Goal: Task Accomplishment & Management: Manage account settings

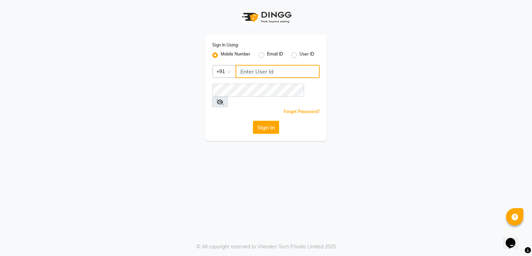
click at [288, 71] on input "Username" at bounding box center [278, 71] width 84 height 13
type input "9820786960"
click at [224, 99] on icon at bounding box center [220, 102] width 7 height 6
click at [258, 121] on button "Sign In" at bounding box center [266, 127] width 26 height 13
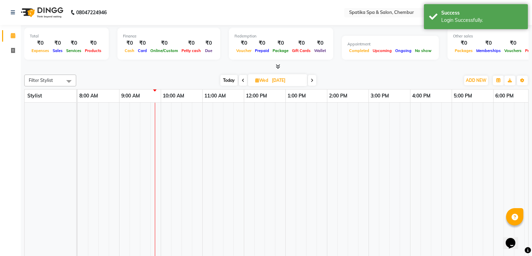
select select "en"
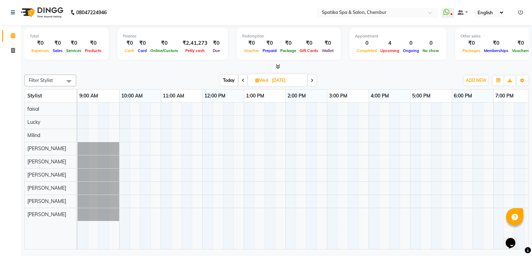
click at [242, 79] on icon at bounding box center [243, 80] width 3 height 4
click at [242, 79] on span at bounding box center [243, 80] width 8 height 11
click at [242, 79] on icon at bounding box center [243, 80] width 3 height 4
click at [242, 79] on span at bounding box center [244, 80] width 8 height 11
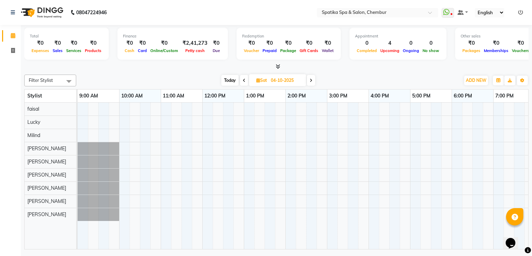
type input "03-10-2025"
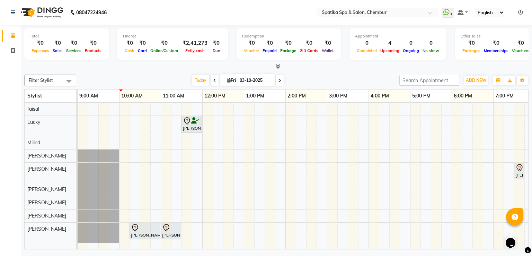
click at [134, 108] on div "Himani Singh, TK02, 11:30 AM-12:00 PM, Head Massage-Coconut / Olive / Almond Oi…" at bounding box center [348, 176] width 541 height 147
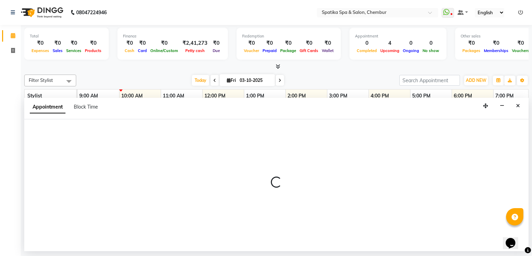
select select "9045"
select select "tentative"
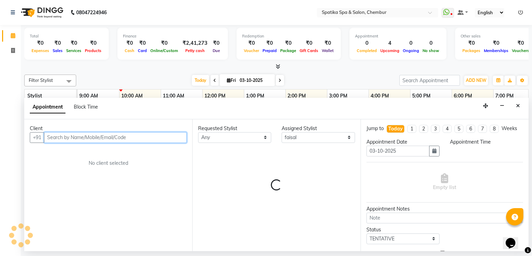
select select "615"
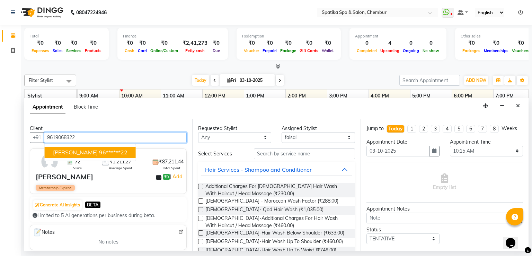
click at [114, 153] on ngb-highlight "96******22" at bounding box center [113, 152] width 28 height 7
type input "96******22"
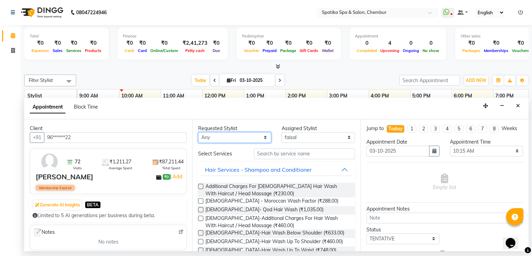
click at [263, 137] on select "Any Ali faisal Lucky Madhu Gupta Milind Sarita Fernandes Seema misquita shahruk…" at bounding box center [234, 137] width 73 height 11
select select "9045"
click at [198, 132] on select "Any Ali faisal Lucky Madhu Gupta Milind Sarita Fernandes Seema misquita shahruk…" at bounding box center [234, 137] width 73 height 11
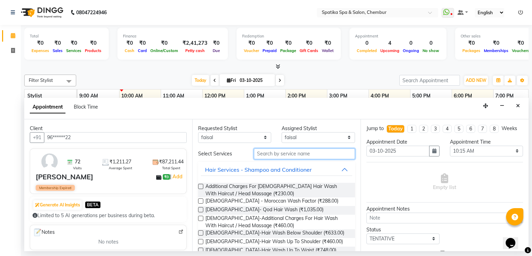
click at [300, 152] on input "text" at bounding box center [304, 153] width 101 height 11
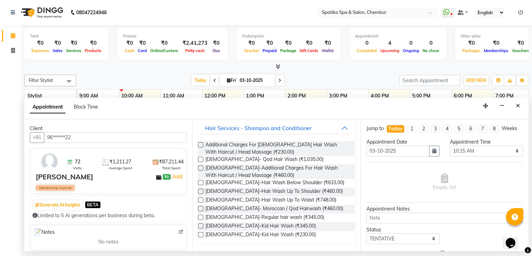
scroll to position [55, 0]
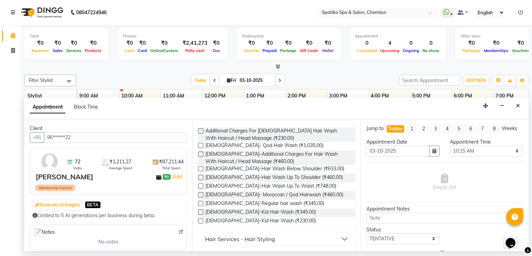
type input "hair"
click at [202, 187] on label at bounding box center [200, 185] width 5 height 5
click at [202, 187] on input "checkbox" at bounding box center [200, 186] width 5 height 5
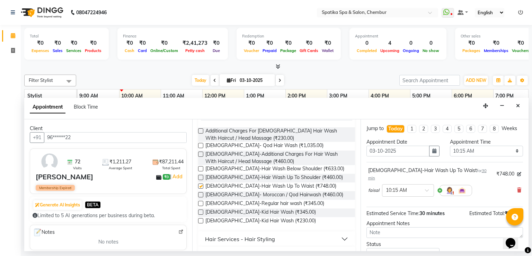
checkbox input "false"
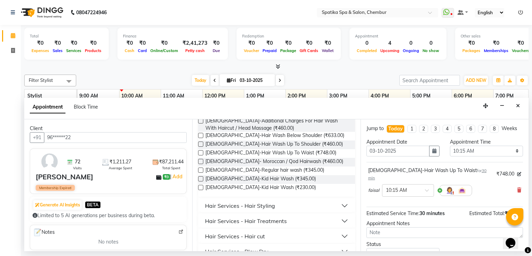
scroll to position [97, 0]
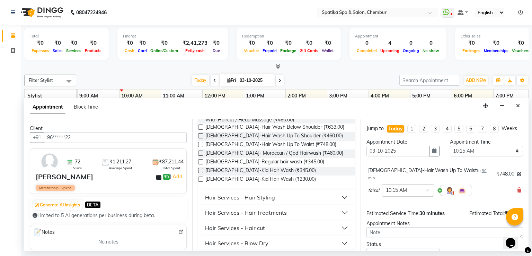
click at [317, 225] on button "Hair Services - Hair cut" at bounding box center [276, 227] width 151 height 12
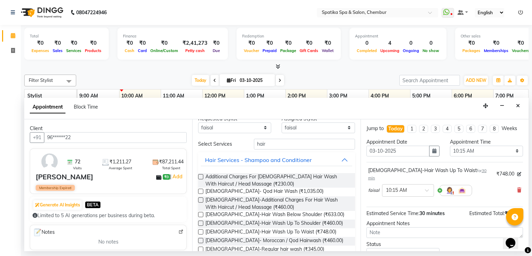
scroll to position [0, 0]
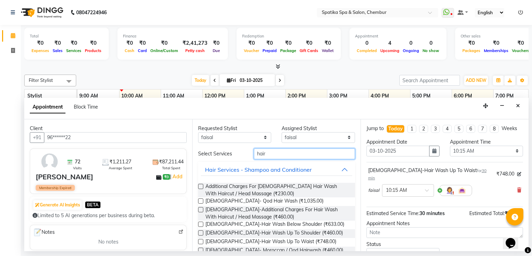
click at [263, 153] on input "hair" at bounding box center [304, 153] width 101 height 11
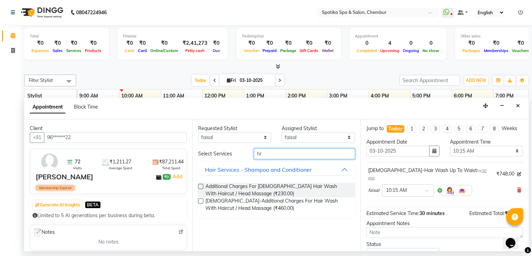
type input "r"
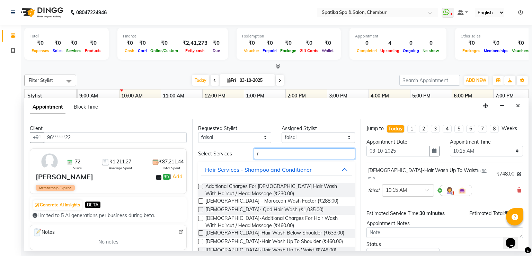
click at [258, 154] on input "r" at bounding box center [304, 153] width 101 height 11
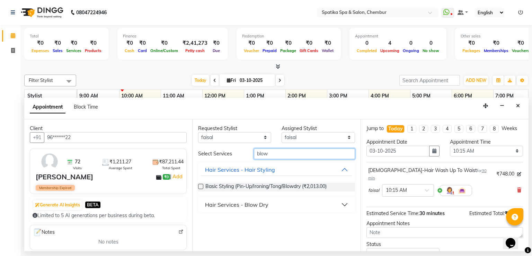
type input "blow"
click at [272, 201] on button "Hair Services - Blow Dry" at bounding box center [276, 204] width 151 height 12
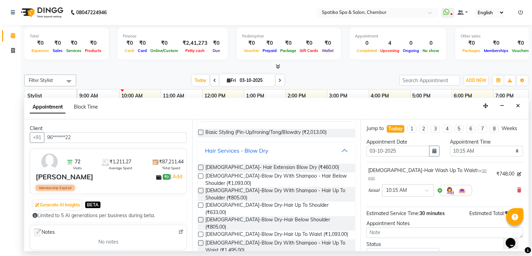
scroll to position [55, 0]
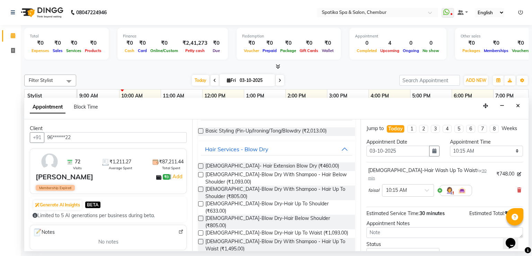
click at [200, 187] on label at bounding box center [200, 188] width 5 height 5
click at [200, 187] on input "checkbox" at bounding box center [200, 189] width 5 height 5
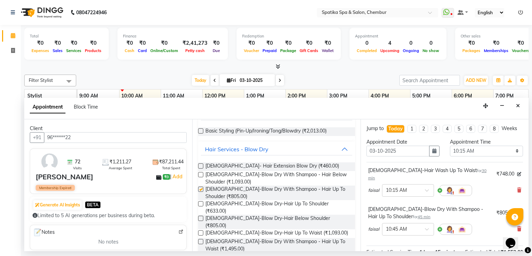
checkbox input "false"
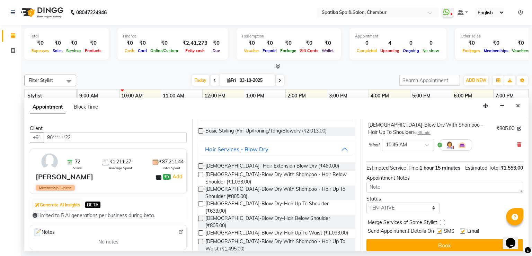
scroll to position [85, 0]
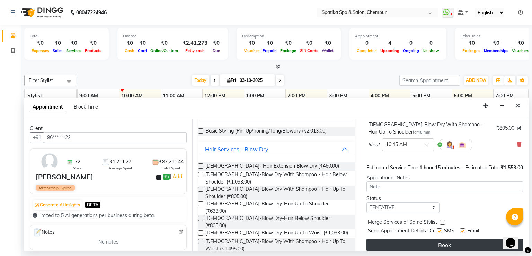
click at [424, 242] on button "Book" at bounding box center [445, 244] width 157 height 12
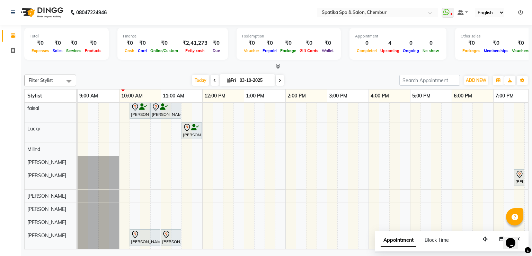
scroll to position [5, 0]
click at [186, 229] on div "Anita Bhandari, TK04, 10:15 AM-10:45 AM, Female-Hair Wash Up To Waist Anita Bha…" at bounding box center [348, 175] width 541 height 147
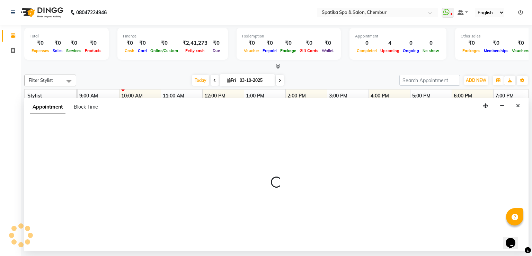
select select "92993"
select select "690"
select select "tentative"
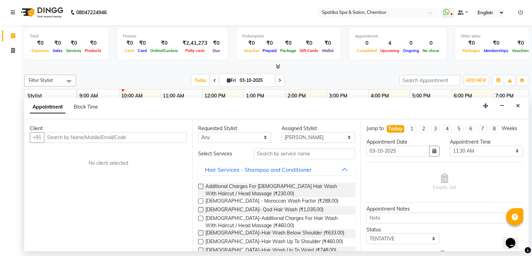
click at [155, 137] on input "text" at bounding box center [115, 137] width 143 height 11
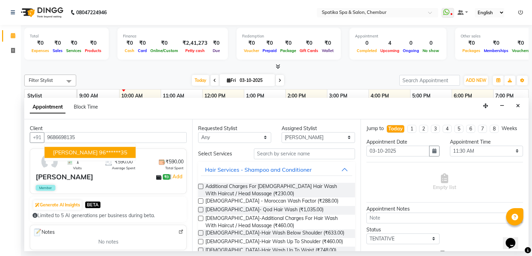
click at [108, 151] on ngb-highlight "96******35" at bounding box center [113, 152] width 28 height 7
type input "96******35"
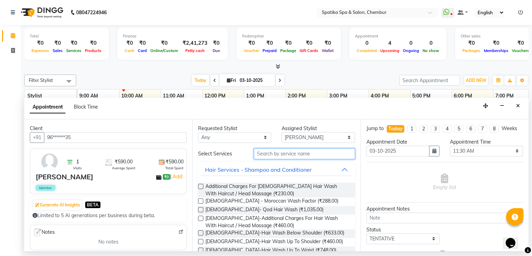
click at [266, 152] on input "text" at bounding box center [304, 153] width 101 height 11
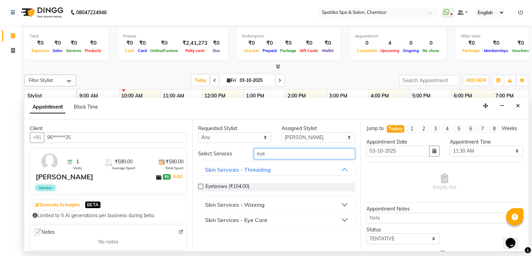
type input "eye"
click at [201, 185] on label at bounding box center [200, 186] width 5 height 5
click at [201, 185] on input "checkbox" at bounding box center [200, 187] width 5 height 5
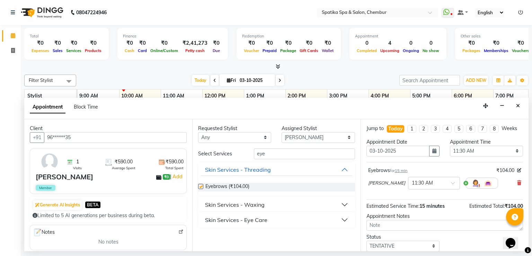
checkbox input "false"
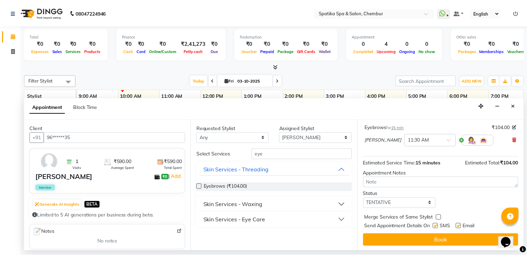
scroll to position [43, 0]
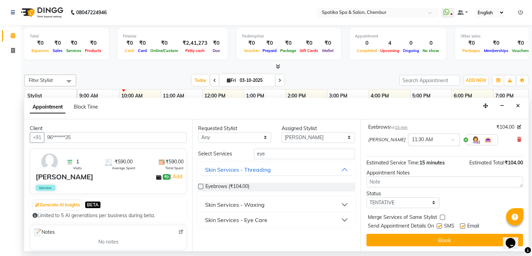
click at [481, 234] on button "Book" at bounding box center [445, 240] width 157 height 12
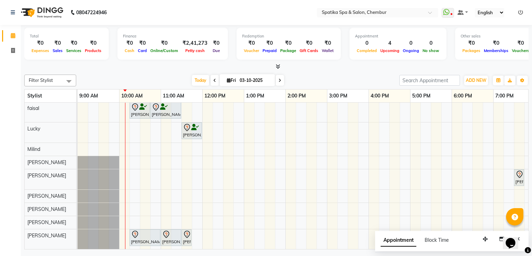
click at [271, 194] on div "Anita Bhandari, TK04, 10:15 AM-10:45 AM, Female-Hair Wash Up To Waist Anita Bha…" at bounding box center [348, 175] width 541 height 147
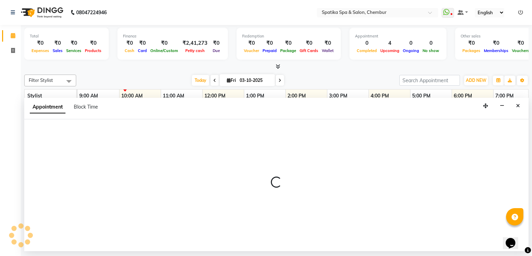
select select "62535"
select select "810"
select select "tentative"
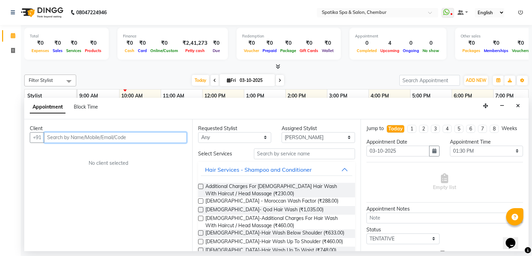
click at [180, 135] on input "text" at bounding box center [115, 137] width 143 height 11
click at [521, 103] on button "Close" at bounding box center [518, 105] width 10 height 11
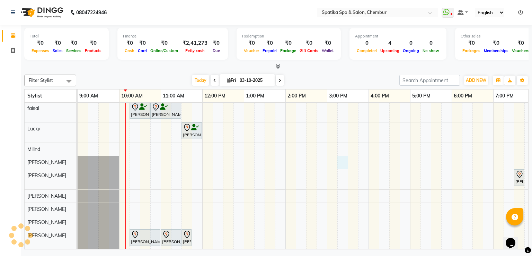
click at [342, 156] on div "Anita Bhandari, TK04, 10:15 AM-10:45 AM, Female-Hair Wash Up To Waist Anita Bha…" at bounding box center [348, 175] width 541 height 147
select select "17981"
select select "915"
select select "tentative"
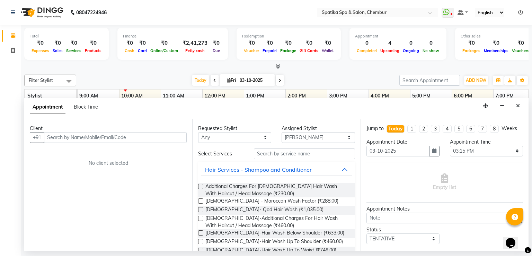
click at [383, 196] on div "Empty list" at bounding box center [445, 182] width 157 height 34
click at [520, 104] on icon "Close" at bounding box center [518, 105] width 4 height 5
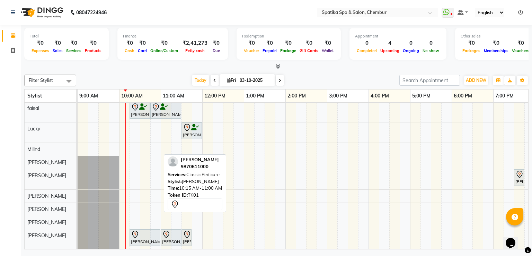
click at [149, 230] on div at bounding box center [145, 234] width 28 height 8
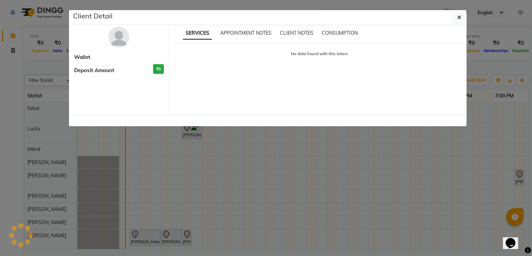
select select "7"
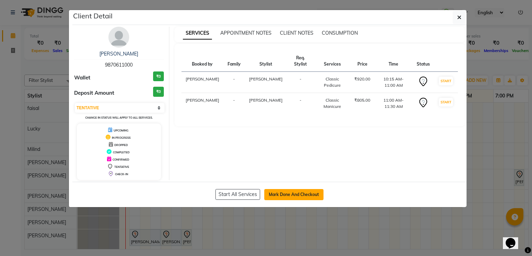
click at [294, 192] on button "Mark Done And Checkout" at bounding box center [293, 194] width 59 height 11
select select "service"
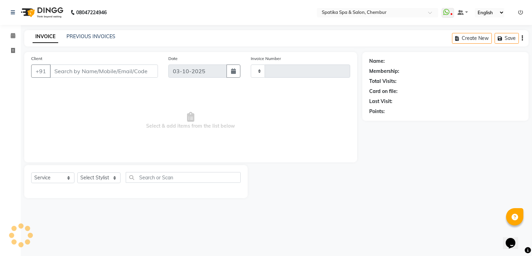
type input "2525"
select select "631"
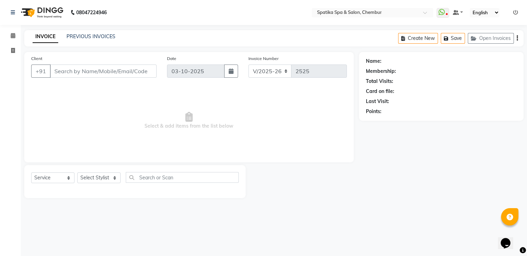
type input "98******00"
select select "92993"
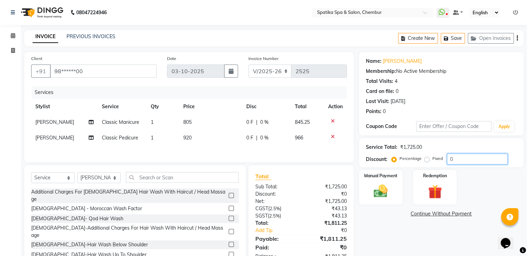
click at [471, 158] on input "0" at bounding box center [477, 159] width 61 height 11
type input "2"
click at [455, 36] on button "Save" at bounding box center [453, 38] width 24 height 11
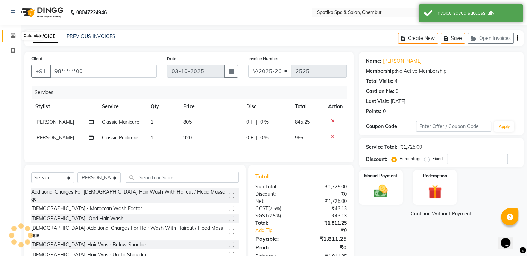
click at [13, 36] on icon at bounding box center [13, 35] width 5 height 5
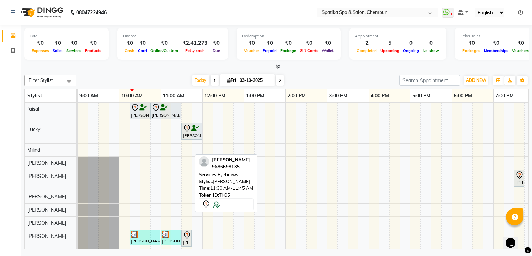
click at [186, 236] on icon at bounding box center [187, 234] width 6 height 7
select select "7"
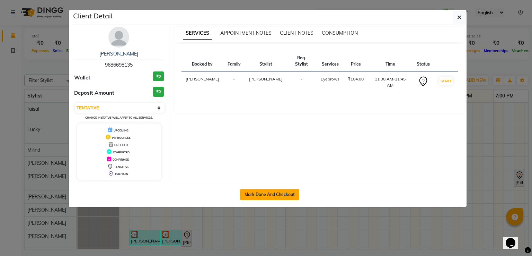
click at [268, 193] on button "Mark Done And Checkout" at bounding box center [269, 194] width 59 height 11
select select "631"
select select "service"
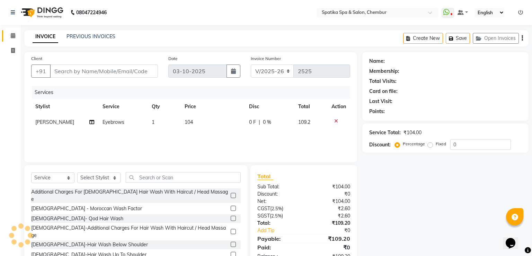
type input "96******35"
select select "92993"
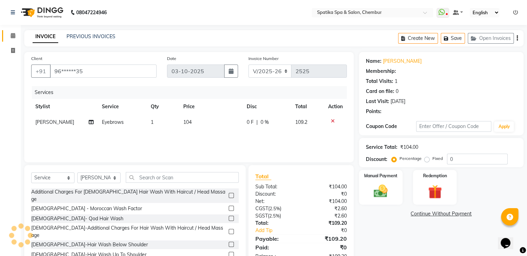
select select "1: Object"
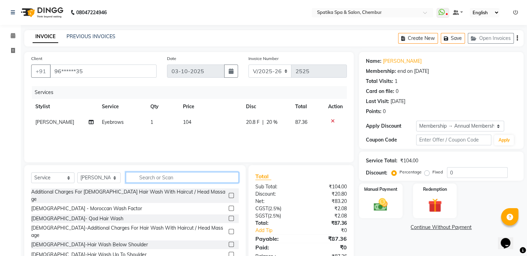
click at [177, 176] on input "text" at bounding box center [182, 177] width 113 height 11
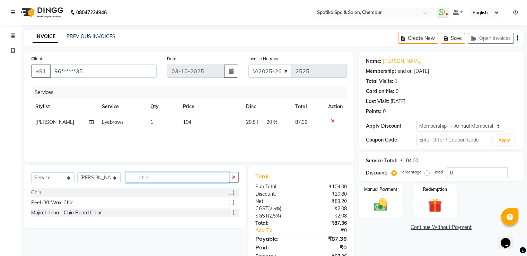
drag, startPoint x: 177, startPoint y: 176, endPoint x: 231, endPoint y: 193, distance: 57.0
click at [231, 193] on div "Select Service Product Membership Package Voucher Prepaid Gift Card Select Styl…" at bounding box center [134, 196] width 221 height 63
type input "chin"
click at [231, 193] on label at bounding box center [231, 192] width 5 height 5
click at [231, 193] on input "checkbox" at bounding box center [231, 192] width 5 height 5
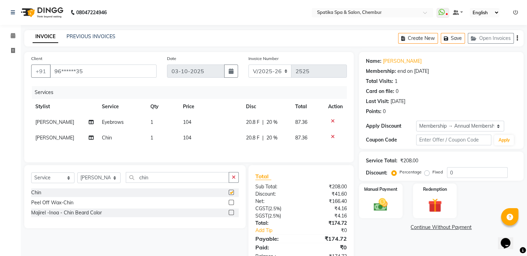
checkbox input "false"
click at [456, 36] on button "Save" at bounding box center [453, 38] width 24 height 11
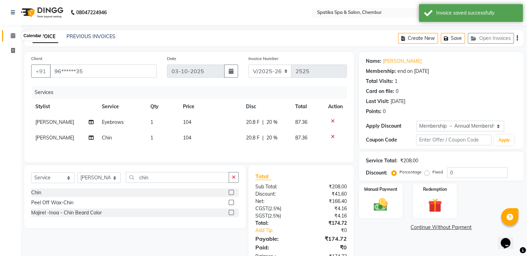
click at [14, 38] on icon at bounding box center [13, 35] width 5 height 5
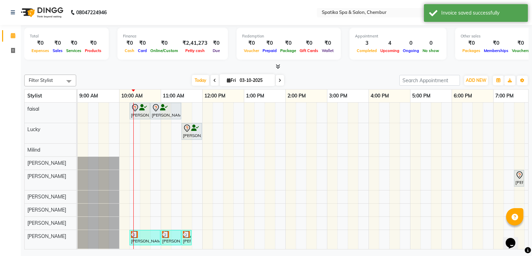
scroll to position [0, 42]
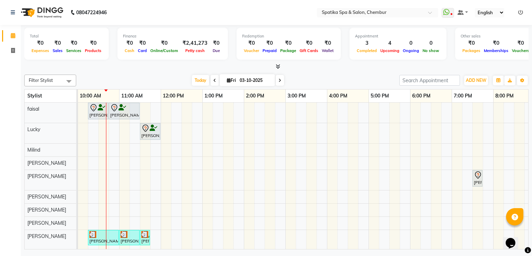
click at [213, 79] on icon at bounding box center [214, 80] width 3 height 4
type input "02-10-2025"
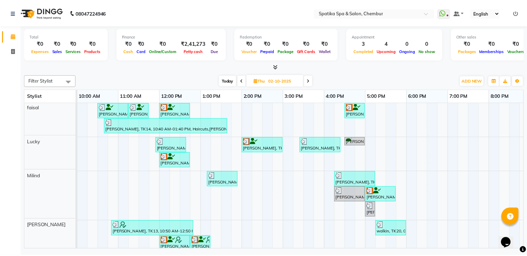
scroll to position [0, 0]
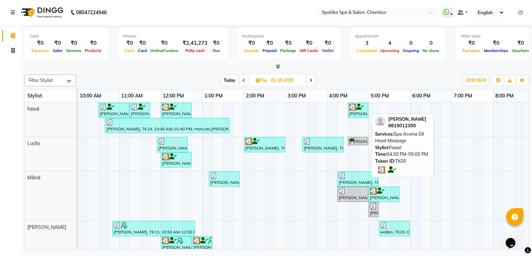
click at [353, 109] on img at bounding box center [352, 107] width 7 height 7
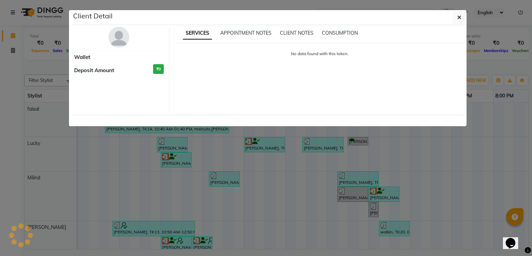
select select "3"
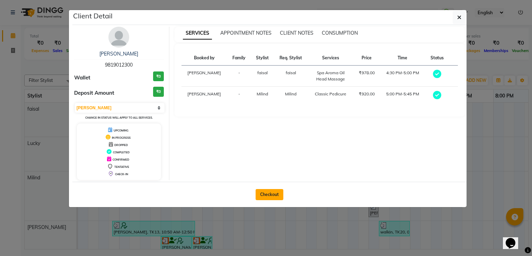
click at [273, 189] on button "Checkout" at bounding box center [270, 194] width 28 height 11
select select "631"
select select "service"
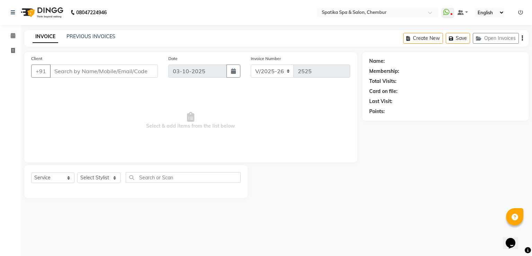
type input "02-10-2025"
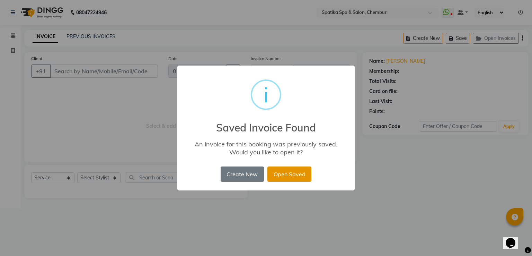
click at [297, 173] on button "Open Saved" at bounding box center [290, 173] width 44 height 15
type input "98******00"
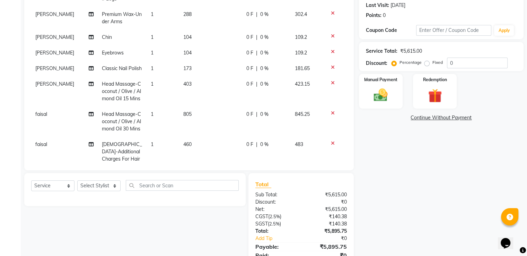
scroll to position [125, 0]
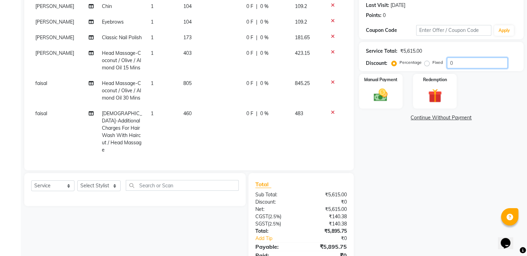
click at [484, 65] on input "0" at bounding box center [477, 63] width 61 height 11
type input "20"
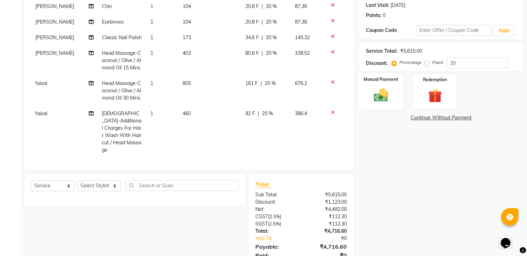
click at [378, 88] on img at bounding box center [380, 95] width 23 height 17
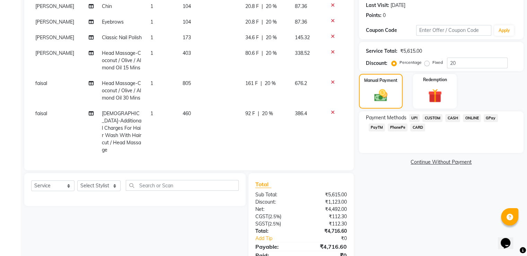
click at [410, 127] on span "CARD" at bounding box center [417, 127] width 15 height 8
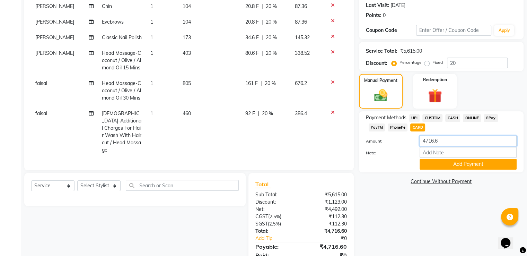
click at [453, 145] on input "4716.6" at bounding box center [468, 140] width 97 height 11
type input "1979"
type input "2737 paid previously adjusted"
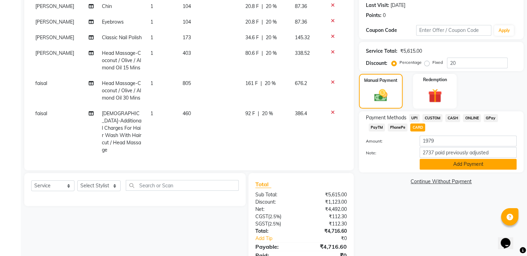
click at [457, 165] on button "Add Payment" at bounding box center [468, 164] width 97 height 11
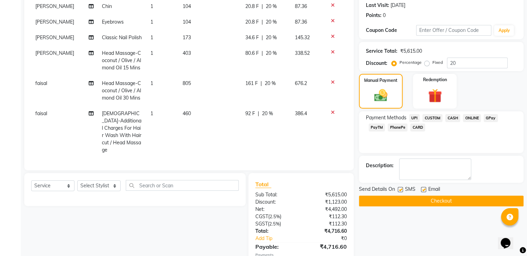
click at [437, 203] on button "Checkout" at bounding box center [441, 200] width 165 height 11
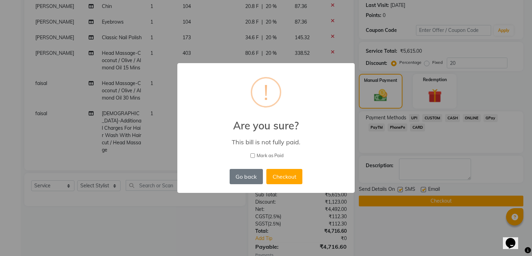
click at [274, 158] on span "Mark as Paid" at bounding box center [270, 155] width 27 height 7
click at [255, 158] on input "Mark as Paid" at bounding box center [253, 155] width 5 height 5
checkbox input "true"
click at [283, 174] on button "Checkout" at bounding box center [284, 176] width 36 height 15
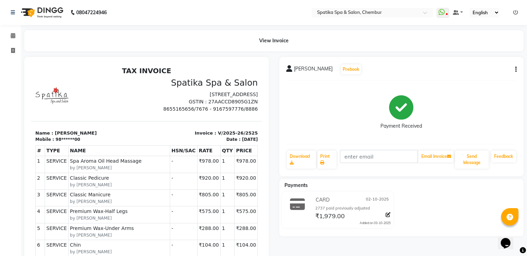
click at [514, 72] on button "button" at bounding box center [515, 69] width 4 height 7
click at [476, 84] on div "Edit Invoice" at bounding box center [480, 82] width 47 height 9
select select "service"
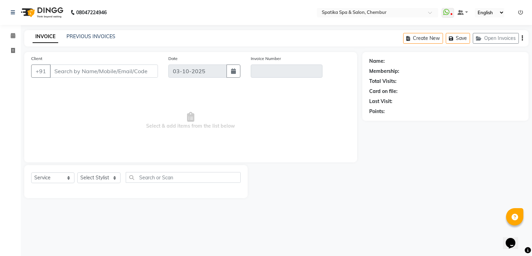
type input "98******00"
type input "V/2025-26/2525"
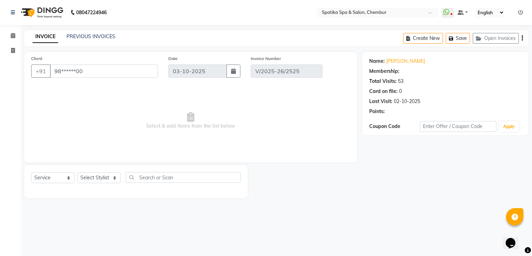
type input "02-10-2025"
select select "select"
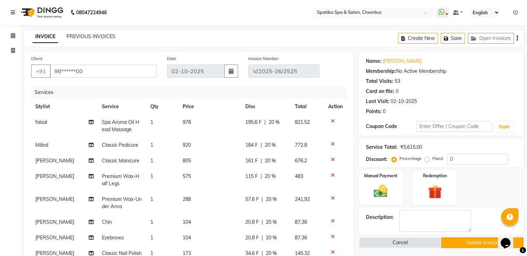
click at [432, 160] on label "Fixed" at bounding box center [437, 158] width 10 height 6
click at [426, 160] on input "Fixed" at bounding box center [428, 158] width 5 height 5
radio input "true"
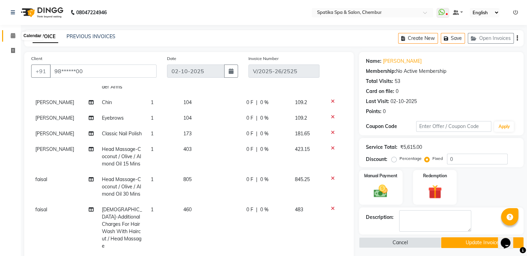
click at [12, 36] on icon at bounding box center [13, 35] width 5 height 5
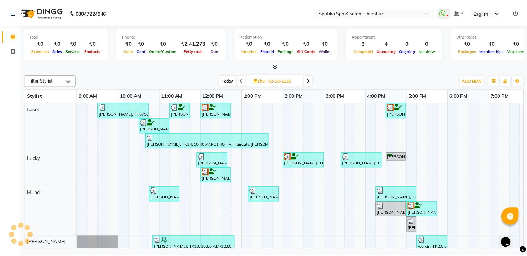
scroll to position [0, 42]
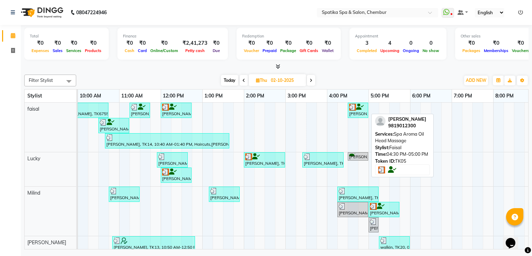
click at [355, 112] on div "Binti Kothari, TK05, 04:30 PM-05:00 PM, Spa Aroma Oil Head Massage" at bounding box center [358, 110] width 19 height 13
select select "3"
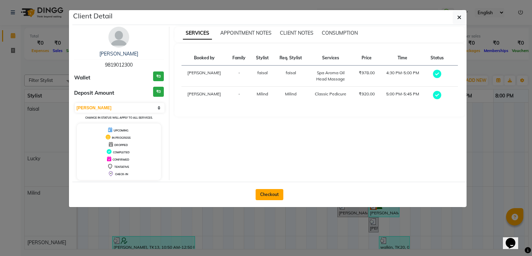
click at [266, 196] on button "Checkout" at bounding box center [270, 194] width 28 height 11
select select "service"
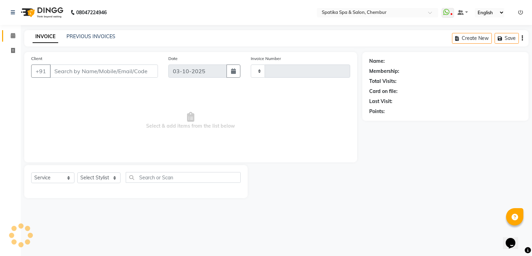
type input "2526"
select select "631"
type input "98******00"
type input "02-10-2025"
select select "9061"
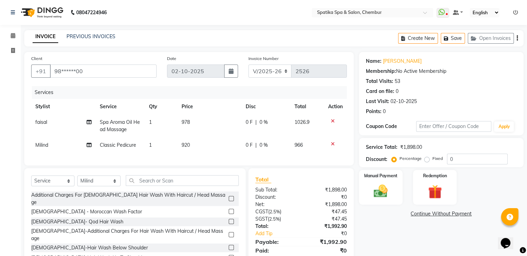
click at [432, 160] on label "Fixed" at bounding box center [437, 158] width 10 height 6
click at [426, 160] on input "Fixed" at bounding box center [428, 158] width 5 height 5
radio input "true"
click at [407, 159] on label "Percentage" at bounding box center [411, 158] width 22 height 6
click at [398, 159] on input "Percentage" at bounding box center [395, 158] width 5 height 5
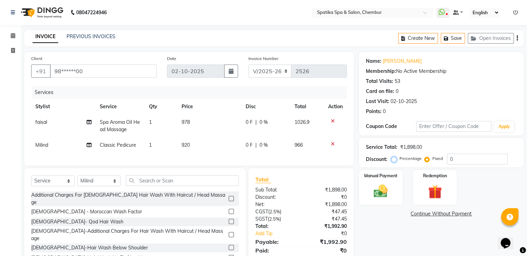
radio input "true"
click at [476, 161] on input "0" at bounding box center [477, 159] width 61 height 11
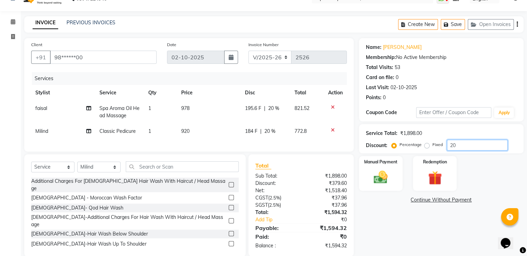
scroll to position [30, 0]
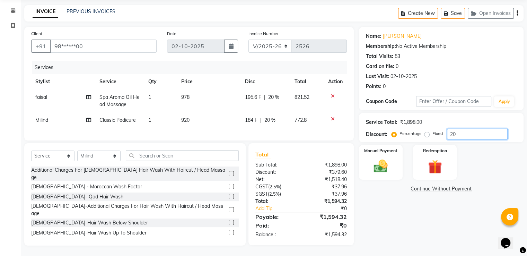
type input "20"
click at [93, 153] on select "Select Stylist Ali Deepali faisal Lucky Madhu Gupta Milind Sarita Fernandes See…" at bounding box center [98, 155] width 43 height 11
click at [77, 150] on select "Select Stylist Ali Deepali faisal Lucky Madhu Gupta Milind Sarita Fernandes See…" at bounding box center [98, 155] width 43 height 11
click at [96, 158] on select "Select Stylist Ali Deepali faisal Lucky Madhu Gupta Milind Sarita Fernandes See…" at bounding box center [98, 155] width 43 height 11
select select "9045"
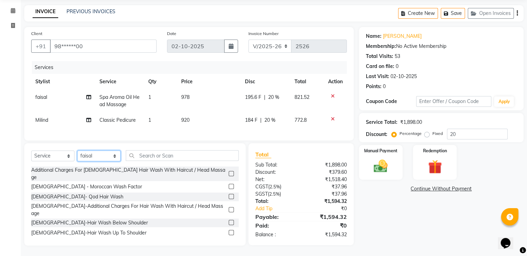
click at [77, 150] on select "Select Stylist Ali Deepali faisal Lucky Madhu Gupta Milind Sarita Fernandes See…" at bounding box center [98, 155] width 43 height 11
click at [157, 159] on input "text" at bounding box center [182, 155] width 113 height 11
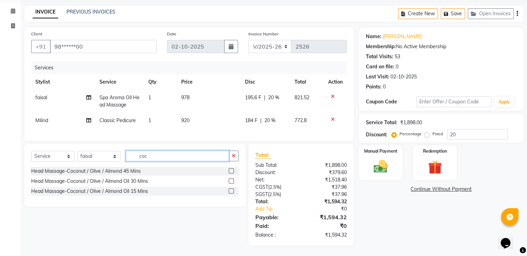
scroll to position [30, 0]
type input "cocon"
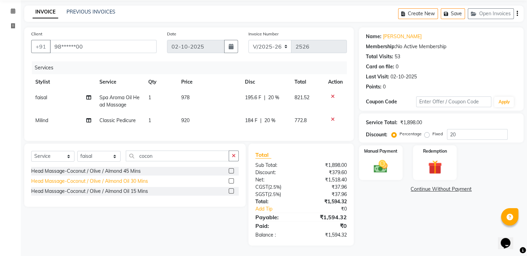
click at [138, 181] on div "Head Massage-Coconut / Olive / Almond Oil 30 Mins" at bounding box center [89, 180] width 117 height 7
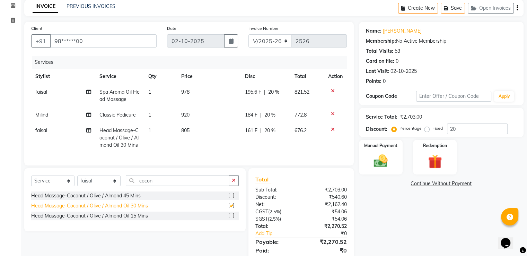
checkbox input "false"
click at [333, 91] on icon at bounding box center [333, 90] width 4 height 5
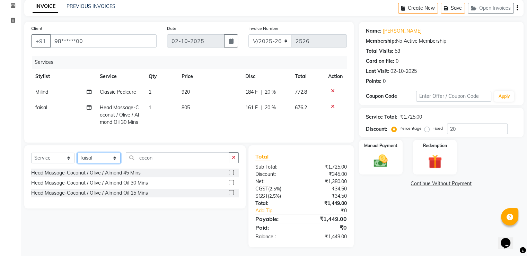
click at [114, 163] on select "Select Stylist Ali Deepali faisal Lucky Madhu Gupta Milind Sarita Fernandes See…" at bounding box center [98, 157] width 43 height 11
select select "62535"
click at [77, 158] on select "Select Stylist Ali Deepali faisal Lucky Madhu Gupta Milind Sarita Fernandes See…" at bounding box center [98, 157] width 43 height 11
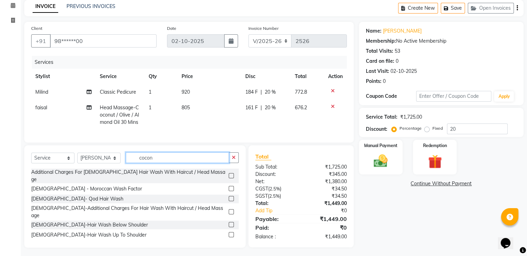
click at [196, 163] on input "cocon" at bounding box center [177, 157] width 103 height 11
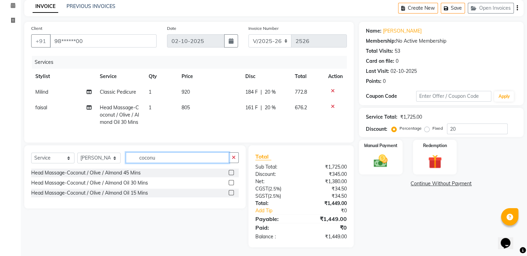
type input "coconu"
click at [231, 195] on label at bounding box center [231, 192] width 5 height 5
click at [231, 195] on input "checkbox" at bounding box center [231, 193] width 5 height 5
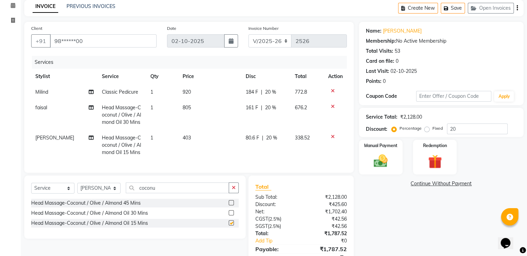
checkbox input "false"
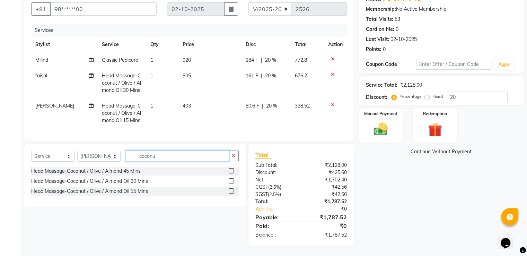
click at [208, 158] on input "coconu" at bounding box center [177, 155] width 103 height 11
click at [80, 157] on select "Select Stylist Ali Deepali faisal Lucky Madhu Gupta Milind Sarita Fernandes See…" at bounding box center [98, 156] width 43 height 11
select select "9061"
click at [77, 151] on select "Select Stylist Ali Deepali faisal Lucky Madhu Gupta Milind Sarita Fernandes See…" at bounding box center [98, 156] width 43 height 11
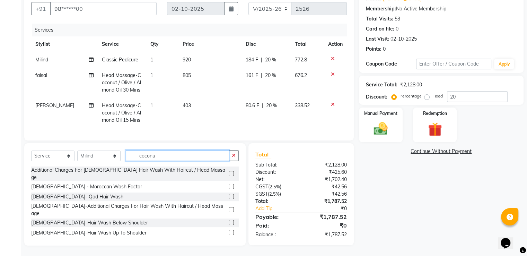
click at [169, 159] on input "coconu" at bounding box center [177, 155] width 103 height 11
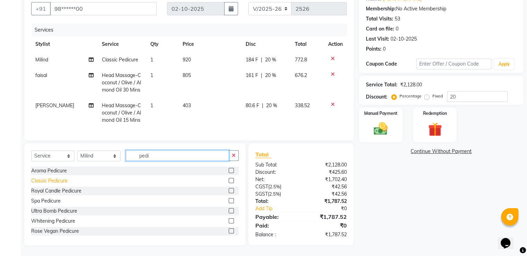
type input "pedi"
click at [62, 180] on div "Classic Pedicure" at bounding box center [49, 180] width 36 height 7
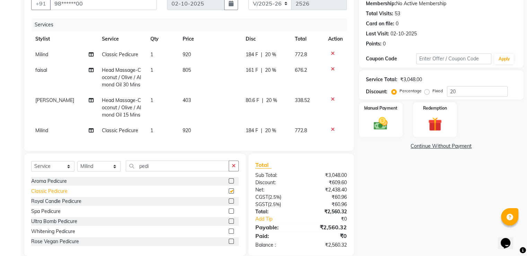
checkbox input "false"
click at [104, 172] on select "Select Stylist Ali Deepali faisal Lucky Madhu Gupta Milind Sarita Fernandes See…" at bounding box center [98, 166] width 43 height 11
click at [77, 166] on select "Select Stylist Ali Deepali faisal Lucky Madhu Gupta Milind Sarita Fernandes See…" at bounding box center [98, 166] width 43 height 11
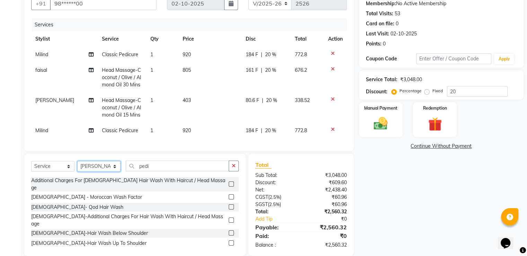
click at [104, 172] on select "Select Stylist Ali Deepali faisal Lucky Madhu Gupta Milind Sarita Fernandes See…" at bounding box center [98, 166] width 43 height 11
select select "92993"
click at [77, 166] on select "Select Stylist Ali Deepali faisal Lucky Madhu Gupta Milind Sarita Fernandes See…" at bounding box center [98, 166] width 43 height 11
click at [164, 171] on input "pedi" at bounding box center [177, 165] width 103 height 11
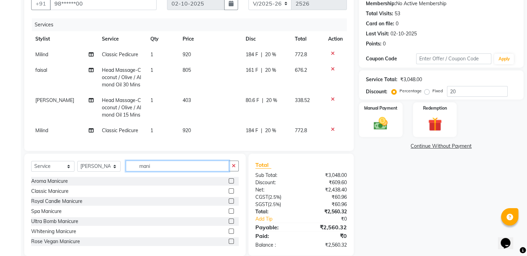
type input "mani"
click at [229, 193] on label at bounding box center [231, 190] width 5 height 5
click at [229, 193] on input "checkbox" at bounding box center [231, 191] width 5 height 5
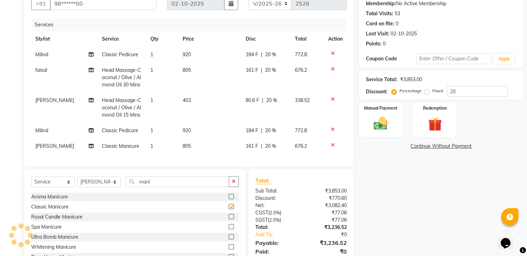
checkbox input "false"
click at [100, 187] on select "Select Stylist Ali Deepali faisal Lucky Madhu Gupta Milind Sarita Fernandes See…" at bounding box center [98, 181] width 43 height 11
select select "9045"
click at [77, 182] on select "Select Stylist Ali Deepali faisal Lucky Madhu Gupta Milind Sarita Fernandes See…" at bounding box center [98, 181] width 43 height 11
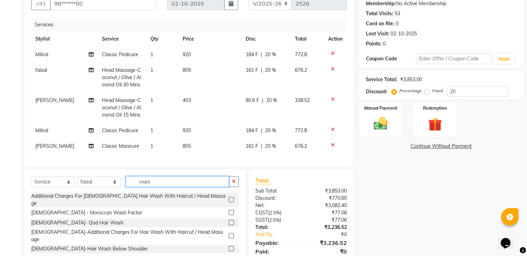
click at [176, 185] on input "mani" at bounding box center [177, 181] width 103 height 11
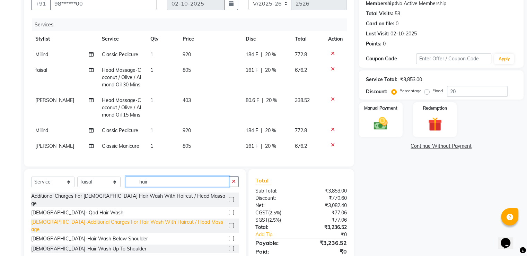
type input "hair"
click at [154, 225] on div "Female-Additional Charges For Hair Wash With Haircut / Head Massage" at bounding box center [128, 225] width 195 height 15
checkbox input "false"
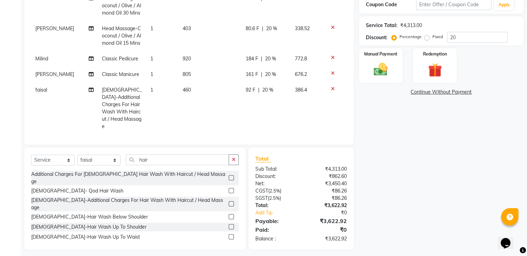
scroll to position [121, 0]
click at [97, 157] on select "Select Stylist Ali Deepali faisal Lucky Madhu Gupta Milind Sarita Fernandes See…" at bounding box center [98, 160] width 43 height 11
select select "92993"
click at [77, 156] on select "Select Stylist Ali Deepali faisal Lucky Madhu Gupta Milind Sarita Fernandes See…" at bounding box center [98, 160] width 43 height 11
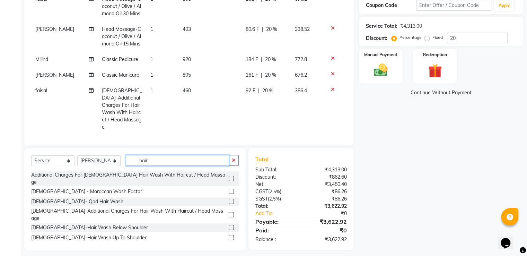
click at [169, 160] on input "hair" at bounding box center [177, 160] width 103 height 11
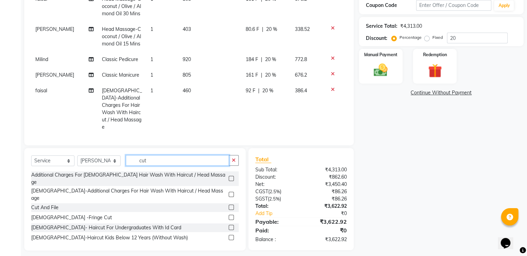
type input "cut"
click at [229, 204] on label at bounding box center [231, 206] width 5 height 5
click at [229, 205] on input "checkbox" at bounding box center [231, 207] width 5 height 5
checkbox input "false"
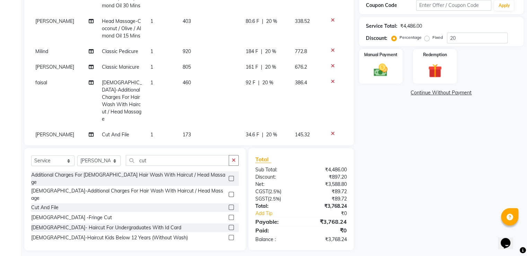
scroll to position [33, 0]
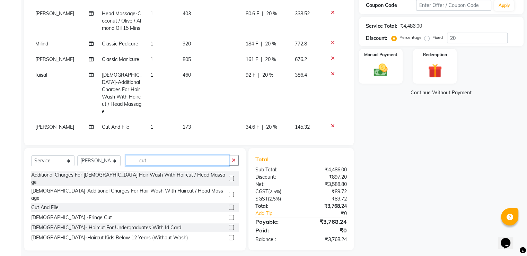
click at [178, 163] on input "cut" at bounding box center [177, 160] width 103 height 11
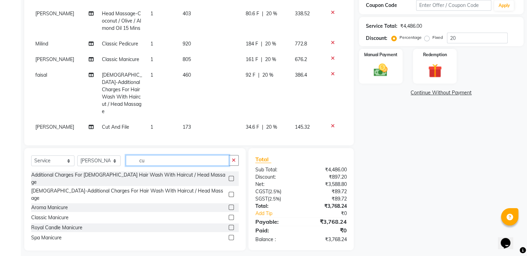
type input "c"
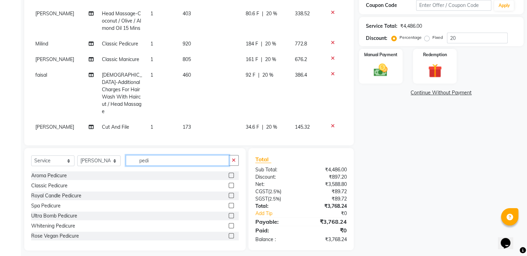
type input "pedi"
click at [81, 160] on select "Select Stylist Ali Deepali faisal Lucky Madhu Gupta Milind Sarita Fernandes See…" at bounding box center [98, 160] width 43 height 11
select select "29950"
click at [77, 156] on select "Select Stylist Ali Deepali faisal Lucky Madhu Gupta Milind Sarita Fernandes See…" at bounding box center [98, 160] width 43 height 11
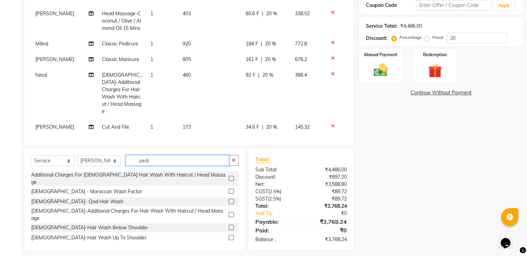
click at [166, 163] on input "pedi" at bounding box center [177, 160] width 103 height 11
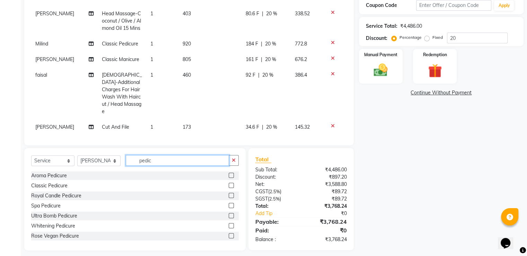
type input "pedic"
click at [229, 187] on label at bounding box center [231, 185] width 5 height 5
click at [229, 187] on input "checkbox" at bounding box center [231, 185] width 5 height 5
checkbox input "false"
click at [173, 160] on input "pedic" at bounding box center [177, 160] width 103 height 11
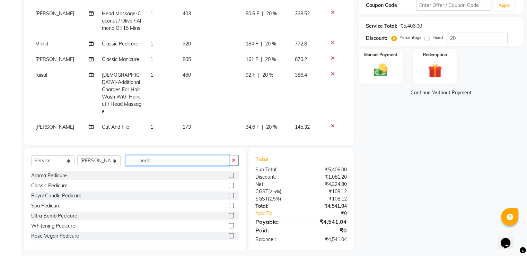
click at [173, 160] on input "pedic" at bounding box center [177, 160] width 103 height 11
type input "manicur"
click at [57, 187] on div "Classic Manicure" at bounding box center [49, 185] width 37 height 7
checkbox input "false"
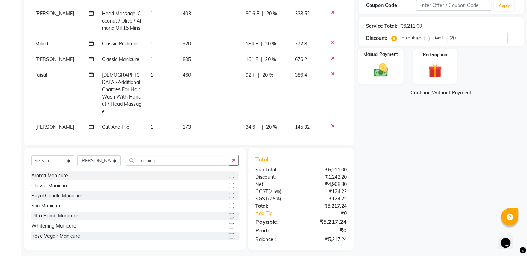
click at [385, 60] on div "Manual Payment" at bounding box center [380, 66] width 45 height 36
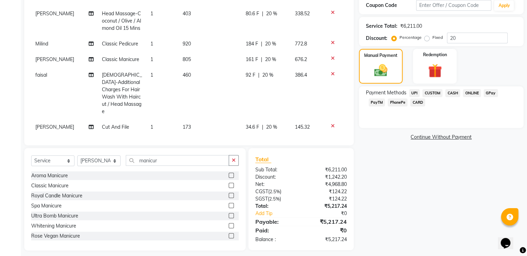
click at [410, 103] on span "CARD" at bounding box center [417, 102] width 15 height 8
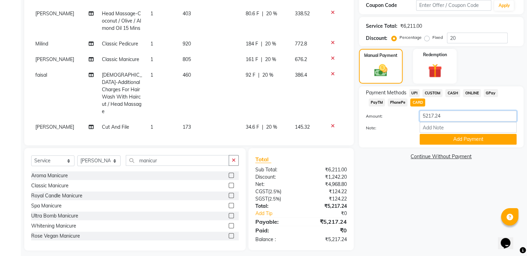
click at [458, 121] on input "5217.24" at bounding box center [468, 116] width 97 height 11
type input "5"
type input "2526"
click at [455, 129] on input "Note:" at bounding box center [468, 127] width 97 height 11
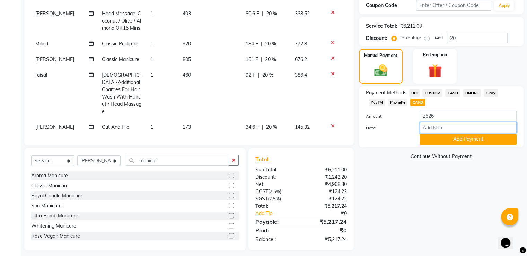
type input "2737 paid previously adjusted"
click at [467, 141] on button "Add Payment" at bounding box center [468, 139] width 97 height 11
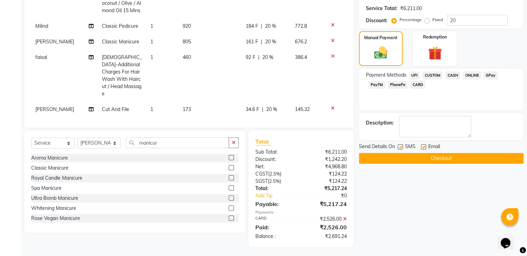
scroll to position [140, 0]
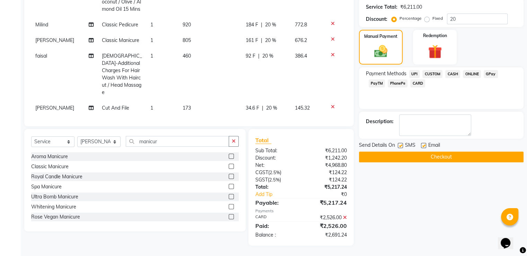
click at [462, 155] on button "Checkout" at bounding box center [441, 156] width 165 height 11
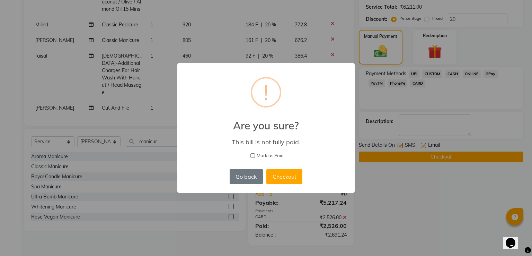
click at [263, 153] on span "Mark as Paid" at bounding box center [270, 155] width 27 height 7
click at [255, 153] on input "Mark as Paid" at bounding box center [253, 155] width 5 height 5
checkbox input "true"
click at [286, 177] on button "Checkout" at bounding box center [284, 176] width 36 height 15
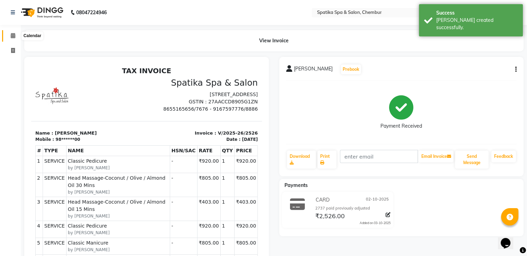
click at [13, 36] on icon at bounding box center [13, 35] width 5 height 5
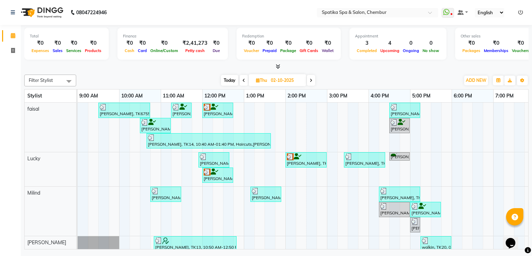
click at [310, 77] on span at bounding box center [311, 80] width 8 height 11
type input "03-10-2025"
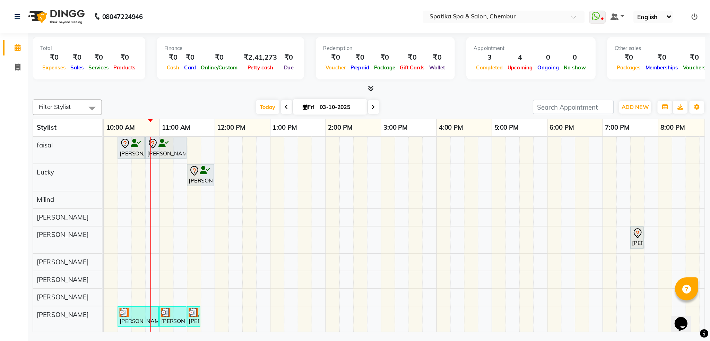
scroll to position [4, 0]
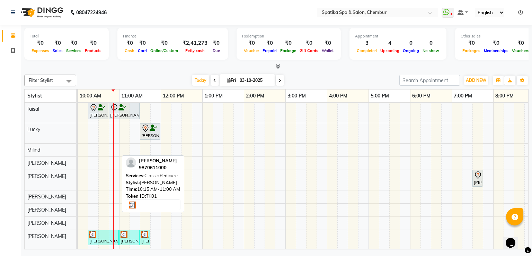
click at [98, 231] on div at bounding box center [103, 234] width 28 height 7
select select "3"
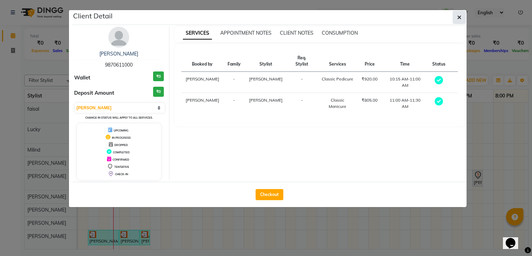
click at [460, 15] on icon "button" at bounding box center [459, 18] width 4 height 6
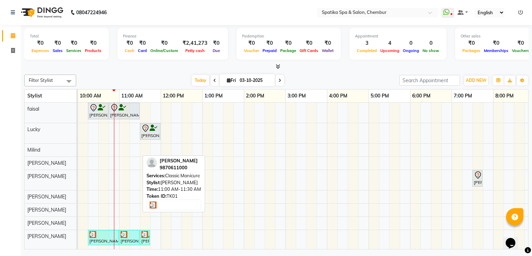
drag, startPoint x: 130, startPoint y: 231, endPoint x: 153, endPoint y: 231, distance: 22.9
click at [152, 231] on div "Anita Bhandari, TK04, 10:15 AM-10:45 AM, Female-Hair Wash Up To Waist Anita Bha…" at bounding box center [306, 176] width 541 height 147
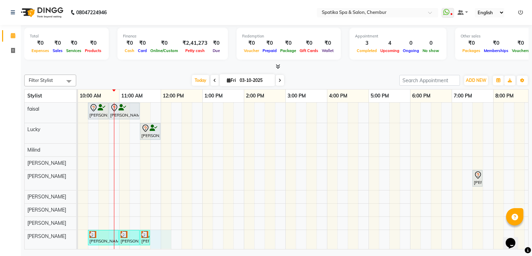
click at [171, 230] on div "Anita Bhandari, TK04, 10:15 AM-10:45 AM, Female-Hair Wash Up To Waist Anita Bha…" at bounding box center [306, 176] width 541 height 147
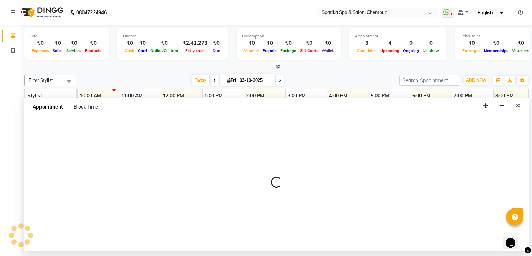
select select "92993"
select select "tentative"
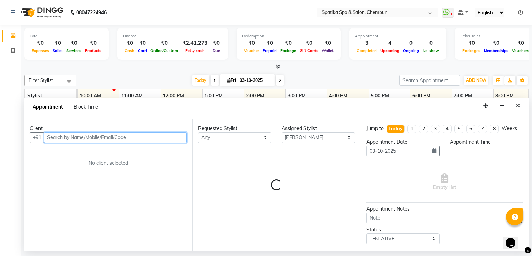
select select "705"
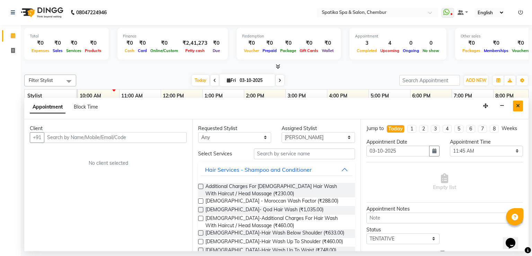
click at [520, 104] on icon "Close" at bounding box center [518, 105] width 4 height 5
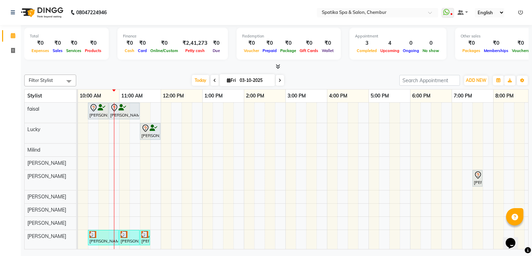
drag, startPoint x: 131, startPoint y: 229, endPoint x: 168, endPoint y: 229, distance: 37.1
click at [168, 229] on div "Anita Bhandari, TK04, 10:15 AM-10:45 AM, Female-Hair Wash Up To Waist Anita Bha…" at bounding box center [306, 176] width 541 height 147
drag, startPoint x: 128, startPoint y: 230, endPoint x: 180, endPoint y: 232, distance: 52.0
click at [180, 232] on div "Anita Bhandari, TK04, 10:15 AM-10:45 AM, Female-Hair Wash Up To Waist Anita Bha…" at bounding box center [306, 176] width 541 height 147
drag, startPoint x: 93, startPoint y: 231, endPoint x: 162, endPoint y: 230, distance: 69.0
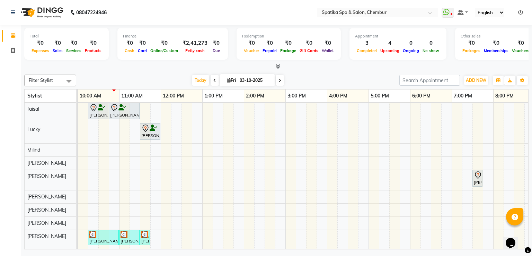
click at [162, 230] on div "Anita Bhandari, TK04, 10:15 AM-10:45 AM, Female-Hair Wash Up To Waist Anita Bha…" at bounding box center [306, 176] width 541 height 147
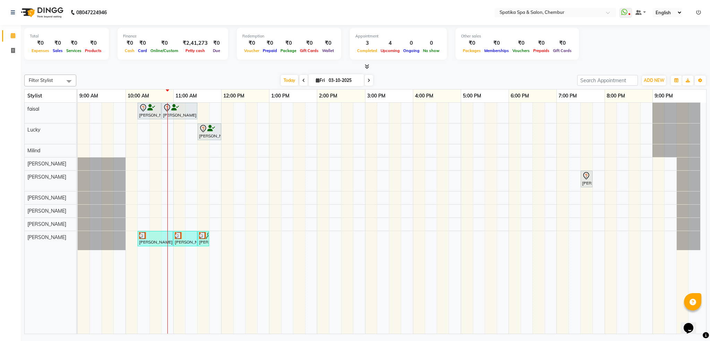
scroll to position [0, 0]
click at [49, 255] on div "faisal Lucky Milind Ali sumitra shahrukh Madhu Gupta Seema misquita Sarita Fern…" at bounding box center [54, 218] width 59 height 231
drag, startPoint x: 150, startPoint y: 238, endPoint x: 246, endPoint y: 238, distance: 95.3
click at [246, 238] on div "Anita Bhandari, TK04, 10:15 AM-10:45 AM, Female-Hair Wash Up To Waist Anita Bha…" at bounding box center [392, 218] width 628 height 231
click at [132, 236] on div "Anita Bhandari, TK04, 10:15 AM-10:45 AM, Female-Hair Wash Up To Waist Anita Bha…" at bounding box center [392, 218] width 628 height 231
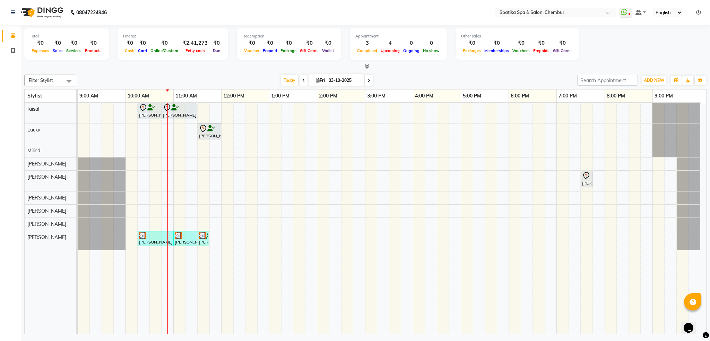
select select "92993"
select select "tentative"
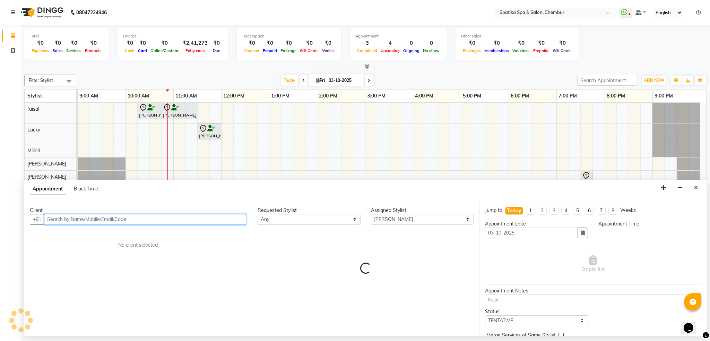
select select "600"
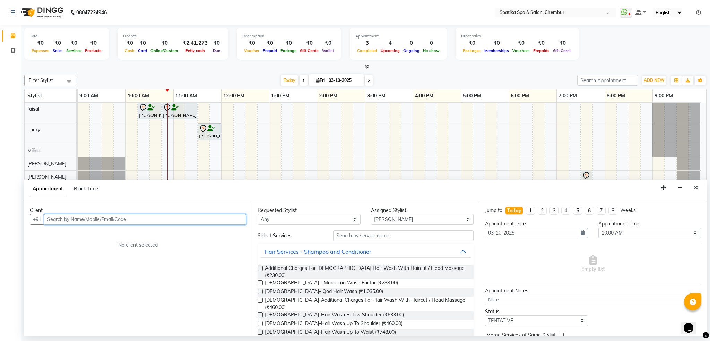
click at [132, 220] on input "text" at bounding box center [145, 219] width 202 height 11
click at [110, 233] on ngb-highlight "96******35" at bounding box center [113, 233] width 28 height 7
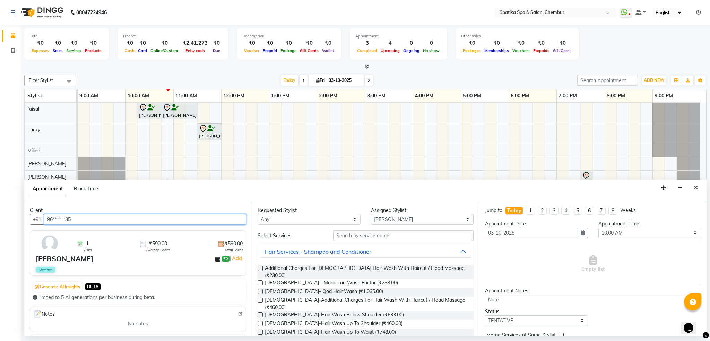
type input "96******35"
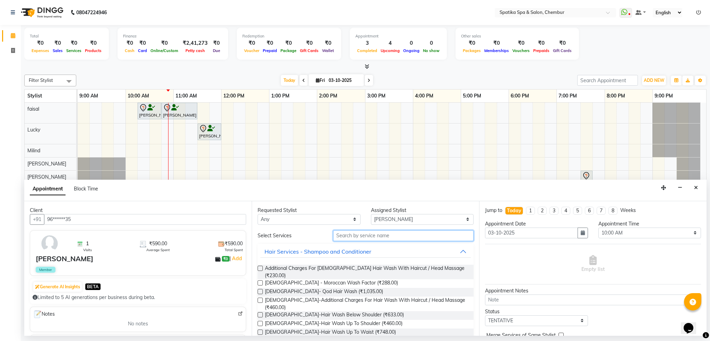
click at [436, 239] on input "text" at bounding box center [403, 235] width 140 height 11
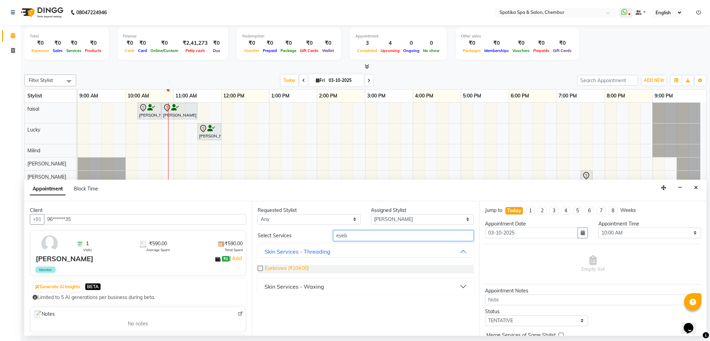
type input "eyeb"
click at [292, 255] on span "Eyebrows (₹104.00)" at bounding box center [287, 268] width 44 height 9
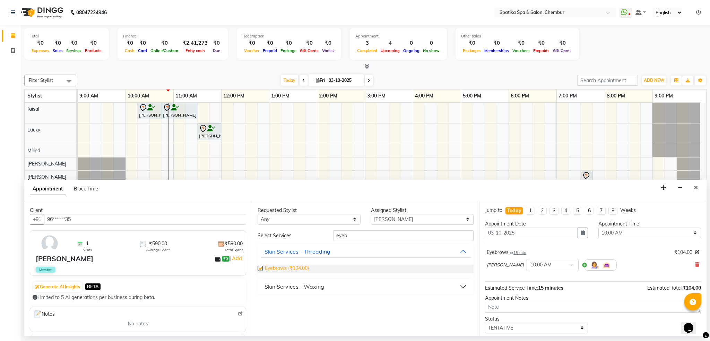
checkbox input "false"
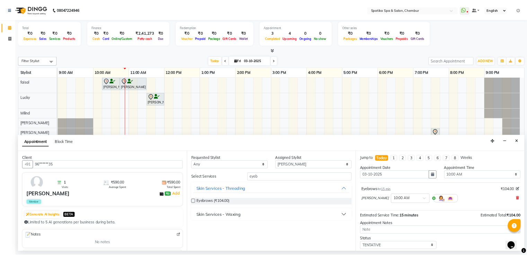
scroll to position [41, 0]
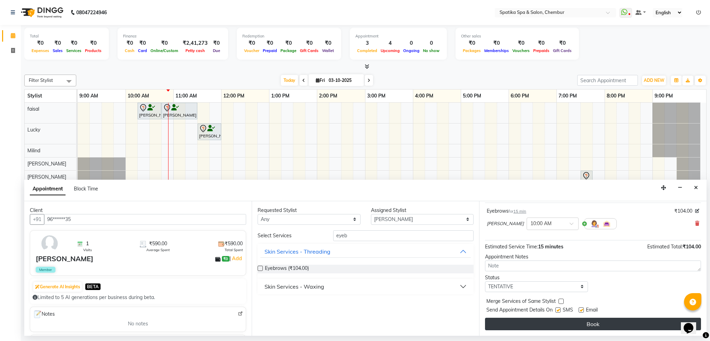
click at [532, 255] on button "Book" at bounding box center [593, 323] width 216 height 12
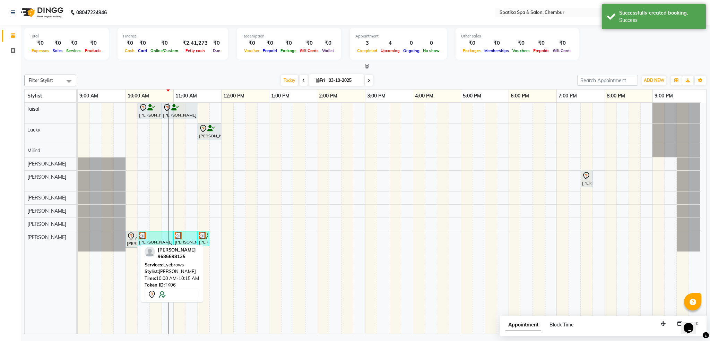
click at [131, 243] on div "[PERSON_NAME], TK06, 10:00 AM-10:15 AM, Eyebrows" at bounding box center [131, 239] width 10 height 15
select select "7"
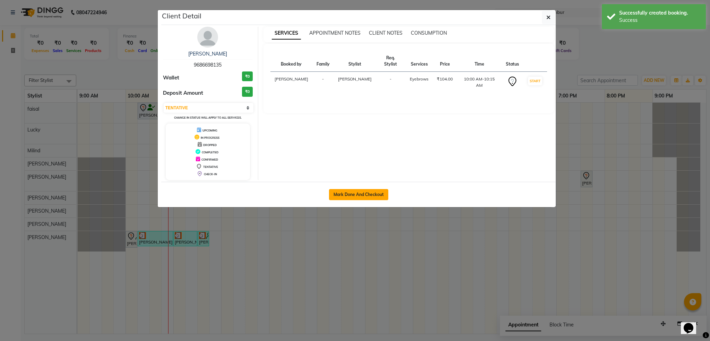
click at [364, 190] on button "Mark Done And Checkout" at bounding box center [358, 194] width 59 height 11
select select "631"
select select "service"
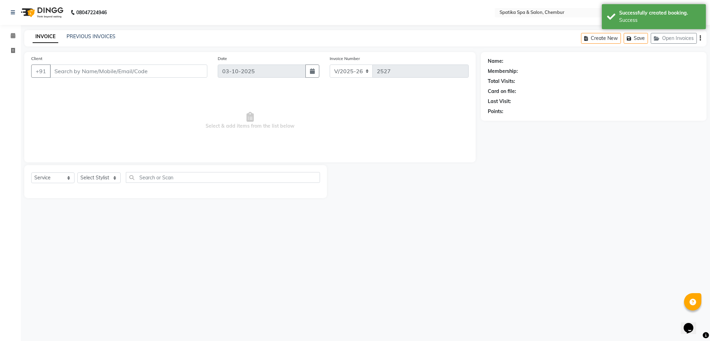
type input "96******35"
select select "92993"
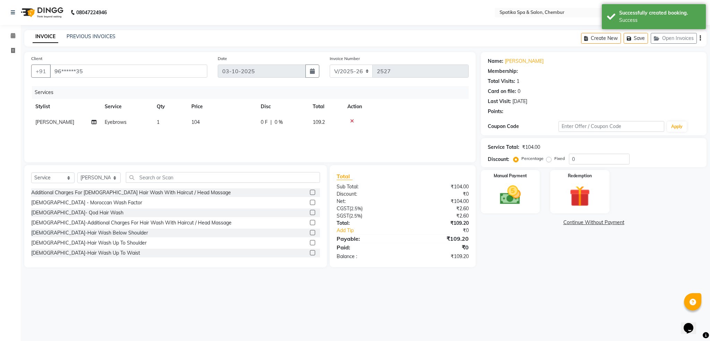
select select "1: Object"
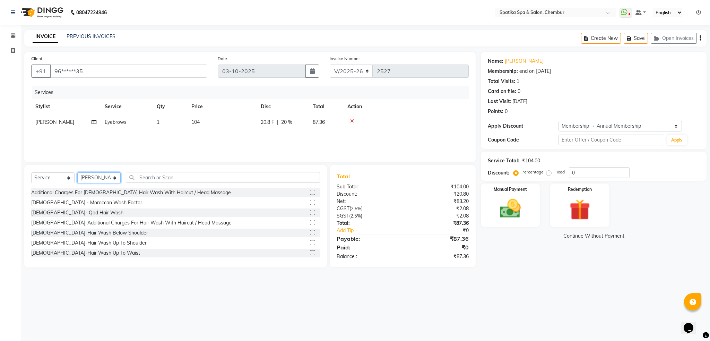
click at [105, 176] on select "Select Stylist Ali Deepali faisal Lucky Madhu Gupta Milind Sarita Fernandes See…" at bounding box center [98, 177] width 43 height 11
select select "82021"
click at [77, 173] on select "Select Stylist Ali Deepali faisal Lucky Madhu Gupta Milind Sarita Fernandes See…" at bounding box center [98, 177] width 43 height 11
click at [219, 178] on input "text" at bounding box center [223, 177] width 194 height 11
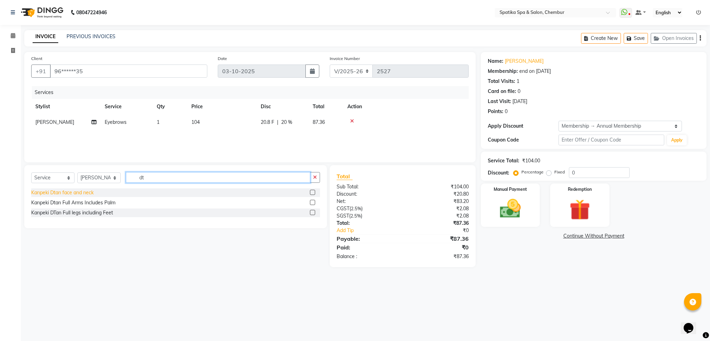
type input "dt"
click at [84, 196] on div "Kanpeki Dtan face and neck" at bounding box center [62, 192] width 62 height 7
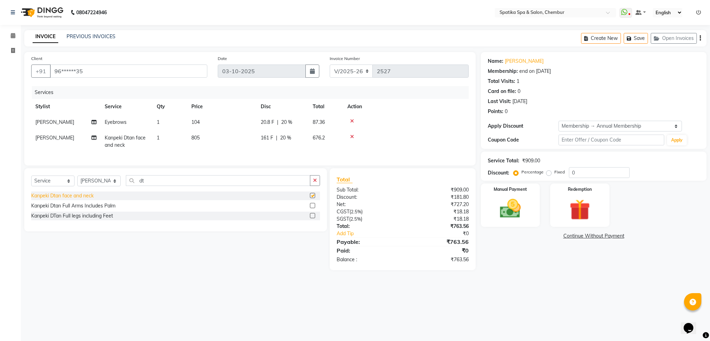
checkbox input "false"
click at [532, 37] on button "Save" at bounding box center [635, 38] width 24 height 11
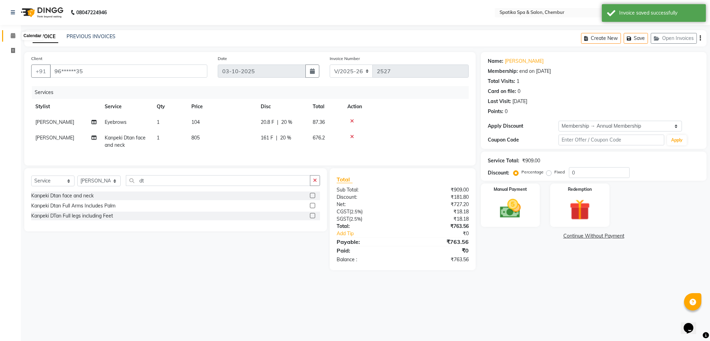
click at [14, 35] on icon at bounding box center [13, 35] width 5 height 5
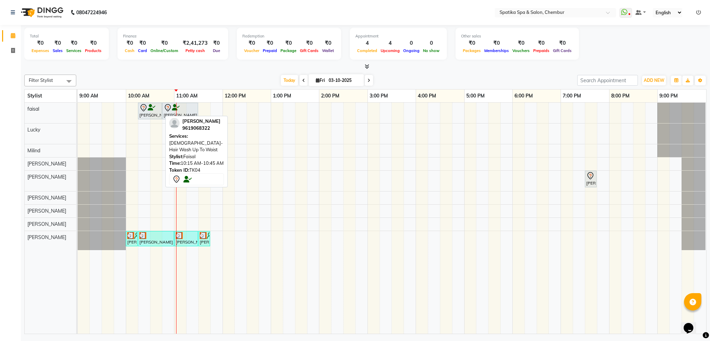
click at [158, 106] on div at bounding box center [149, 108] width 21 height 8
select select "7"
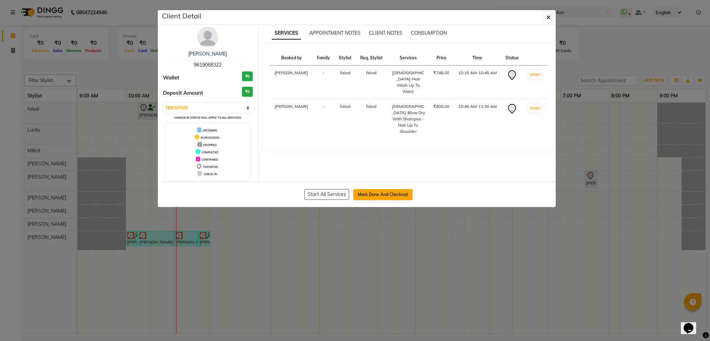
click at [368, 193] on button "Mark Done And Checkout" at bounding box center [382, 194] width 59 height 11
select select "service"
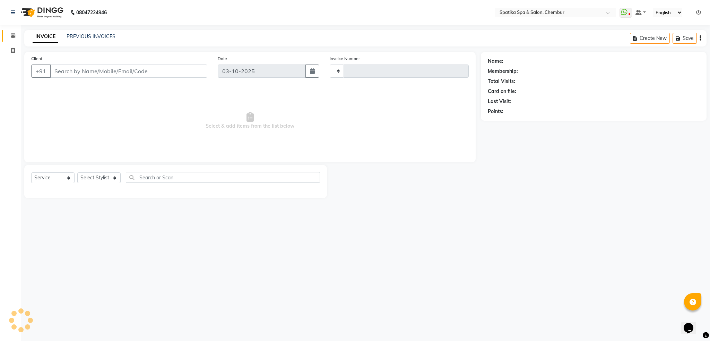
type input "2527"
select select "631"
type input "96******22"
select select "9045"
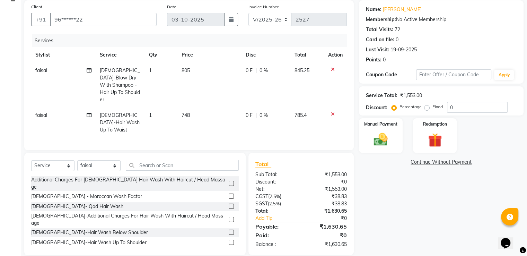
scroll to position [52, 0]
click at [386, 138] on img at bounding box center [380, 139] width 23 height 17
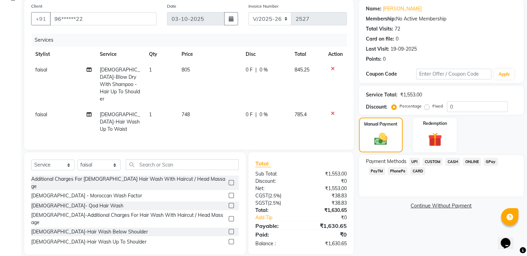
click at [410, 170] on span "CARD" at bounding box center [417, 171] width 15 height 8
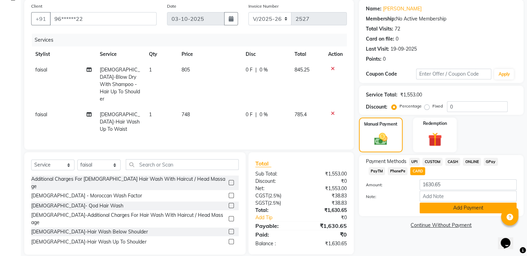
click at [484, 204] on button "Add Payment" at bounding box center [468, 207] width 97 height 11
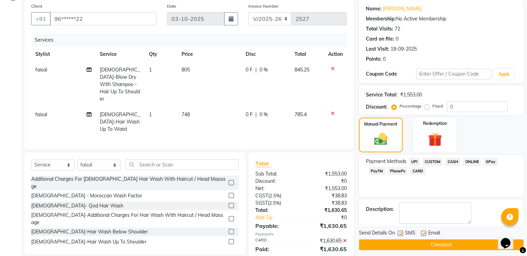
click at [466, 244] on button "Checkout" at bounding box center [441, 244] width 165 height 11
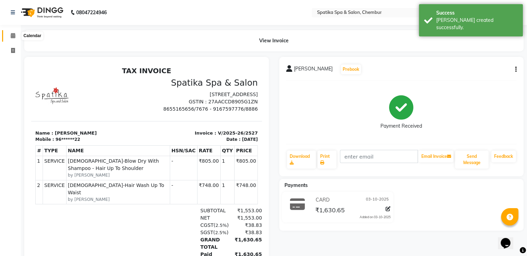
click at [14, 33] on icon at bounding box center [13, 35] width 5 height 5
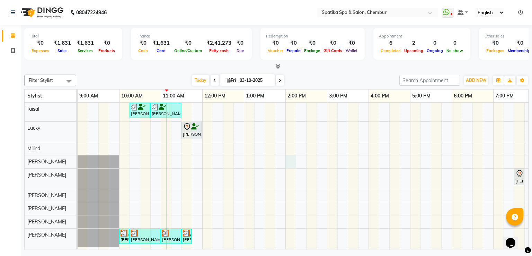
click at [291, 161] on div "Anita Bhandari, TK04, 10:15 AM-10:45 AM, Female-Hair Wash Up To Waist Anita Bha…" at bounding box center [348, 176] width 541 height 147
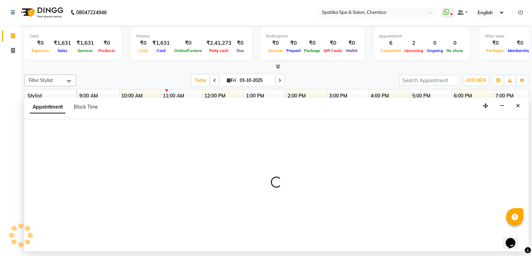
select select "17981"
select select "840"
select select "tentative"
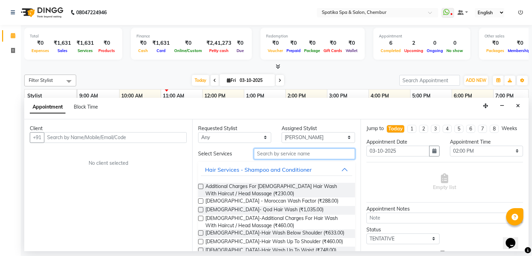
click at [287, 155] on input "text" at bounding box center [304, 153] width 101 height 11
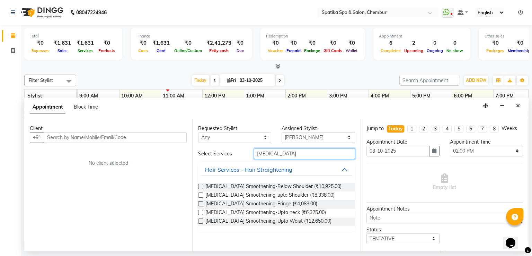
click at [268, 154] on input "botox" at bounding box center [304, 153] width 101 height 11
click at [270, 154] on input "botox" at bounding box center [304, 153] width 101 height 11
type input "b"
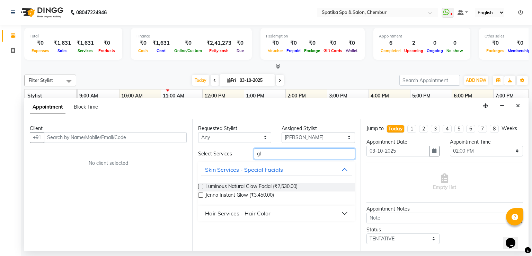
type input "g"
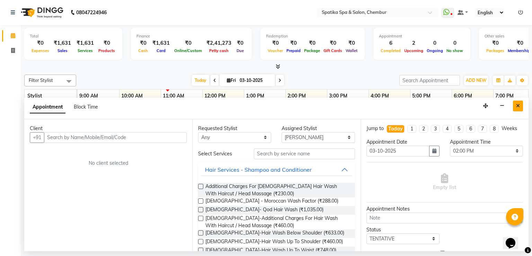
click at [518, 107] on icon "Close" at bounding box center [518, 105] width 4 height 5
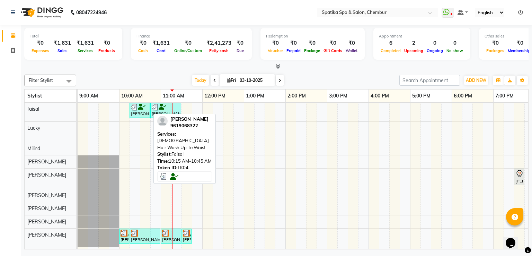
click at [148, 107] on div at bounding box center [140, 107] width 18 height 7
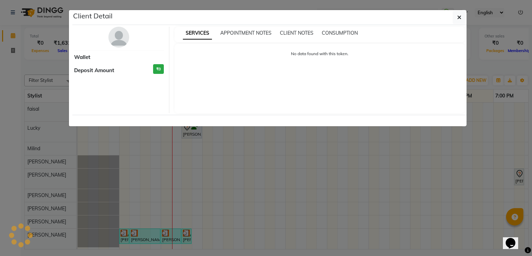
select select "3"
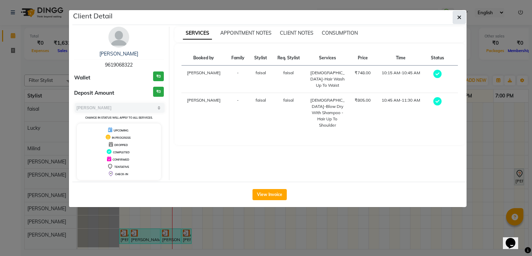
click at [459, 17] on icon "button" at bounding box center [459, 18] width 4 height 6
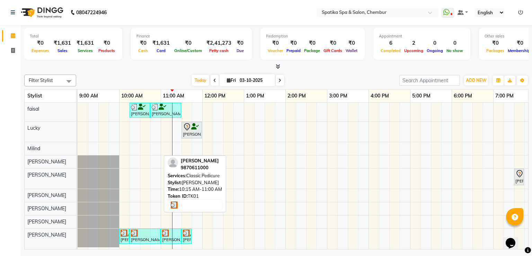
click at [141, 235] on div "[PERSON_NAME], TK01, 10:15 AM-11:00 AM, Classic Pedicure" at bounding box center [144, 235] width 29 height 13
select select "3"
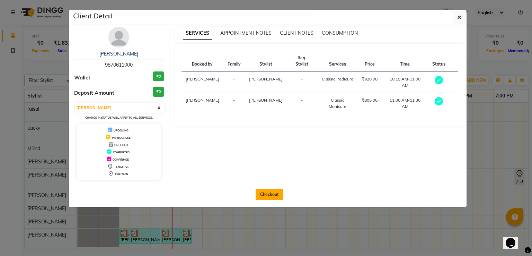
click at [268, 192] on button "Checkout" at bounding box center [270, 194] width 28 height 11
select select "631"
select select "service"
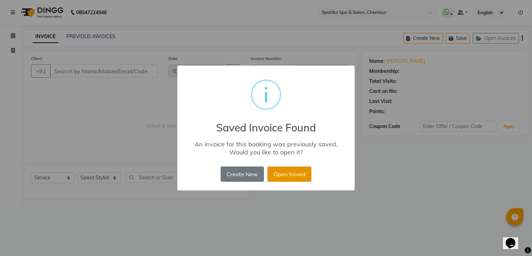
click at [278, 178] on button "Open Saved" at bounding box center [290, 173] width 44 height 15
type input "98******00"
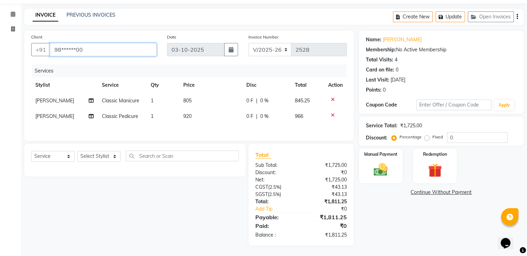
scroll to position [23, 0]
click at [45, 160] on select "Select Service Product Membership Package Voucher Prepaid Gift Card" at bounding box center [52, 156] width 43 height 11
select select "membership"
click at [31, 151] on select "Select Service Product Membership Package Voucher Prepaid Gift Card" at bounding box center [52, 156] width 43 height 11
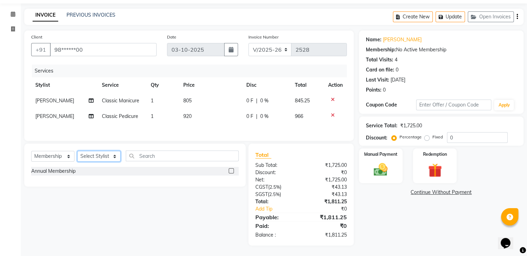
click at [106, 157] on select "Select Stylist Ali Deepali faisal Lucky Madhu Gupta Milind Sarita Fernandes See…" at bounding box center [98, 156] width 43 height 11
click at [145, 157] on input "text" at bounding box center [182, 155] width 113 height 11
type input "member"
click at [230, 171] on label at bounding box center [231, 170] width 5 height 5
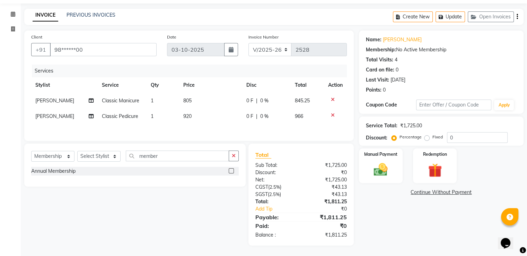
click at [230, 171] on input "checkbox" at bounding box center [231, 171] width 5 height 5
click at [232, 170] on label at bounding box center [231, 170] width 5 height 5
click at [232, 170] on input "checkbox" at bounding box center [231, 171] width 5 height 5
checkbox input "false"
click at [93, 154] on select "Select Stylist Ali Deepali faisal Lucky Madhu Gupta Milind Sarita Fernandes See…" at bounding box center [98, 156] width 43 height 11
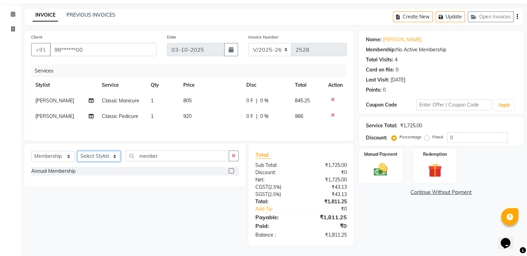
select select "92786"
click at [77, 151] on select "Select Stylist Ali Deepali faisal Lucky Madhu Gupta Milind Sarita Fernandes See…" at bounding box center [98, 156] width 43 height 11
click at [232, 171] on label at bounding box center [231, 170] width 5 height 5
click at [232, 171] on input "checkbox" at bounding box center [231, 171] width 5 height 5
select select "select"
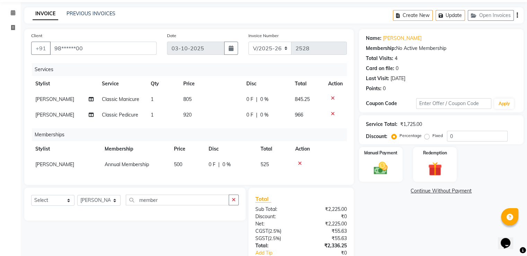
click at [187, 163] on td "500" at bounding box center [187, 165] width 35 height 16
select select "92786"
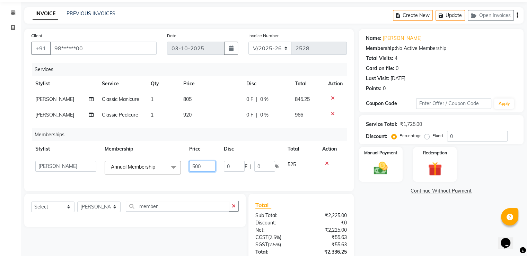
click at [207, 168] on input "500" at bounding box center [202, 166] width 26 height 11
type input "5"
type input "1000"
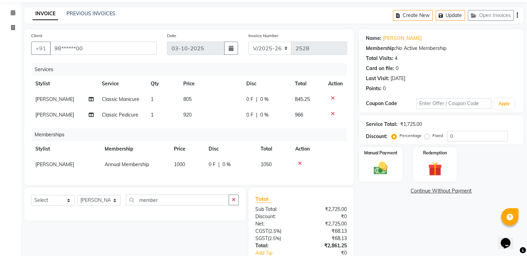
click at [212, 193] on div "Select Service Product Package Voucher Prepaid Gift Card Select Stylist Ali Dee…" at bounding box center [134, 203] width 221 height 33
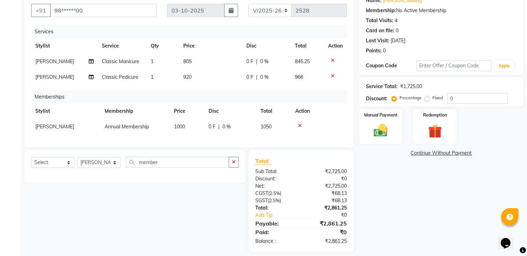
scroll to position [72, 0]
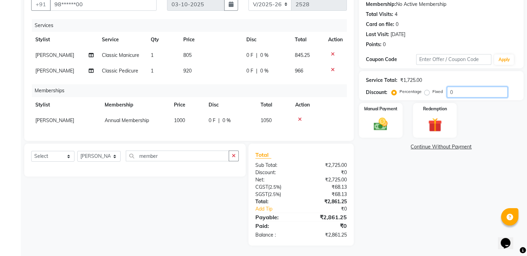
click at [481, 87] on input "0" at bounding box center [477, 92] width 61 height 11
type input "2"
type input "20"
click at [382, 116] on img at bounding box center [380, 124] width 23 height 17
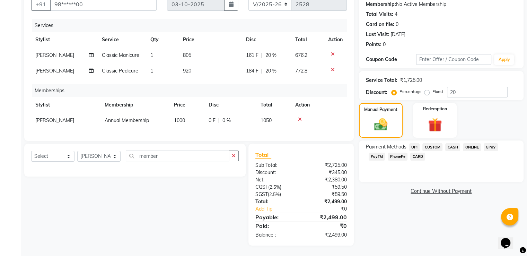
click at [487, 143] on span "GPay" at bounding box center [491, 147] width 14 height 8
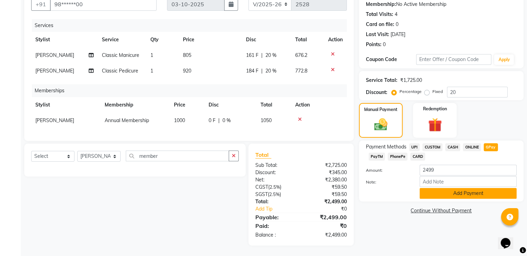
click at [456, 189] on button "Add Payment" at bounding box center [468, 193] width 97 height 11
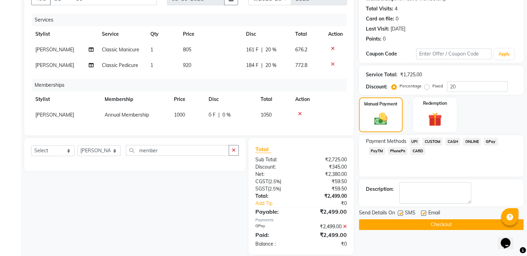
click at [433, 227] on button "Checkout" at bounding box center [441, 224] width 165 height 11
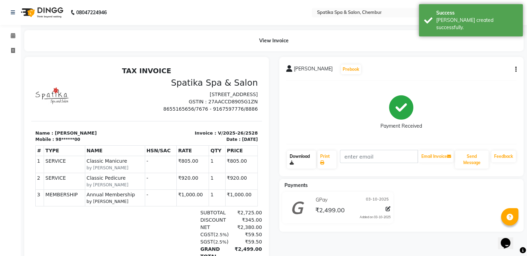
click at [301, 160] on link "Download" at bounding box center [301, 159] width 29 height 18
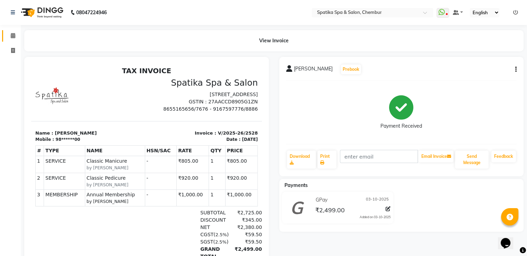
click at [12, 41] on link "Calendar" at bounding box center [10, 35] width 17 height 11
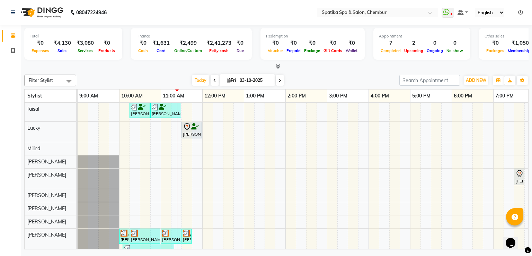
click at [413, 172] on div "Anita Bhandari, TK04, 10:15 AM-10:45 AM, Female-Hair Wash Up To Waist Anita Bha…" at bounding box center [348, 183] width 541 height 160
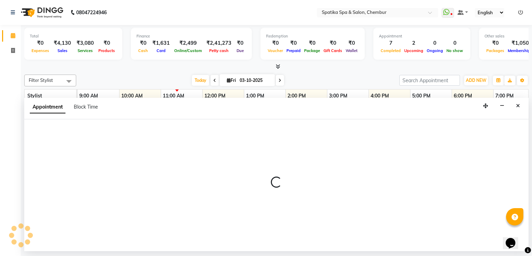
select select "29950"
select select "1020"
select select "tentative"
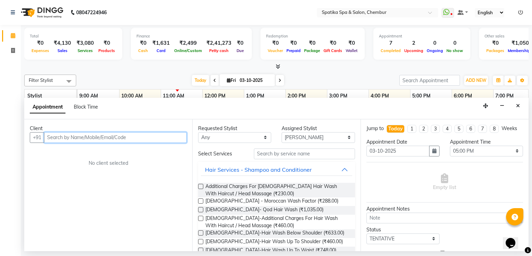
click at [167, 133] on input "text" at bounding box center [115, 137] width 143 height 11
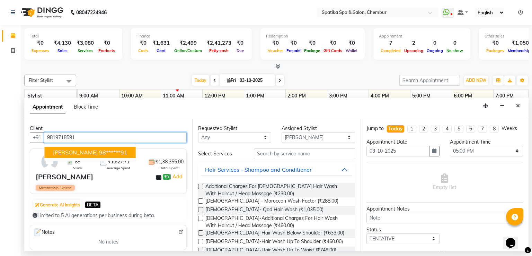
click at [66, 147] on button "Medha Vora 98******91" at bounding box center [90, 152] width 91 height 11
type input "98******91"
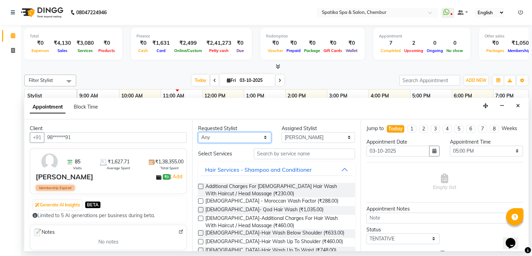
click at [260, 138] on select "Any Ali faisal Lucky Madhu Gupta Milind Sarita Fernandes Seema misquita shahruk…" at bounding box center [234, 137] width 73 height 11
click at [216, 243] on span "[DEMOGRAPHIC_DATA]-Hair Wash Up To Shoulder (₹460.00)" at bounding box center [274, 242] width 138 height 9
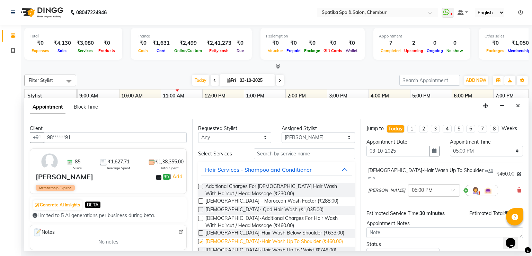
checkbox input "false"
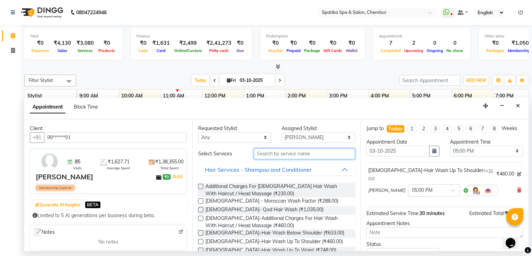
click at [269, 155] on input "text" at bounding box center [304, 153] width 101 height 11
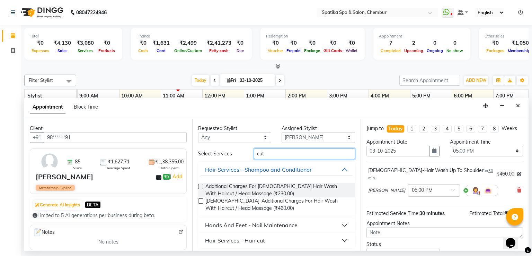
click at [263, 154] on input "cut" at bounding box center [304, 153] width 101 height 11
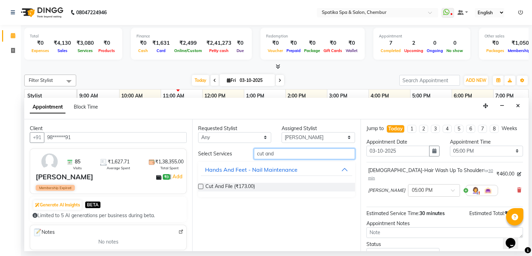
type input "cut and"
click at [201, 186] on label at bounding box center [200, 186] width 5 height 5
click at [201, 186] on input "checkbox" at bounding box center [200, 187] width 5 height 5
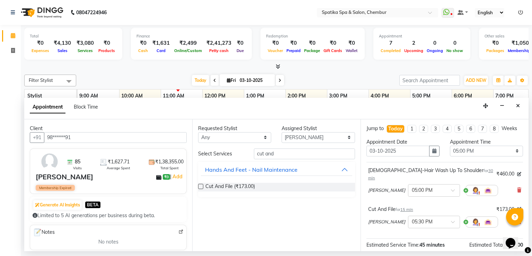
click at [202, 186] on label at bounding box center [200, 186] width 5 height 5
click at [202, 186] on input "checkbox" at bounding box center [200, 187] width 5 height 5
checkbox input "false"
click at [517, 187] on icon at bounding box center [519, 189] width 4 height 5
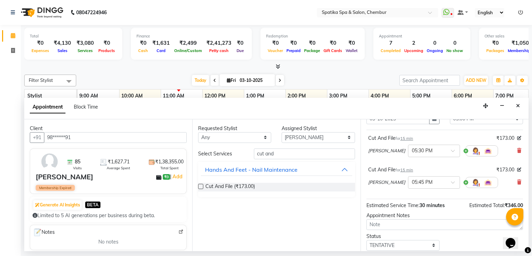
scroll to position [39, 0]
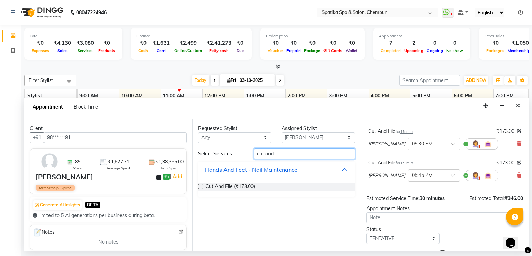
click at [273, 153] on input "cut and" at bounding box center [304, 153] width 101 height 11
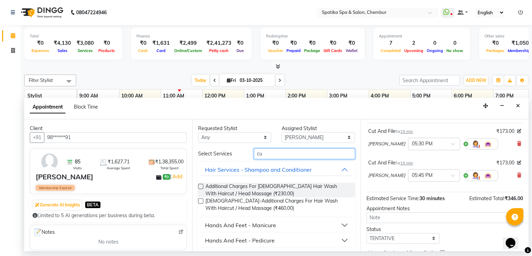
type input "c"
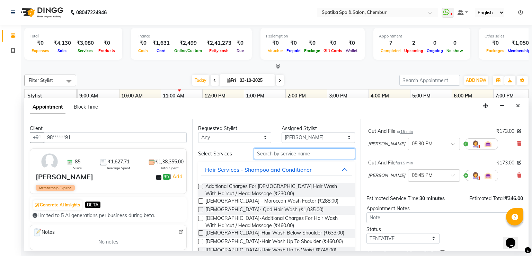
click at [270, 150] on input "text" at bounding box center [304, 153] width 101 height 11
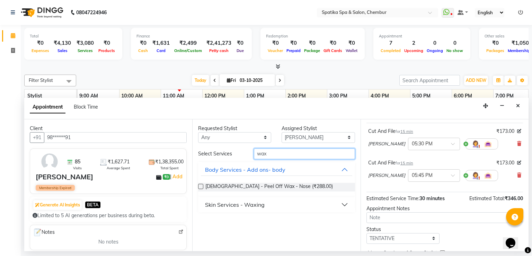
type input "wax"
click at [343, 203] on button "Skin Services - Waxing" at bounding box center [276, 204] width 151 height 12
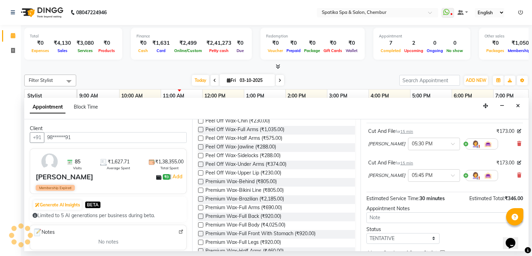
scroll to position [374, 0]
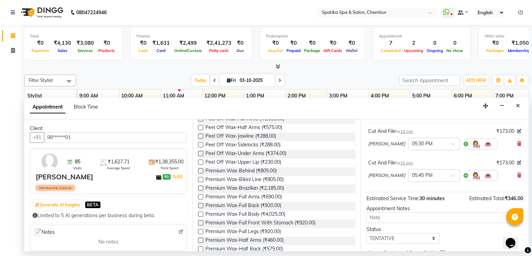
click at [201, 194] on label at bounding box center [200, 196] width 5 height 5
click at [201, 195] on input "checkbox" at bounding box center [200, 197] width 5 height 5
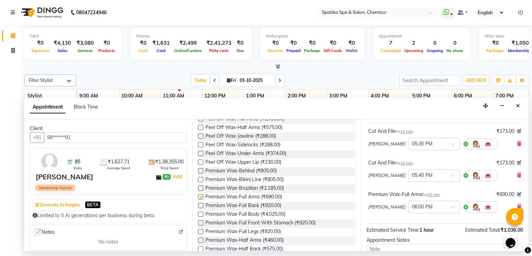
checkbox input "false"
click at [200, 229] on label at bounding box center [200, 231] width 5 height 5
click at [200, 230] on input "checkbox" at bounding box center [200, 232] width 5 height 5
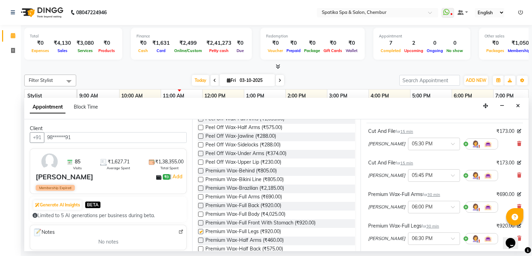
checkbox input "false"
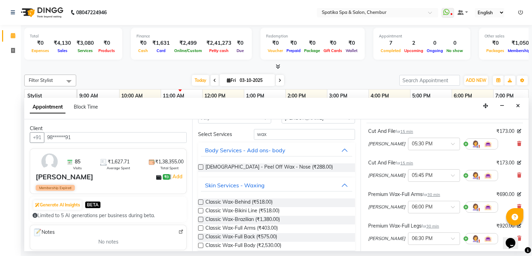
scroll to position [14, 0]
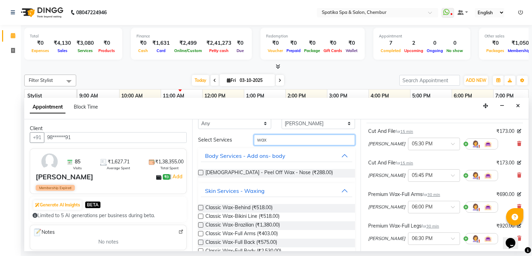
click at [265, 139] on input "wax" at bounding box center [304, 139] width 101 height 11
type input "w"
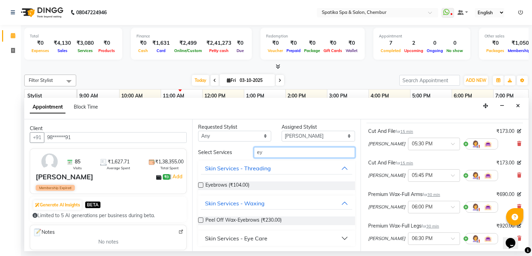
scroll to position [1, 0]
type input "eye"
click at [199, 186] on label at bounding box center [200, 184] width 5 height 5
click at [199, 186] on input "checkbox" at bounding box center [200, 185] width 5 height 5
click at [199, 186] on label at bounding box center [200, 184] width 5 height 5
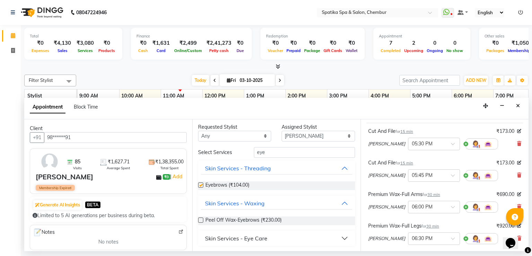
click at [199, 186] on input "checkbox" at bounding box center [200, 185] width 5 height 5
click at [201, 182] on label at bounding box center [200, 184] width 5 height 5
click at [201, 183] on input "checkbox" at bounding box center [200, 185] width 5 height 5
checkbox input "false"
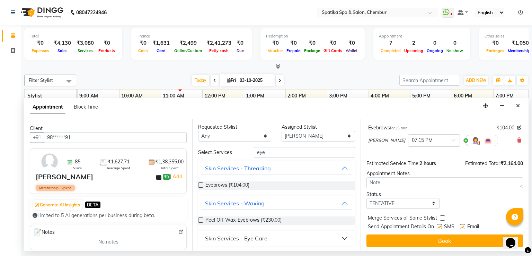
scroll to position [201, 0]
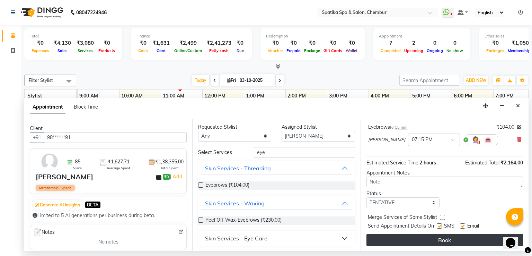
click at [438, 238] on button "Book" at bounding box center [445, 240] width 157 height 12
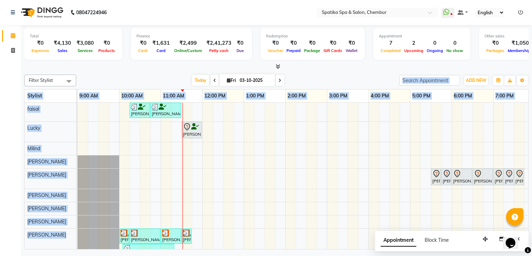
drag, startPoint x: 358, startPoint y: 85, endPoint x: 416, endPoint y: 165, distance: 98.9
click at [416, 165] on div "Filter Stylist Select All Ali faisal Lucky Madhu Gupta Milind Sarita Fernandes …" at bounding box center [276, 160] width 505 height 177
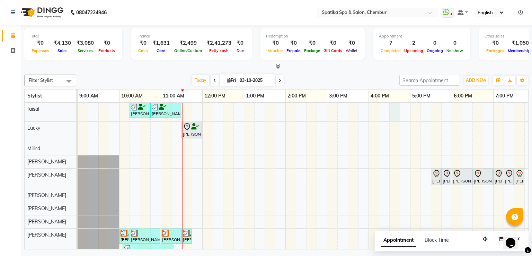
click at [400, 117] on div "Anita Bhandari, TK04, 10:15 AM-10:45 AM, Female-Hair Wash Up To Waist Anita Bha…" at bounding box center [348, 183] width 541 height 160
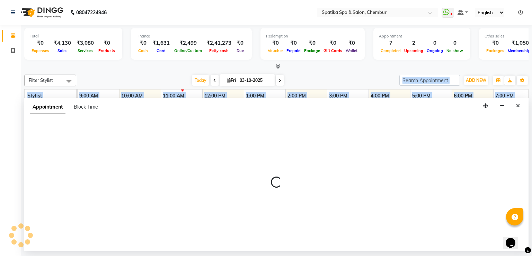
select select "9045"
select select "990"
select select "tentative"
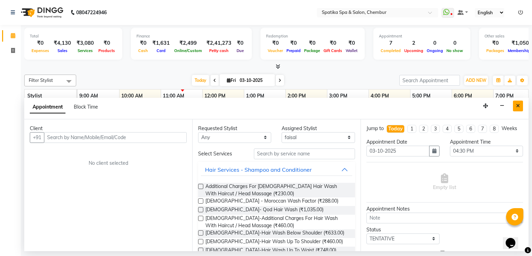
click at [521, 104] on button "Close" at bounding box center [518, 105] width 10 height 11
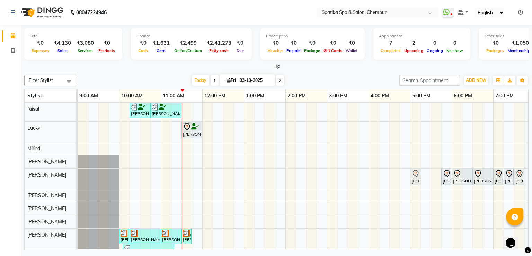
drag, startPoint x: 437, startPoint y: 174, endPoint x: 415, endPoint y: 181, distance: 22.9
click at [78, 181] on div "Medha Vora, TK08, 05:30 PM-05:45 PM, Cut And File Medha Vora, TK08, 05:45 PM-06…" at bounding box center [78, 178] width 0 height 20
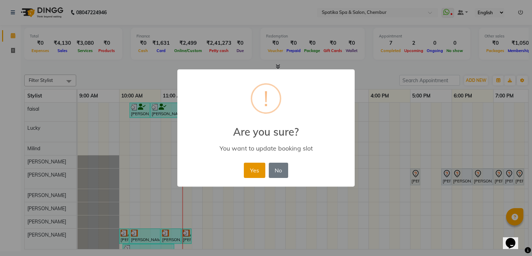
click at [255, 169] on button "Yes" at bounding box center [254, 170] width 21 height 15
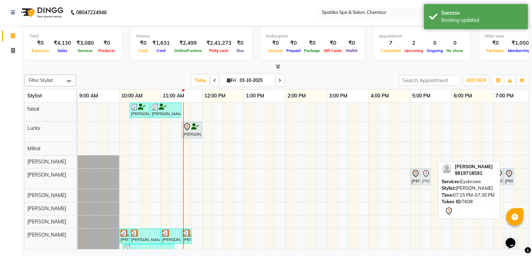
drag, startPoint x: 518, startPoint y: 175, endPoint x: 427, endPoint y: 175, distance: 90.8
click at [78, 175] on div "Medha Vora, TK08, 05:00 PM-05:15 PM, Cut And File Medha Vora, TK08, 05:45 PM-06…" at bounding box center [78, 178] width 0 height 20
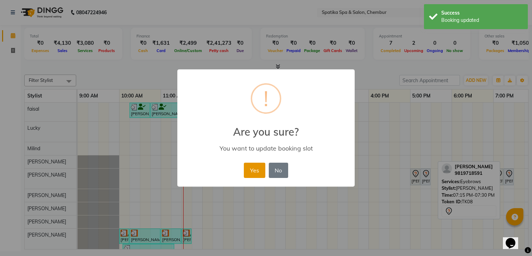
click at [255, 168] on button "Yes" at bounding box center [254, 170] width 21 height 15
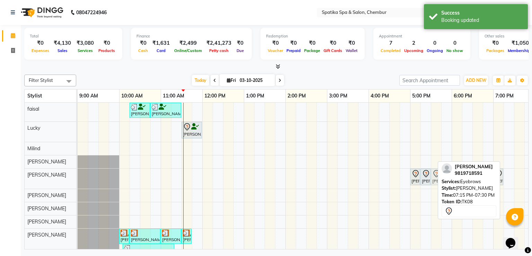
drag, startPoint x: 508, startPoint y: 174, endPoint x: 438, endPoint y: 174, distance: 69.7
click at [438, 174] on div "Filter Stylist Select All Ali faisal Lucky Madhu Gupta Milind Sarita Fernandes …" at bounding box center [276, 160] width 505 height 177
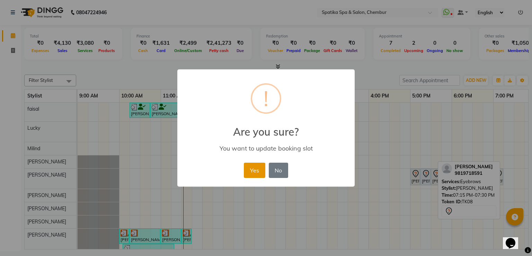
click at [259, 168] on button "Yes" at bounding box center [254, 170] width 21 height 15
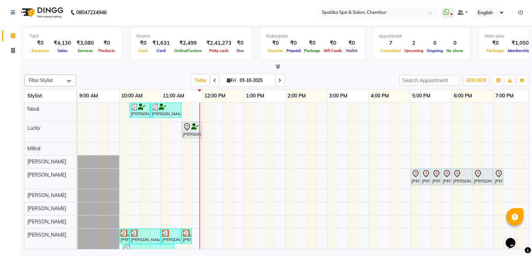
click at [205, 171] on div "Anita Bhandari, TK04, 10:15 AM-10:45 AM, Female-Hair Wash Up To Waist Anita Bha…" at bounding box center [348, 183] width 541 height 160
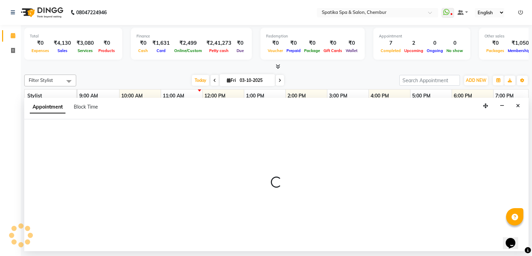
select select "29950"
select select "tentative"
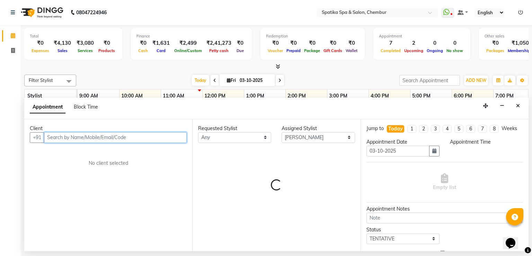
select select "720"
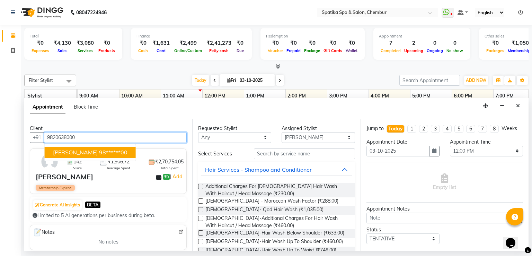
click at [73, 152] on span "Aruna Subramanyan" at bounding box center [75, 152] width 45 height 7
type input "98******00"
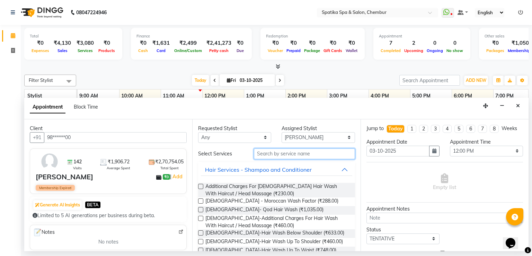
click at [308, 151] on input "text" at bounding box center [304, 153] width 101 height 11
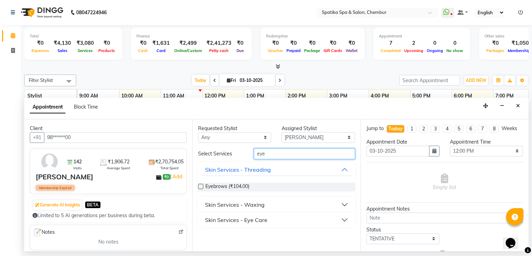
type input "eye"
click at [201, 183] on div "Eyebrows (₹104.00)" at bounding box center [276, 187] width 157 height 9
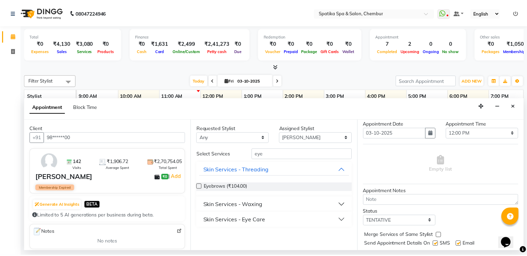
scroll to position [36, 0]
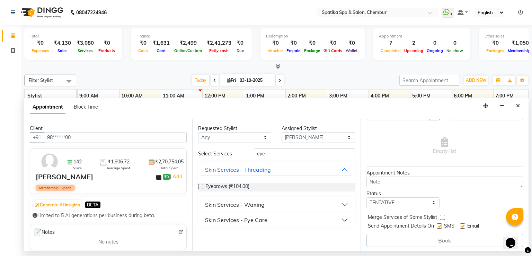
click at [500, 220] on div "Jump to Today 1 2 3 4 5 6 7 8 Weeks Appointment Date 03-10-2025 Appointment Tim…" at bounding box center [445, 185] width 168 height 132
click at [500, 220] on div "Merge Services of Same Stylist" at bounding box center [445, 217] width 157 height 9
click at [199, 184] on label at bounding box center [200, 186] width 5 height 5
click at [199, 185] on input "checkbox" at bounding box center [200, 187] width 5 height 5
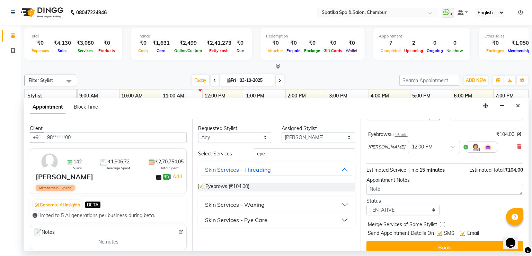
checkbox input "false"
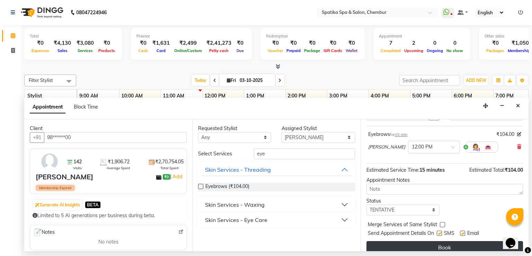
click at [471, 247] on button "Book" at bounding box center [445, 247] width 157 height 12
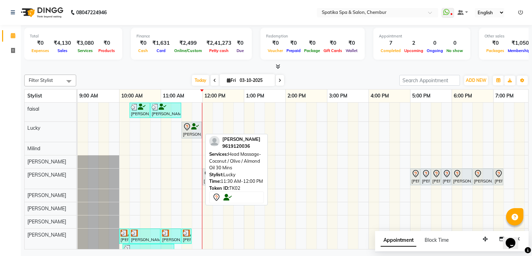
click at [193, 126] on icon at bounding box center [195, 126] width 8 height 0
select select "7"
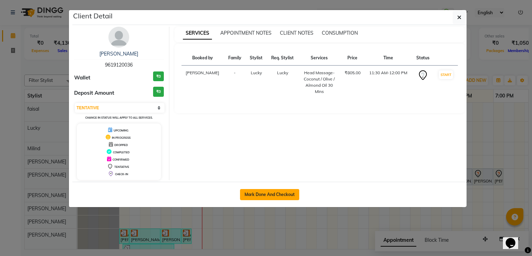
click at [278, 192] on button "Mark Done And Checkout" at bounding box center [269, 194] width 59 height 11
select select "631"
select select "service"
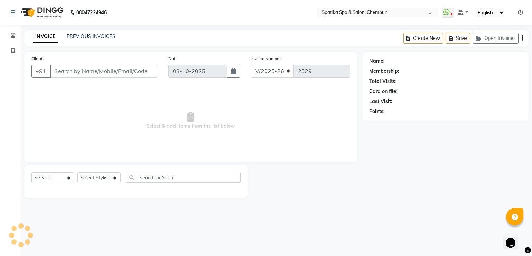
type input "96******36"
select select "9046"
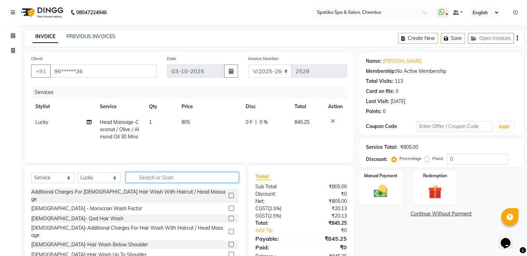
click at [197, 179] on input "text" at bounding box center [182, 177] width 113 height 11
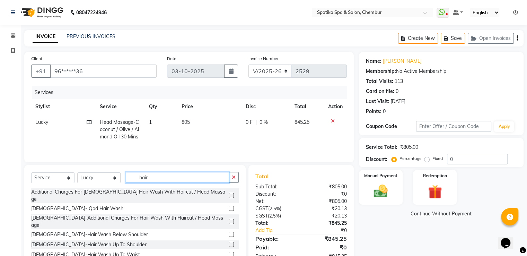
type input "hair"
click at [229, 242] on label at bounding box center [231, 244] width 5 height 5
click at [229, 242] on input "checkbox" at bounding box center [231, 244] width 5 height 5
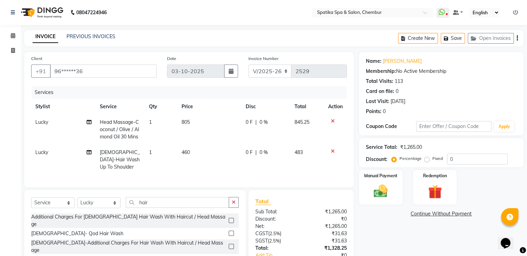
checkbox input "false"
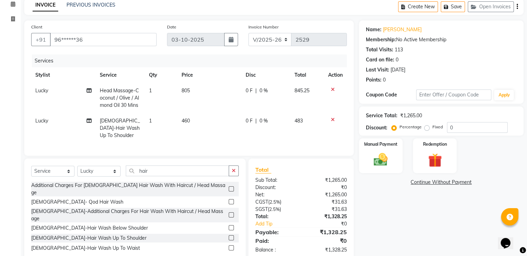
scroll to position [45, 0]
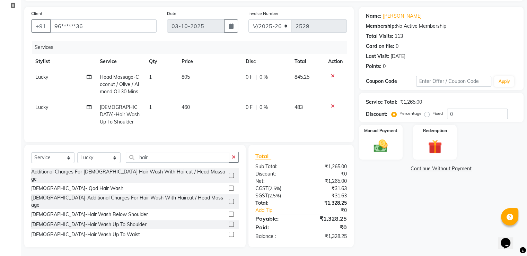
click at [332, 105] on icon at bounding box center [333, 106] width 4 height 5
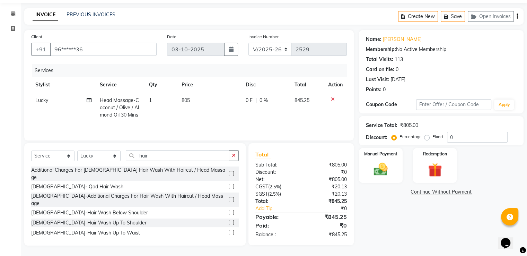
scroll to position [22, 0]
click at [229, 197] on label at bounding box center [231, 199] width 5 height 5
click at [229, 198] on input "checkbox" at bounding box center [231, 200] width 5 height 5
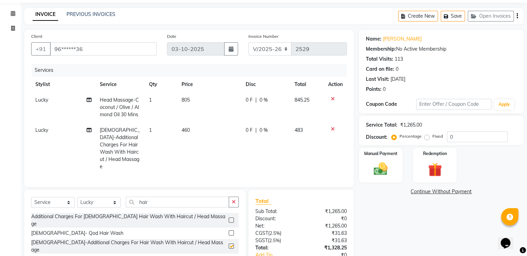
scroll to position [45, 0]
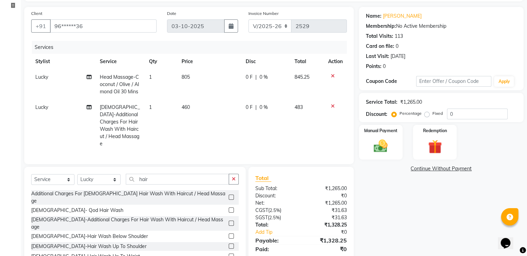
checkbox input "false"
drag, startPoint x: 379, startPoint y: 197, endPoint x: 364, endPoint y: 239, distance: 44.3
click at [369, 239] on div "Name: Himani Singh Membership: No Active Membership Total Visits: 113 Card on f…" at bounding box center [444, 138] width 170 height 262
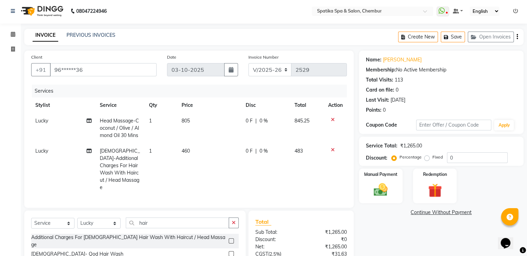
scroll to position [0, 0]
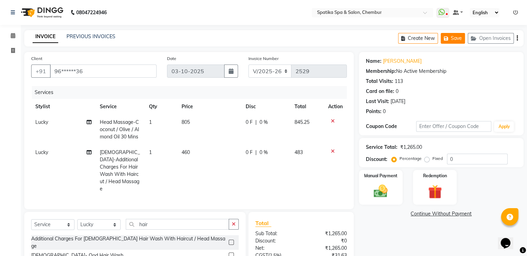
click at [455, 38] on button "Save" at bounding box center [453, 38] width 24 height 11
click at [14, 34] on icon at bounding box center [13, 35] width 5 height 5
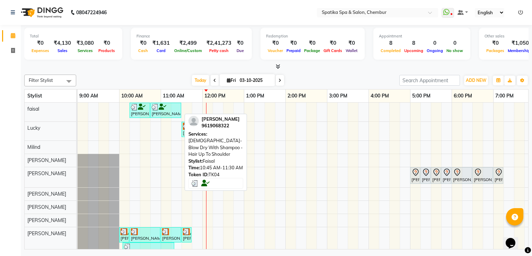
click at [169, 105] on div at bounding box center [166, 107] width 28 height 7
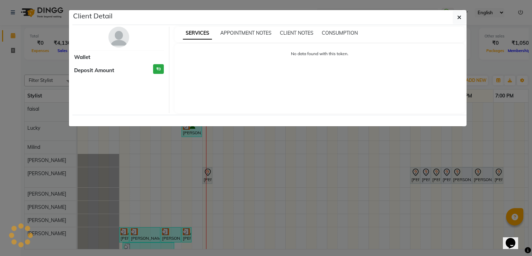
select select "3"
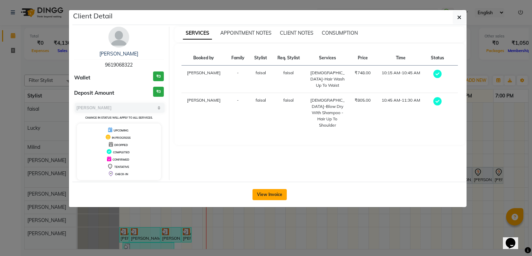
click at [268, 197] on button "View Invoice" at bounding box center [270, 194] width 34 height 11
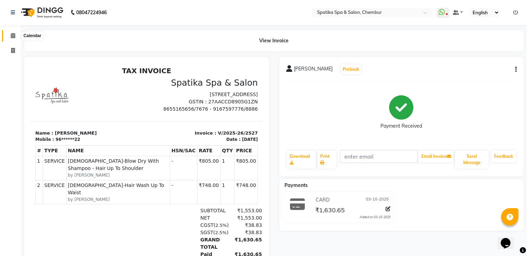
click at [12, 36] on icon at bounding box center [13, 35] width 5 height 5
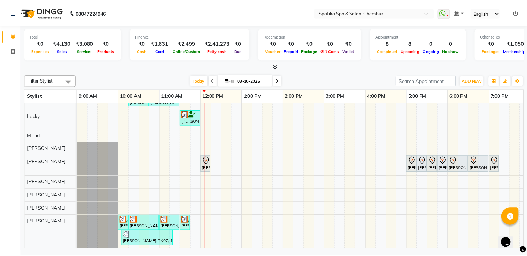
scroll to position [16, 0]
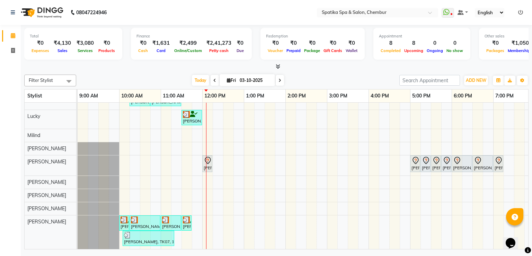
click at [251, 221] on div "Anita Bhandari, TK04, 10:15 AM-10:45 AM, Female-Hair Wash Up To Waist Anita Bha…" at bounding box center [348, 170] width 541 height 158
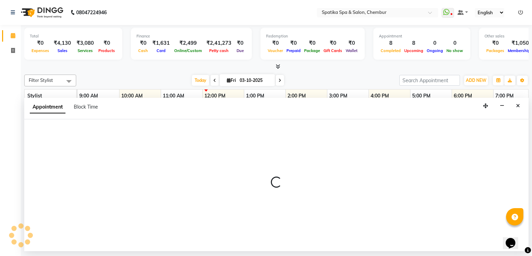
select select "92993"
select select "780"
select select "tentative"
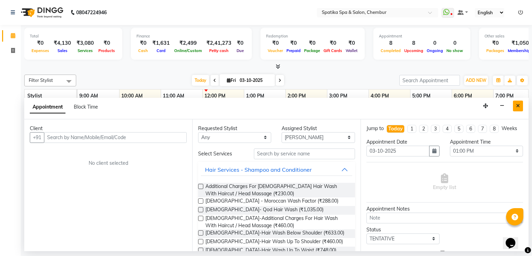
click at [517, 103] on icon "Close" at bounding box center [518, 105] width 4 height 5
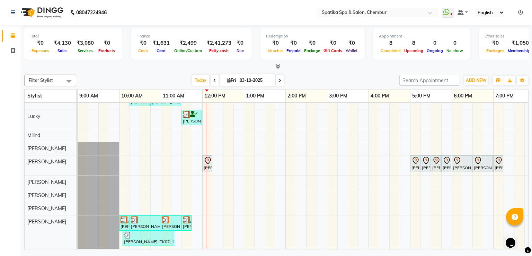
click at [136, 203] on div "Anita Bhandari, TK04, 10:15 AM-10:45 AM, Female-Hair Wash Up To Waist Anita Bha…" at bounding box center [348, 170] width 541 height 158
select select "92786"
select select "615"
select select "tentative"
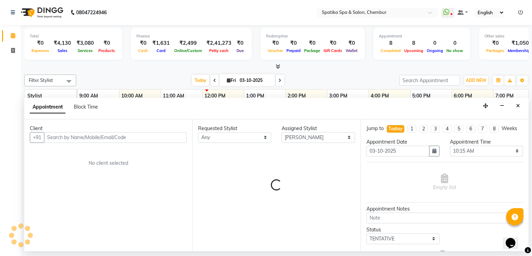
click at [136, 203] on div "Client +91 No client selected" at bounding box center [108, 185] width 168 height 132
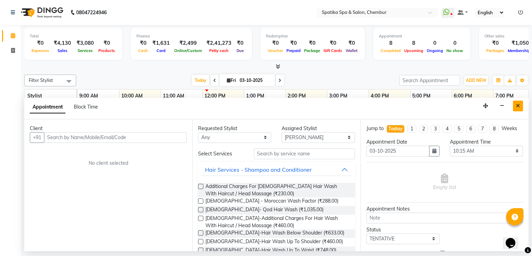
click at [517, 105] on icon "Close" at bounding box center [518, 105] width 4 height 5
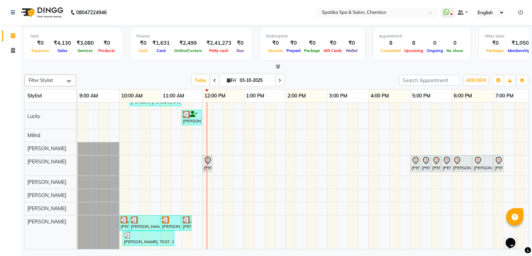
click at [373, 153] on div "Anita Bhandari, TK04, 10:15 AM-10:45 AM, Female-Hair Wash Up To Waist Anita Bha…" at bounding box center [348, 170] width 541 height 158
select select "29950"
select select "tentative"
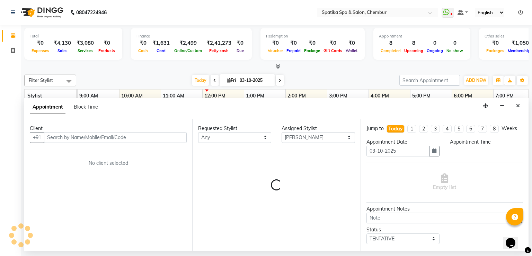
click at [374, 154] on input "03-10-2025" at bounding box center [398, 151] width 63 height 11
select select "945"
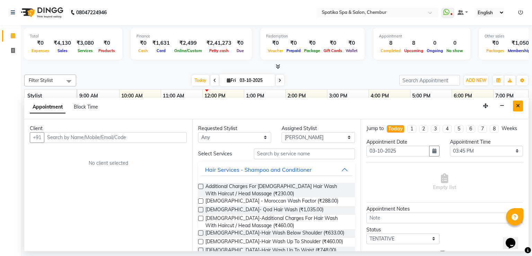
click at [519, 104] on icon "Close" at bounding box center [518, 105] width 4 height 5
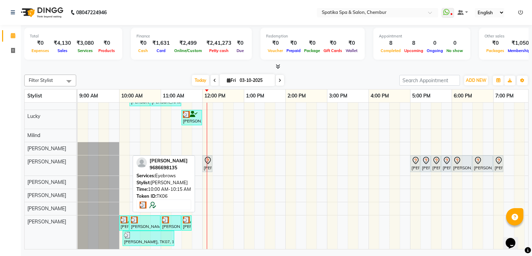
click at [122, 216] on img at bounding box center [124, 219] width 7 height 7
select select "3"
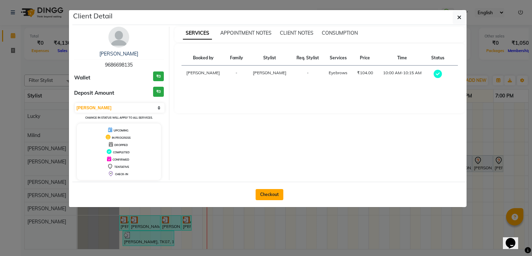
click at [261, 193] on button "Checkout" at bounding box center [270, 194] width 28 height 11
select select "631"
select select "service"
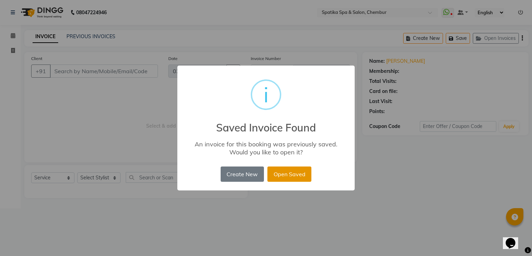
click at [286, 178] on button "Open Saved" at bounding box center [290, 173] width 44 height 15
type input "96******35"
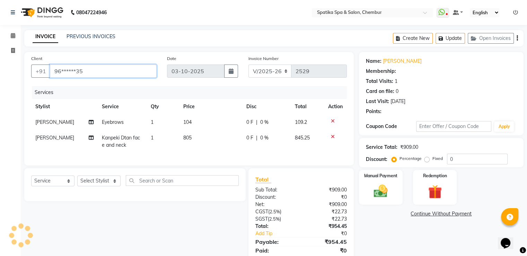
select select "1: Object"
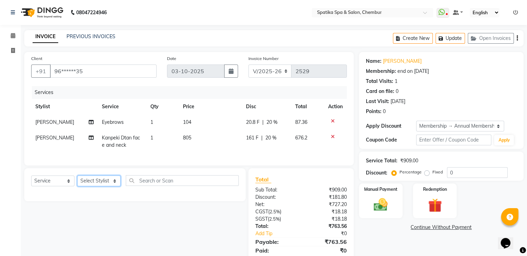
click at [111, 185] on select "Select Stylist Ali Deepali faisal Lucky Madhu Gupta Milind Sarita Fernandes See…" at bounding box center [98, 180] width 43 height 11
select select "82021"
click at [111, 185] on select "Select Stylist Ali Deepali faisal Lucky Madhu Gupta Milind Sarita Fernandes See…" at bounding box center [98, 180] width 43 height 11
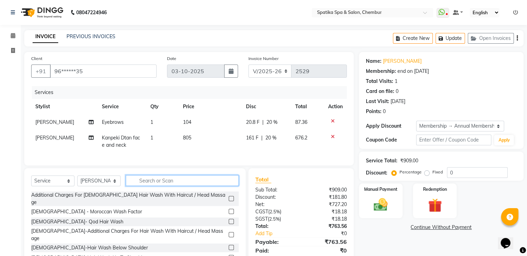
click at [151, 186] on input "text" at bounding box center [182, 180] width 113 height 11
click at [190, 183] on input "text" at bounding box center [182, 180] width 113 height 11
type input "f"
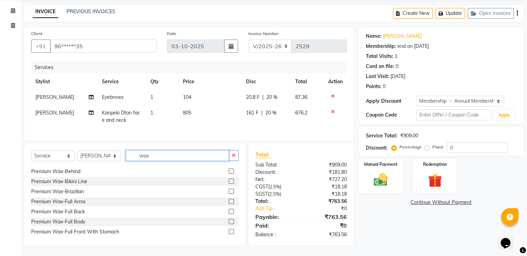
scroll to position [374, 0]
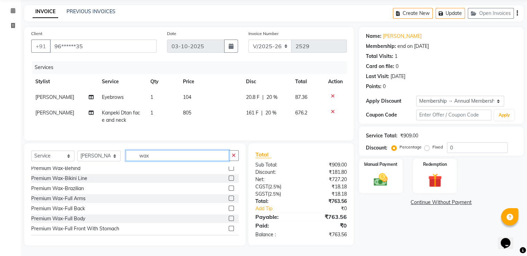
type input "wax"
click at [229, 199] on label at bounding box center [231, 197] width 5 height 5
click at [229, 199] on input "checkbox" at bounding box center [231, 198] width 5 height 5
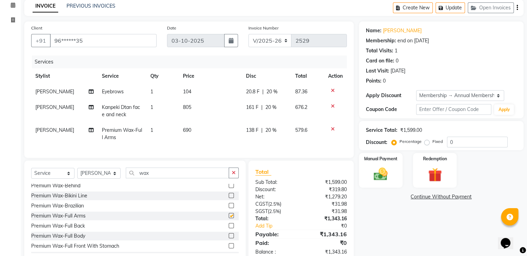
checkbox input "false"
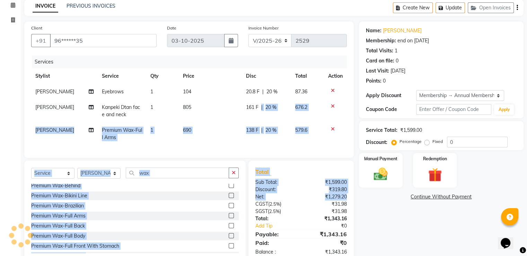
drag, startPoint x: 256, startPoint y: 160, endPoint x: 258, endPoint y: 141, distance: 18.8
click at [258, 141] on div "Client +91 96******35 Date 03-10-2025 Invoice Number V/2025 V/2025-26 2529 Serv…" at bounding box center [189, 141] width 340 height 241
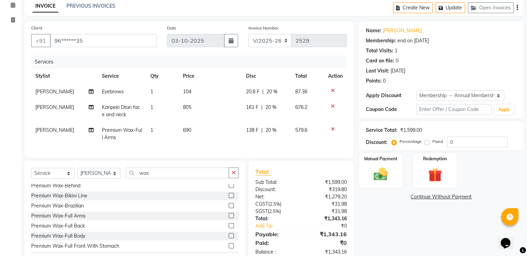
click at [402, 213] on div "Name: Poonam Sachdev Membership: end on 07-07-2026 Total Visits: 1 Card on file…" at bounding box center [444, 141] width 170 height 241
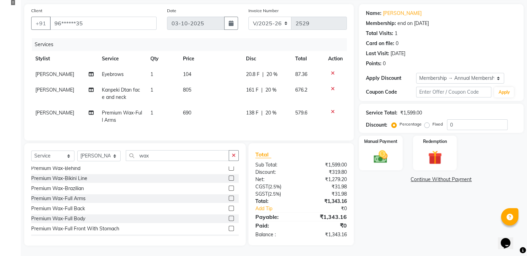
scroll to position [388, 0]
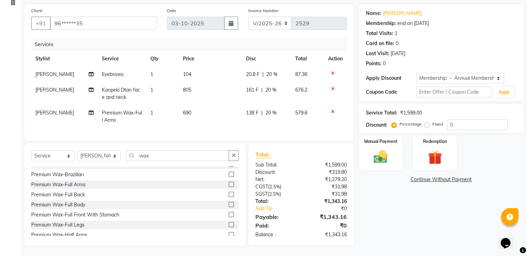
click at [229, 222] on label at bounding box center [231, 224] width 5 height 5
click at [229, 222] on input "checkbox" at bounding box center [231, 224] width 5 height 5
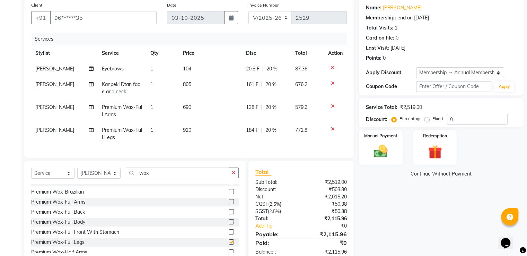
checkbox input "false"
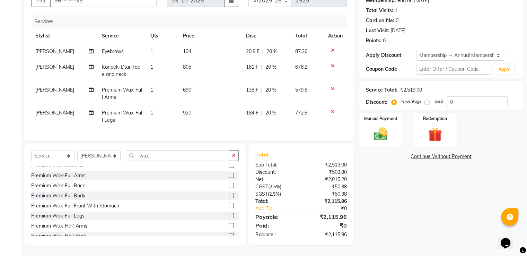
scroll to position [402, 0]
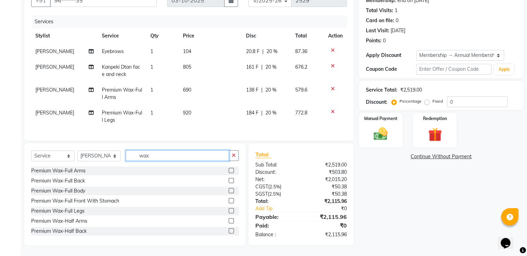
click at [148, 156] on input "wax" at bounding box center [177, 155] width 103 height 11
type input "w"
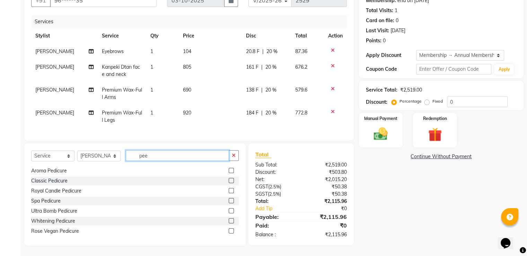
scroll to position [111, 0]
type input "peel"
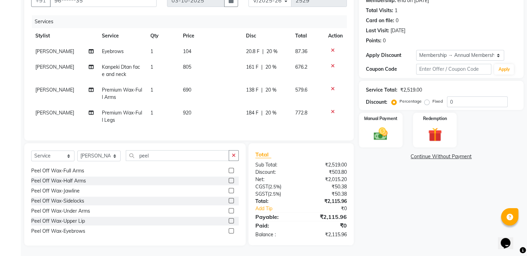
click at [229, 211] on label at bounding box center [231, 210] width 5 height 5
click at [229, 211] on input "checkbox" at bounding box center [231, 211] width 5 height 5
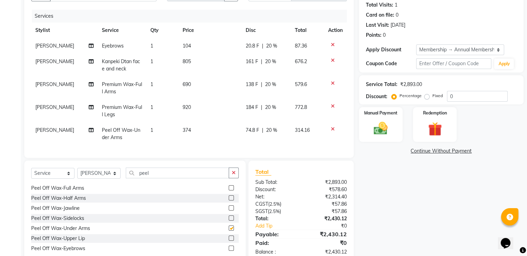
checkbox input "false"
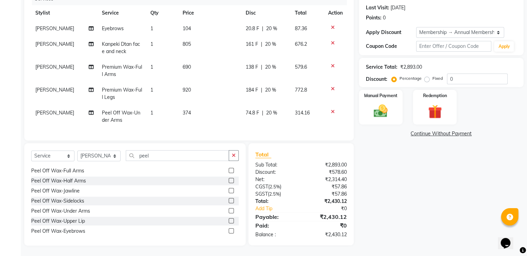
scroll to position [99, 0]
click at [150, 154] on input "peel" at bounding box center [177, 155] width 103 height 11
type input "p"
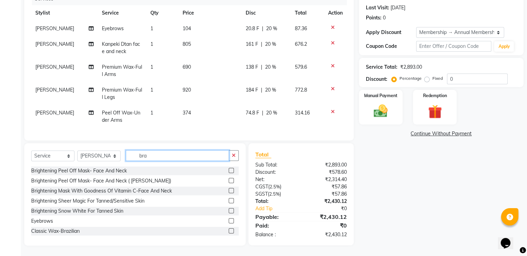
scroll to position [99, 0]
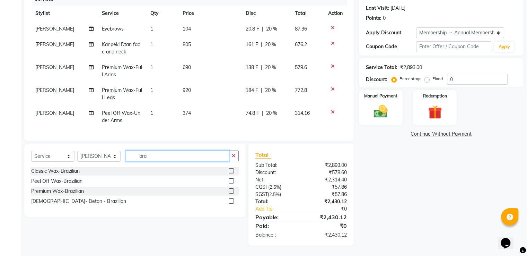
type input "bra"
click at [231, 181] on label at bounding box center [231, 180] width 5 height 5
click at [231, 181] on input "checkbox" at bounding box center [231, 181] width 5 height 5
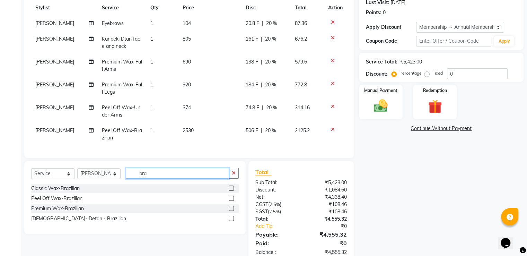
click at [147, 178] on input "bra" at bounding box center [177, 173] width 103 height 11
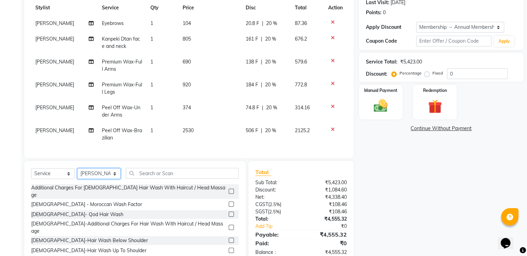
click at [115, 176] on select "Select Stylist Ali Deepali faisal Lucky Madhu Gupta Milind Sarita Fernandes See…" at bounding box center [98, 173] width 43 height 11
click at [77, 174] on select "Select Stylist Ali Deepali faisal Lucky Madhu Gupta Milind Sarita Fernandes See…" at bounding box center [98, 173] width 43 height 11
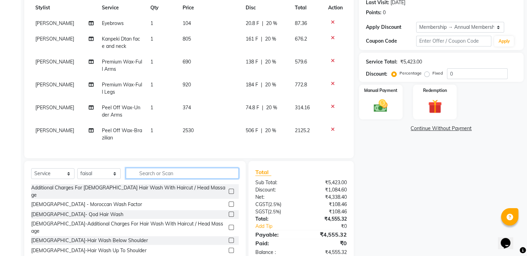
click at [153, 176] on input "text" at bounding box center [182, 173] width 113 height 11
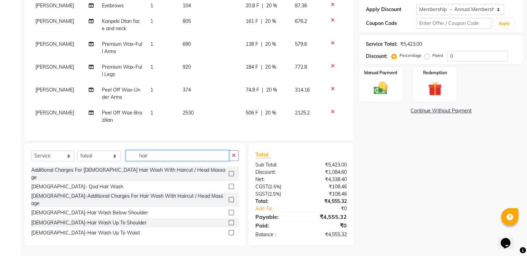
scroll to position [122, 0]
click at [148, 155] on input "hair" at bounding box center [177, 155] width 103 height 11
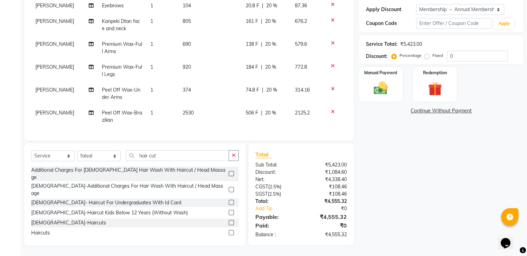
click at [229, 220] on label at bounding box center [231, 222] width 5 height 5
click at [229, 220] on input "checkbox" at bounding box center [231, 222] width 5 height 5
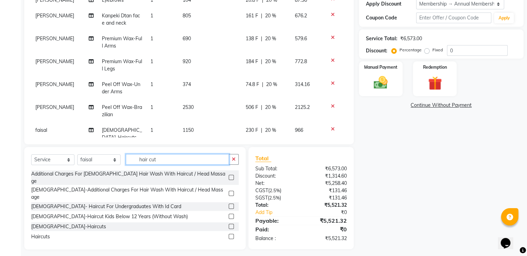
click at [157, 157] on input "hair cut" at bounding box center [177, 159] width 103 height 11
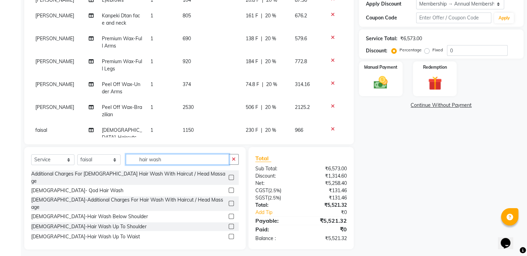
scroll to position [11, 0]
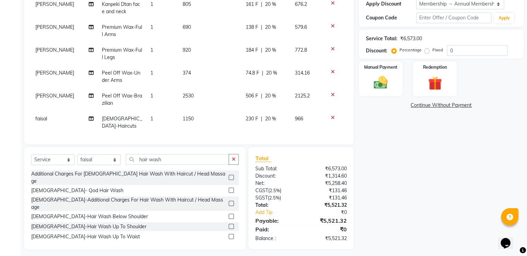
click at [229, 224] on label at bounding box center [231, 226] width 5 height 5
click at [229, 224] on input "checkbox" at bounding box center [231, 226] width 5 height 5
click at [229, 224] on label at bounding box center [231, 226] width 5 height 5
click at [229, 224] on input "checkbox" at bounding box center [231, 226] width 5 height 5
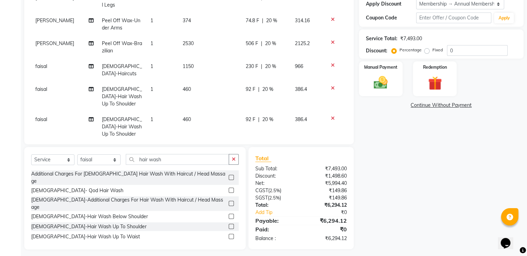
scroll to position [67, 0]
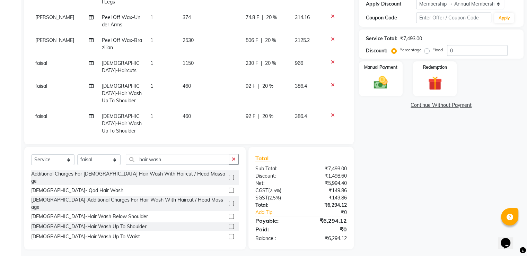
click at [331, 113] on icon at bounding box center [333, 115] width 4 height 5
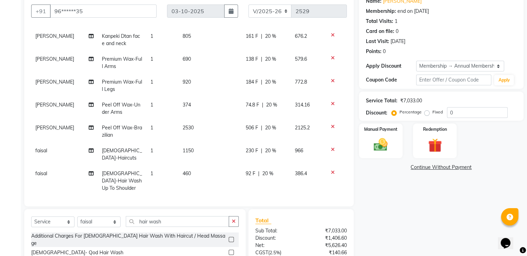
scroll to position [20, 0]
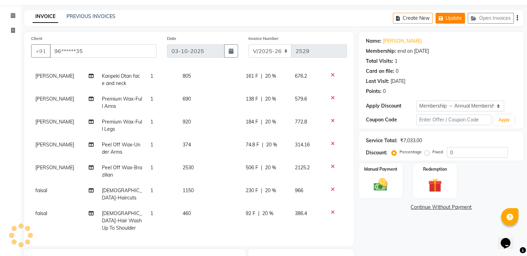
click at [458, 15] on button "Update" at bounding box center [450, 18] width 29 height 11
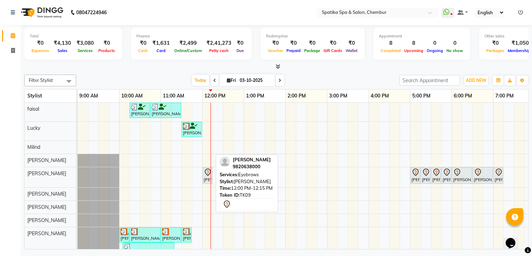
click at [208, 171] on icon at bounding box center [208, 171] width 2 height 3
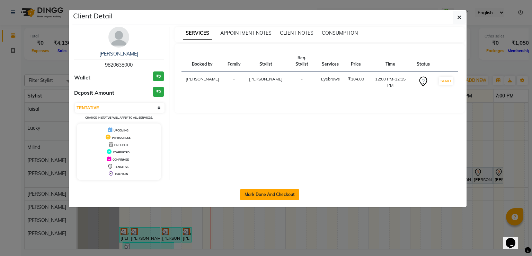
click at [256, 194] on button "Mark Done And Checkout" at bounding box center [269, 194] width 59 height 11
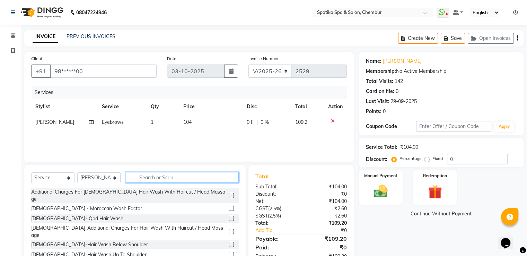
click at [143, 179] on input "text" at bounding box center [182, 177] width 113 height 11
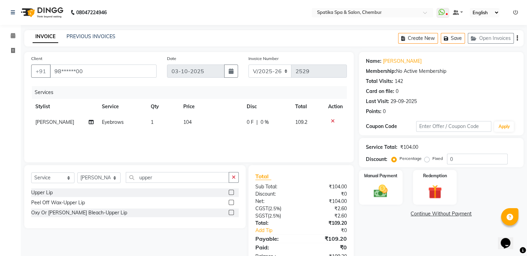
click at [229, 193] on label at bounding box center [231, 192] width 5 height 5
click at [229, 193] on input "checkbox" at bounding box center [231, 192] width 5 height 5
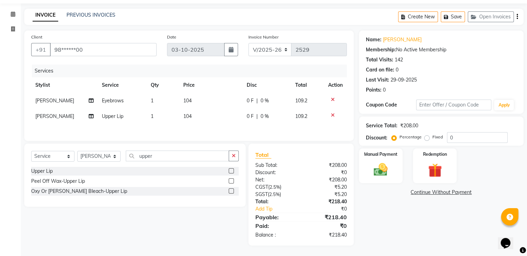
scroll to position [23, 0]
click at [385, 165] on img at bounding box center [380, 169] width 23 height 17
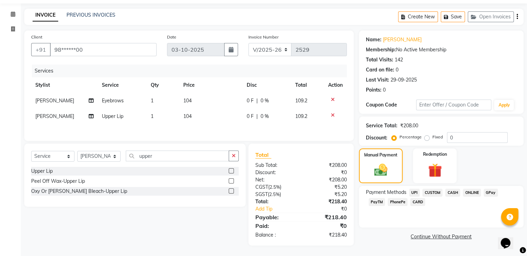
click at [487, 189] on span "GPay" at bounding box center [491, 193] width 14 height 8
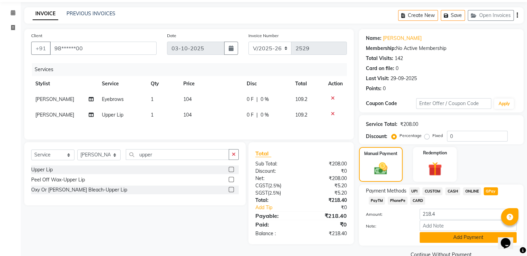
click at [489, 238] on button "Add Payment" at bounding box center [468, 237] width 97 height 11
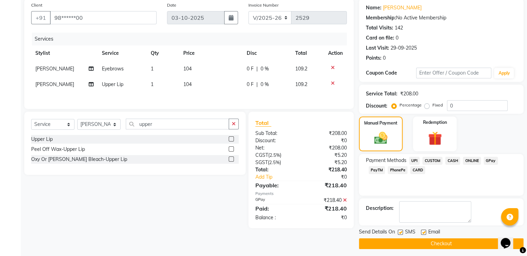
scroll to position [56, 0]
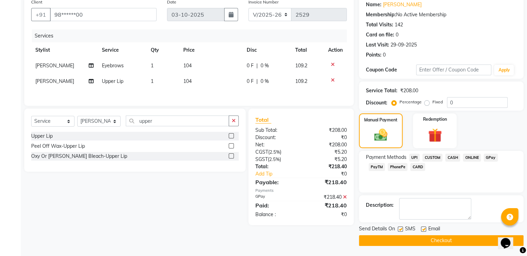
click at [489, 238] on button "Checkout" at bounding box center [441, 240] width 165 height 11
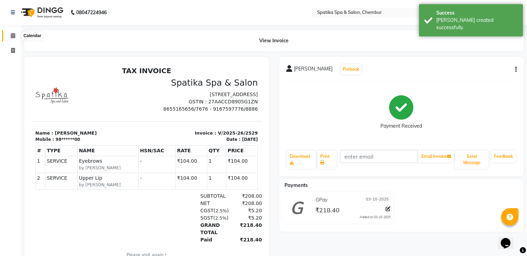
click at [12, 35] on icon at bounding box center [13, 35] width 5 height 5
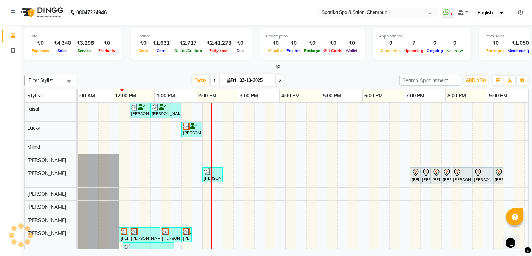
scroll to position [0, 89]
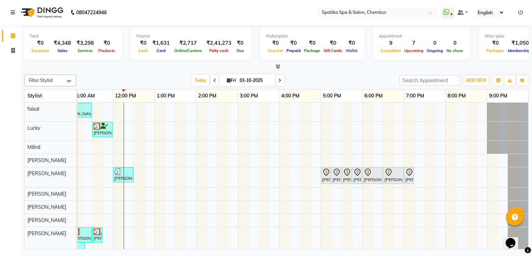
click at [250, 177] on div "Anita Bhandari, TK04, 10:15 AM-10:45 AM, Female-Hair Wash Up To Waist Anita Bha…" at bounding box center [258, 182] width 541 height 158
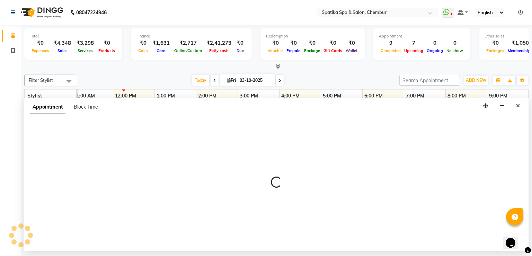
click at [286, 185] on p at bounding box center [276, 182] width 505 height 12
click at [288, 183] on p at bounding box center [276, 182] width 505 height 12
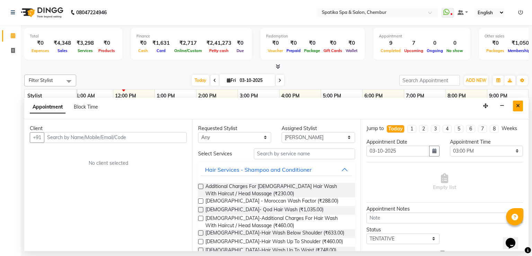
click at [518, 107] on icon "Close" at bounding box center [518, 105] width 4 height 5
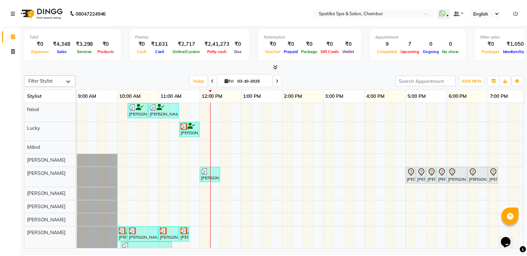
scroll to position [0, 0]
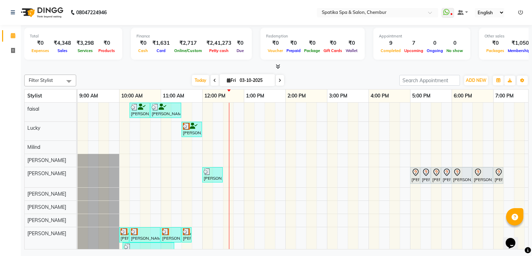
click at [0, 225] on div "Calendar Invoice Completed InProgress Upcoming Dropped Tentative Check-In Confi…" at bounding box center [47, 133] width 94 height 226
click at [8, 48] on span at bounding box center [13, 51] width 12 height 8
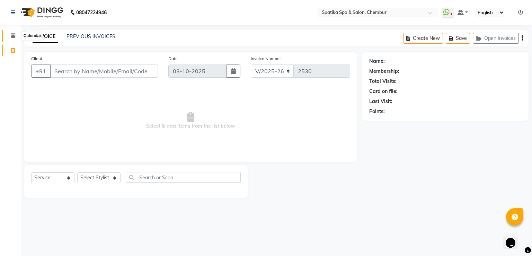
click at [11, 35] on icon at bounding box center [13, 35] width 5 height 5
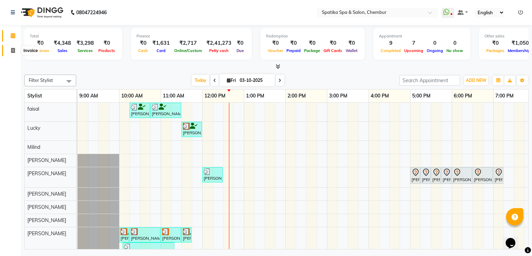
click at [12, 50] on icon at bounding box center [13, 50] width 4 height 5
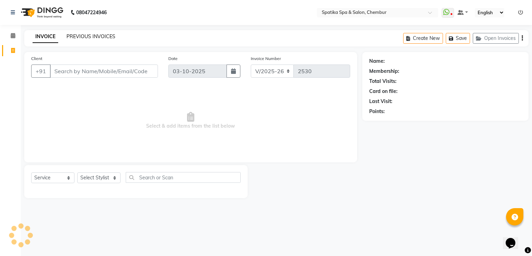
click at [94, 35] on link "PREVIOUS INVOICES" at bounding box center [91, 36] width 49 height 6
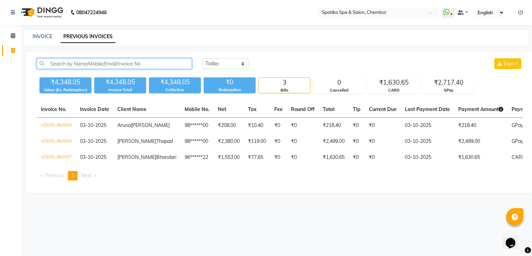
click at [86, 62] on input "text" at bounding box center [114, 63] width 155 height 11
click at [12, 51] on icon at bounding box center [13, 50] width 4 height 5
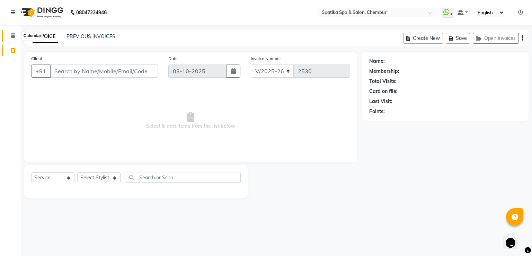
click at [12, 33] on icon at bounding box center [13, 35] width 5 height 5
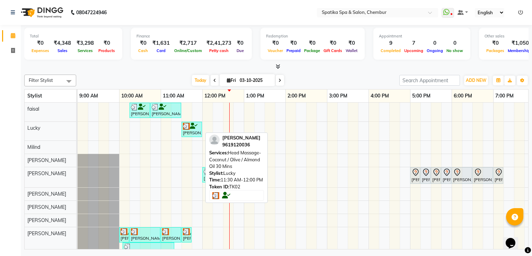
click at [193, 126] on icon at bounding box center [194, 126] width 8 height 0
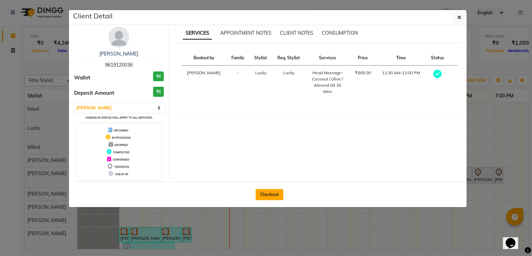
click at [264, 192] on button "Checkout" at bounding box center [270, 194] width 28 height 11
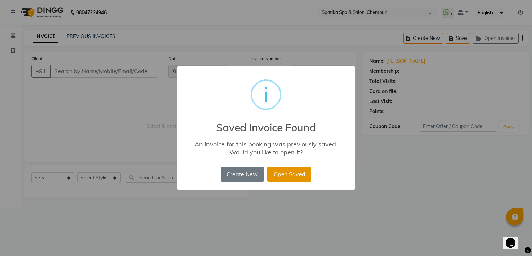
click at [296, 176] on button "Open Saved" at bounding box center [290, 173] width 44 height 15
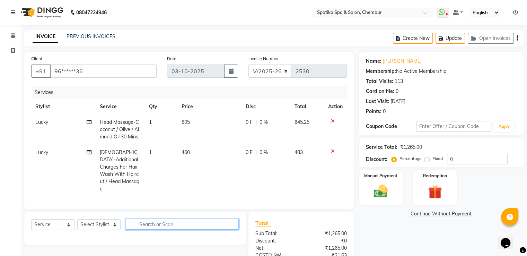
click at [166, 219] on input "text" at bounding box center [182, 224] width 113 height 11
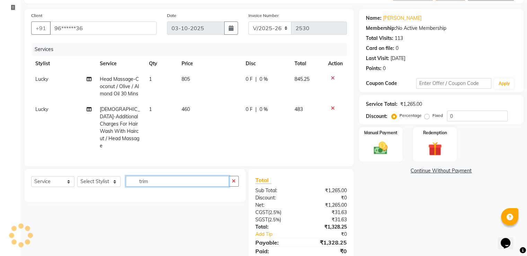
scroll to position [67, 0]
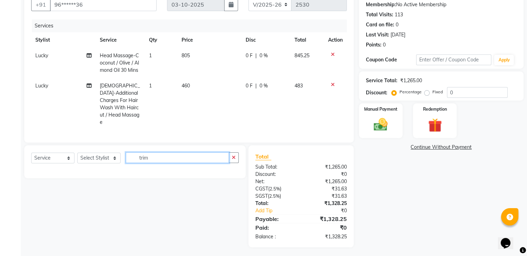
click at [148, 157] on input "trim" at bounding box center [177, 157] width 103 height 11
click at [115, 156] on select "Select Stylist Ali Deepali faisal Lucky Madhu Gupta Milind Sarita Fernandes See…" at bounding box center [98, 157] width 43 height 11
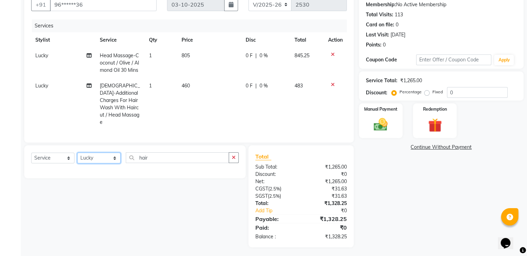
click at [77, 152] on select "Select Stylist Ali Deepali faisal Lucky Madhu Gupta Milind Sarita Fernandes See…" at bounding box center [98, 157] width 43 height 11
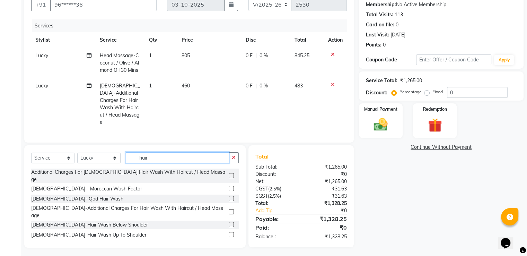
click at [148, 154] on input "hair" at bounding box center [177, 157] width 103 height 11
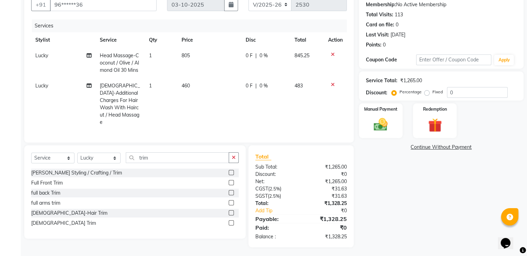
click at [230, 211] on label at bounding box center [231, 212] width 5 height 5
click at [230, 211] on input "checkbox" at bounding box center [231, 213] width 5 height 5
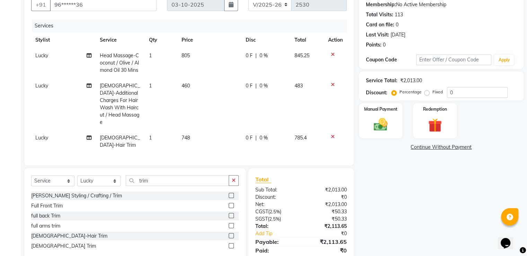
click at [393, 171] on div "Name: Himani Singh Membership: No Active Membership Total Visits: 113 Card on f…" at bounding box center [444, 127] width 170 height 285
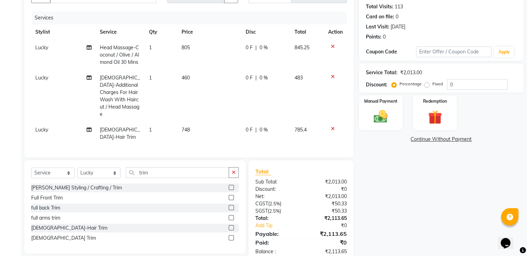
scroll to position [82, 0]
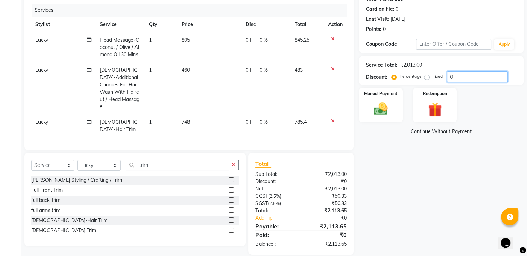
click at [454, 78] on input "0" at bounding box center [477, 76] width 61 height 11
click at [386, 111] on img at bounding box center [380, 109] width 23 height 17
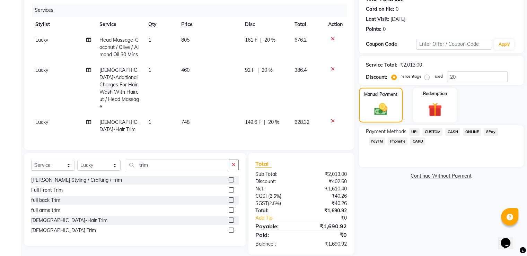
click at [410, 138] on span "CARD" at bounding box center [417, 141] width 15 height 8
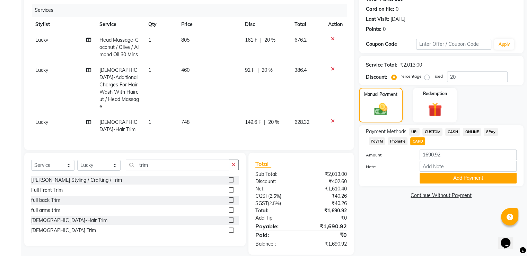
drag, startPoint x: 454, startPoint y: 232, endPoint x: 305, endPoint y: 210, distance: 150.6
click at [305, 214] on link "Add Tip" at bounding box center [279, 217] width 59 height 7
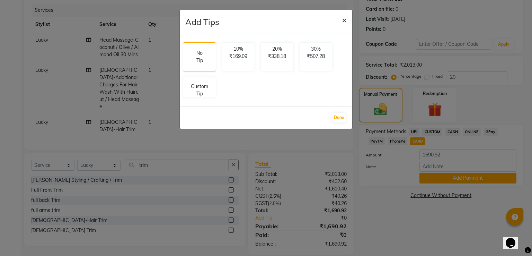
click at [341, 21] on button "×" at bounding box center [344, 19] width 16 height 19
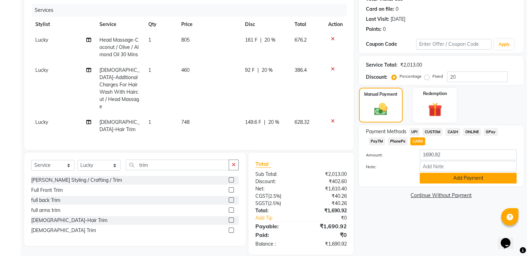
click at [456, 179] on button "Add Payment" at bounding box center [468, 178] width 97 height 11
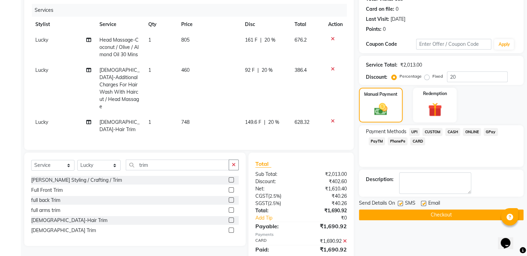
click at [439, 215] on button "Checkout" at bounding box center [441, 214] width 165 height 11
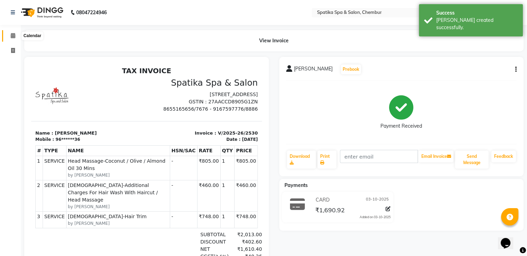
click at [13, 36] on icon at bounding box center [13, 35] width 5 height 5
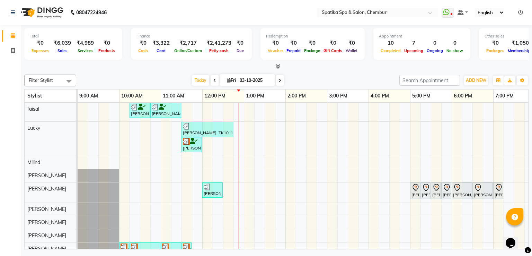
click at [250, 111] on div "Anita Bhandari, TK04, 10:15 AM-10:45 AM, Female-Hair Wash Up To Waist Anita Bha…" at bounding box center [348, 190] width 541 height 174
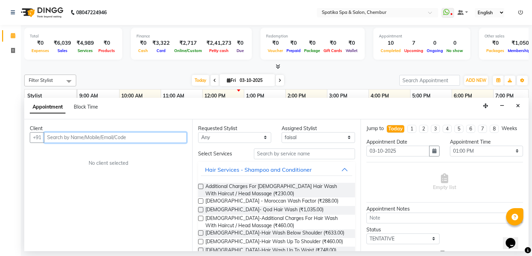
click at [158, 139] on input "text" at bounding box center [115, 137] width 143 height 11
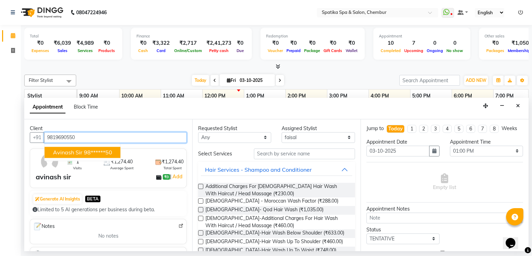
click at [112, 152] on ngb-highlight "98******50" at bounding box center [98, 152] width 28 height 7
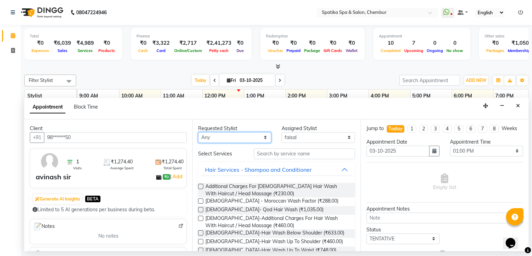
click at [263, 136] on select "Any Ali faisal Lucky Madhu Gupta Milind Sarita Fernandes Seema misquita shahruk…" at bounding box center [234, 137] width 73 height 11
click at [198, 132] on select "Any Ali faisal Lucky Madhu Gupta Milind Sarita Fernandes Seema misquita shahruk…" at bounding box center [234, 137] width 73 height 11
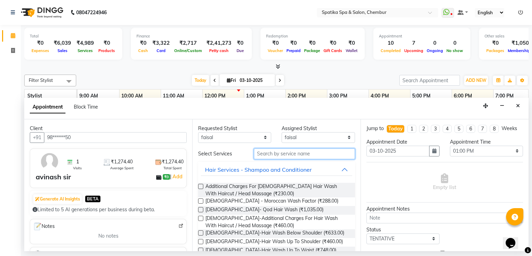
click at [271, 152] on input "text" at bounding box center [304, 153] width 101 height 11
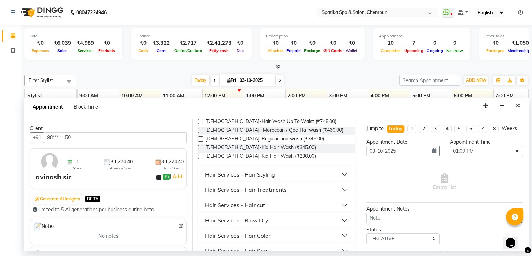
scroll to position [125, 0]
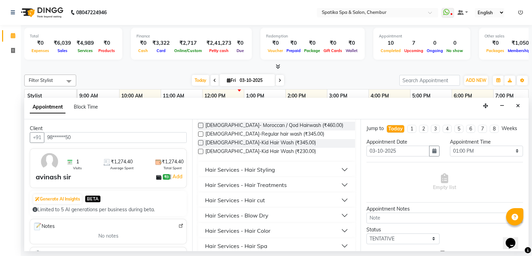
click at [309, 200] on button "Hair Services - Hair cut" at bounding box center [276, 200] width 151 height 12
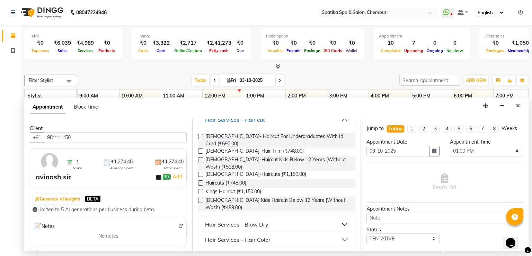
scroll to position [208, 0]
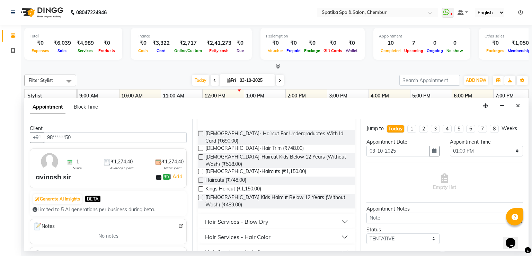
click at [202, 177] on label at bounding box center [200, 179] width 5 height 5
click at [202, 178] on input "checkbox" at bounding box center [200, 180] width 5 height 5
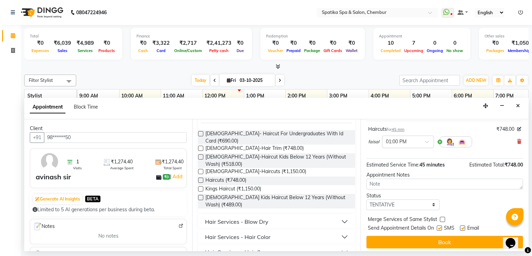
scroll to position [43, 0]
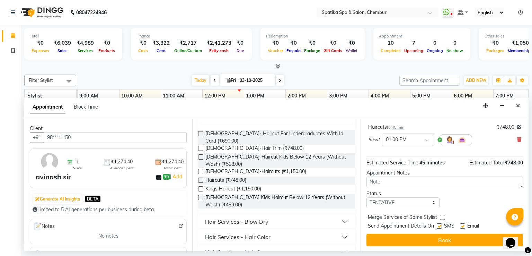
click at [454, 234] on button "Book" at bounding box center [445, 240] width 157 height 12
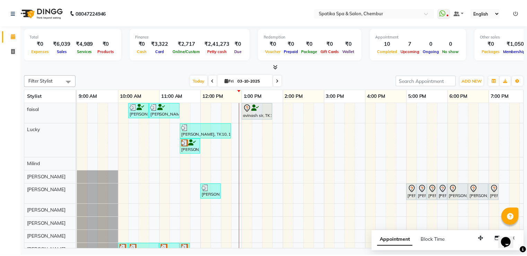
scroll to position [33, 0]
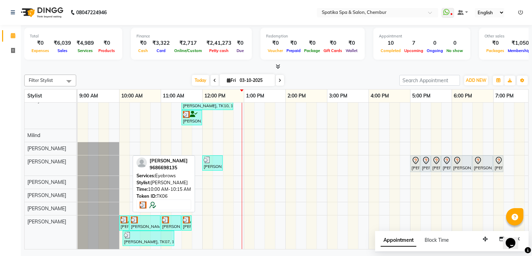
click at [123, 216] on img at bounding box center [124, 219] width 7 height 7
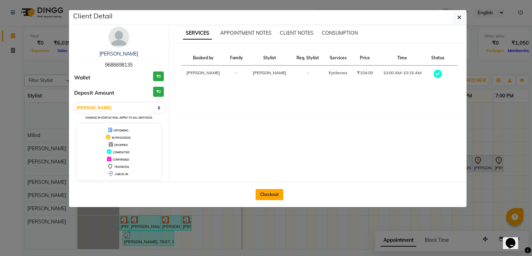
click at [271, 190] on button "Checkout" at bounding box center [270, 194] width 28 height 11
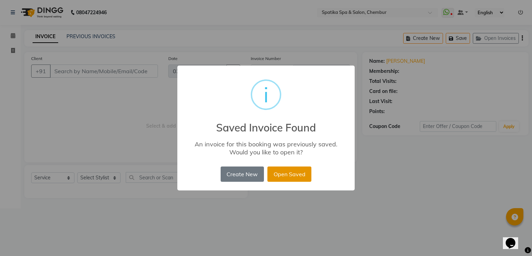
click at [298, 174] on button "Open Saved" at bounding box center [290, 173] width 44 height 15
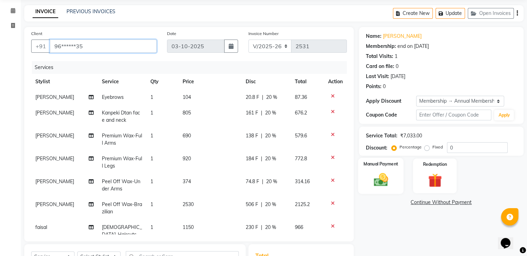
scroll to position [25, 0]
click at [385, 208] on div "Name: Poonam Sachdev Membership: end on 07-07-2026 Total Visits: 1 Card on file…" at bounding box center [444, 186] width 170 height 319
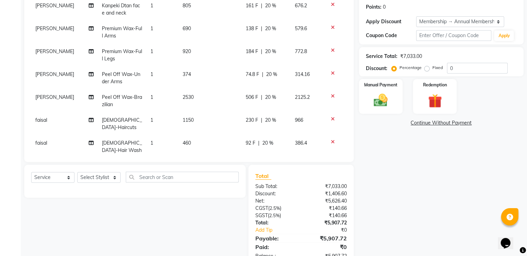
scroll to position [126, 0]
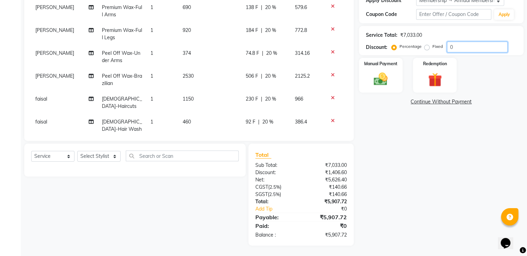
click at [455, 43] on input "0" at bounding box center [477, 47] width 61 height 11
click at [378, 76] on img at bounding box center [380, 79] width 23 height 17
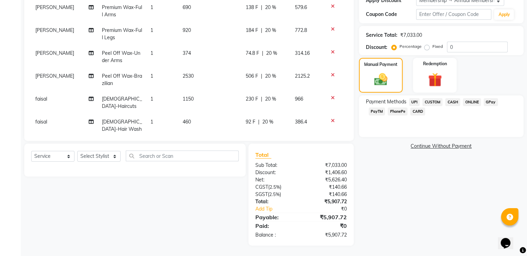
click at [452, 100] on span "CASH" at bounding box center [452, 102] width 15 height 8
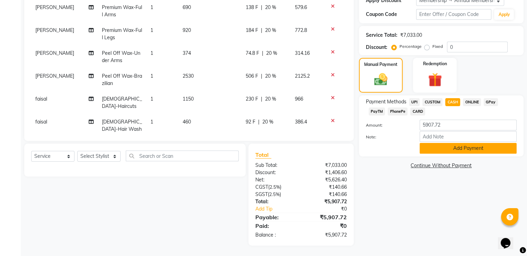
click at [455, 150] on button "Add Payment" at bounding box center [468, 148] width 97 height 11
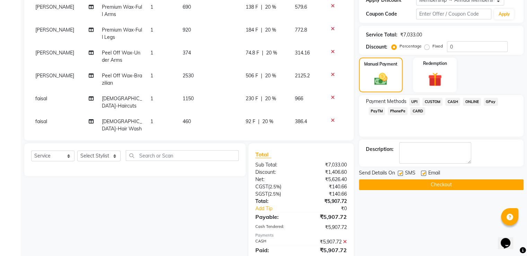
click at [446, 183] on button "Checkout" at bounding box center [441, 184] width 165 height 11
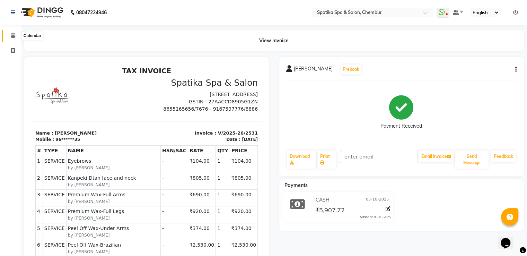
click at [12, 35] on icon at bounding box center [13, 35] width 5 height 5
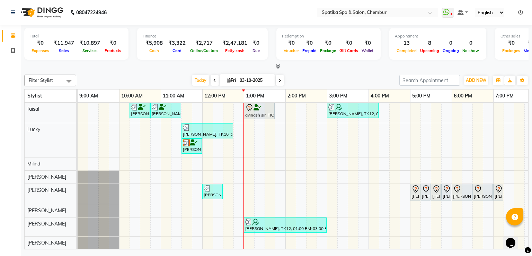
click at [279, 78] on icon at bounding box center [280, 80] width 3 height 4
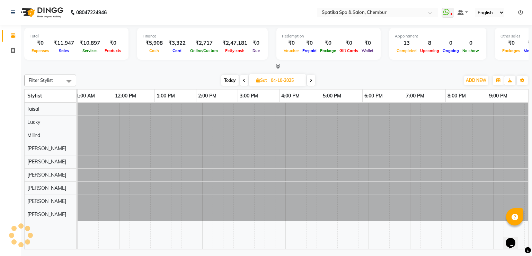
scroll to position [0, 89]
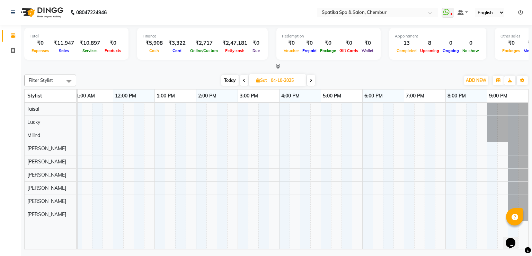
click at [279, 78] on input "04-10-2025" at bounding box center [286, 80] width 35 height 10
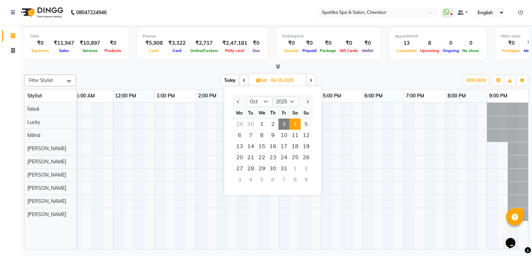
click at [279, 78] on input "04-10-2025" at bounding box center [286, 80] width 35 height 10
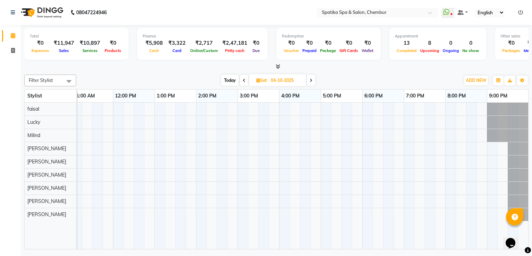
click at [309, 78] on span at bounding box center [311, 80] width 8 height 11
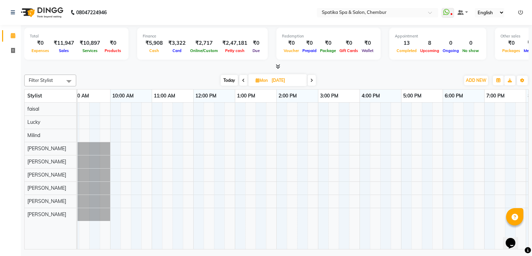
scroll to position [0, 0]
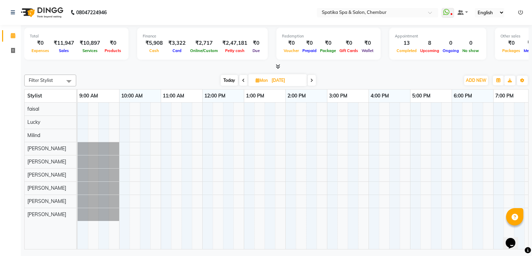
click at [123, 183] on div at bounding box center [348, 176] width 541 height 147
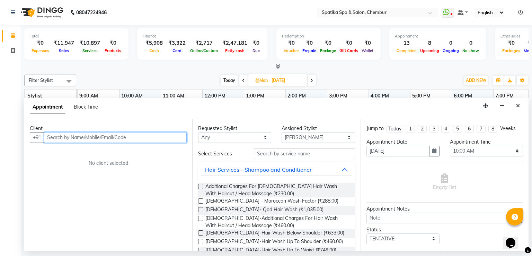
click at [107, 137] on input "text" at bounding box center [115, 137] width 143 height 11
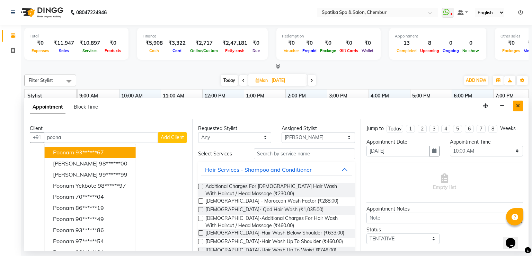
click at [519, 103] on icon "Close" at bounding box center [518, 105] width 4 height 5
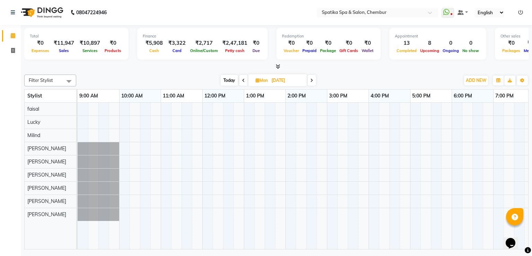
click at [229, 76] on span "Today" at bounding box center [229, 80] width 17 height 11
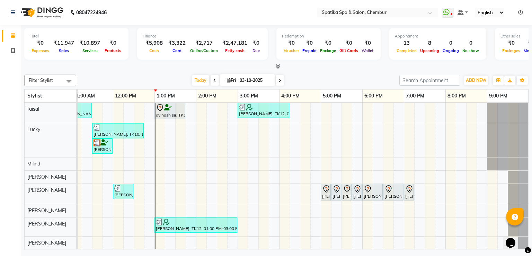
click at [277, 75] on span at bounding box center [280, 80] width 8 height 11
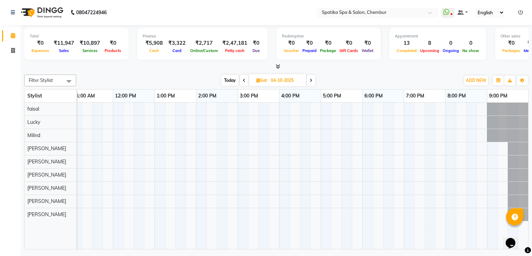
click at [315, 80] on span at bounding box center [311, 80] width 8 height 11
click at [311, 78] on icon at bounding box center [311, 80] width 3 height 4
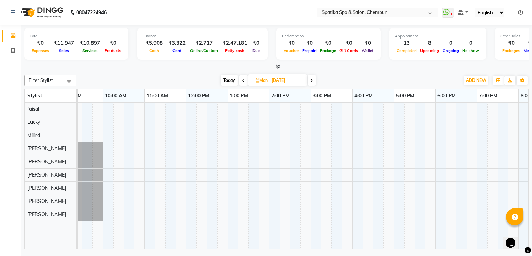
scroll to position [0, 14]
click at [110, 183] on div at bounding box center [334, 176] width 541 height 147
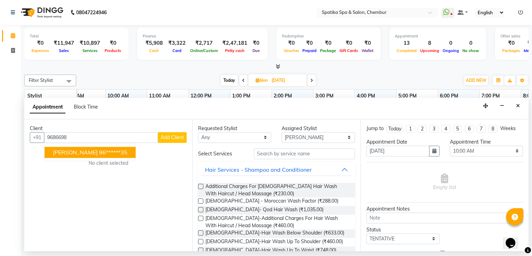
click at [94, 149] on span "poonam sachdev" at bounding box center [75, 152] width 45 height 7
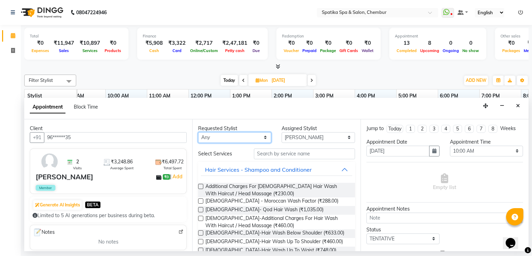
click at [264, 138] on select "Any Ali faisal Lucky Madhu Gupta Milind Sarita Fernandes Seema misquita shahruk…" at bounding box center [234, 137] width 73 height 11
click at [198, 132] on select "Any Ali faisal Lucky Madhu Gupta Milind Sarita Fernandes Seema misquita shahruk…" at bounding box center [234, 137] width 73 height 11
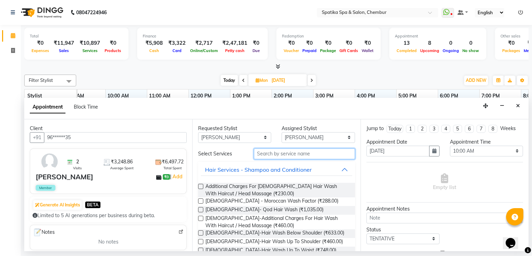
click at [277, 153] on input "text" at bounding box center [304, 153] width 101 height 11
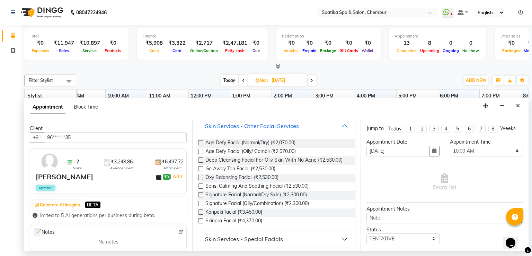
scroll to position [44, 0]
click at [301, 237] on button "Skin Services - Special Facials" at bounding box center [276, 238] width 151 height 12
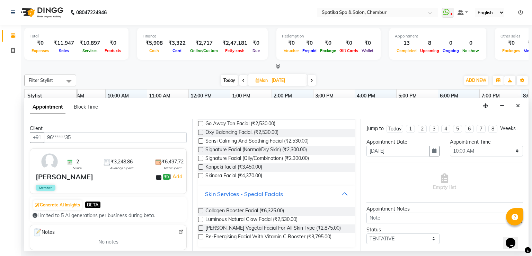
scroll to position [90, 0]
click at [201, 209] on label at bounding box center [200, 209] width 5 height 5
click at [201, 209] on input "checkbox" at bounding box center [200, 210] width 5 height 5
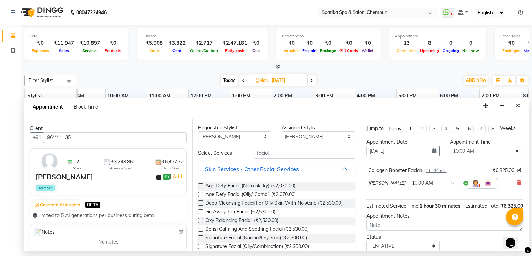
scroll to position [0, 0]
click at [266, 153] on input "facial" at bounding box center [304, 153] width 101 height 11
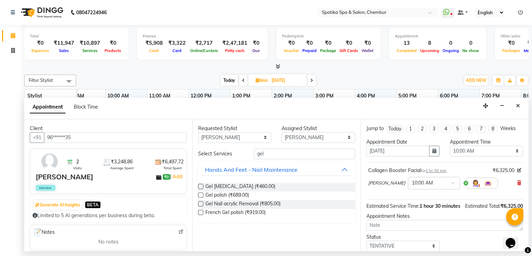
click at [201, 186] on label at bounding box center [200, 186] width 5 height 5
click at [201, 186] on input "checkbox" at bounding box center [200, 187] width 5 height 5
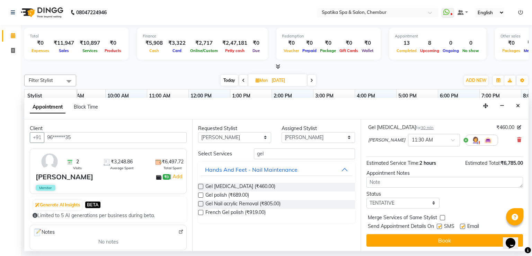
scroll to position [75, 0]
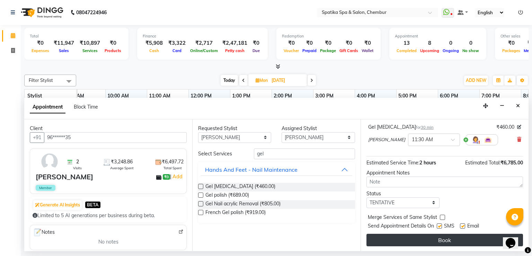
click at [438, 238] on button "Book" at bounding box center [445, 240] width 157 height 12
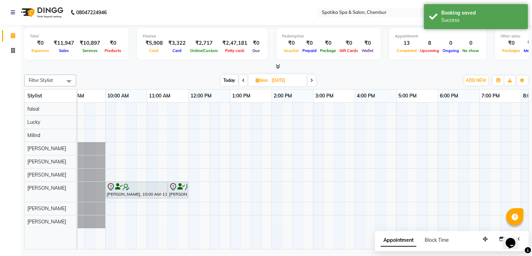
click at [230, 76] on span "Today" at bounding box center [229, 80] width 17 height 11
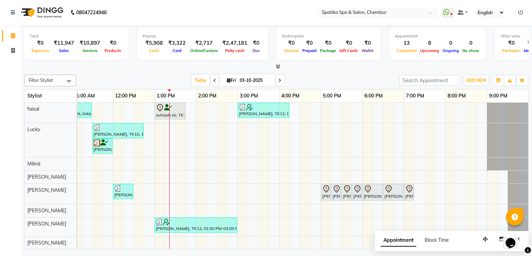
scroll to position [39, 0]
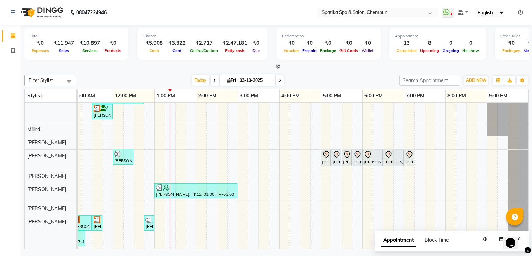
click at [277, 81] on span at bounding box center [280, 80] width 8 height 11
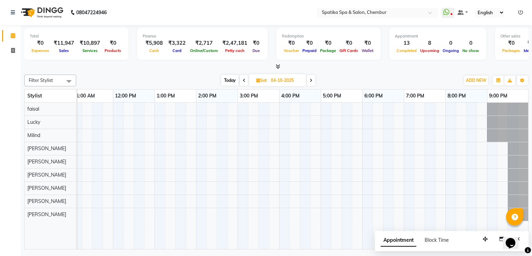
click at [309, 80] on span at bounding box center [311, 80] width 8 height 11
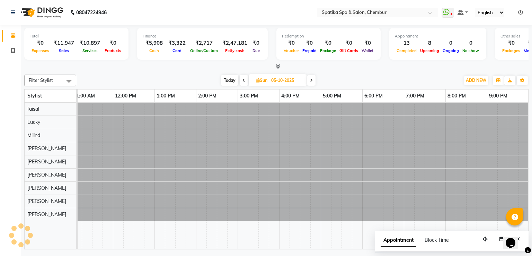
scroll to position [0, 89]
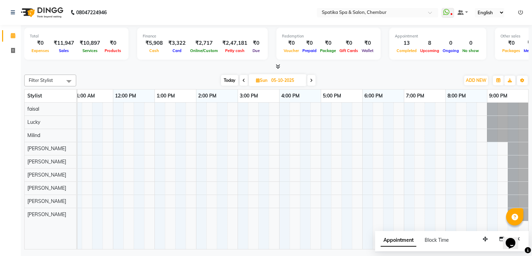
click at [222, 79] on span "Today" at bounding box center [229, 80] width 17 height 11
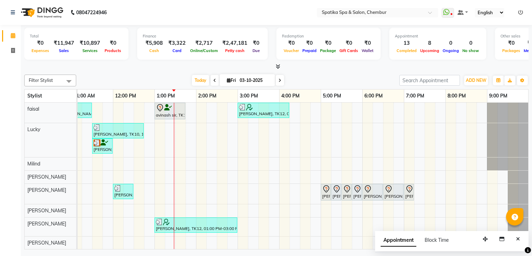
click at [262, 148] on div "Anita Bhandari, TK04, 10:15 AM-10:45 AM, Female-Hair Wash Up To Waist Anita Bha…" at bounding box center [258, 193] width 541 height 181
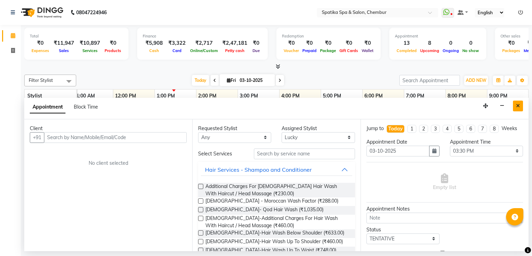
click at [521, 106] on button "Close" at bounding box center [518, 105] width 10 height 11
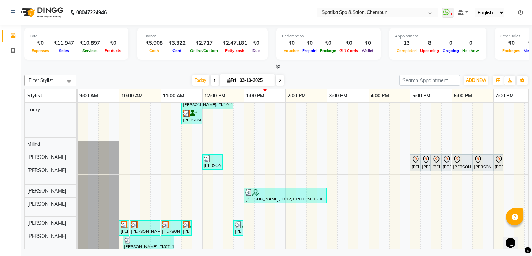
scroll to position [39, 0]
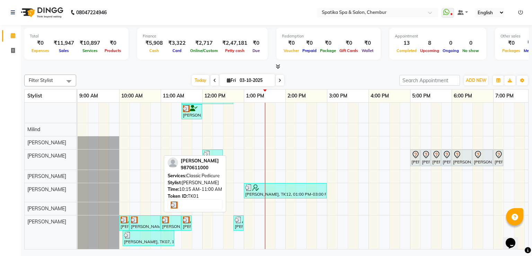
click at [148, 216] on div at bounding box center [145, 219] width 28 height 7
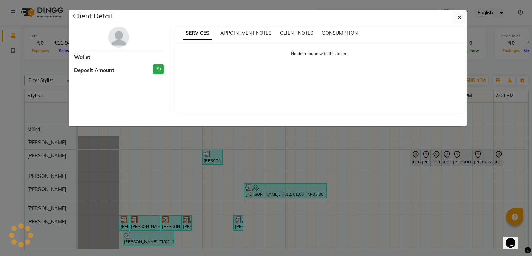
select select "3"
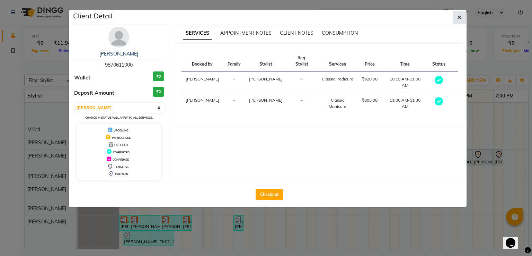
click at [462, 18] on button "button" at bounding box center [459, 17] width 13 height 13
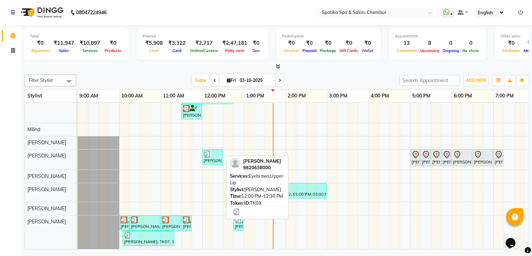
click at [211, 150] on div at bounding box center [213, 153] width 18 height 7
select select "3"
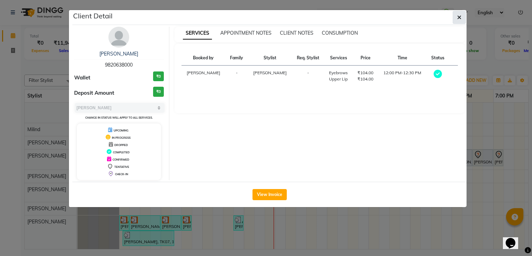
click at [456, 17] on button "button" at bounding box center [459, 17] width 13 height 13
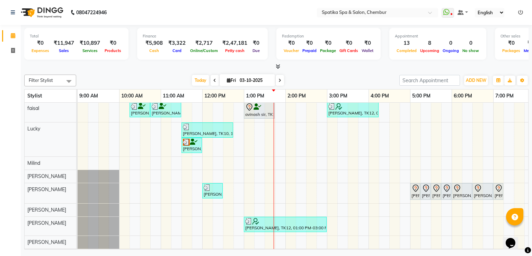
scroll to position [0, 0]
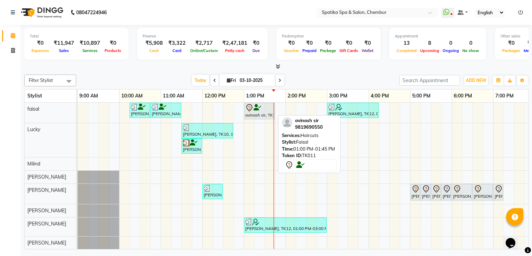
click at [251, 105] on icon at bounding box center [249, 107] width 6 height 7
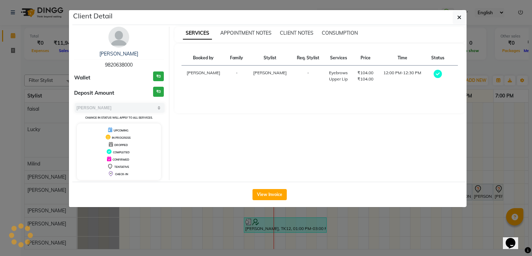
select select "7"
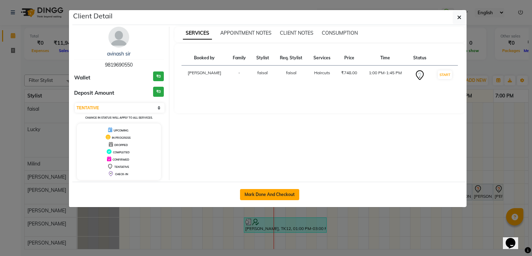
click at [266, 196] on button "Mark Done And Checkout" at bounding box center [269, 194] width 59 height 11
select select "service"
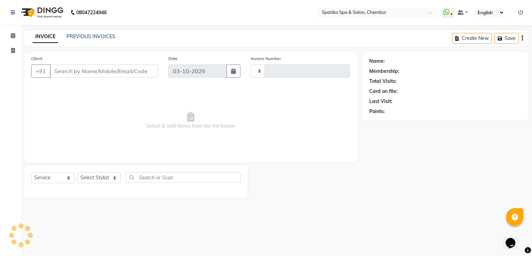
type input "2532"
select select "631"
type input "98******50"
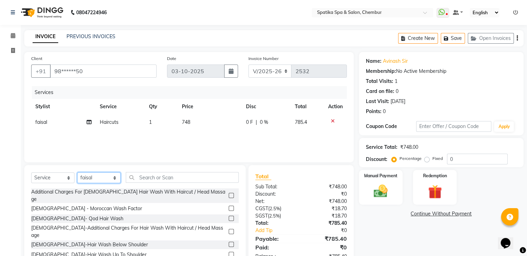
click at [114, 176] on select "Select Stylist Ali Deepali faisal Lucky Madhu Gupta Milind Sarita Fernandes See…" at bounding box center [98, 177] width 43 height 11
select select "9061"
click at [77, 173] on select "Select Stylist Ali Deepali faisal Lucky Madhu Gupta Milind Sarita Fernandes See…" at bounding box center [98, 177] width 43 height 11
click at [150, 178] on input "text" at bounding box center [182, 177] width 113 height 11
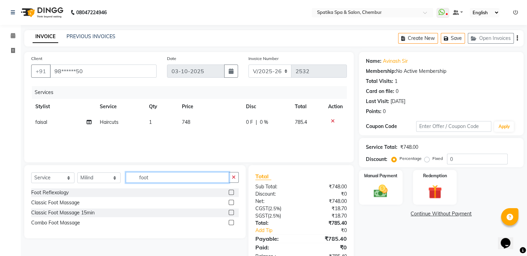
type input "foot"
click at [231, 202] on label at bounding box center [231, 202] width 5 height 5
click at [231, 202] on input "checkbox" at bounding box center [231, 202] width 5 height 5
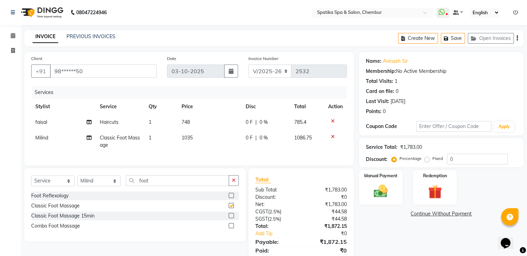
checkbox input "false"
click at [449, 39] on icon "button" at bounding box center [447, 38] width 7 height 5
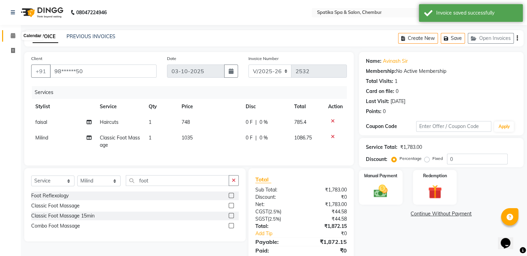
click at [15, 34] on icon at bounding box center [13, 35] width 5 height 5
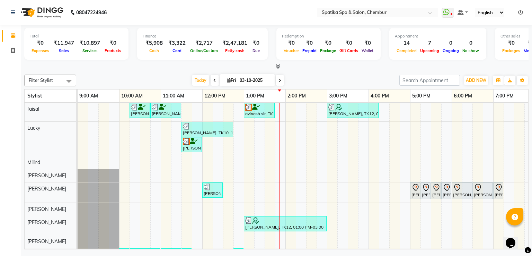
drag, startPoint x: 345, startPoint y: 108, endPoint x: 322, endPoint y: 165, distance: 60.9
click at [317, 165] on div "Anita Bhandari, TK04, 10:15 AM-10:45 AM, Female-Hair Wash Up To Waist Anita Bha…" at bounding box center [348, 193] width 541 height 180
drag, startPoint x: 350, startPoint y: 105, endPoint x: 310, endPoint y: 146, distance: 57.1
click at [305, 144] on div "Anita Bhandari, TK04, 10:15 AM-10:45 AM, Female-Hair Wash Up To Waist Anita Bha…" at bounding box center [348, 193] width 541 height 180
drag, startPoint x: 345, startPoint y: 106, endPoint x: 288, endPoint y: 150, distance: 71.8
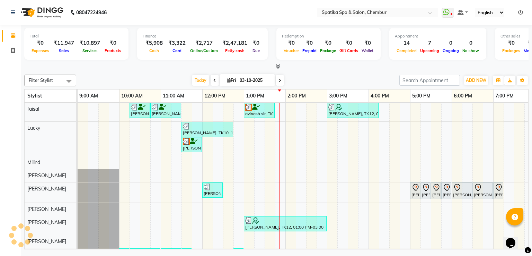
click at [283, 133] on div "Anita Bhandari, TK04, 10:15 AM-10:45 AM, Female-Hair Wash Up To Waist Anita Bha…" at bounding box center [348, 193] width 541 height 180
drag, startPoint x: 342, startPoint y: 106, endPoint x: 312, endPoint y: 180, distance: 79.5
click at [310, 181] on div "Anita Bhandari, TK04, 10:15 AM-10:45 AM, Female-Hair Wash Up To Waist Anita Bha…" at bounding box center [348, 193] width 541 height 180
drag, startPoint x: 358, startPoint y: 108, endPoint x: 283, endPoint y: 175, distance: 100.6
click at [281, 175] on div "Anita Bhandari, TK04, 10:15 AM-10:45 AM, Female-Hair Wash Up To Waist Anita Bha…" at bounding box center [348, 193] width 541 height 180
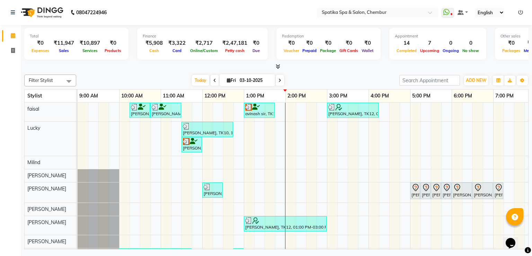
drag, startPoint x: 351, startPoint y: 114, endPoint x: 254, endPoint y: 100, distance: 98.7
click at [225, 108] on div "Anita Bhandari, TK04, 10:15 AM-10:45 AM, Female-Hair Wash Up To Waist Anita Bha…" at bounding box center [348, 193] width 541 height 180
drag, startPoint x: 339, startPoint y: 107, endPoint x: 225, endPoint y: 104, distance: 114.0
click at [207, 104] on div "Anita Bhandari, TK04, 10:15 AM-10:45 AM, Female-Hair Wash Up To Waist Anita Bha…" at bounding box center [348, 193] width 541 height 180
drag, startPoint x: 333, startPoint y: 107, endPoint x: 221, endPoint y: 110, distance: 112.3
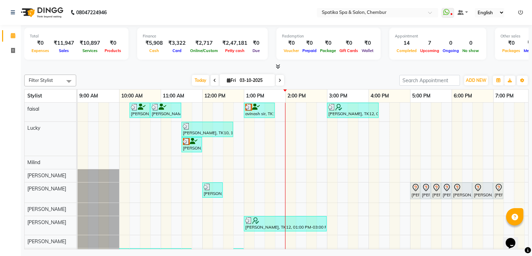
click at [213, 107] on div "Anita Bhandari, TK04, 10:15 AM-10:45 AM, Female-Hair Wash Up To Waist Anita Bha…" at bounding box center [348, 193] width 541 height 180
drag, startPoint x: 344, startPoint y: 105, endPoint x: 208, endPoint y: 111, distance: 136.0
click at [208, 111] on div "Anita Bhandari, TK04, 10:15 AM-10:45 AM, Female-Hair Wash Up To Waist Anita Bha…" at bounding box center [348, 193] width 541 height 180
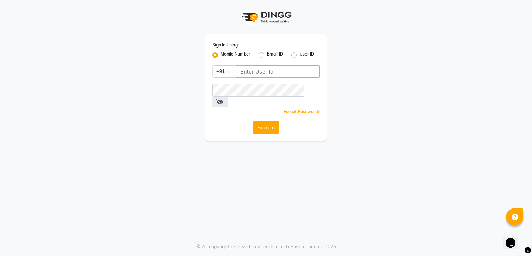
click at [260, 76] on input "Username" at bounding box center [278, 71] width 84 height 13
type input "9820786960"
click at [224, 99] on icon at bounding box center [220, 102] width 7 height 6
click at [262, 121] on button "Sign In" at bounding box center [266, 127] width 26 height 13
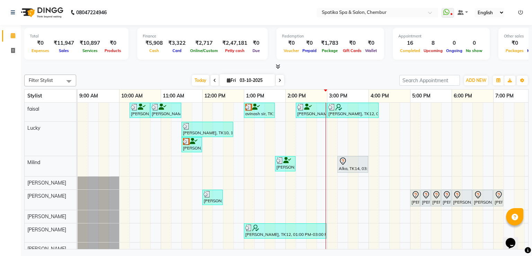
click at [530, 139] on div "Total ₹0 Expenses ₹11,947 Sales ₹10,897 Services ₹0 Products Finance ₹5,908 Cas…" at bounding box center [276, 138] width 511 height 226
click at [414, 180] on div "Anita Bhandari, TK04, 10:15 AM-10:45 AM, Female-Hair Wash Up To Waist Anita Bha…" at bounding box center [348, 196] width 541 height 187
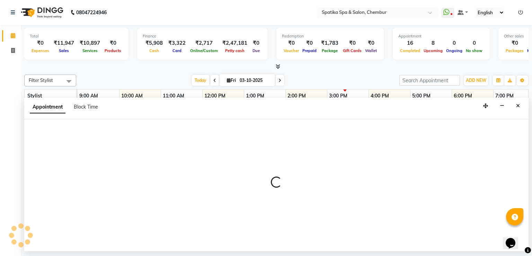
select select "17981"
select select "1020"
select select "tentative"
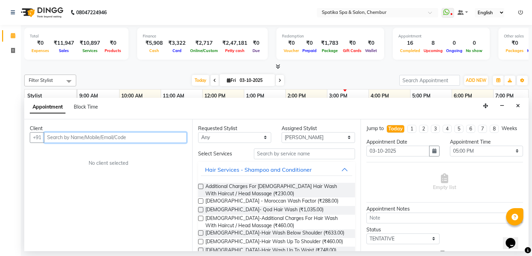
click at [159, 135] on input "text" at bounding box center [115, 137] width 143 height 11
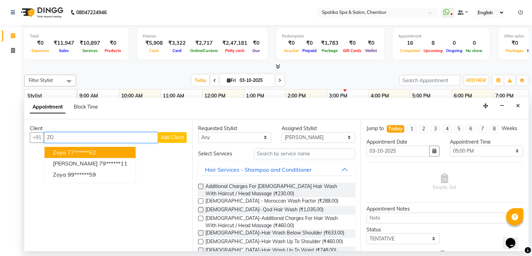
type input "Z"
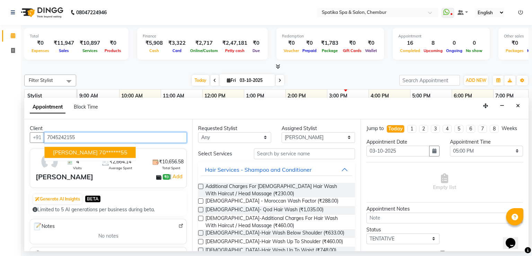
click at [110, 147] on button "Saugata 70******55" at bounding box center [90, 152] width 91 height 11
type input "70******55"
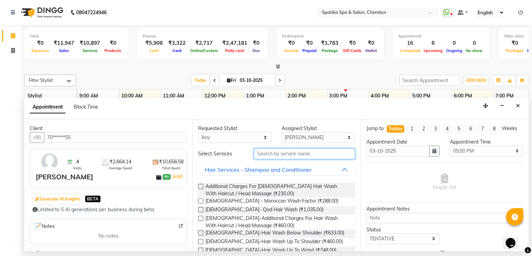
click at [277, 151] on input "text" at bounding box center [304, 153] width 101 height 11
type input "h"
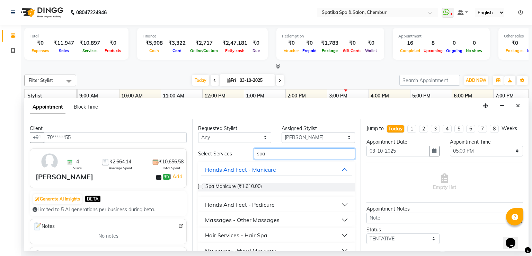
type input "spa"
click at [273, 234] on button "Hair Services - Hair Spa" at bounding box center [276, 235] width 151 height 12
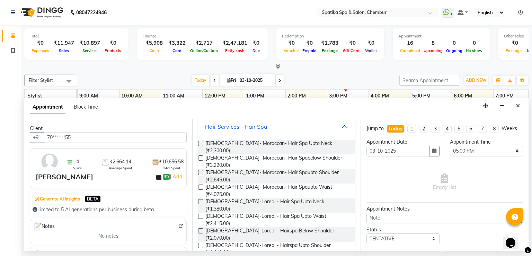
scroll to position [110, 0]
click at [201, 140] on label at bounding box center [200, 142] width 5 height 5
click at [201, 141] on input "checkbox" at bounding box center [200, 143] width 5 height 5
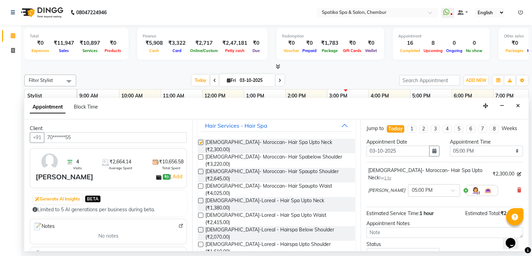
checkbox input "false"
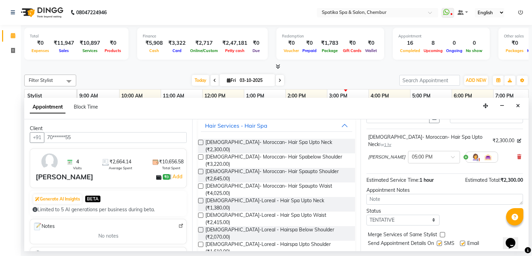
scroll to position [35, 0]
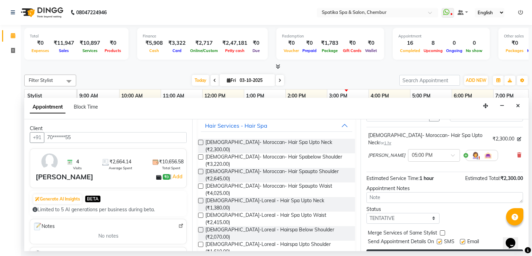
click at [453, 249] on button "Book" at bounding box center [445, 255] width 157 height 12
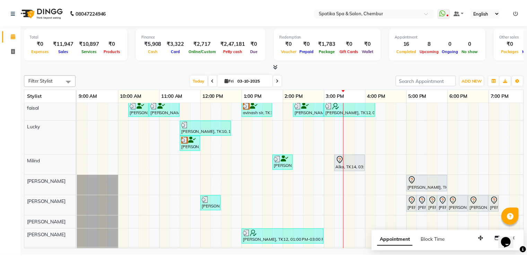
scroll to position [0, 0]
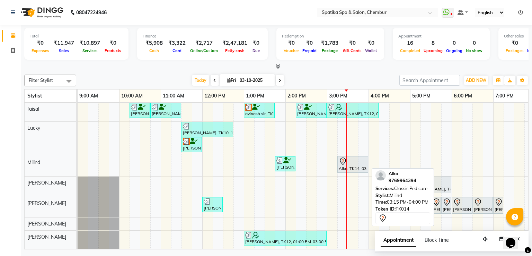
click at [357, 160] on div at bounding box center [353, 161] width 28 height 8
select select "7"
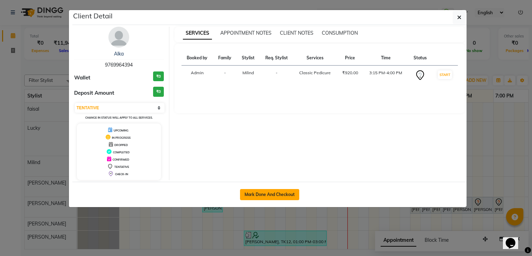
click at [290, 192] on button "Mark Done And Checkout" at bounding box center [269, 194] width 59 height 11
select select "631"
select select "service"
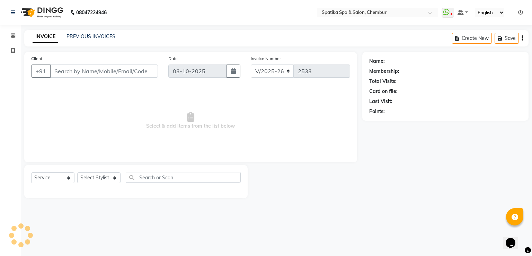
type input "97******94"
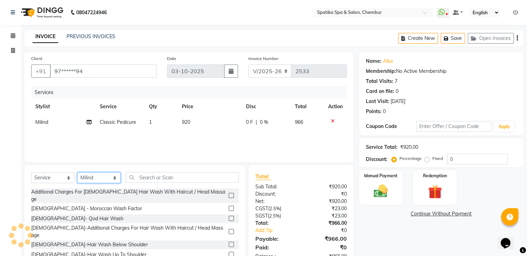
click at [115, 179] on select "Select Stylist Ali Deepali faisal Lucky Madhu Gupta Milind Sarita Fernandes See…" at bounding box center [98, 177] width 43 height 11
select select "62535"
click at [77, 173] on select "Select Stylist Ali Deepali faisal Lucky Madhu Gupta Milind Sarita Fernandes See…" at bounding box center [98, 177] width 43 height 11
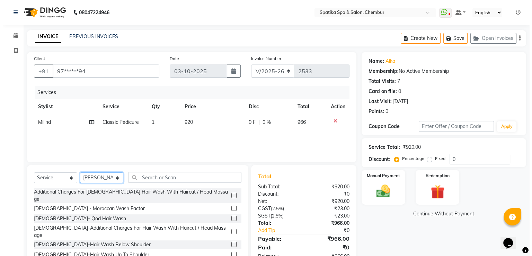
scroll to position [0, 5]
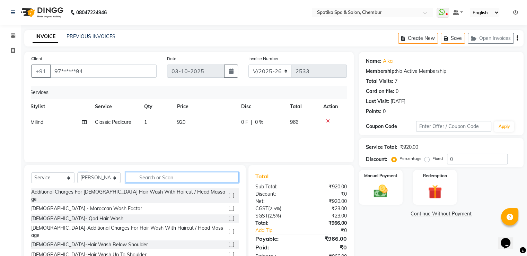
click at [146, 179] on input "text" at bounding box center [182, 177] width 113 height 11
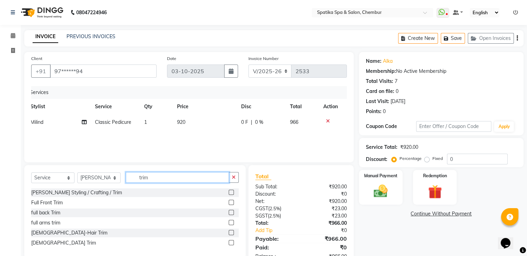
type input "trim"
click at [233, 233] on label at bounding box center [231, 232] width 5 height 5
click at [233, 233] on input "checkbox" at bounding box center [231, 232] width 5 height 5
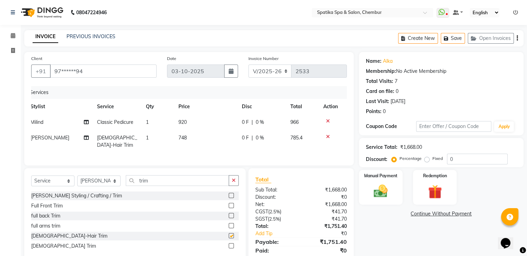
checkbox input "false"
click at [459, 40] on button "Save" at bounding box center [453, 38] width 24 height 11
click at [15, 36] on icon at bounding box center [13, 35] width 5 height 5
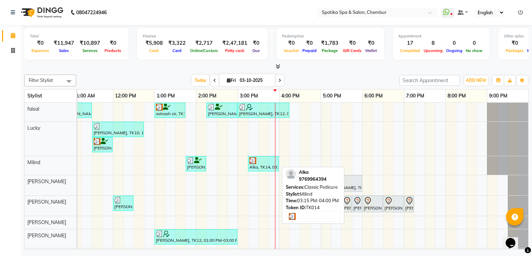
click at [256, 157] on div at bounding box center [264, 160] width 28 height 7
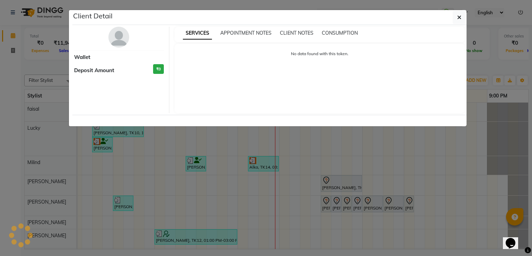
select select "3"
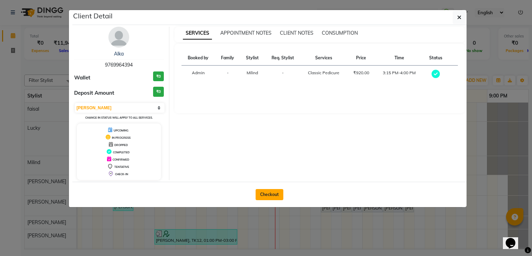
click at [268, 192] on button "Checkout" at bounding box center [270, 194] width 28 height 11
select select "631"
select select "service"
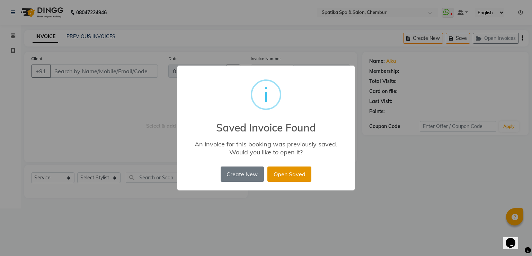
click at [294, 172] on button "Open Saved" at bounding box center [290, 173] width 44 height 15
type input "97******94"
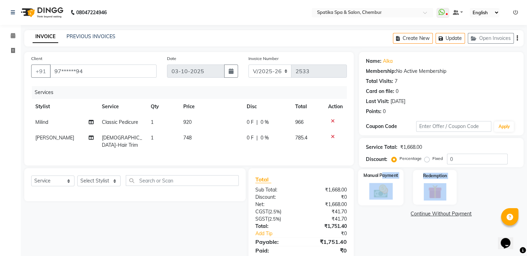
drag, startPoint x: 378, startPoint y: 189, endPoint x: 383, endPoint y: 175, distance: 14.1
click at [383, 175] on div "Name: Alka Membership: No Active Membership Total Visits: 7 Card on file: 0 Las…" at bounding box center [444, 161] width 170 height 218
click at [376, 247] on div "Name: Alka Membership: No Active Membership Total Visits: 7 Card on file: 0 Las…" at bounding box center [444, 161] width 170 height 218
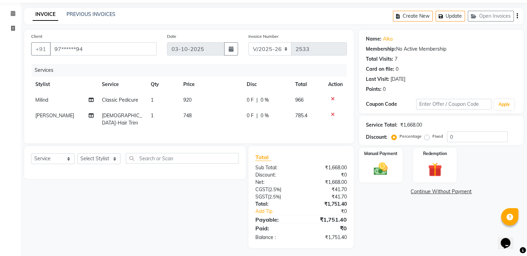
scroll to position [23, 0]
click at [384, 174] on img at bounding box center [380, 168] width 23 height 17
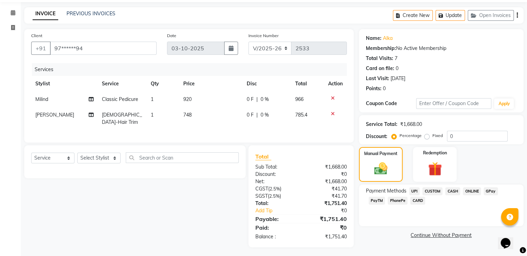
click at [450, 191] on span "CASH" at bounding box center [452, 191] width 15 height 8
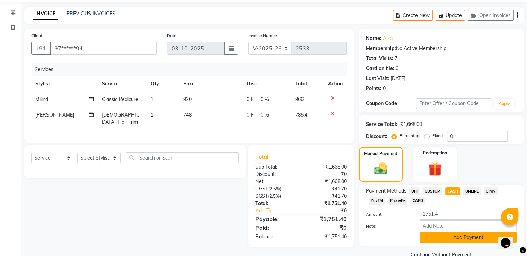
click at [469, 234] on button "Add Payment" at bounding box center [468, 237] width 97 height 11
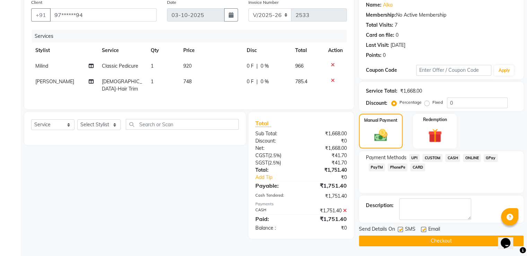
scroll to position [56, 0]
click at [466, 238] on button "Checkout" at bounding box center [441, 240] width 165 height 11
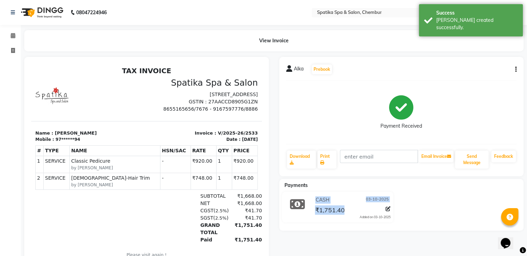
drag, startPoint x: 487, startPoint y: 201, endPoint x: 491, endPoint y: 195, distance: 7.8
click at [491, 195] on div "CASH 03-10-2025 ₹1,751.40 Added on 03-10-2025" at bounding box center [401, 208] width 255 height 33
click at [512, 174] on div "Alka Prebook Payment Received Download Print Email Invoice Send Message Feedback" at bounding box center [401, 116] width 245 height 119
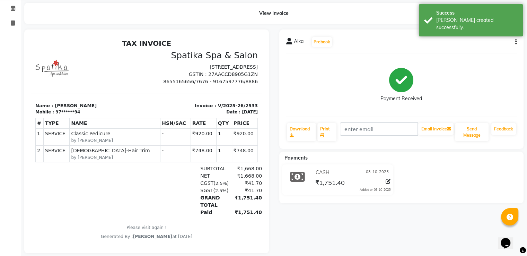
scroll to position [40, 0]
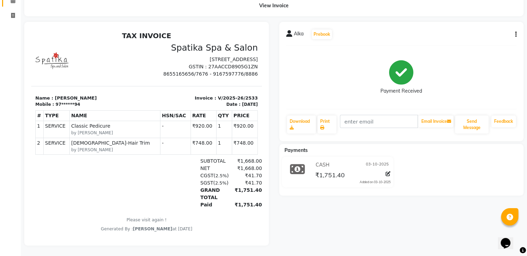
select select "631"
select select "service"
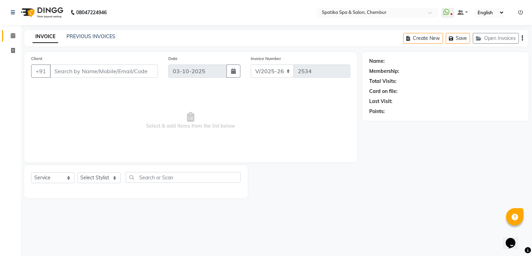
type input "97******94"
select select "9061"
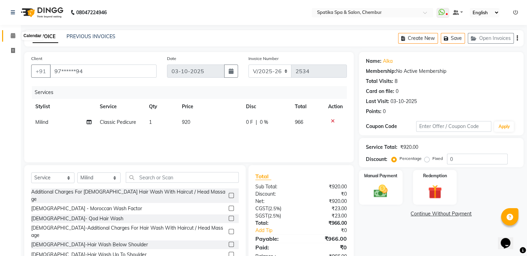
click at [10, 34] on span at bounding box center [13, 36] width 12 height 8
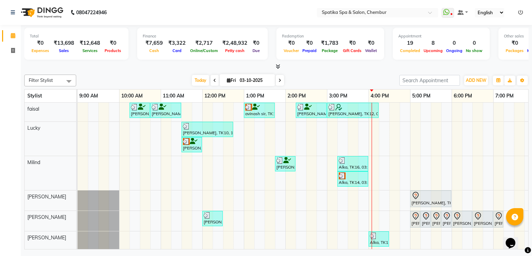
click at [163, 134] on div "Anita Bhandari, TK04, 10:15 AM-10:45 AM, Female-Hair Wash Up To Waist Anita Bha…" at bounding box center [348, 210] width 541 height 214
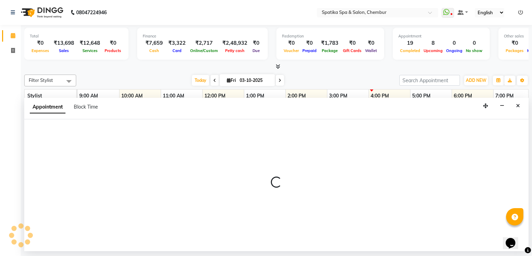
select select "9046"
select select "660"
select select "tentative"
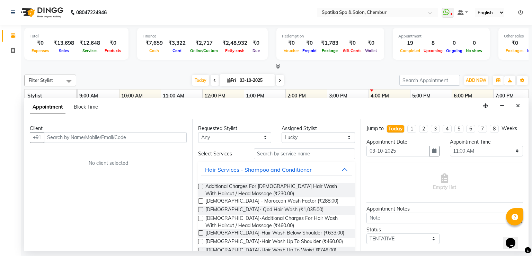
click at [163, 134] on input "text" at bounding box center [115, 137] width 143 height 11
click at [518, 107] on icon "Close" at bounding box center [518, 105] width 4 height 5
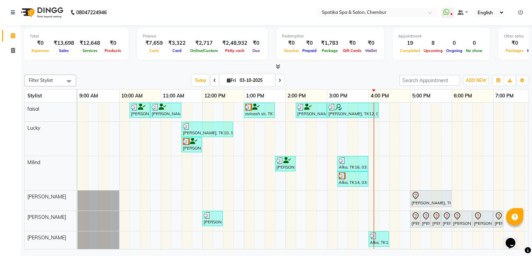
click at [277, 79] on span at bounding box center [280, 80] width 8 height 11
type input "04-10-2025"
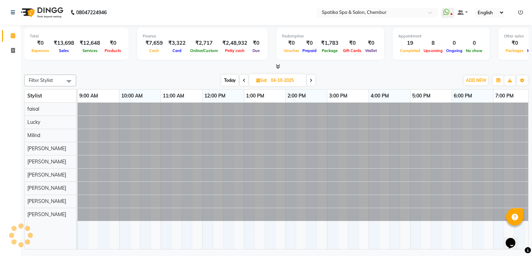
scroll to position [0, 89]
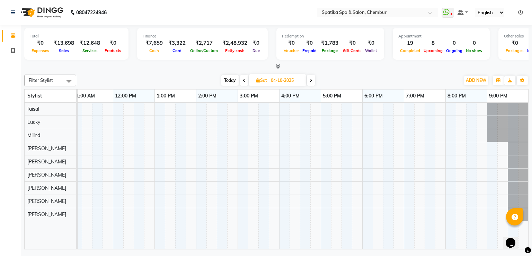
click at [277, 79] on input "04-10-2025" at bounding box center [286, 80] width 35 height 10
select select "10"
select select "2025"
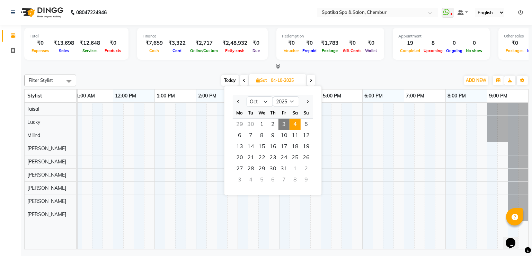
click at [277, 79] on input "04-10-2025" at bounding box center [286, 80] width 35 height 10
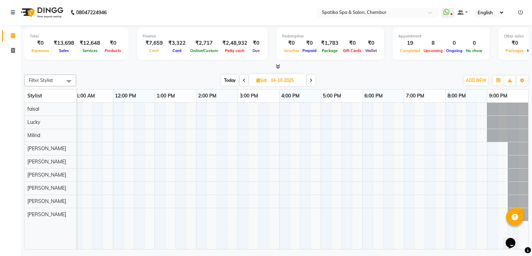
click at [310, 80] on icon at bounding box center [311, 80] width 3 height 4
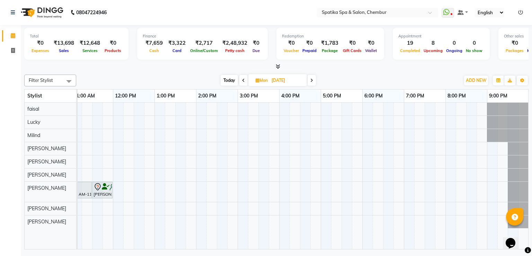
click at [310, 80] on span at bounding box center [312, 80] width 8 height 11
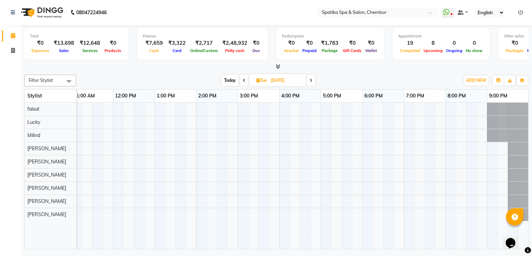
click at [310, 80] on icon at bounding box center [311, 80] width 3 height 4
click at [310, 80] on span at bounding box center [311, 80] width 8 height 11
click at [310, 80] on icon at bounding box center [311, 80] width 3 height 4
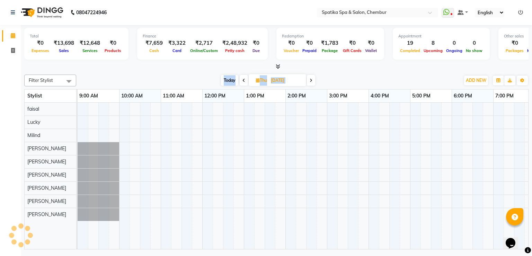
click at [310, 80] on icon at bounding box center [311, 80] width 3 height 4
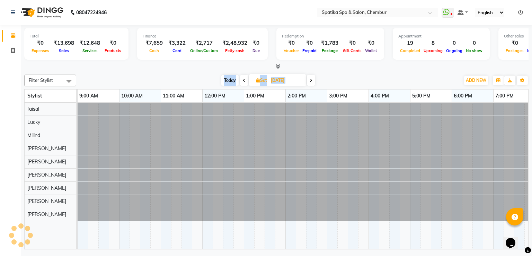
click at [310, 80] on icon at bounding box center [311, 80] width 3 height 4
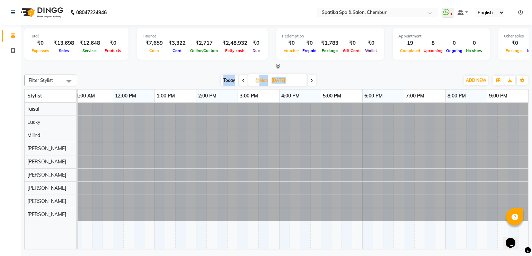
click at [310, 80] on span at bounding box center [312, 80] width 8 height 11
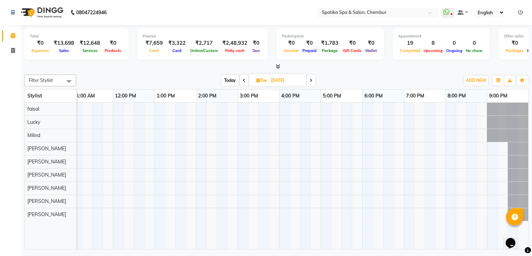
click at [310, 80] on icon at bounding box center [311, 80] width 3 height 4
type input "15-10-2025"
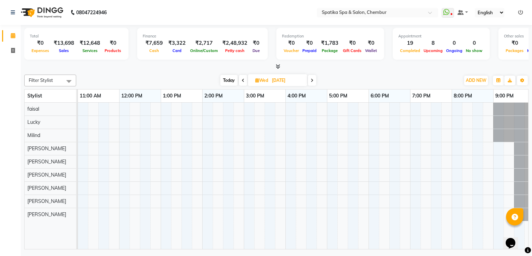
scroll to position [0, 72]
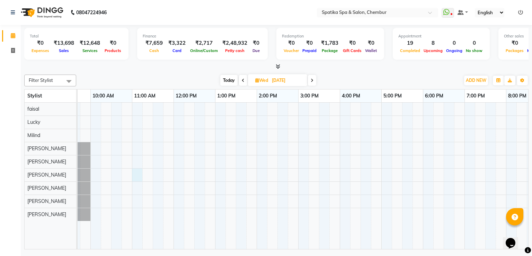
click at [139, 175] on div at bounding box center [319, 176] width 541 height 147
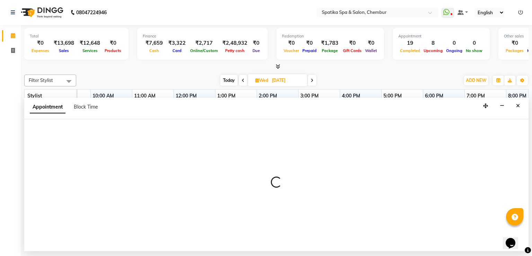
select select "62535"
select select "660"
select select "tentative"
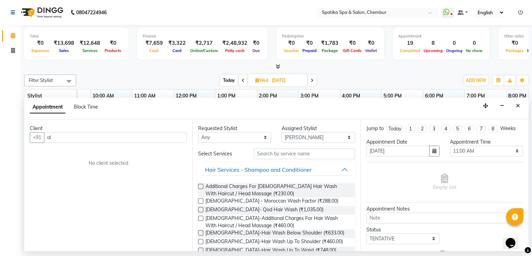
type input "a"
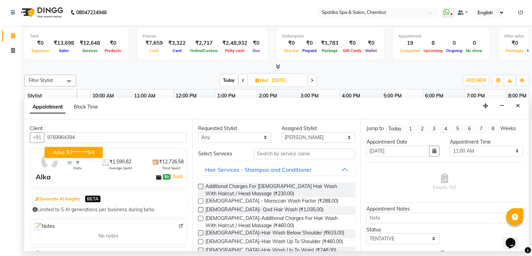
click at [81, 147] on button "Alka 97******94" at bounding box center [74, 152] width 58 height 11
type input "97******94"
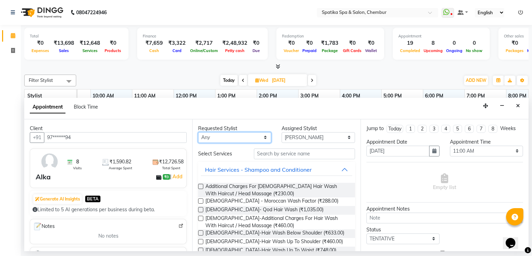
click at [264, 137] on select "Any Ali faisal Lucky Madhu Gupta Milind Sarita Fernandes Seema misquita shahruk…" at bounding box center [234, 137] width 73 height 11
select select "62535"
click at [198, 132] on select "Any Ali faisal Lucky Madhu Gupta Milind Sarita Fernandes Seema misquita shahruk…" at bounding box center [234, 137] width 73 height 11
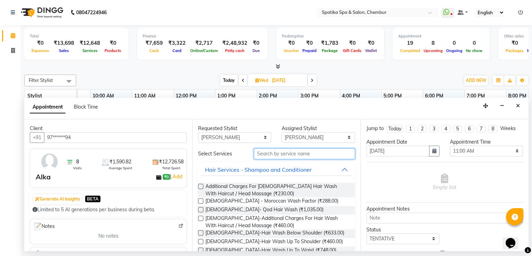
click at [286, 152] on input "text" at bounding box center [304, 153] width 101 height 11
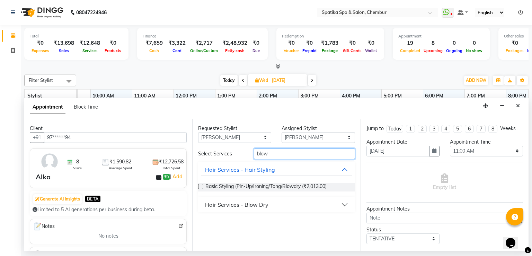
type input "blow"
click at [254, 202] on div "Hair Services - Blow Dry" at bounding box center [236, 204] width 63 height 8
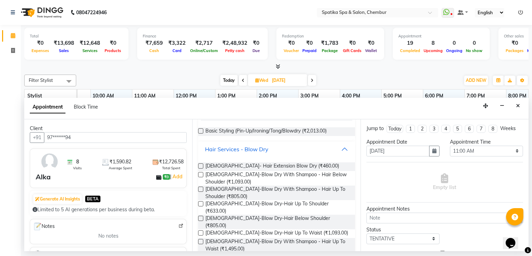
scroll to position [55, 0]
click at [201, 203] on label at bounding box center [200, 203] width 5 height 5
click at [201, 203] on input "checkbox" at bounding box center [200, 204] width 5 height 5
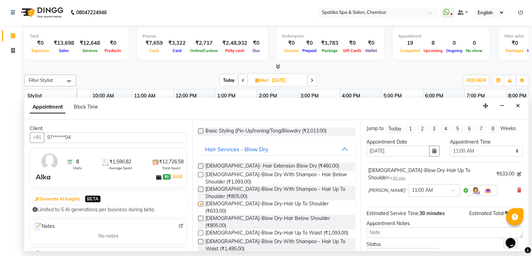
checkbox input "false"
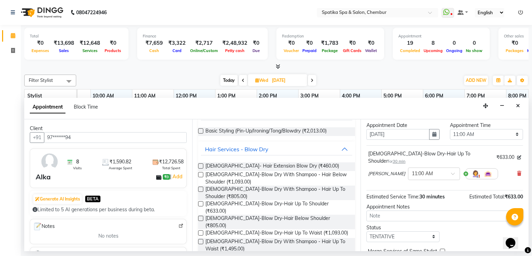
scroll to position [43, 0]
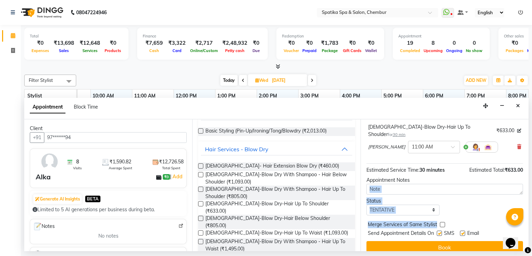
click at [484, 182] on div "Jump to Today 1 2 3 4 5 6 7 8 Weeks Appointment Date 15-10-2025 Appointment Tim…" at bounding box center [445, 185] width 168 height 132
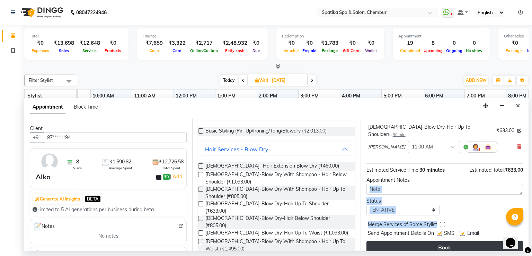
click at [473, 241] on button "Book" at bounding box center [445, 247] width 157 height 12
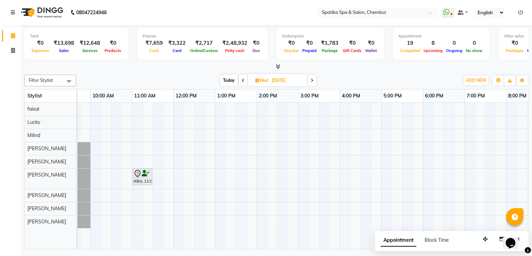
click at [209, 125] on div "Alka, 11:00 AM-11:30 AM, Female-Blow Dry-Hair Up To Shoulder" at bounding box center [319, 176] width 541 height 147
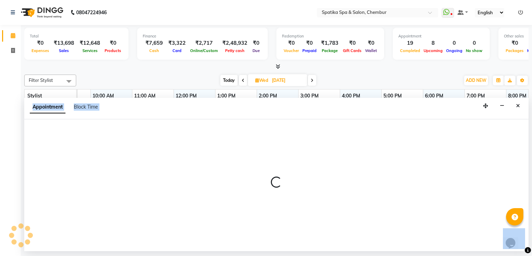
click at [209, 125] on div at bounding box center [276, 185] width 505 height 132
select select "9046"
select select "765"
select select "tentative"
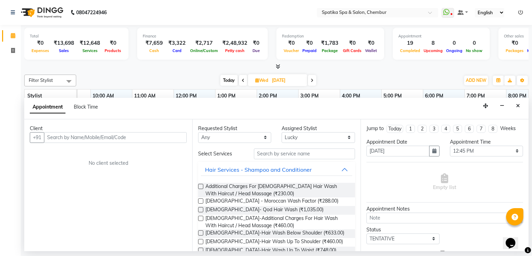
click at [209, 125] on div "Requested Stylist" at bounding box center [234, 128] width 73 height 7
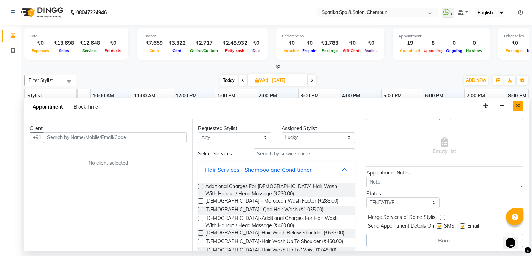
click at [517, 107] on icon "Close" at bounding box center [518, 105] width 4 height 5
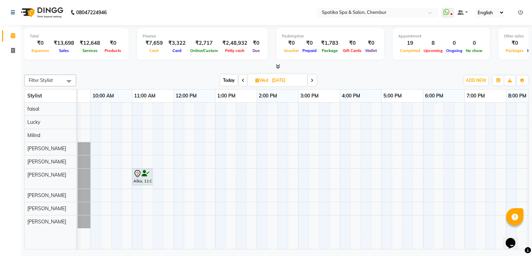
click at [229, 80] on span "Today" at bounding box center [228, 80] width 17 height 11
type input "03-10-2025"
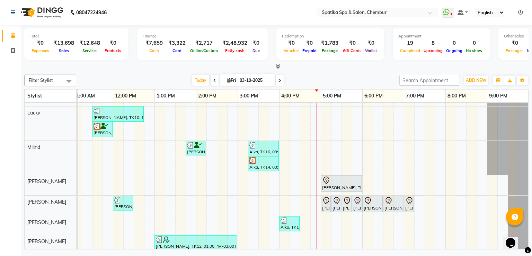
scroll to position [15, 0]
click at [335, 219] on div "Anita Bhandari, TK04, 10:15 AM-10:45 AM, Female-Hair Wash Up To Waist Anita Bha…" at bounding box center [258, 194] width 541 height 214
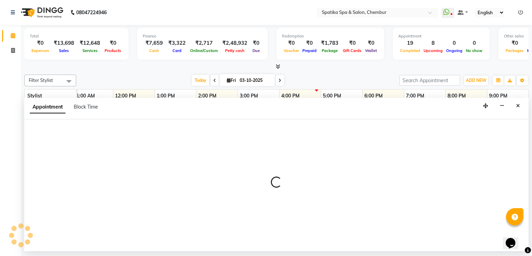
select select "62535"
select select "1035"
select select "tentative"
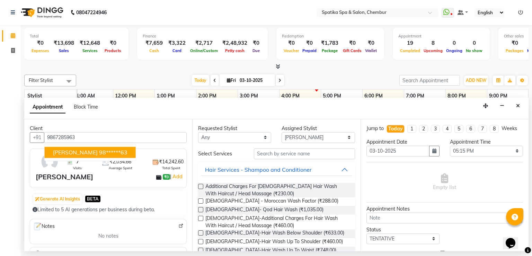
type input "9867285963"
click at [157, 131] on div "Client" at bounding box center [108, 128] width 157 height 7
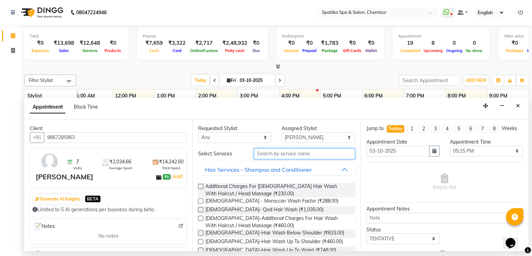
click at [266, 154] on input "text" at bounding box center [304, 153] width 101 height 11
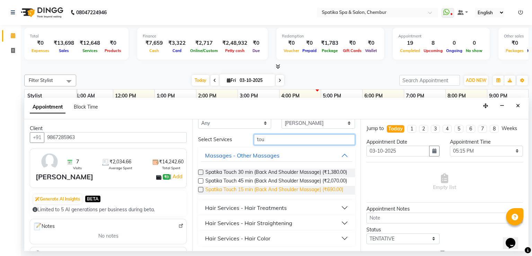
scroll to position [32, 0]
type input "tou"
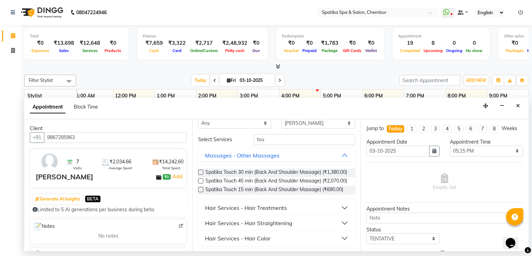
click at [292, 236] on button "Hair Services - Hair Color" at bounding box center [276, 238] width 151 height 12
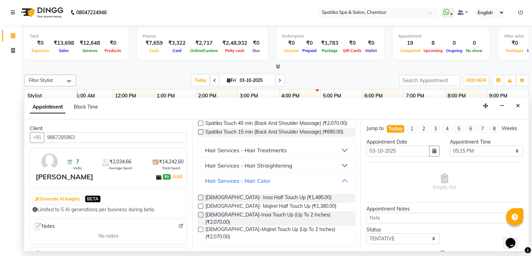
scroll to position [78, 0]
click at [200, 217] on label at bounding box center [200, 214] width 5 height 5
click at [200, 218] on input "checkbox" at bounding box center [200, 215] width 5 height 5
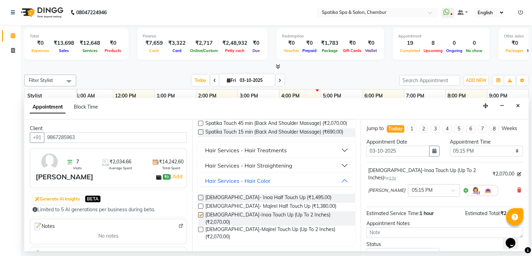
checkbox input "false"
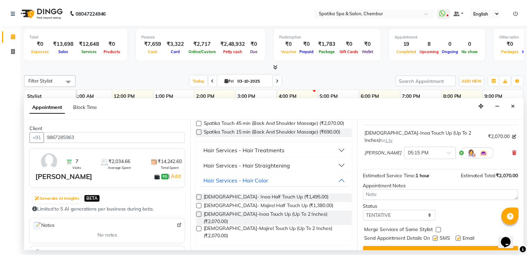
scroll to position [43, 0]
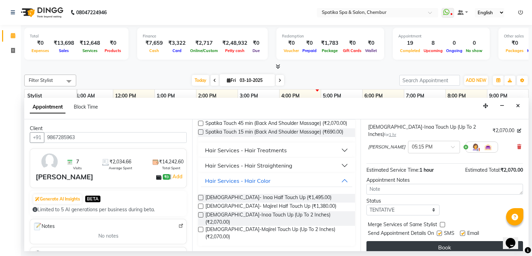
click at [455, 241] on button "Book" at bounding box center [445, 247] width 157 height 12
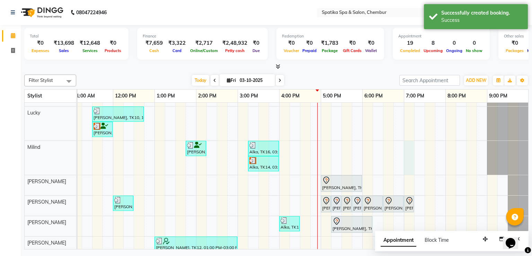
click at [412, 165] on div "Anita Bhandari, TK04, 10:15 AM-10:45 AM, Female-Hair Wash Up To Waist Anita Bha…" at bounding box center [258, 194] width 541 height 215
select select "9061"
select select "tentative"
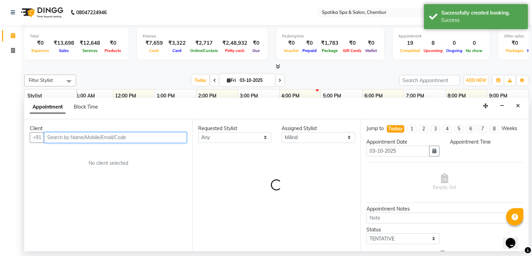
select select "1140"
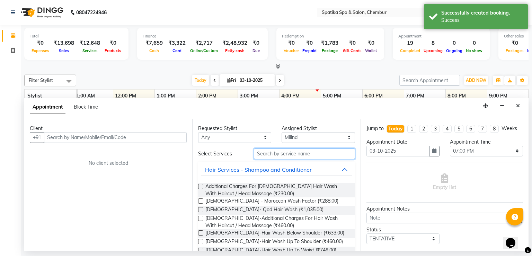
click at [280, 150] on input "text" at bounding box center [304, 153] width 101 height 11
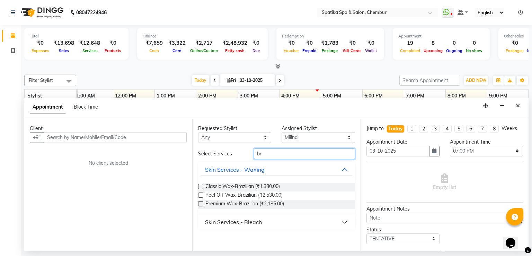
type input "b"
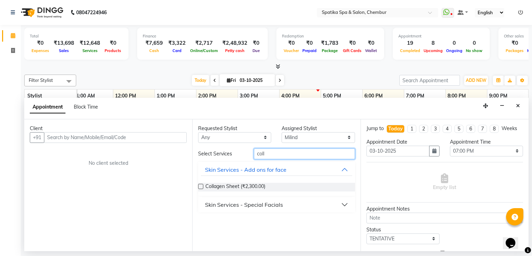
type input "coll"
click at [344, 201] on button "Skin Services - Special Facials" at bounding box center [276, 204] width 151 height 12
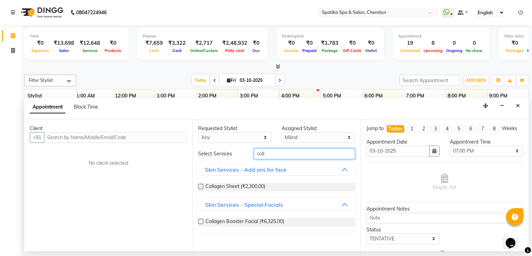
click at [265, 153] on input "coll" at bounding box center [304, 153] width 101 height 11
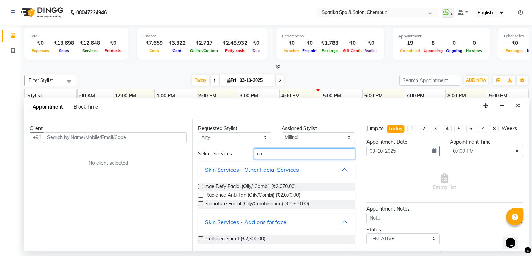
type input "c"
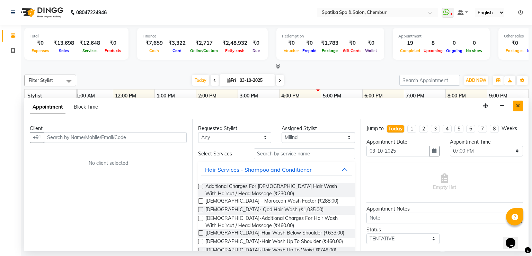
click at [519, 106] on icon "Close" at bounding box center [518, 105] width 4 height 5
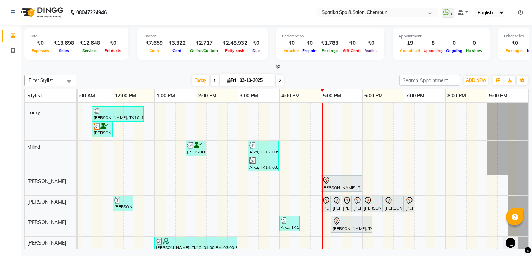
click at [532, 154] on div "Total ₹0 Expenses ₹13,698 Sales ₹12,648 Services ₹0 Products Finance ₹7,659 Cas…" at bounding box center [276, 138] width 511 height 226
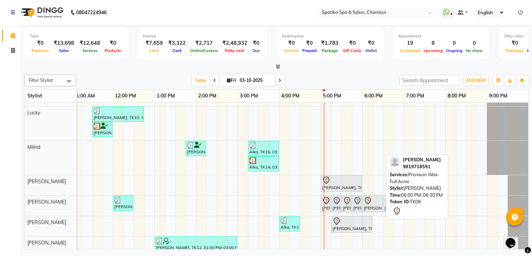
click at [375, 200] on div at bounding box center [373, 200] width 18 height 8
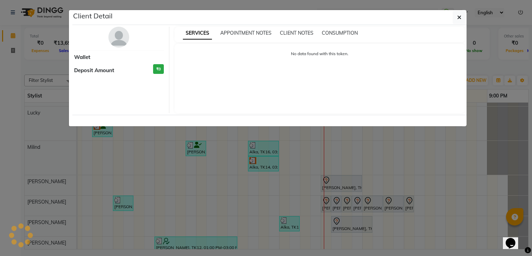
select select "7"
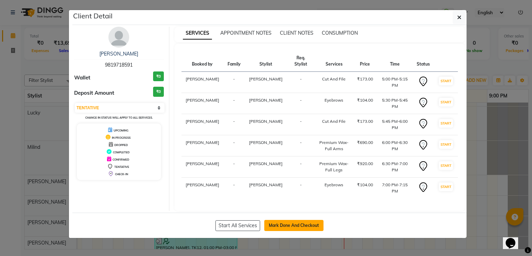
click at [312, 220] on button "Mark Done And Checkout" at bounding box center [293, 225] width 59 height 11
select select "631"
select select "service"
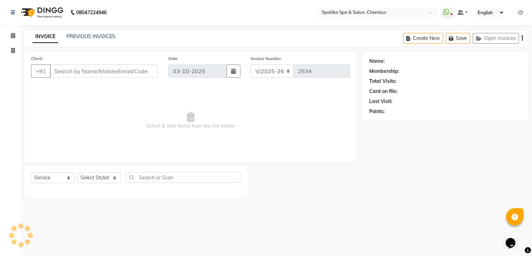
type input "98******91"
select select "29950"
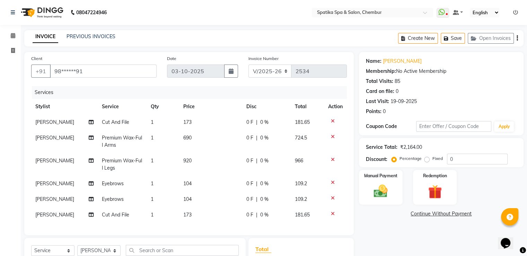
click at [332, 137] on icon at bounding box center [333, 136] width 4 height 5
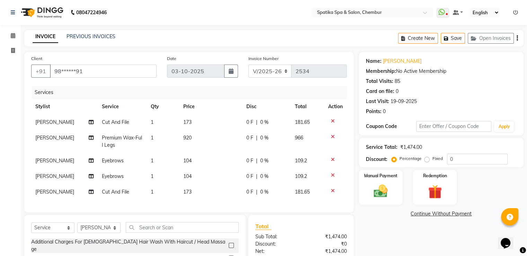
click at [333, 136] on icon at bounding box center [333, 136] width 4 height 5
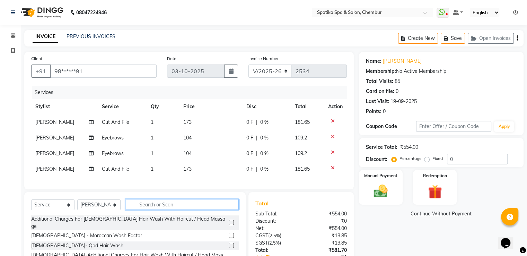
click at [143, 209] on input "text" at bounding box center [182, 204] width 113 height 11
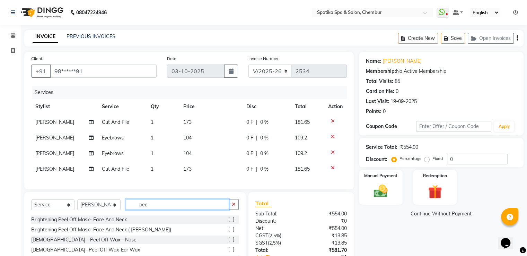
click at [143, 209] on input "pee" at bounding box center [177, 204] width 103 height 11
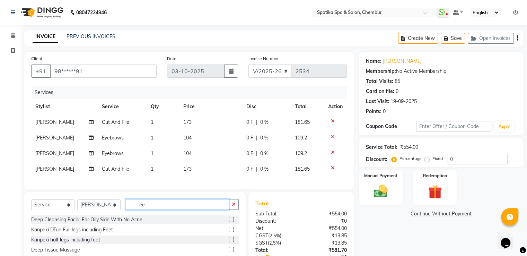
click at [143, 210] on input "ee" at bounding box center [177, 204] width 103 height 11
type input "e"
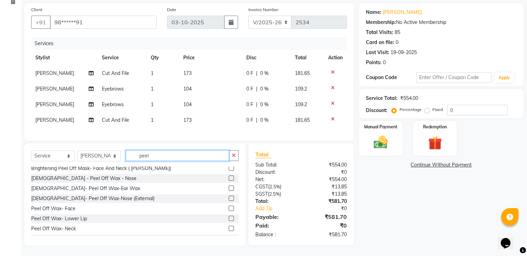
scroll to position [54, 0]
click at [150, 156] on input "peel" at bounding box center [177, 155] width 103 height 11
type input "p"
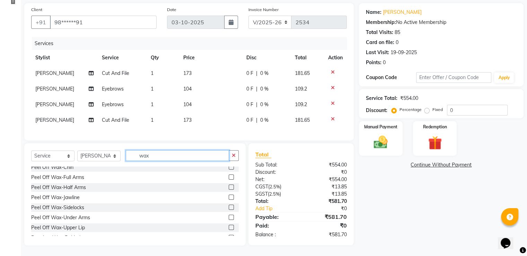
scroll to position [319, 0]
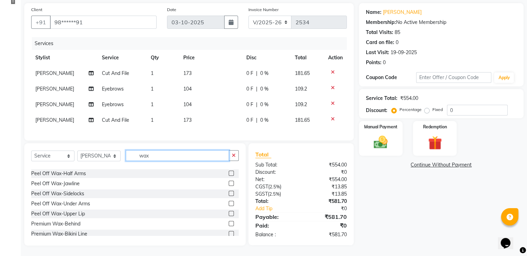
type input "wax"
click at [229, 201] on label at bounding box center [231, 203] width 5 height 5
click at [229, 201] on input "checkbox" at bounding box center [231, 203] width 5 height 5
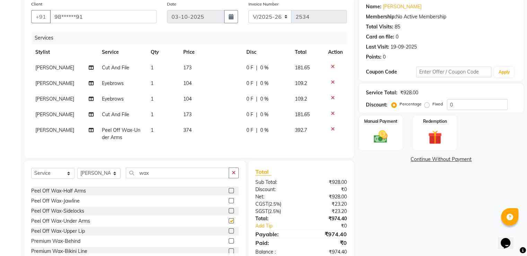
checkbox input "false"
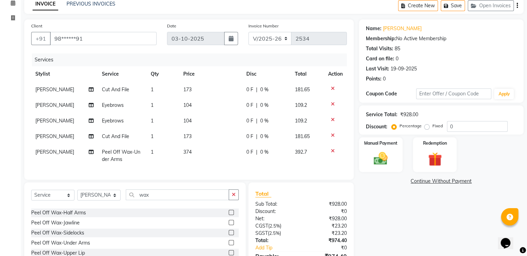
scroll to position [11, 0]
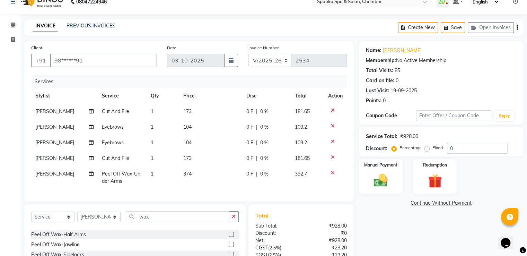
click at [332, 140] on icon at bounding box center [333, 141] width 4 height 5
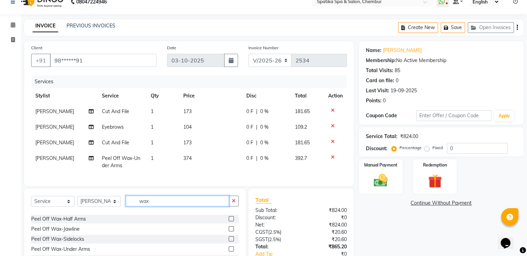
click at [148, 206] on input "wax" at bounding box center [177, 200] width 103 height 11
type input "w"
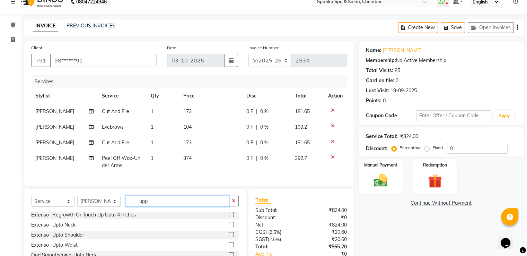
scroll to position [0, 0]
type input "upper"
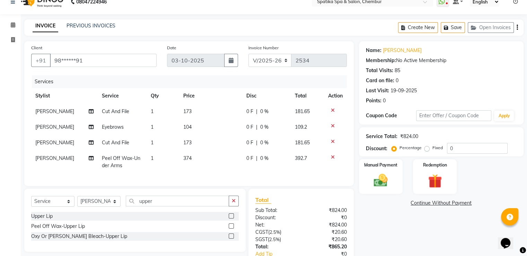
click at [229, 218] on label at bounding box center [231, 215] width 5 height 5
click at [229, 218] on input "checkbox" at bounding box center [231, 216] width 5 height 5
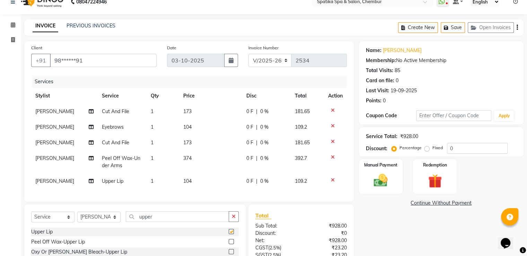
checkbox input "false"
click at [151, 222] on input "upper" at bounding box center [177, 216] width 103 height 11
type input "u"
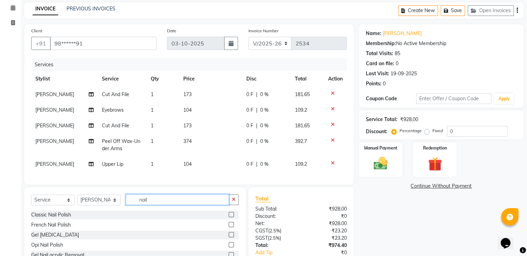
scroll to position [28, 0]
type input "nail"
click at [230, 217] on label at bounding box center [231, 214] width 5 height 5
click at [230, 217] on input "checkbox" at bounding box center [231, 214] width 5 height 5
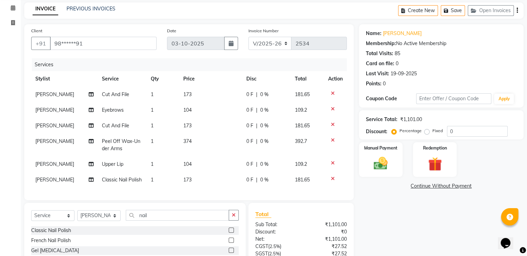
click at [232, 233] on label at bounding box center [231, 229] width 5 height 5
click at [232, 233] on input "checkbox" at bounding box center [231, 230] width 5 height 5
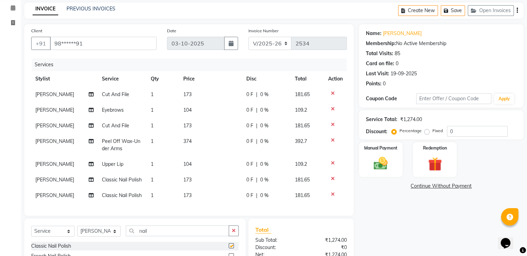
checkbox input "false"
click at [147, 235] on input "nail" at bounding box center [177, 230] width 103 height 11
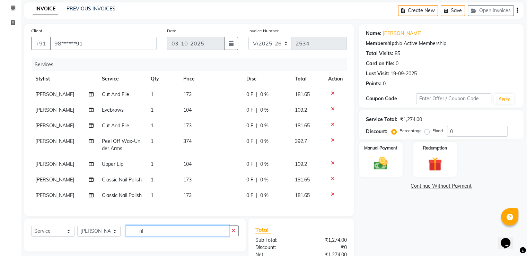
type input "l"
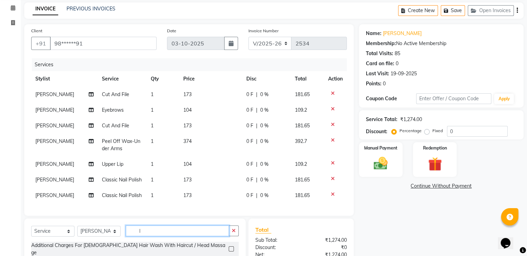
click at [143, 236] on input "l" at bounding box center [177, 230] width 103 height 11
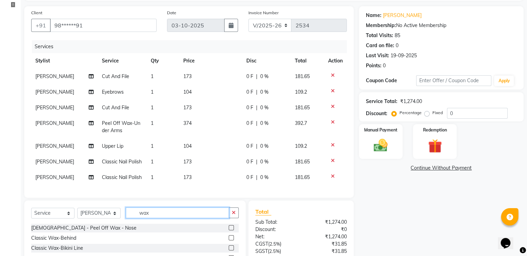
scroll to position [51, 0]
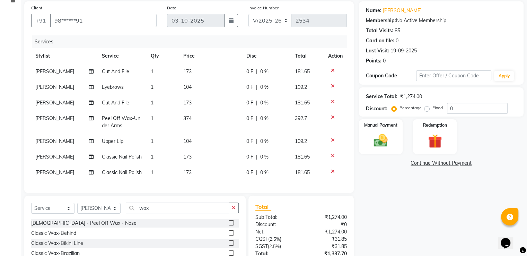
click at [325, 235] on div "₹1,274.00" at bounding box center [326, 231] width 51 height 7
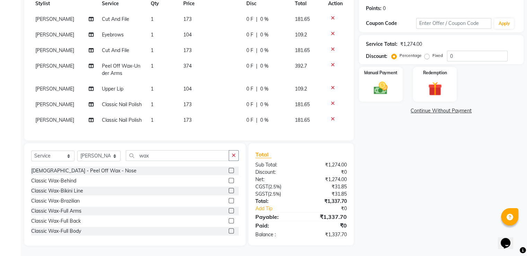
scroll to position [108, 0]
click at [333, 62] on icon at bounding box center [333, 64] width 4 height 5
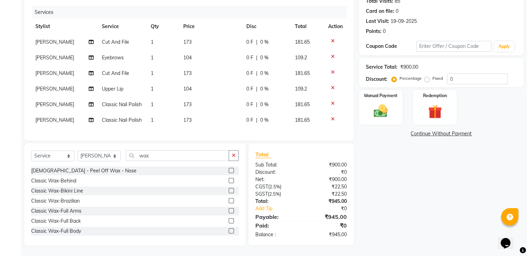
scroll to position [86, 0]
click at [159, 155] on input "wax" at bounding box center [177, 155] width 103 height 11
type input "w"
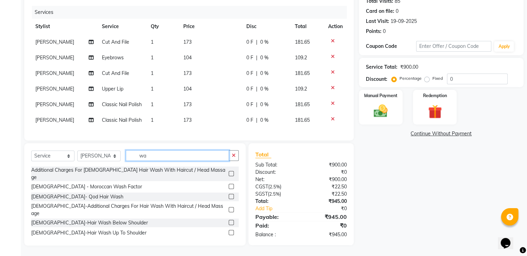
type input "wax"
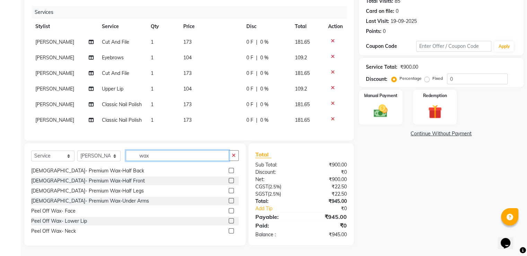
scroll to position [197, 0]
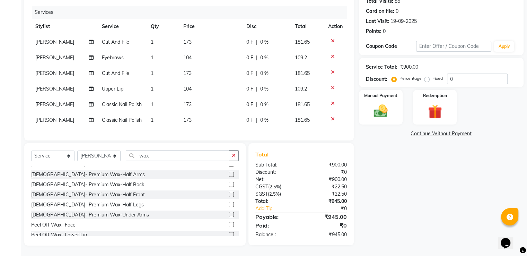
click at [229, 215] on label at bounding box center [231, 214] width 5 height 5
click at [229, 215] on input "checkbox" at bounding box center [231, 214] width 5 height 5
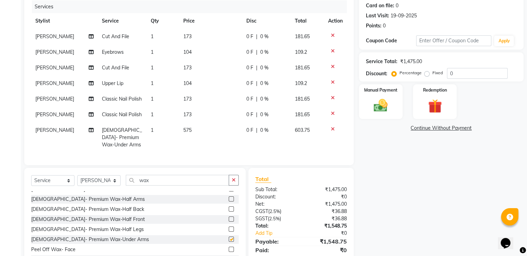
checkbox input "false"
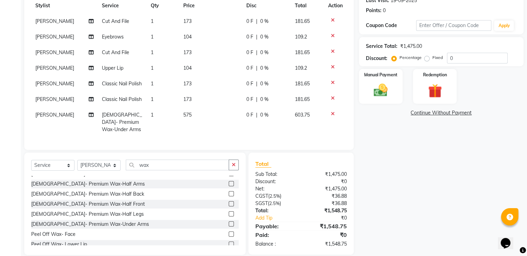
scroll to position [107, 0]
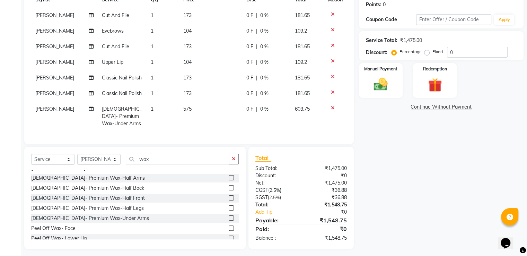
click at [333, 106] on icon at bounding box center [333, 107] width 4 height 5
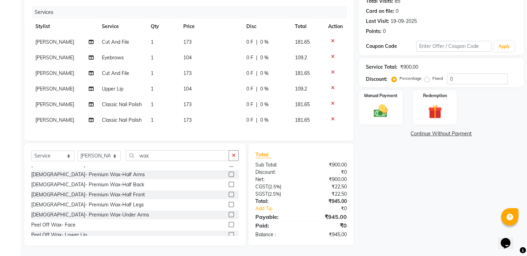
scroll to position [86, 0]
click at [299, 225] on div "Paid:" at bounding box center [275, 225] width 51 height 8
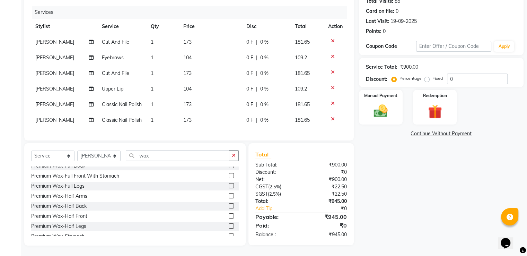
scroll to position [433, 0]
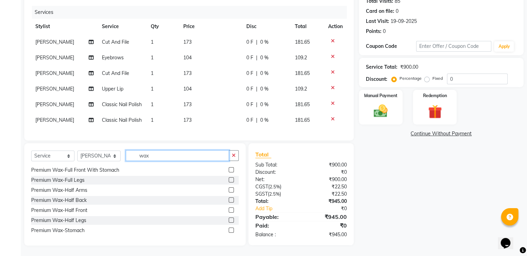
click at [149, 156] on input "wax" at bounding box center [177, 155] width 103 height 11
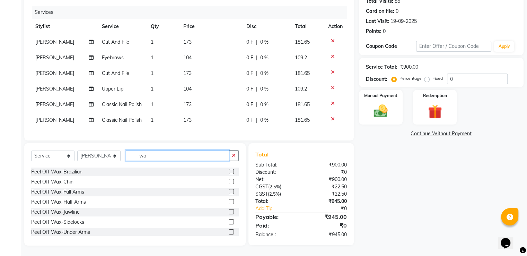
type input "w"
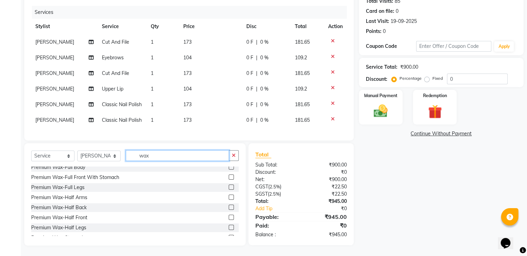
scroll to position [419, 0]
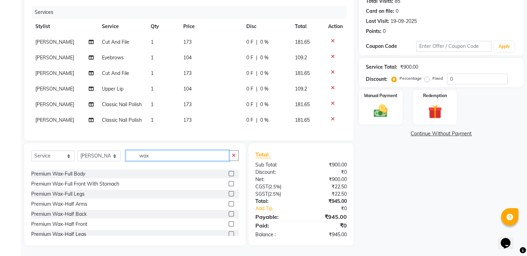
click at [149, 156] on input "wax" at bounding box center [177, 155] width 103 height 11
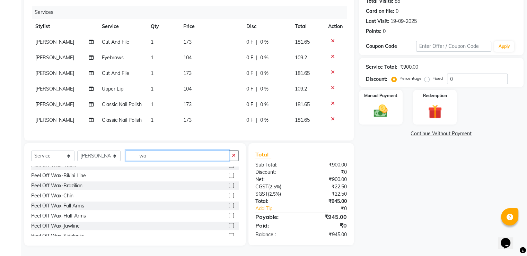
type input "w"
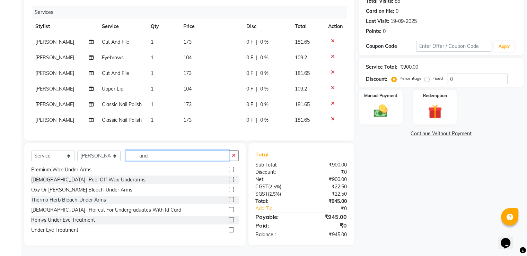
scroll to position [51, 0]
click at [148, 155] on input "und" at bounding box center [177, 155] width 103 height 11
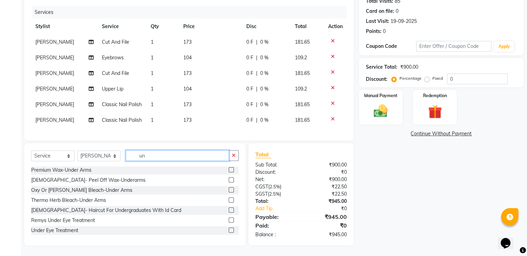
type input "u"
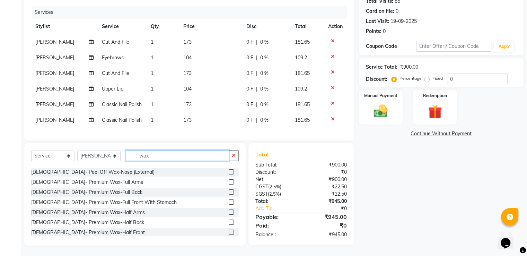
scroll to position [171, 0]
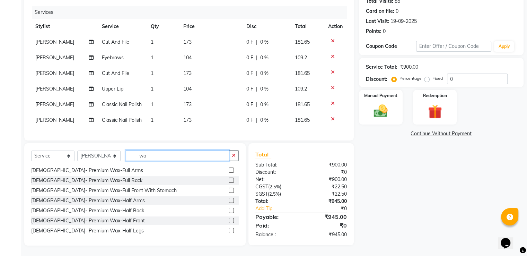
type input "w"
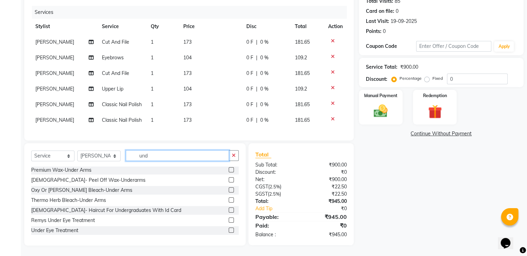
scroll to position [51, 0]
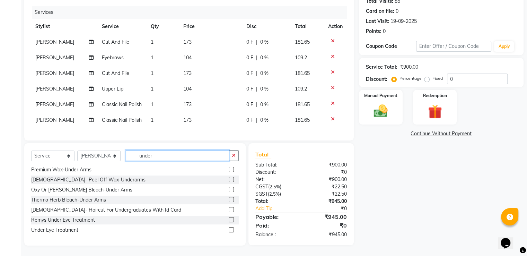
type input "under"
click at [229, 169] on label at bounding box center [231, 169] width 5 height 5
click at [229, 169] on input "checkbox" at bounding box center [231, 169] width 5 height 5
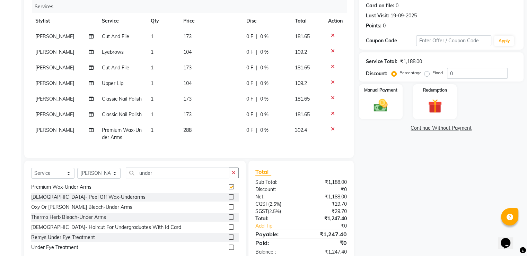
checkbox input "false"
click at [151, 178] on input "under" at bounding box center [177, 172] width 103 height 11
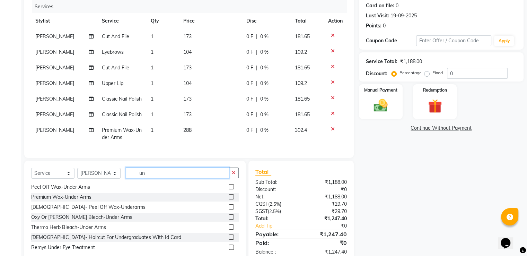
type input "u"
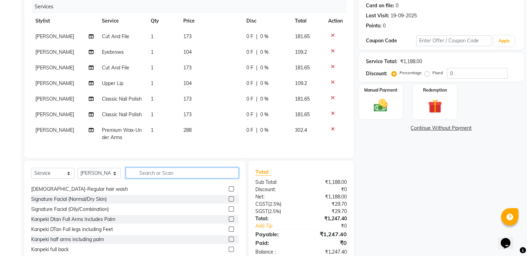
scroll to position [192, 0]
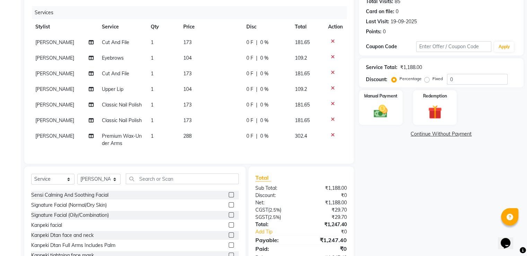
click at [409, 193] on div "Name: Medha Vora Membership: No Active Membership Total Visits: 85 Card on file…" at bounding box center [444, 120] width 170 height 296
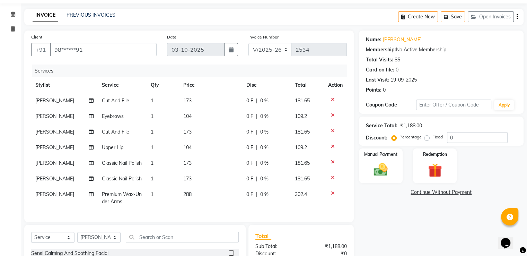
scroll to position [16, 0]
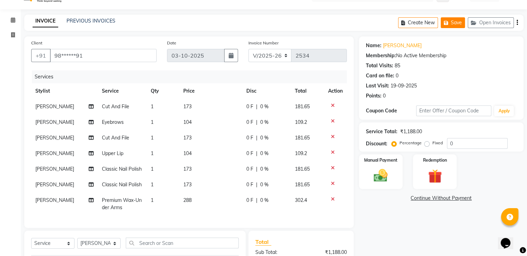
click at [456, 23] on button "Save" at bounding box center [453, 22] width 24 height 11
click at [12, 20] on icon at bounding box center [13, 19] width 5 height 5
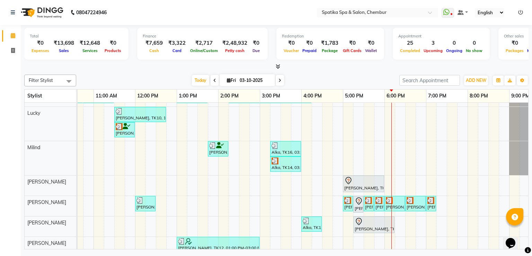
scroll to position [28, 0]
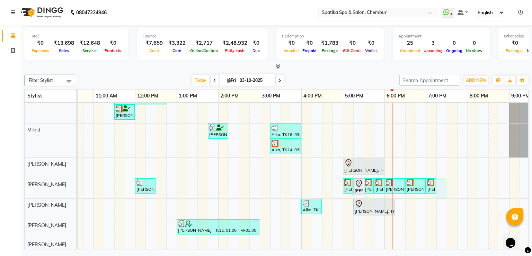
click at [444, 183] on div "Anita Bhandari, TK04, 10:15 AM-10:45 AM, Female-Hair Wash Up To Waist Anita Bha…" at bounding box center [280, 177] width 541 height 215
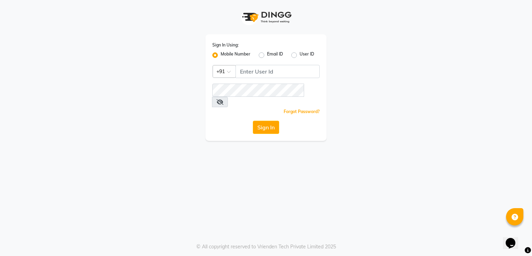
click at [283, 64] on div "Sign In Using: Mobile Number Email ID User ID Country Code × +91 Remember me Fo…" at bounding box center [265, 87] width 121 height 106
click at [283, 65] on input "Username" at bounding box center [278, 71] width 84 height 13
type input "9820786960"
click at [224, 99] on icon at bounding box center [220, 102] width 7 height 6
click at [272, 121] on button "Sign In" at bounding box center [266, 127] width 26 height 13
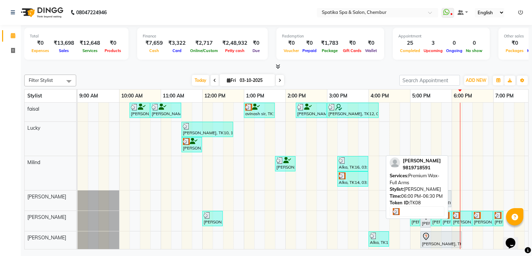
click at [459, 217] on img at bounding box center [456, 215] width 7 height 7
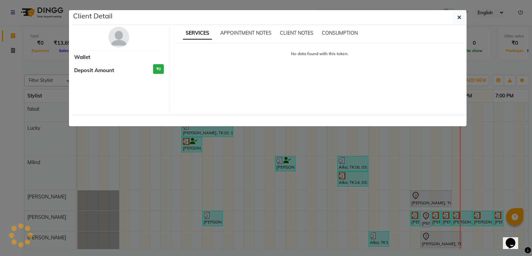
select select "3"
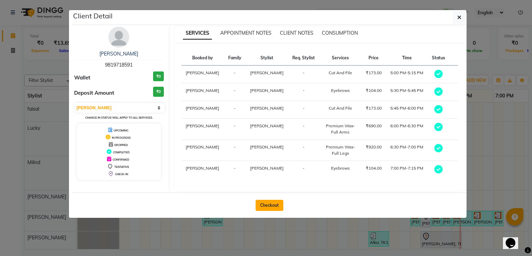
click at [270, 202] on button "Checkout" at bounding box center [270, 205] width 28 height 11
select select "service"
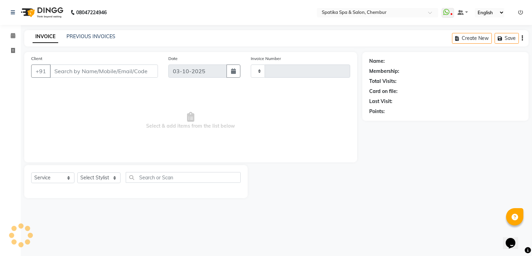
type input "2534"
select select "631"
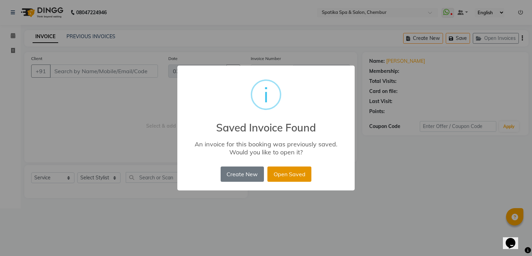
click at [281, 174] on button "Open Saved" at bounding box center [290, 173] width 44 height 15
type input "98******91"
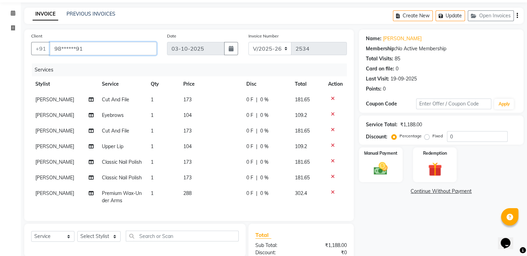
scroll to position [25, 0]
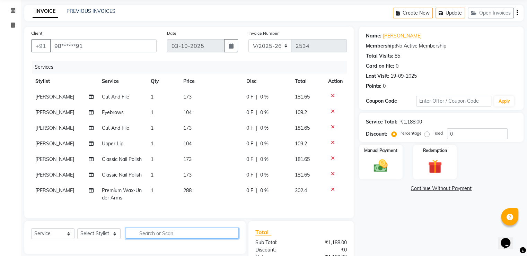
click at [137, 236] on input "text" at bounding box center [182, 233] width 113 height 11
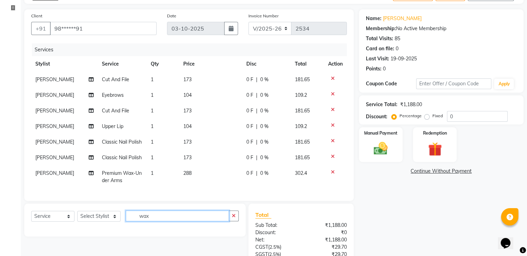
type input "wax"
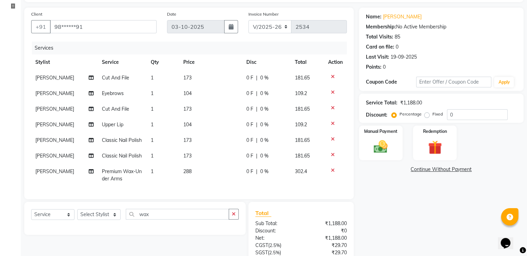
click at [306, 225] on div "Total Sub Total: ₹1,188.00 Discount: ₹0 Net: ₹1,188.00 CGST ( 2.5% ) ₹29.70 SGS…" at bounding box center [300, 253] width 91 height 88
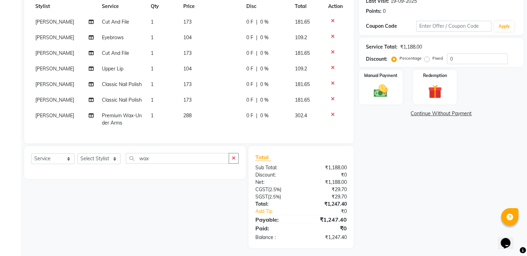
scroll to position [108, 0]
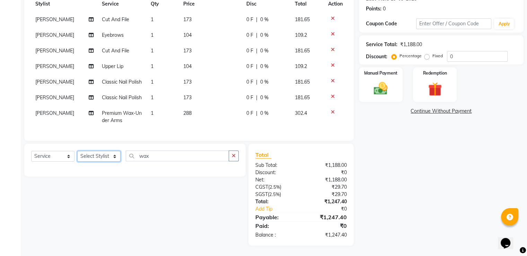
click at [116, 156] on select "Select Stylist Ali Deepali faisal Lucky Madhu Gupta Milind Sarita Fernandes See…" at bounding box center [98, 156] width 43 height 11
click at [105, 170] on div "Select Service Product Membership Package Voucher Prepaid Gift Card Select Styl…" at bounding box center [134, 159] width 221 height 33
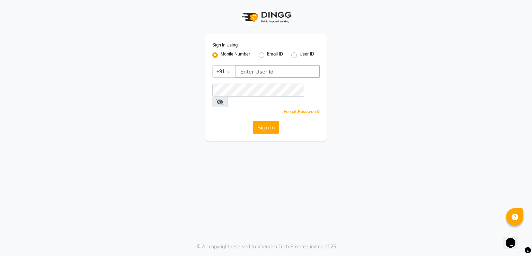
click at [247, 72] on input "Username" at bounding box center [278, 71] width 84 height 13
type input "9820786960"
click at [224, 99] on icon at bounding box center [220, 102] width 7 height 6
click at [271, 121] on button "Sign In" at bounding box center [266, 127] width 26 height 13
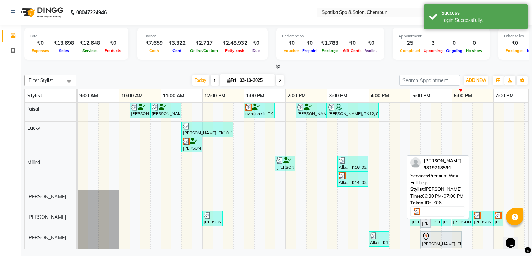
click at [485, 214] on div at bounding box center [483, 215] width 18 height 7
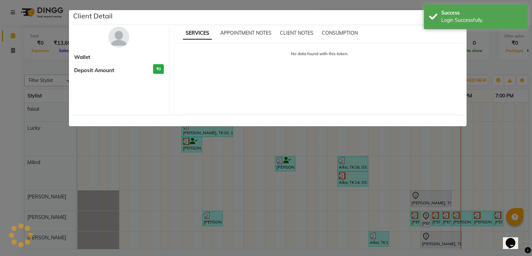
select select "3"
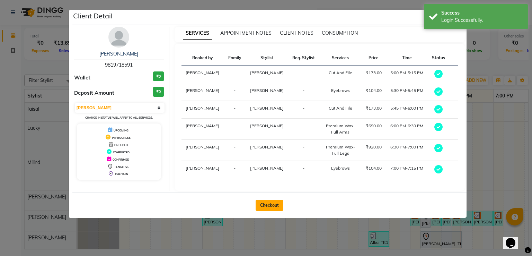
click at [271, 204] on button "Checkout" at bounding box center [270, 205] width 28 height 11
select select "service"
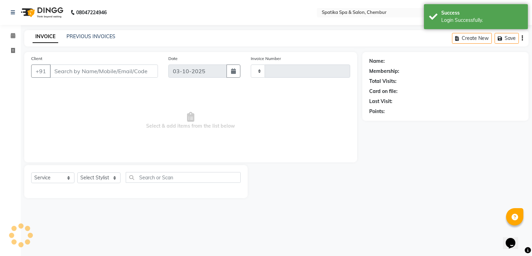
type input "2534"
select select "631"
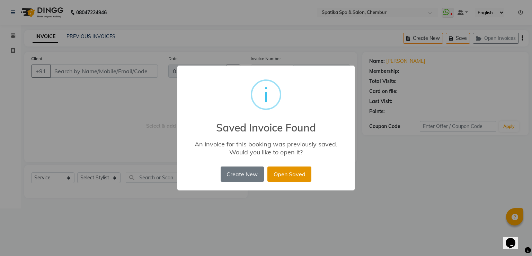
click at [302, 172] on button "Open Saved" at bounding box center [290, 173] width 44 height 15
type input "98******91"
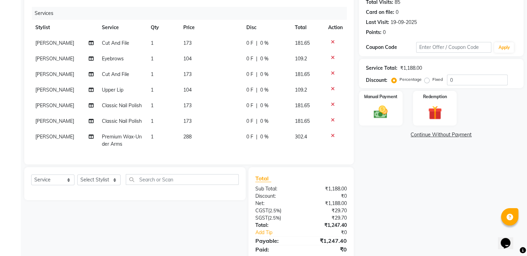
scroll to position [108, 0]
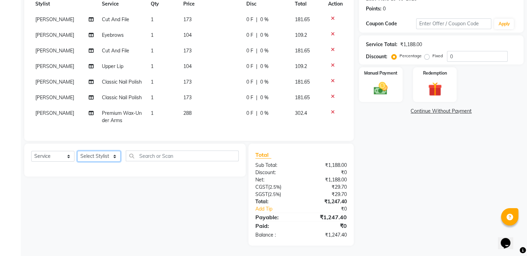
click at [114, 154] on select "Select Stylist Ali Deepali faisal Lucky Madhu Gupta Milind Sarita Fernandes See…" at bounding box center [98, 156] width 43 height 11
select select "29950"
click at [77, 151] on select "Select Stylist Ali Deepali faisal Lucky Madhu Gupta Milind Sarita Fernandes See…" at bounding box center [98, 156] width 43 height 11
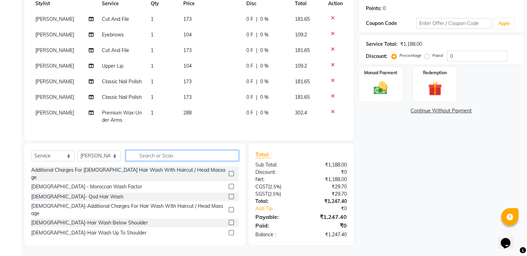
click at [157, 156] on input "text" at bounding box center [182, 155] width 113 height 11
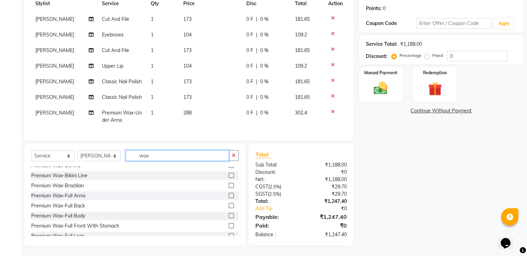
scroll to position [388, 0]
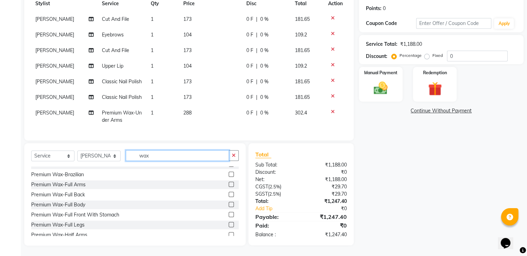
type input "wax"
click at [229, 223] on label at bounding box center [231, 224] width 5 height 5
click at [229, 223] on input "checkbox" at bounding box center [231, 224] width 5 height 5
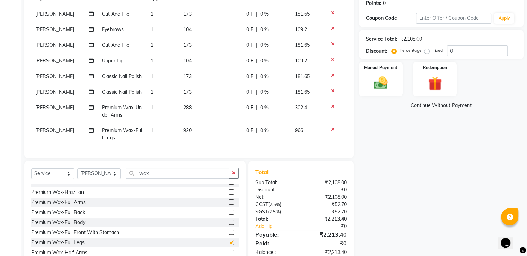
checkbox input "false"
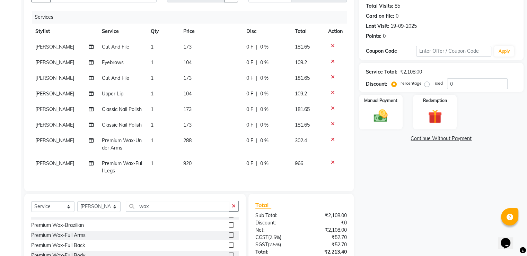
scroll to position [74, 0]
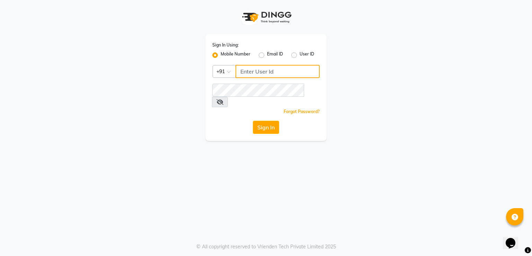
click at [269, 69] on input "Username" at bounding box center [278, 71] width 84 height 13
type input "9820786960"
click at [224, 99] on icon at bounding box center [220, 102] width 7 height 6
click at [263, 121] on button "Sign In" at bounding box center [266, 127] width 26 height 13
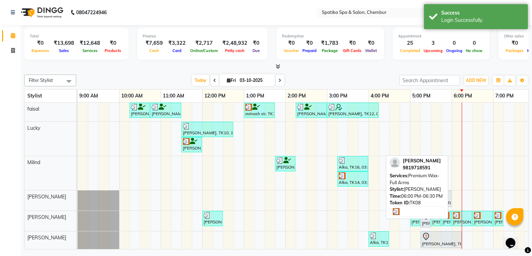
click at [469, 216] on div at bounding box center [462, 215] width 18 height 7
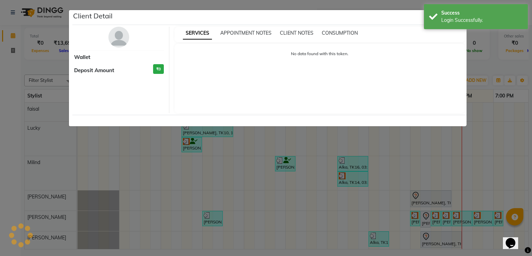
select select "3"
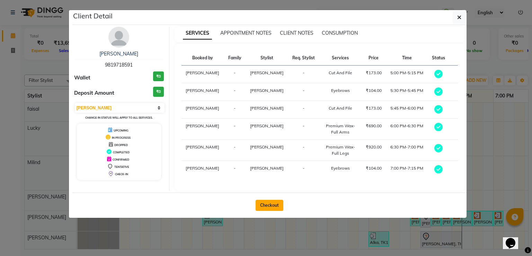
click at [271, 202] on button "Checkout" at bounding box center [270, 205] width 28 height 11
select select "service"
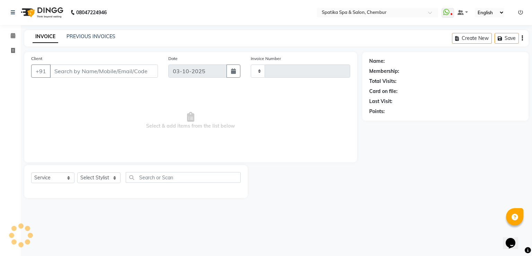
type input "2534"
select select "631"
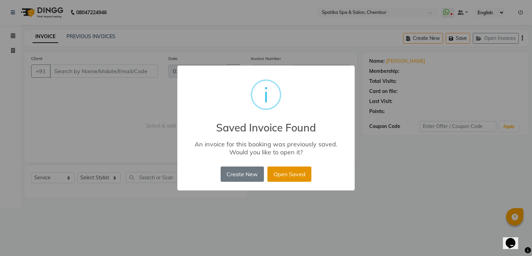
click at [290, 176] on button "Open Saved" at bounding box center [290, 173] width 44 height 15
type input "98******91"
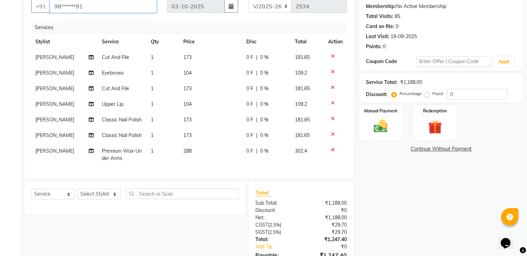
scroll to position [65, 0]
click at [114, 199] on select "Select Stylist Ali Deepali faisal Lucky Madhu Gupta Milind Sarita Fernandes See…" at bounding box center [98, 193] width 43 height 11
select select "29950"
click at [77, 194] on select "Select Stylist Ali Deepali faisal Lucky Madhu Gupta Milind Sarita Fernandes See…" at bounding box center [98, 193] width 43 height 11
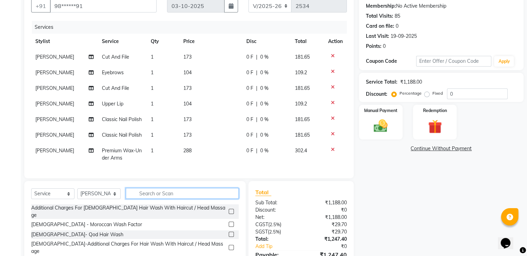
click at [161, 198] on input "text" at bounding box center [182, 193] width 113 height 11
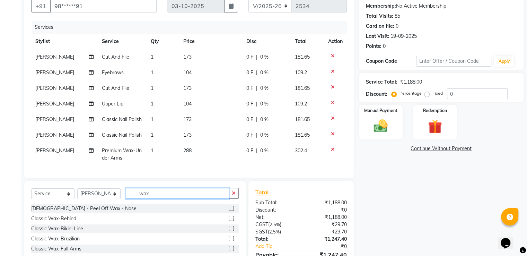
click at [149, 199] on input "wax" at bounding box center [177, 193] width 103 height 11
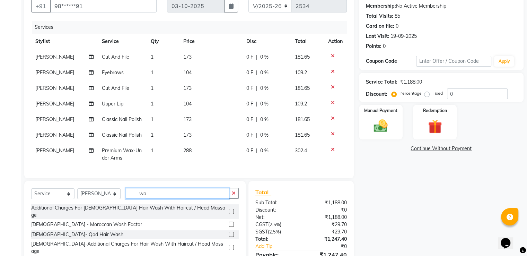
type input "w"
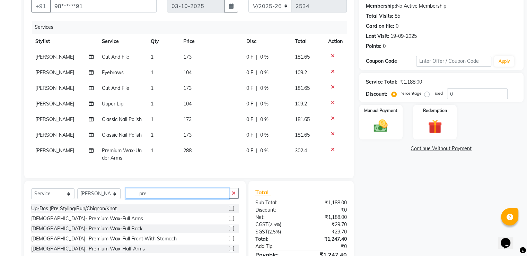
type input "pre"
drag, startPoint x: 258, startPoint y: 246, endPoint x: 258, endPoint y: 242, distance: 3.5
click at [258, 242] on div "Total:" at bounding box center [275, 238] width 51 height 7
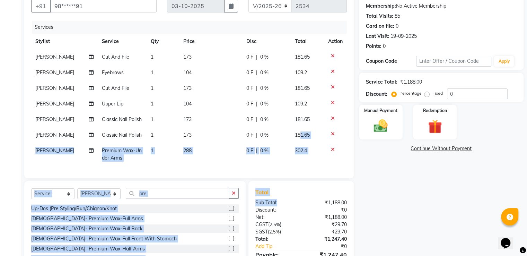
drag, startPoint x: 292, startPoint y: 207, endPoint x: 298, endPoint y: 130, distance: 76.5
click at [298, 130] on div "Client +91 98******91 Date 03-10-2025 Invoice Number V/2025 V/2025-26 2534 Serv…" at bounding box center [189, 135] width 340 height 296
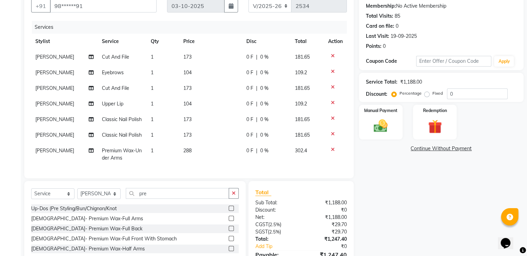
click at [364, 230] on div "Name: Medha Vora Membership: No Active Membership Total Visits: 85 Card on file…" at bounding box center [444, 135] width 170 height 296
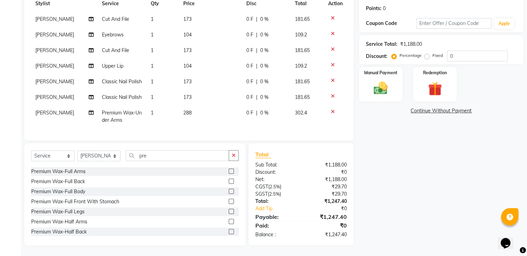
scroll to position [134, 0]
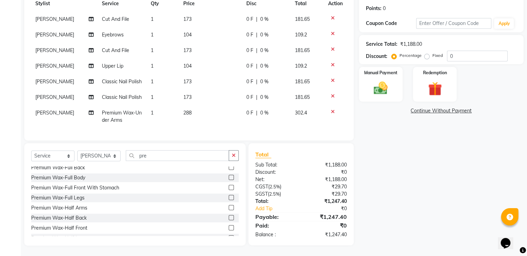
click at [229, 196] on label at bounding box center [231, 197] width 5 height 5
click at [229, 196] on input "checkbox" at bounding box center [231, 197] width 5 height 5
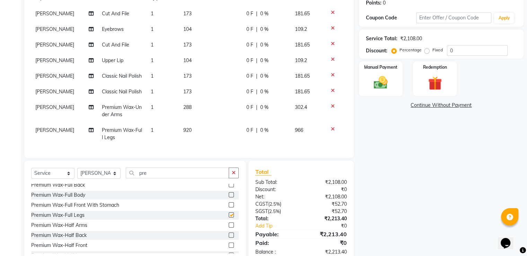
checkbox input "false"
click at [416, 213] on div "Name: Medha Vora Membership: No Active Membership Total Visits: 85 Card on file…" at bounding box center [444, 103] width 170 height 319
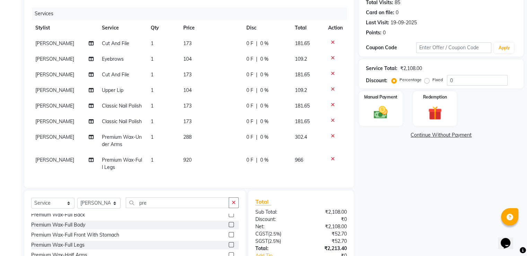
click at [413, 216] on div "Name: Medha Vora Membership: No Active Membership Total Visits: 85 Card on file…" at bounding box center [444, 132] width 170 height 319
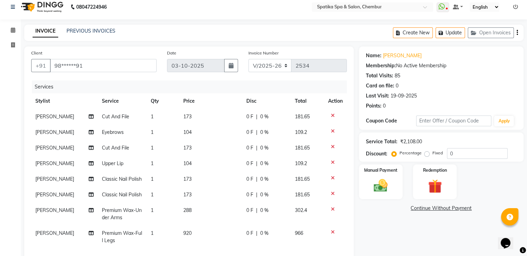
scroll to position [4, 0]
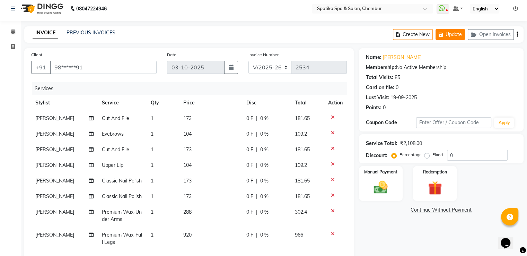
click at [456, 34] on button "Update" at bounding box center [450, 34] width 29 height 11
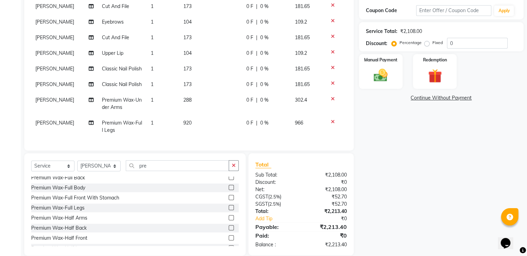
scroll to position [126, 0]
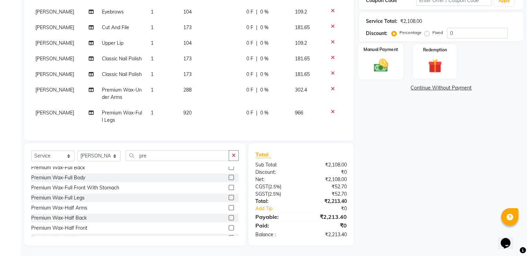
click at [376, 52] on label "Manual Payment" at bounding box center [381, 49] width 35 height 7
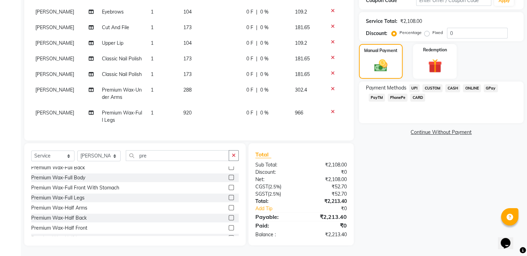
click at [489, 88] on span "GPay" at bounding box center [491, 88] width 14 height 8
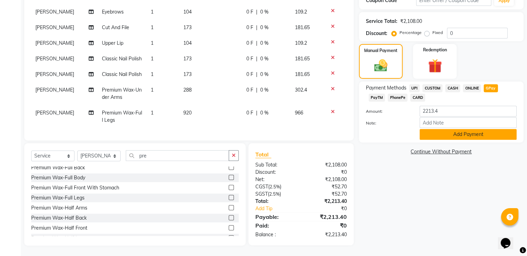
click at [475, 130] on button "Add Payment" at bounding box center [468, 134] width 97 height 11
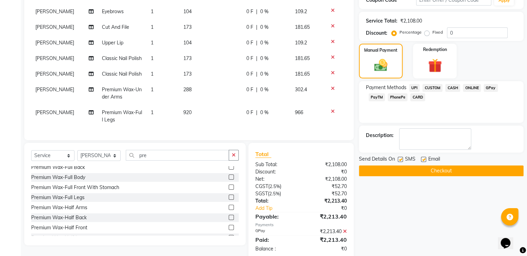
click at [467, 169] on button "Checkout" at bounding box center [441, 170] width 165 height 11
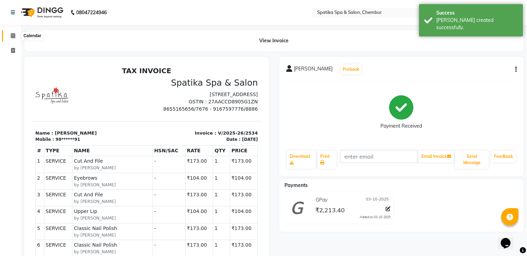
click at [12, 35] on icon at bounding box center [13, 35] width 5 height 5
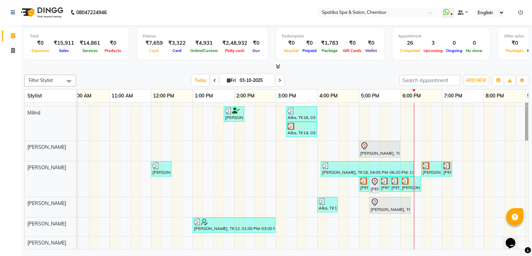
scroll to position [0, 53]
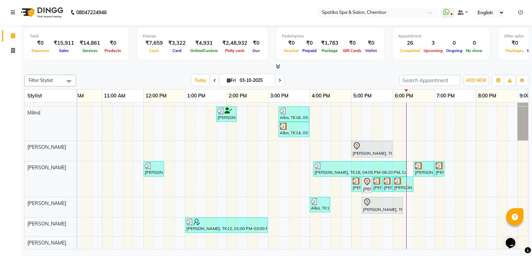
click at [482, 166] on div "Anita Bhandari, TK04, 10:15 AM-10:45 AM, Female-Hair Wash Up To Waist Anita Bha…" at bounding box center [289, 168] width 541 height 230
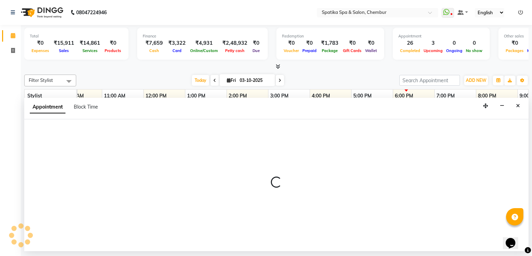
select select "29950"
select select "1200"
select select "tentative"
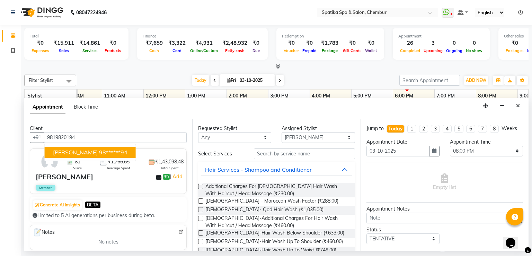
click at [128, 149] on ngb-highlight "98******94" at bounding box center [113, 152] width 28 height 7
type input "98******94"
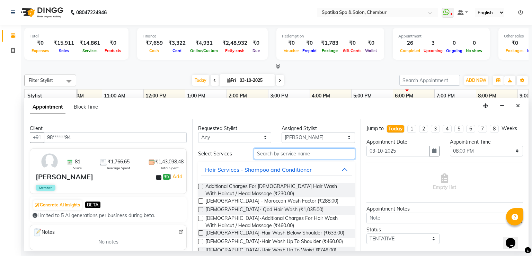
click at [309, 151] on input "text" at bounding box center [304, 153] width 101 height 11
click at [303, 149] on input "text" at bounding box center [304, 153] width 101 height 11
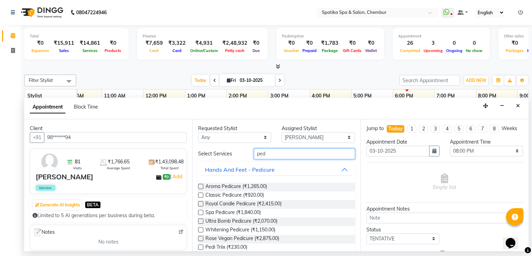
type input "ped"
click at [202, 192] on label at bounding box center [200, 194] width 5 height 5
click at [202, 193] on input "checkbox" at bounding box center [200, 195] width 5 height 5
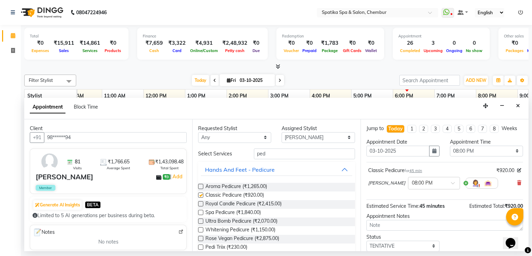
checkbox input "false"
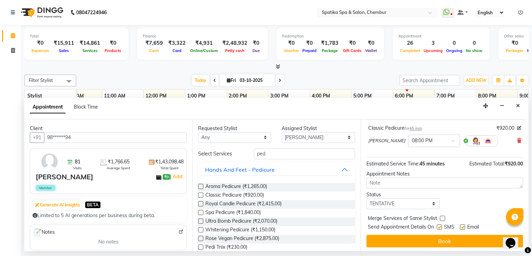
scroll to position [43, 0]
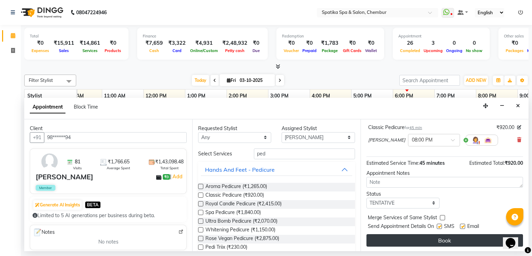
click at [469, 237] on button "Book" at bounding box center [445, 240] width 157 height 12
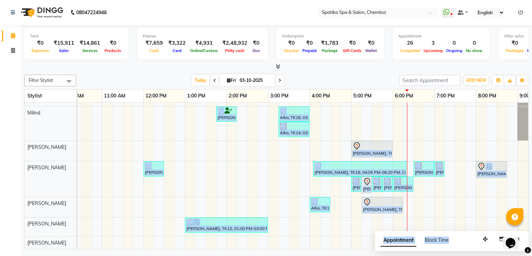
drag, startPoint x: 469, startPoint y: 237, endPoint x: 466, endPoint y: 231, distance: 6.8
click at [466, 231] on div "Appointment Block Time" at bounding box center [452, 241] width 154 height 21
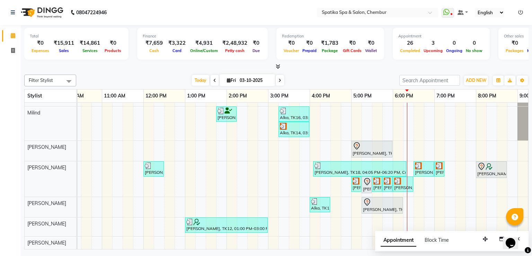
click at [466, 231] on div "Appointment Block Time" at bounding box center [452, 241] width 154 height 21
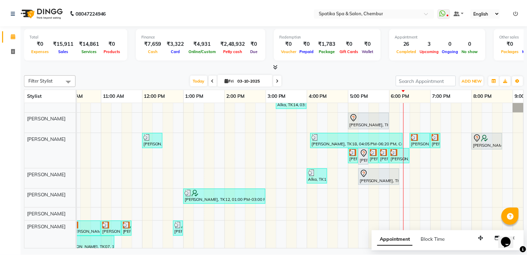
scroll to position [88, 0]
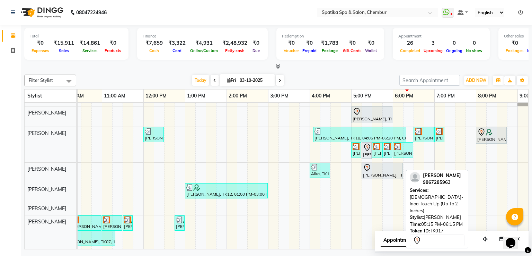
click at [380, 164] on div at bounding box center [382, 168] width 38 height 8
select select "7"
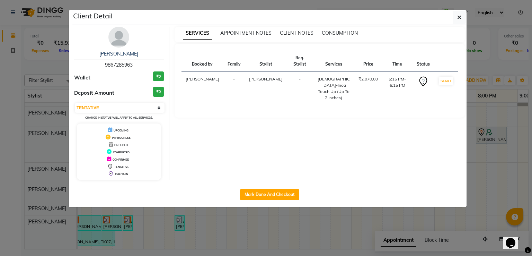
click at [286, 187] on div "Mark Done And Checkout" at bounding box center [269, 194] width 394 height 25
click at [286, 190] on button "Mark Done And Checkout" at bounding box center [269, 194] width 59 height 11
select select "631"
select select "service"
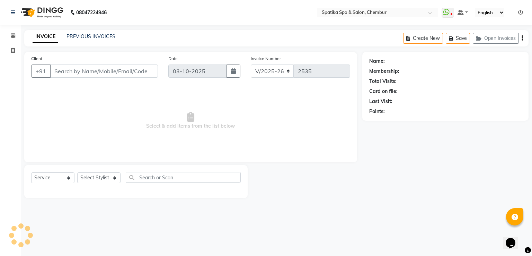
type input "98******63"
select select "62535"
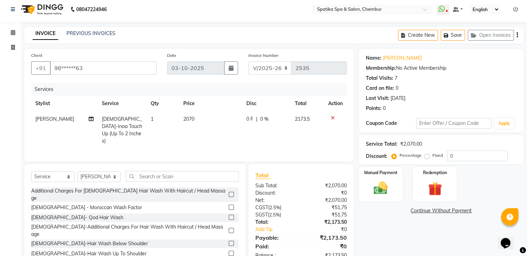
click at [393, 216] on div "Name: Gunjan Membership: No Active Membership Total Visits: 7 Card on file: 0 L…" at bounding box center [444, 157] width 170 height 217
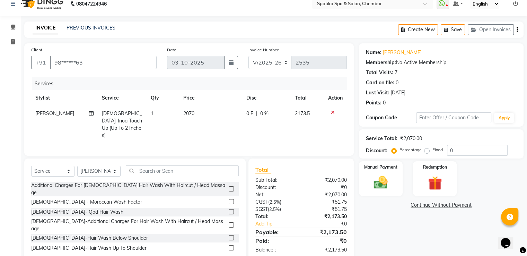
click at [393, 216] on div "Name: Gunjan Membership: No Active Membership Total Visits: 7 Card on file: 0 L…" at bounding box center [444, 151] width 170 height 217
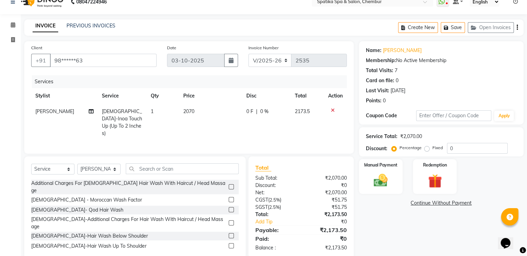
scroll to position [22, 0]
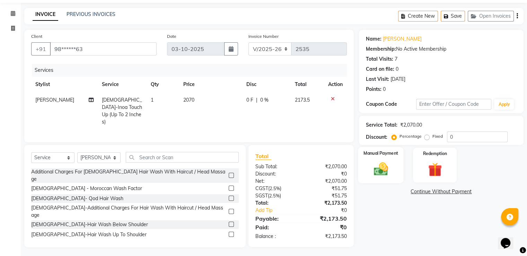
click at [375, 167] on img at bounding box center [380, 169] width 23 height 17
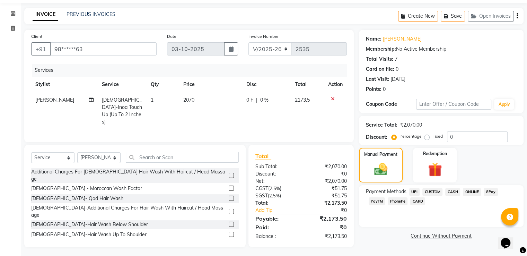
click at [410, 199] on span "CARD" at bounding box center [417, 201] width 15 height 8
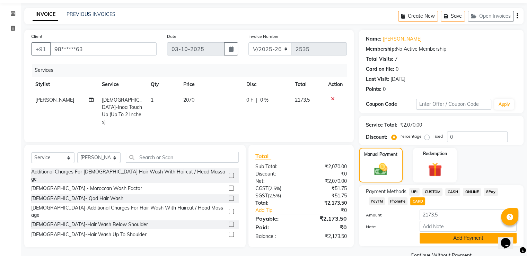
click at [451, 237] on button "Add Payment" at bounding box center [468, 238] width 97 height 11
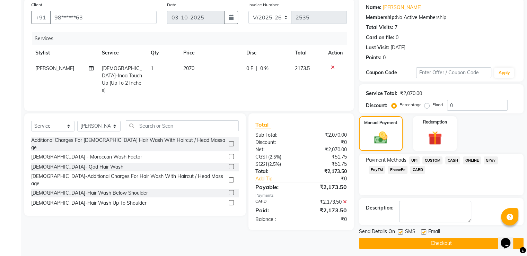
scroll to position [56, 0]
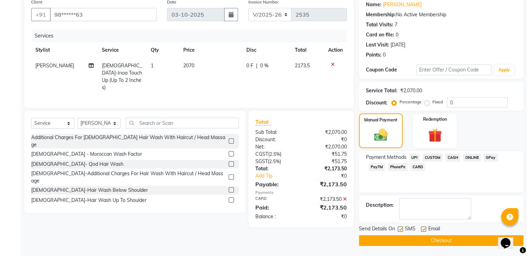
click at [451, 237] on button "Checkout" at bounding box center [441, 240] width 165 height 11
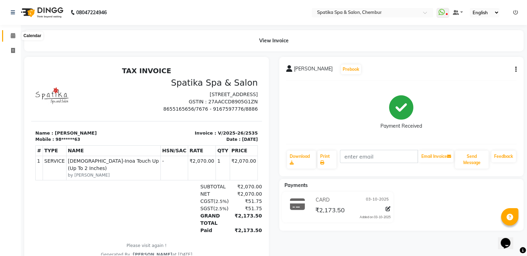
click at [12, 35] on icon at bounding box center [13, 35] width 5 height 5
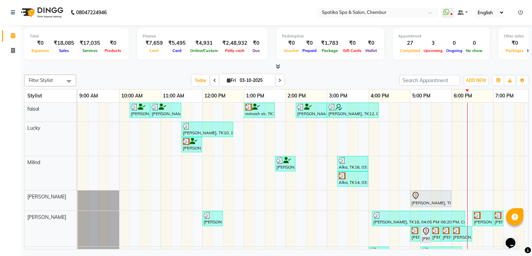
click at [279, 79] on icon at bounding box center [280, 80] width 3 height 4
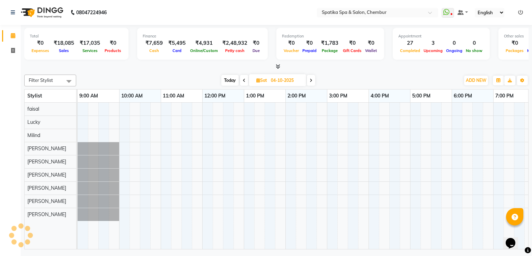
scroll to position [0, 89]
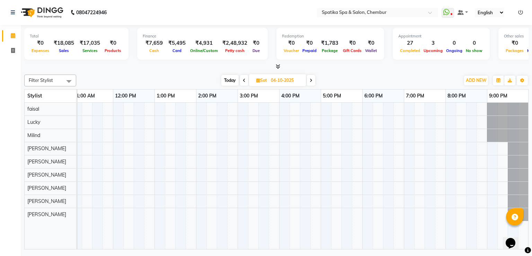
click at [310, 81] on icon at bounding box center [311, 80] width 3 height 4
type input "05-10-2025"
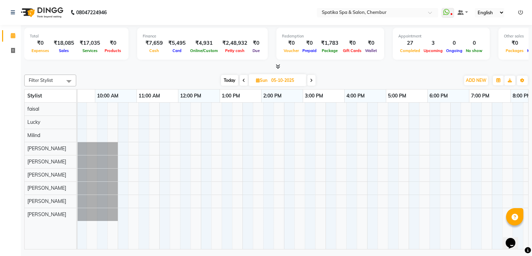
scroll to position [0, 0]
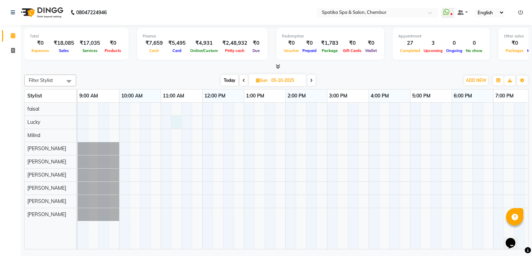
click at [176, 124] on div at bounding box center [348, 176] width 541 height 147
select select "9046"
select select "tentative"
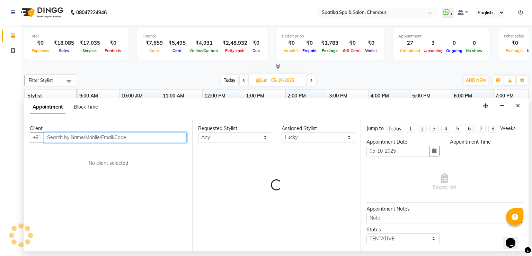
select select "675"
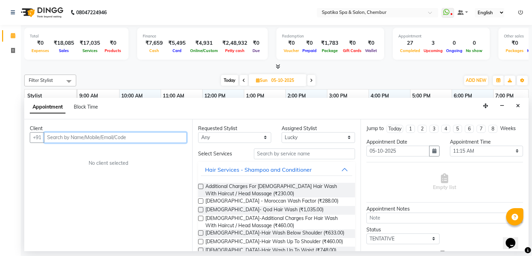
click at [117, 139] on input "text" at bounding box center [115, 137] width 143 height 11
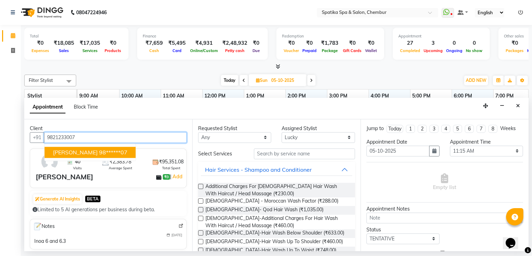
click at [108, 151] on ngb-highlight "98******07" at bounding box center [113, 152] width 28 height 7
type input "98******07"
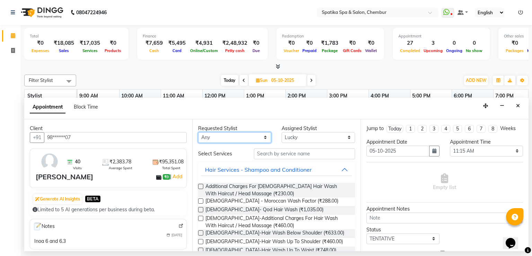
click at [258, 134] on select "Any Ali faisal Lucky Madhu Gupta Milind Sarita Fernandes Seema misquita shahruk…" at bounding box center [234, 137] width 73 height 11
select select "9046"
click at [198, 132] on select "Any Ali faisal Lucky Madhu Gupta Milind Sarita Fernandes Seema misquita shahruk…" at bounding box center [234, 137] width 73 height 11
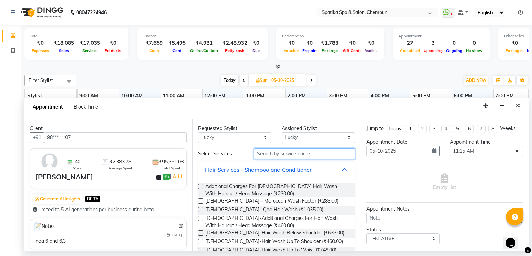
click at [303, 156] on input "text" at bounding box center [304, 153] width 101 height 11
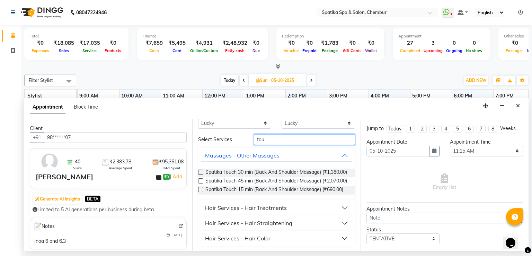
scroll to position [32, 0]
type input "tou"
click at [276, 233] on button "Hair Services - Hair Color" at bounding box center [276, 238] width 151 height 12
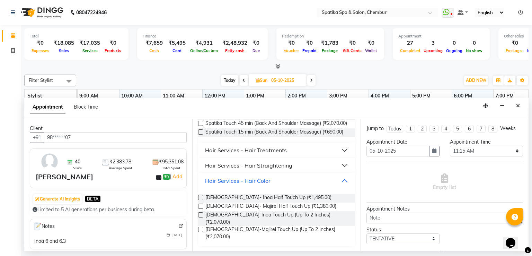
scroll to position [78, 0]
click at [201, 217] on label at bounding box center [200, 214] width 5 height 5
click at [201, 218] on input "checkbox" at bounding box center [200, 215] width 5 height 5
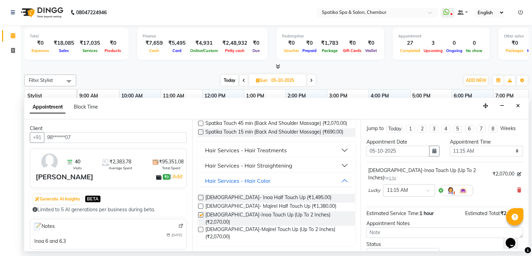
checkbox input "false"
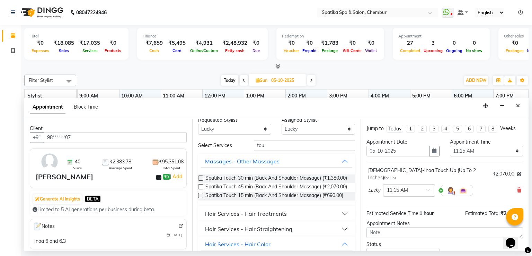
scroll to position [0, 0]
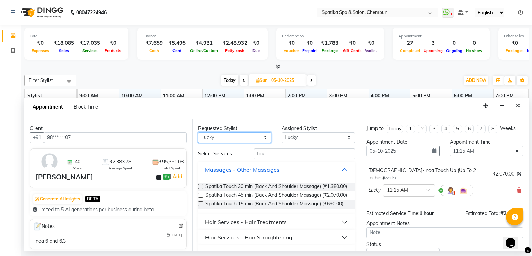
click at [263, 136] on select "Any Ali faisal Lucky Madhu Gupta Milind Sarita Fernandes Seema misquita shahruk…" at bounding box center [234, 137] width 73 height 11
select select "9061"
click at [198, 132] on select "Any Ali faisal Lucky Madhu Gupta Milind Sarita Fernandes Seema misquita shahruk…" at bounding box center [234, 137] width 73 height 11
select select "9061"
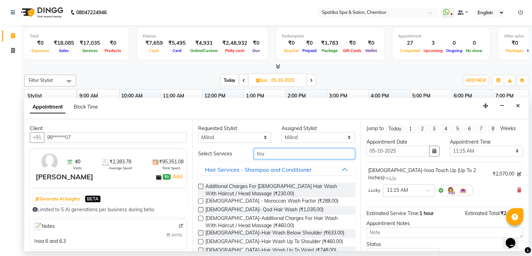
click at [263, 152] on input "tou" at bounding box center [304, 153] width 101 height 11
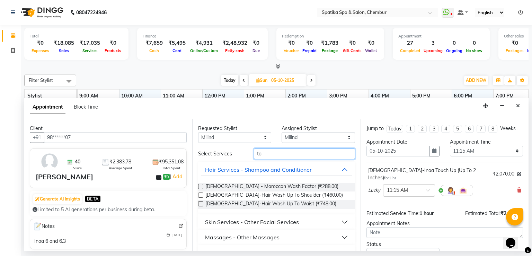
type input "t"
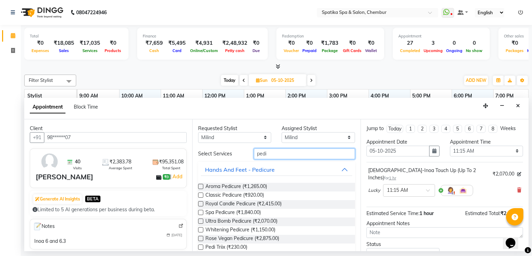
type input "pedi"
click at [202, 192] on label at bounding box center [200, 194] width 5 height 5
click at [202, 193] on input "checkbox" at bounding box center [200, 195] width 5 height 5
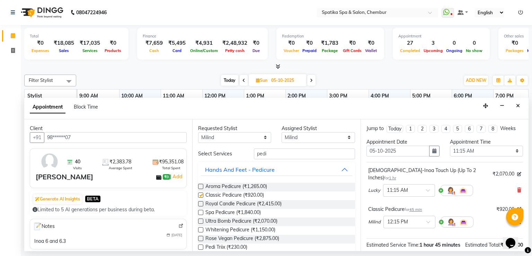
checkbox input "false"
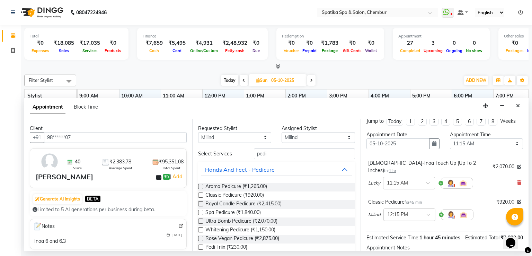
click at [416, 210] on div "Female-Inoa Touch Up (Up To 2 Inches) for 1 hr ₹2,070.00 Lucky × 11:15 AM Class…" at bounding box center [445, 193] width 157 height 77
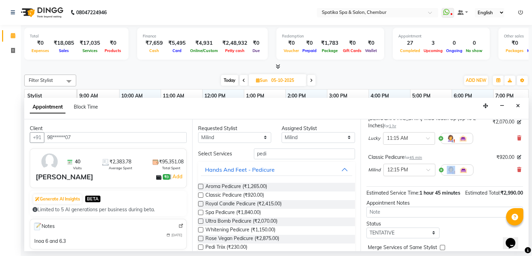
scroll to position [82, 0]
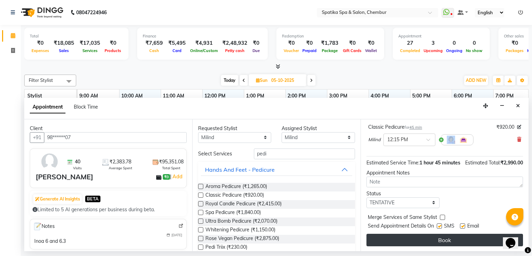
click at [424, 236] on button "Book" at bounding box center [445, 240] width 157 height 12
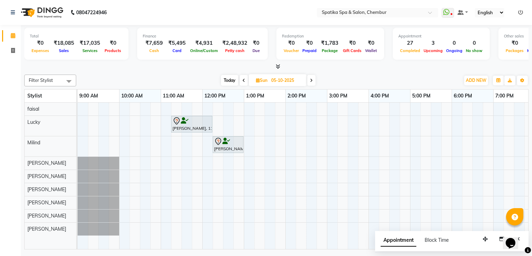
click at [228, 77] on span "Today" at bounding box center [229, 80] width 17 height 11
type input "03-10-2025"
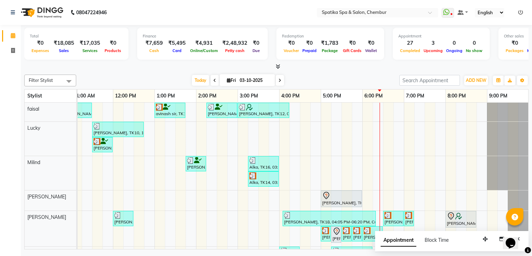
scroll to position [87, 0]
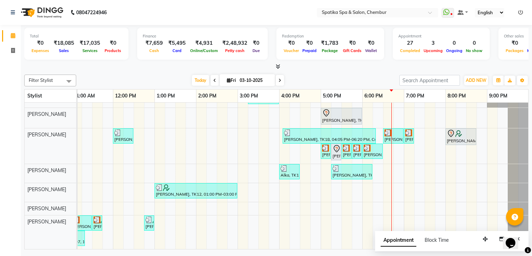
click at [414, 128] on div "[PERSON_NAME], TK08, 07:00 PM-07:15 PM, Eyebrows" at bounding box center [409, 136] width 10 height 16
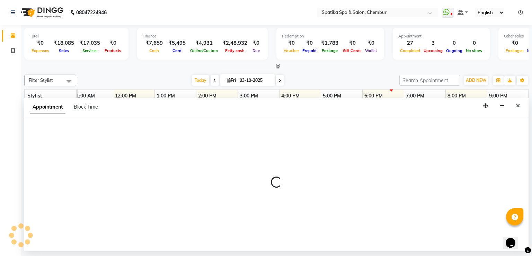
select select "29950"
select select "1140"
select select "tentative"
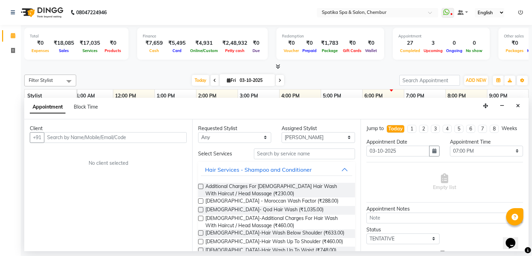
click at [132, 135] on input "text" at bounding box center [115, 137] width 143 height 11
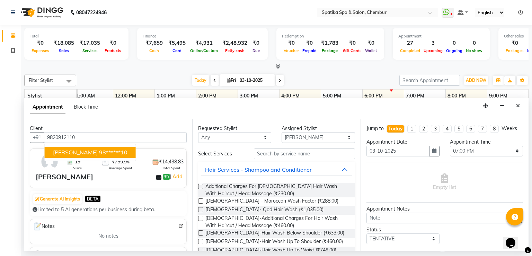
click at [123, 150] on button "Pooja Agarwal 98******10" at bounding box center [90, 152] width 91 height 11
type input "98******10"
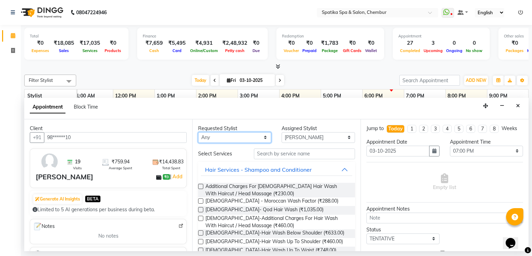
click at [261, 135] on select "Any Ali faisal Lucky Madhu Gupta Milind Sarita Fernandes Seema misquita shahruk…" at bounding box center [234, 137] width 73 height 11
select select "29950"
click at [198, 132] on select "Any Ali faisal Lucky Madhu Gupta Milind Sarita Fernandes Seema misquita shahruk…" at bounding box center [234, 137] width 73 height 11
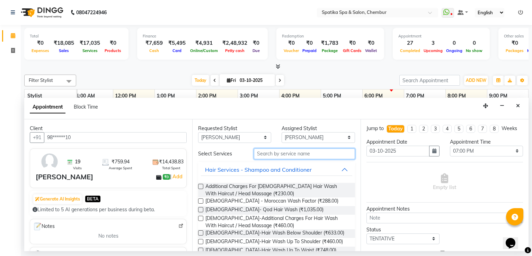
click at [273, 153] on input "text" at bounding box center [304, 153] width 101 height 11
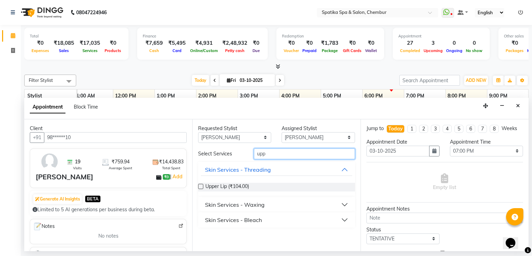
type input "upp"
click at [345, 201] on button "Skin Services - Waxing" at bounding box center [276, 204] width 151 height 12
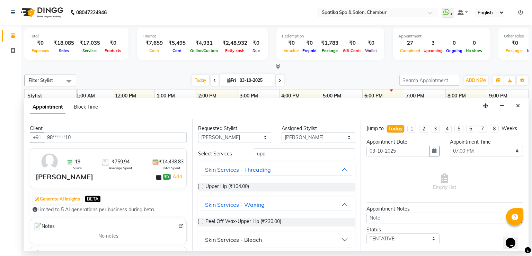
click at [201, 222] on label at bounding box center [200, 221] width 5 height 5
click at [201, 222] on input "checkbox" at bounding box center [200, 222] width 5 height 5
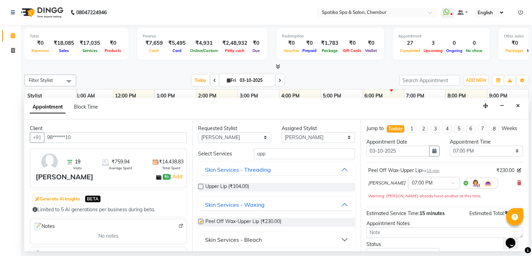
checkbox input "false"
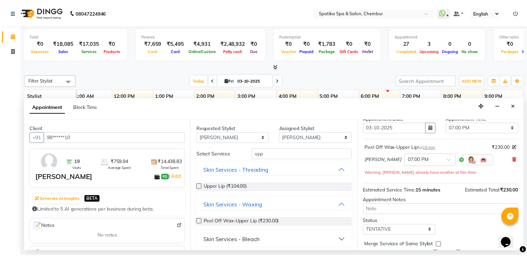
scroll to position [51, 0]
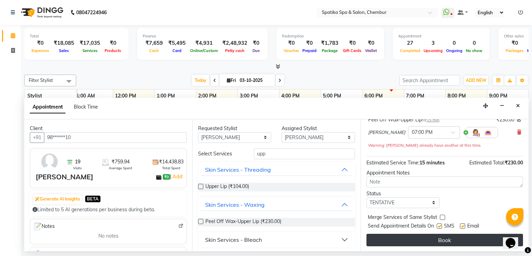
click at [406, 239] on button "Book" at bounding box center [445, 240] width 157 height 12
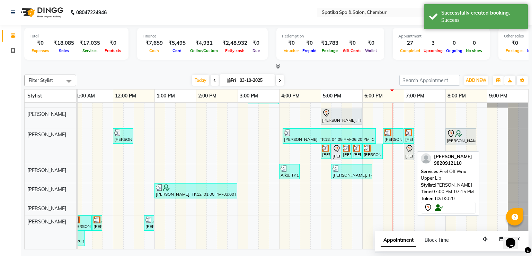
click at [406, 147] on div "[PERSON_NAME], TK20, 07:00 PM-07:15 PM, Peel Off Wax-[GEOGRAPHIC_DATA]" at bounding box center [409, 152] width 9 height 15
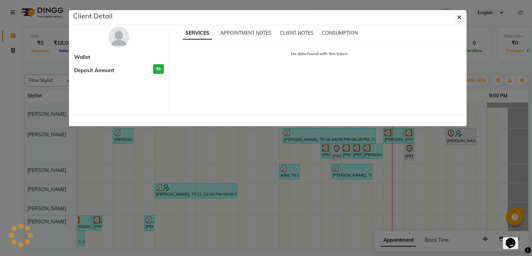
select select "7"
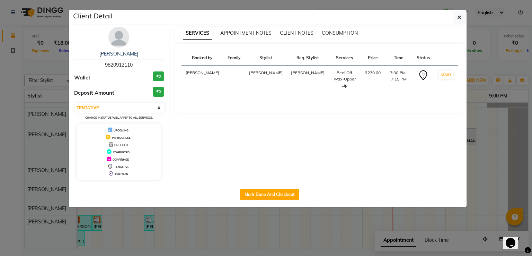
click at [289, 187] on div "Mark Done And Checkout" at bounding box center [269, 194] width 394 height 25
click at [287, 191] on button "Mark Done And Checkout" at bounding box center [269, 194] width 59 height 11
select select "631"
select select "service"
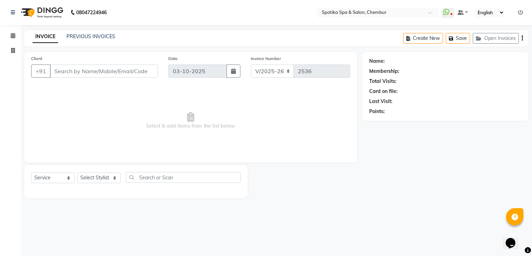
type input "98******10"
select select "29950"
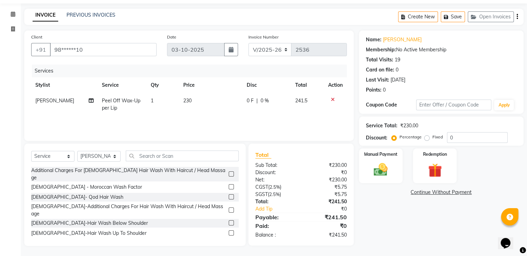
scroll to position [22, 0]
click at [188, 156] on input "text" at bounding box center [182, 155] width 113 height 11
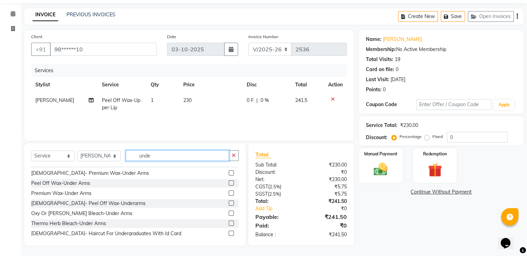
scroll to position [42, 0]
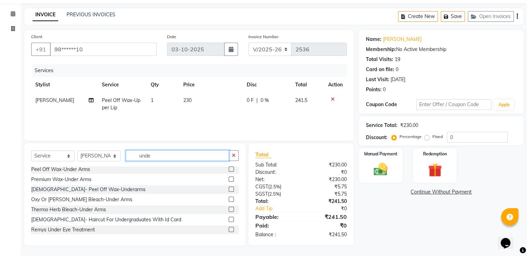
type input "unde"
click at [229, 169] on label at bounding box center [231, 168] width 5 height 5
click at [229, 169] on input "checkbox" at bounding box center [231, 169] width 5 height 5
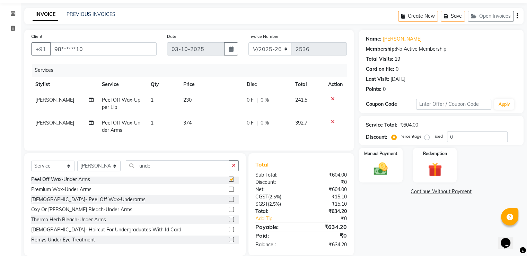
checkbox input "false"
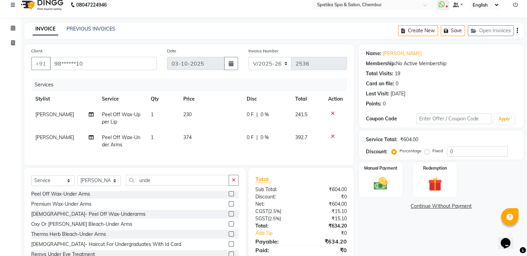
scroll to position [0, 0]
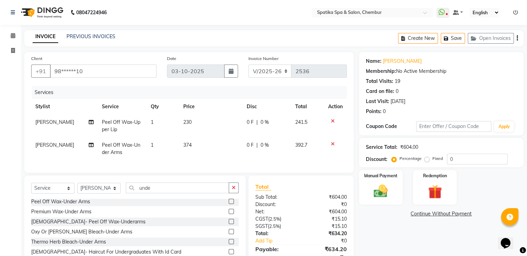
drag, startPoint x: 334, startPoint y: 251, endPoint x: 293, endPoint y: 269, distance: 44.8
click at [293, 255] on html "08047224946 Select Location × Spatika Spa & Salon, Chembur WhatsApp Status ✕ St…" at bounding box center [263, 128] width 527 height 256
click at [456, 37] on button "Save" at bounding box center [453, 38] width 24 height 11
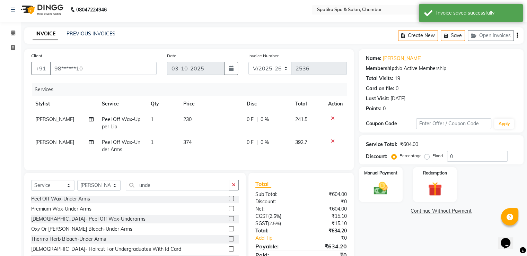
scroll to position [7, 0]
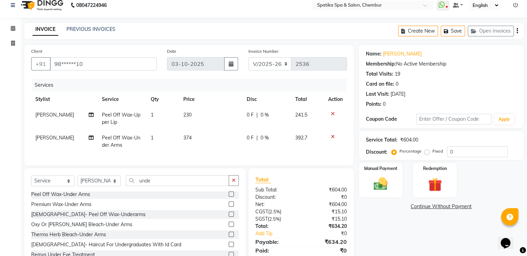
drag, startPoint x: 395, startPoint y: 217, endPoint x: 399, endPoint y: 215, distance: 4.4
click at [399, 215] on div "Name: Pooja Agarwal Membership: No Active Membership Total Visits: 19 Card on f…" at bounding box center [444, 158] width 170 height 226
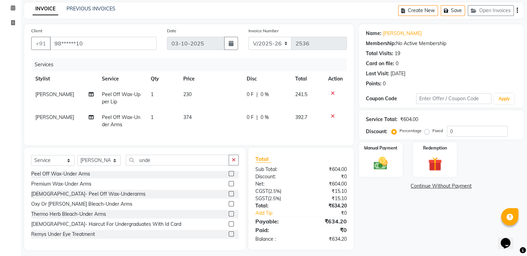
scroll to position [38, 0]
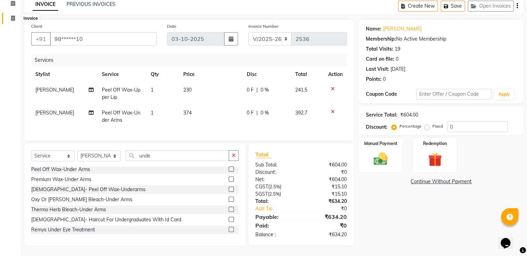
click at [13, 16] on icon at bounding box center [13, 18] width 4 height 5
select select "service"
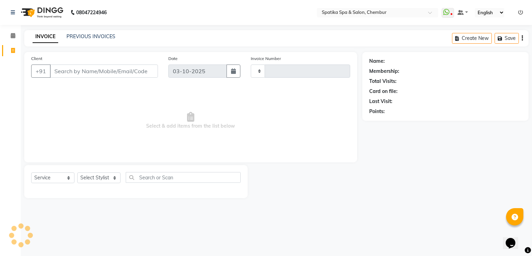
type input "2536"
select select "631"
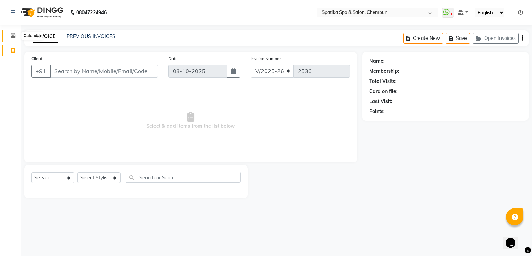
click at [15, 37] on span at bounding box center [13, 36] width 12 height 8
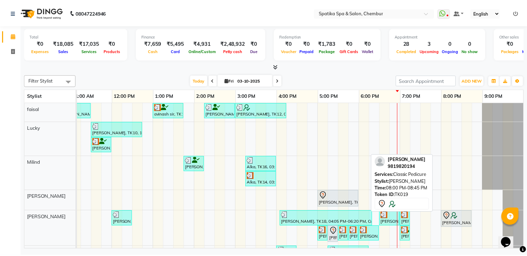
scroll to position [0, 95]
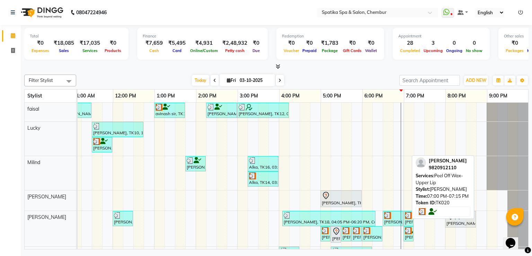
click at [405, 235] on div "[PERSON_NAME], TK20, 07:00 PM-07:15 PM, Peel Off Wax-[GEOGRAPHIC_DATA]" at bounding box center [408, 233] width 9 height 13
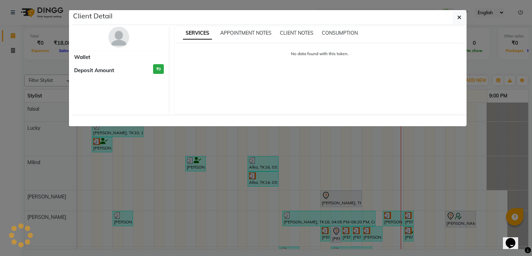
select select "3"
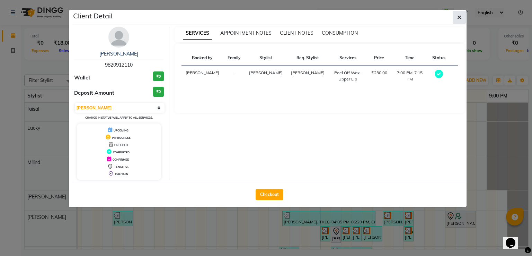
click at [458, 15] on icon "button" at bounding box center [459, 18] width 4 height 6
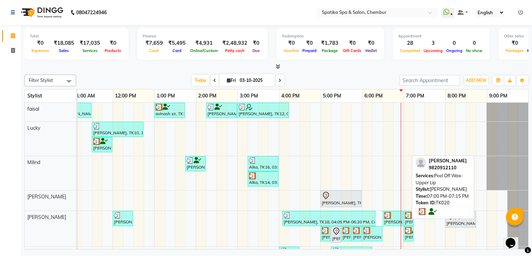
click at [405, 231] on img at bounding box center [408, 230] width 7 height 7
select select "3"
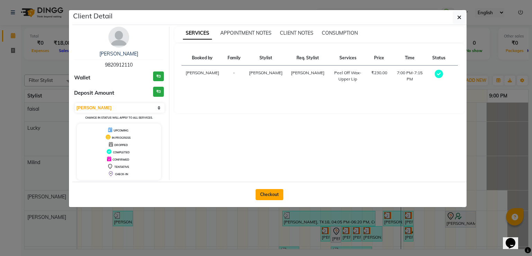
click at [266, 189] on button "Checkout" at bounding box center [270, 194] width 28 height 11
select select "631"
select select "service"
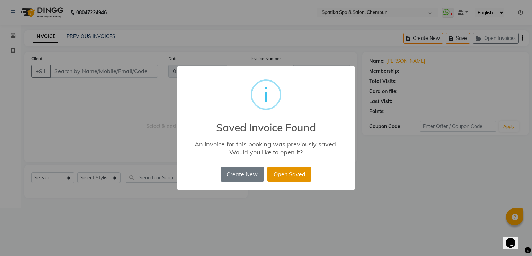
click at [292, 172] on button "Open Saved" at bounding box center [290, 173] width 44 height 15
type input "98******10"
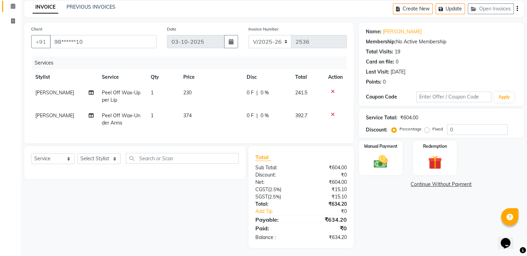
scroll to position [37, 0]
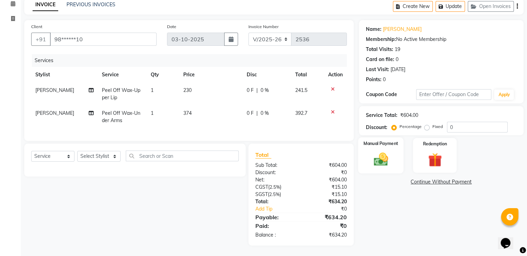
click at [385, 151] on img at bounding box center [380, 159] width 23 height 17
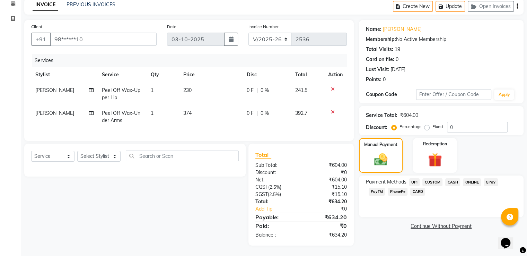
click at [457, 178] on span "CASH" at bounding box center [452, 182] width 15 height 8
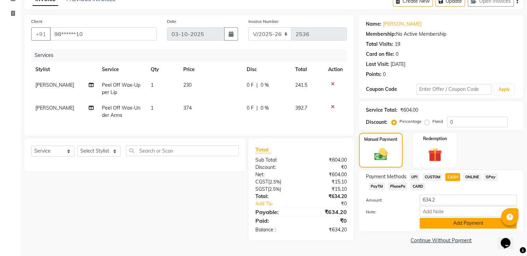
click at [468, 221] on button "Add Payment" at bounding box center [468, 223] width 97 height 11
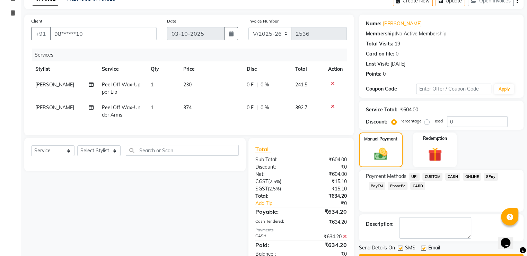
scroll to position [62, 0]
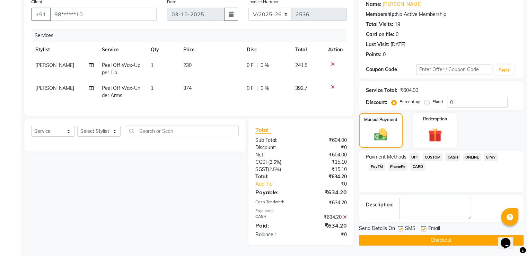
click at [472, 235] on button "Checkout" at bounding box center [441, 240] width 165 height 11
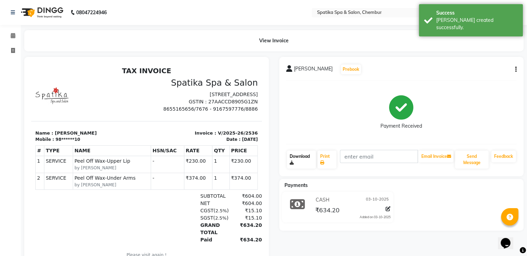
click at [296, 155] on link "Download" at bounding box center [301, 159] width 29 height 18
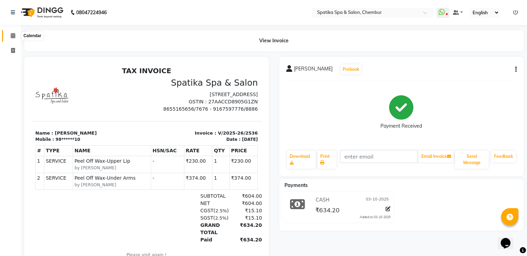
click at [11, 34] on icon at bounding box center [13, 35] width 5 height 5
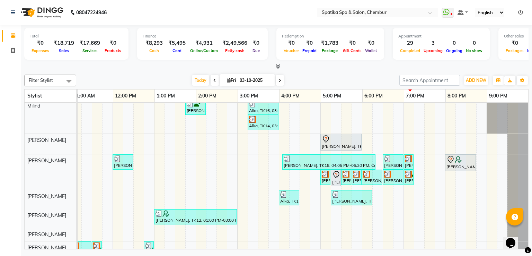
scroll to position [56, 95]
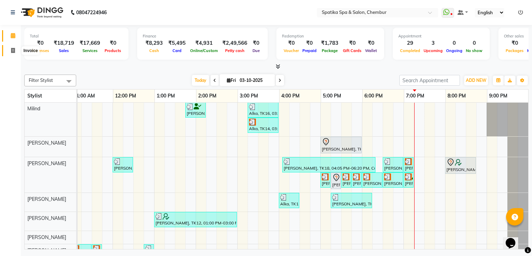
click at [16, 51] on span at bounding box center [13, 51] width 12 height 8
select select "631"
select select "service"
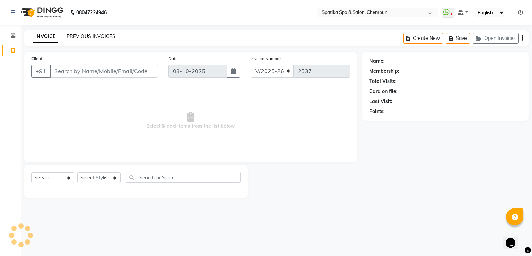
click at [81, 36] on link "PREVIOUS INVOICES" at bounding box center [91, 36] width 49 height 6
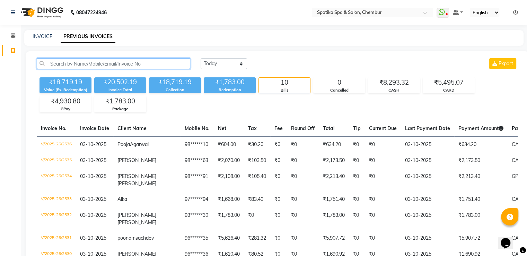
click at [75, 67] on input "text" at bounding box center [114, 63] width 154 height 11
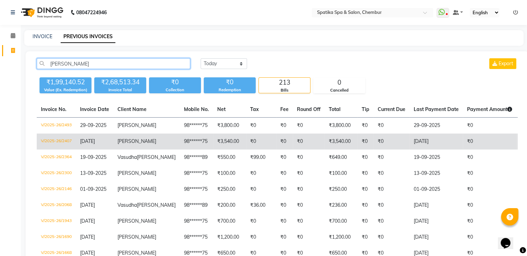
type input "vasu"
click at [65, 136] on td "V/2025-26/2407" at bounding box center [56, 141] width 39 height 16
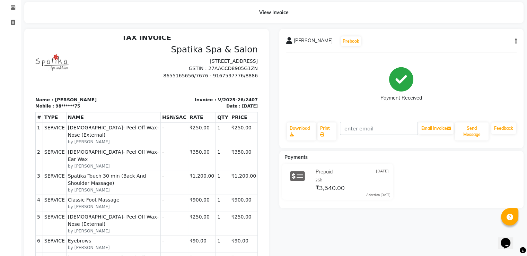
scroll to position [37, 0]
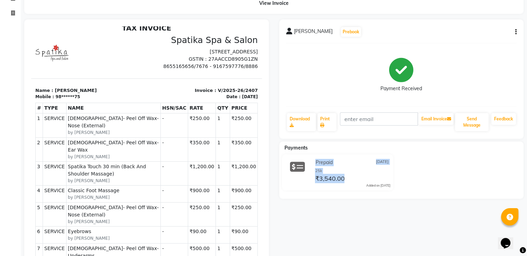
drag, startPoint x: 524, startPoint y: 171, endPoint x: 522, endPoint y: 185, distance: 14.7
click at [522, 185] on div "[PERSON_NAME] Prebook Payment Received Download Print Email Invoice Send Messag…" at bounding box center [401, 169] width 255 height 300
click at [502, 157] on div "Prepaid [DATE] 25k ₹3,540.00 Added on [DATE]" at bounding box center [401, 173] width 255 height 39
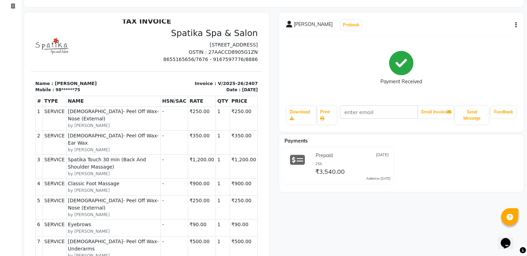
scroll to position [47, 0]
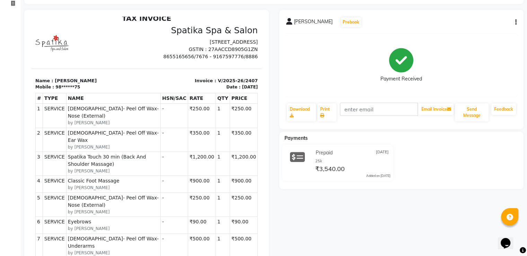
drag, startPoint x: 1007, startPoint y: 415, endPoint x: 504, endPoint y: 239, distance: 533.0
click at [504, 239] on icon "Opens Chat This icon Opens the chat window." at bounding box center [505, 242] width 11 height 11
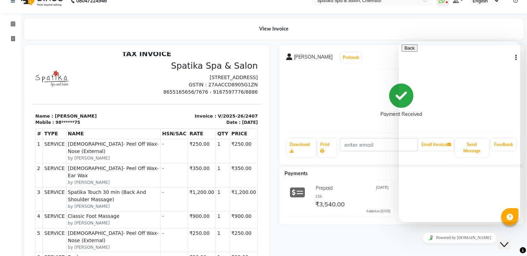
scroll to position [5, 0]
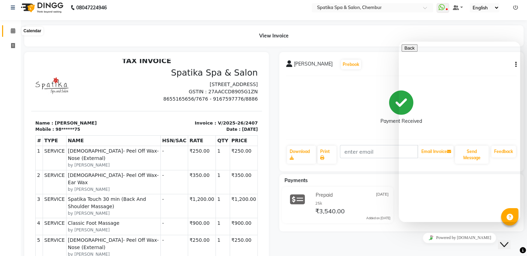
click at [11, 30] on icon at bounding box center [13, 30] width 5 height 5
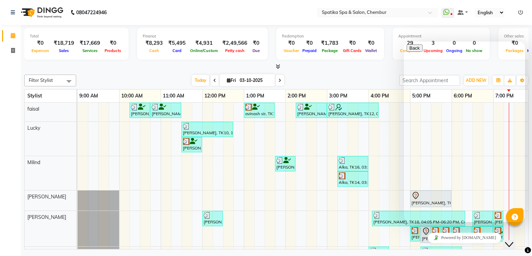
click at [397, 163] on div "[PERSON_NAME], TK04, 10:15 AM-10:45 AM, [DEMOGRAPHIC_DATA]-Hair Wash Up To Wais…" at bounding box center [348, 217] width 541 height 229
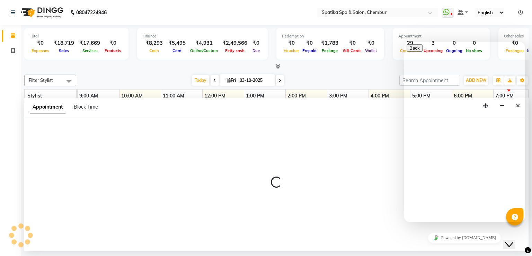
select select "9061"
select select "990"
select select "tentative"
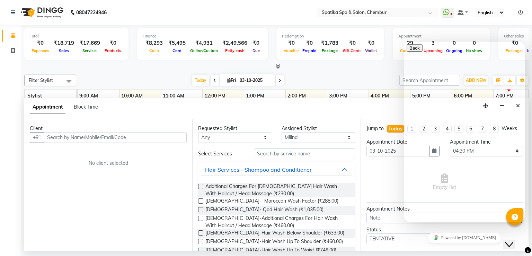
click at [0, 30] on li "Calendar" at bounding box center [10, 35] width 21 height 15
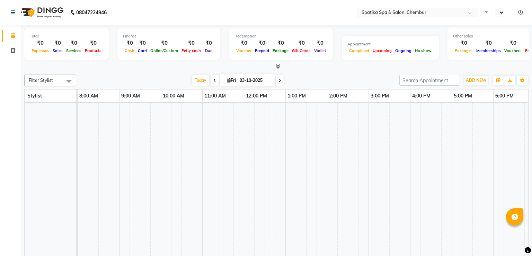
select select "en"
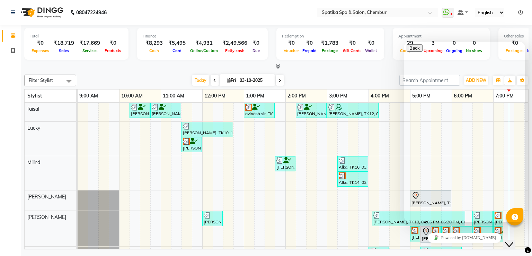
click at [514, 240] on div "Close Chat This icon closes the chat window." at bounding box center [509, 244] width 8 height 8
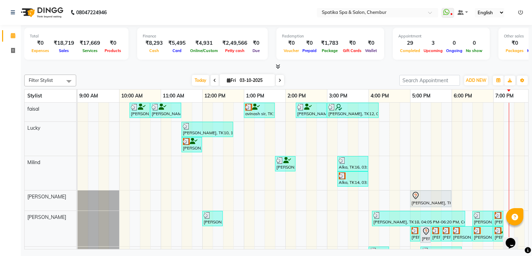
click at [280, 78] on icon at bounding box center [280, 80] width 3 height 4
type input "04-10-2025"
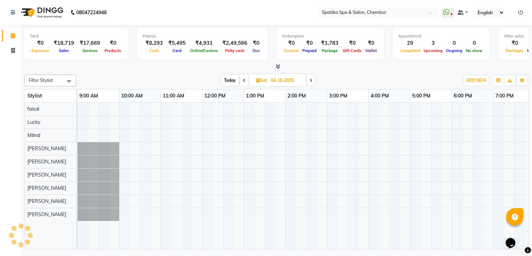
scroll to position [0, 89]
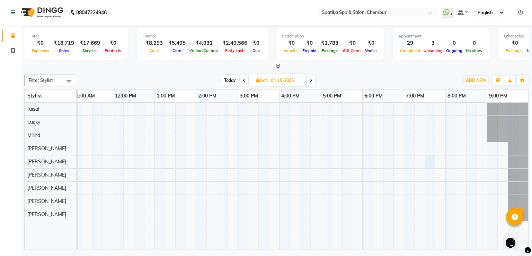
click at [428, 157] on div at bounding box center [258, 176] width 541 height 147
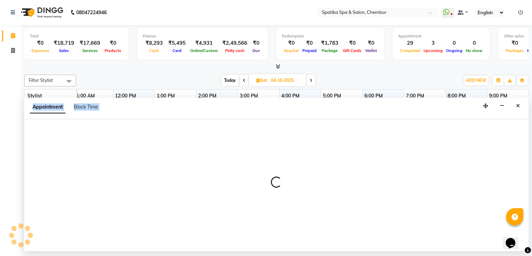
select select "29950"
select select "1170"
select select "tentative"
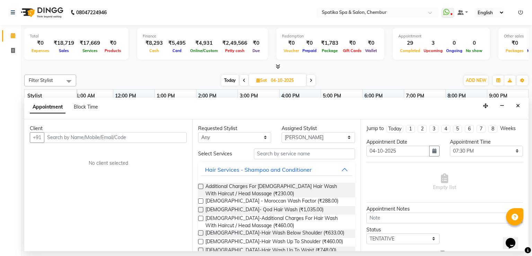
click at [123, 138] on input "text" at bounding box center [115, 137] width 143 height 11
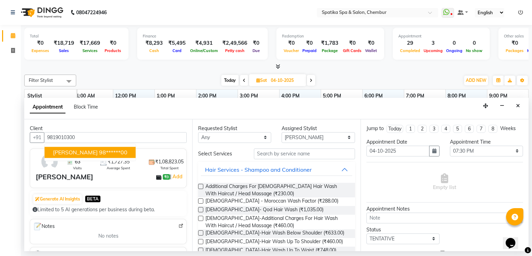
click at [100, 147] on button "Preeti Asrani 98******00" at bounding box center [90, 152] width 91 height 11
type input "98******00"
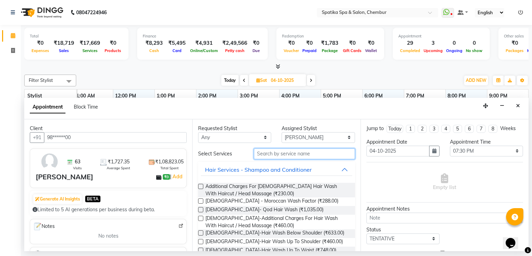
click at [279, 154] on input "text" at bounding box center [304, 153] width 101 height 11
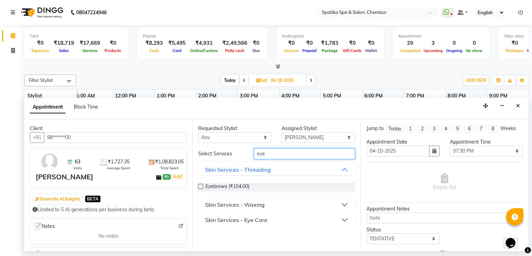
type input "eye"
click at [201, 183] on div "Eyebrows (₹104.00)" at bounding box center [276, 187] width 157 height 9
click at [200, 184] on label at bounding box center [200, 186] width 5 height 5
click at [200, 185] on input "checkbox" at bounding box center [200, 187] width 5 height 5
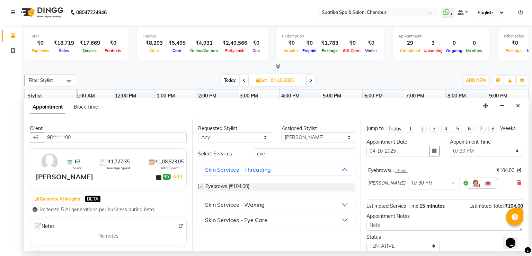
checkbox input "false"
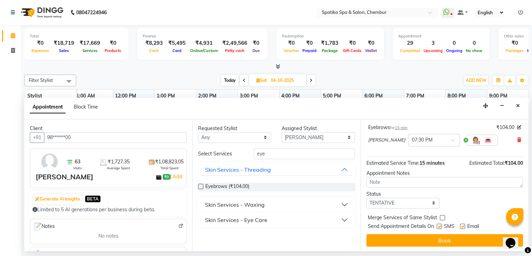
scroll to position [43, 0]
click at [477, 236] on button "Book" at bounding box center [445, 240] width 157 height 12
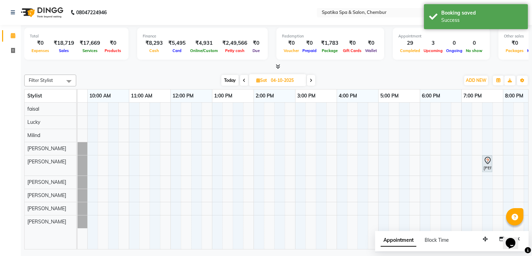
scroll to position [0, 17]
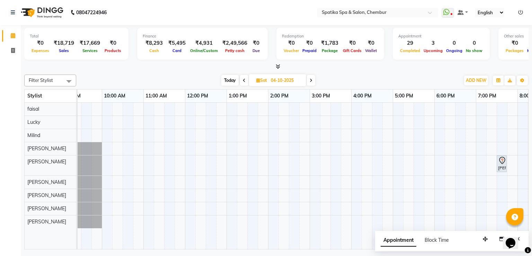
click at [233, 76] on span "Today" at bounding box center [229, 80] width 17 height 11
type input "03-10-2025"
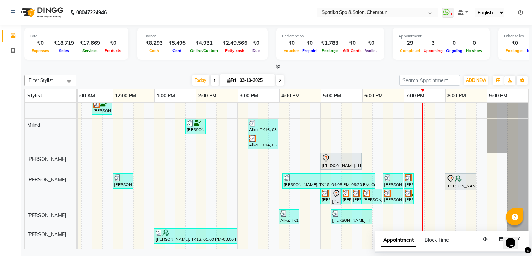
scroll to position [38, 0]
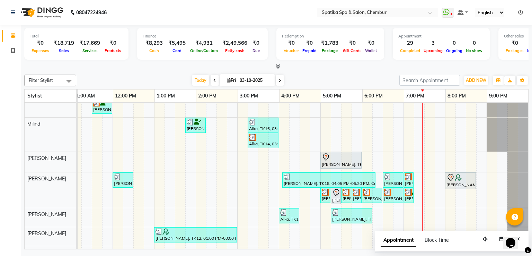
click at [438, 131] on div "[PERSON_NAME], TK04, 10:15 AM-10:45 AM, [DEMOGRAPHIC_DATA]-Hair Wash Up To Wais…" at bounding box center [258, 178] width 541 height 229
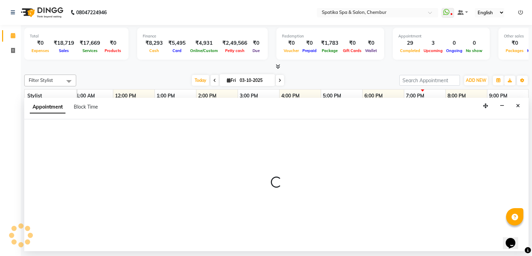
select select "9061"
select select "1185"
select select "tentative"
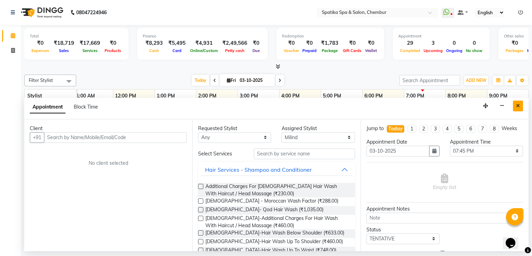
click at [517, 105] on icon "Close" at bounding box center [518, 105] width 4 height 5
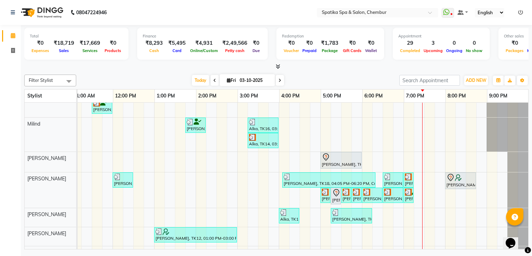
scroll to position [0, 0]
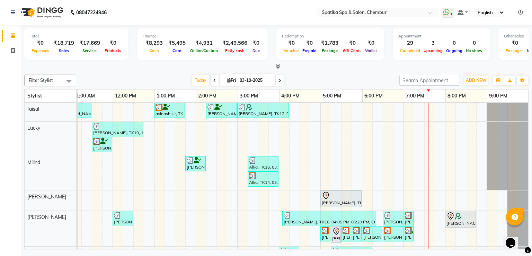
click at [279, 80] on icon at bounding box center [280, 80] width 3 height 4
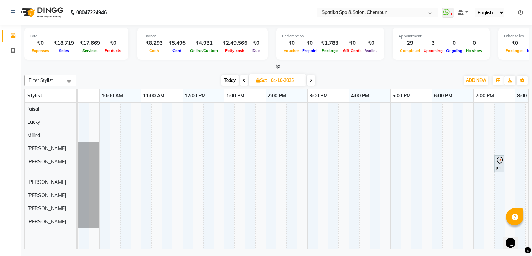
click at [227, 77] on span "Today" at bounding box center [229, 80] width 17 height 11
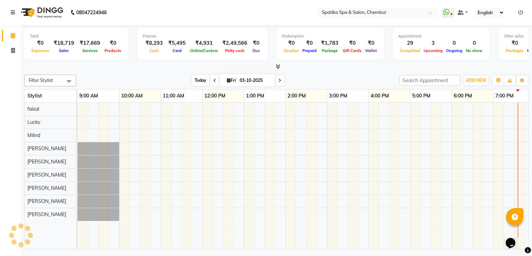
scroll to position [0, 89]
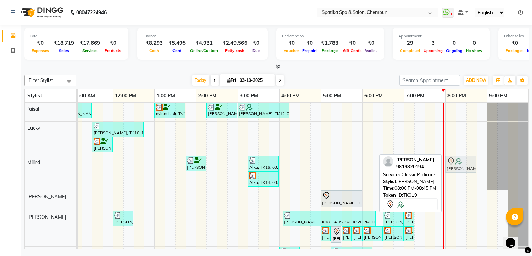
drag, startPoint x: 460, startPoint y: 222, endPoint x: 460, endPoint y: 169, distance: 53.0
click at [460, 169] on tbody "Anita Bhandari, TK04, 10:15 AM-10:45 AM, Female-Hair Wash Up To Waist Anita Bha…" at bounding box center [258, 217] width 541 height 229
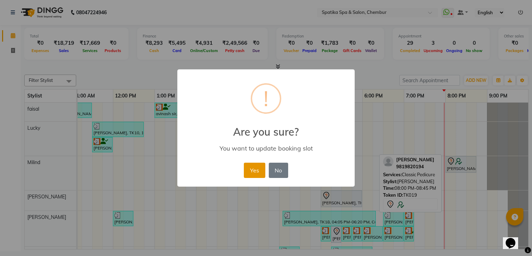
drag, startPoint x: 250, startPoint y: 166, endPoint x: 255, endPoint y: 163, distance: 6.5
click at [254, 163] on button "Yes" at bounding box center [254, 170] width 21 height 15
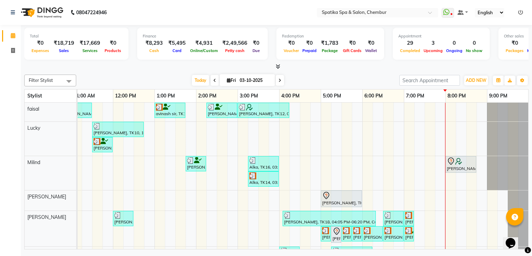
click at [279, 79] on icon at bounding box center [280, 80] width 3 height 4
type input "04-10-2025"
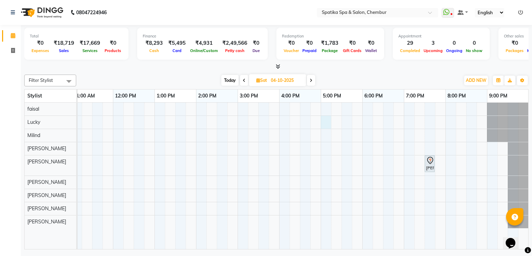
click at [327, 123] on div "Preeti Asrani, 07:30 PM-07:45 PM, Eyebrows" at bounding box center [258, 176] width 541 height 147
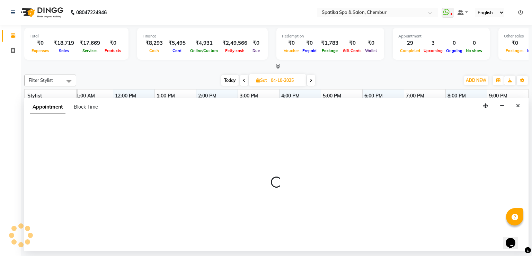
select select "9046"
select select "1020"
select select "tentative"
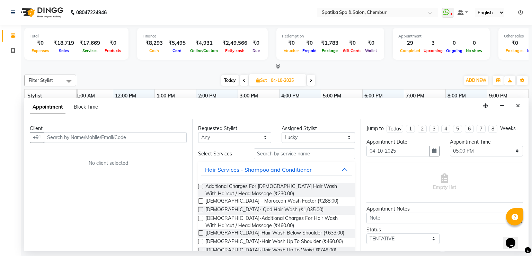
click at [156, 138] on input "text" at bounding box center [115, 137] width 143 height 11
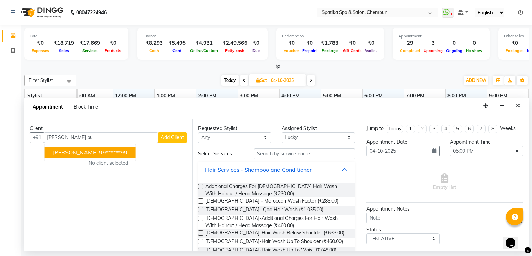
click at [106, 149] on ngb-highlight "99******99" at bounding box center [113, 152] width 28 height 7
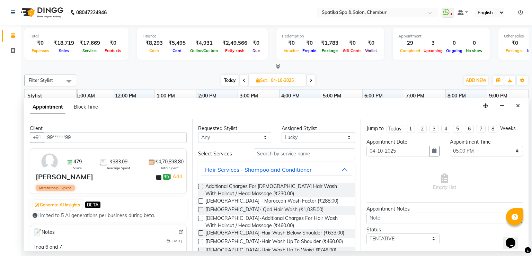
type input "99******99"
click at [262, 137] on select "Any Ali faisal Lucky Madhu Gupta Milind Sarita Fernandes Seema misquita shahruk…" at bounding box center [234, 137] width 73 height 11
select select "9046"
click at [198, 132] on select "Any Ali faisal Lucky Madhu Gupta Milind Sarita Fernandes Seema misquita shahruk…" at bounding box center [234, 137] width 73 height 11
click at [296, 153] on input "text" at bounding box center [304, 153] width 101 height 11
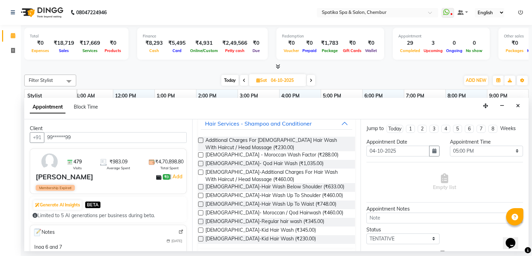
scroll to position [55, 0]
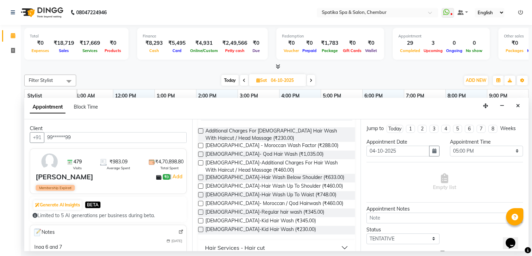
type input "wash"
click at [201, 176] on label at bounding box center [200, 177] width 5 height 5
click at [201, 176] on input "checkbox" at bounding box center [200, 178] width 5 height 5
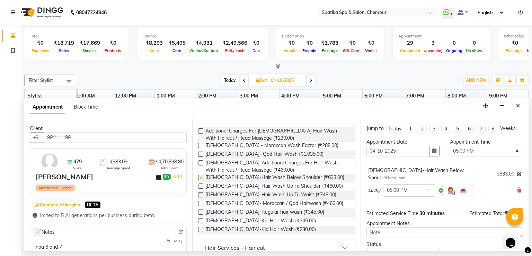
checkbox input "false"
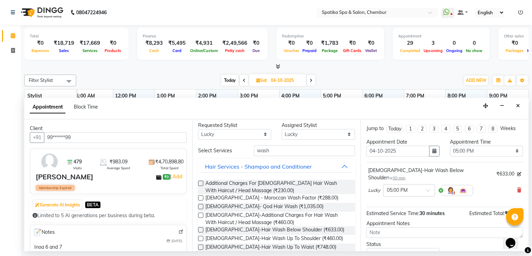
scroll to position [0, 0]
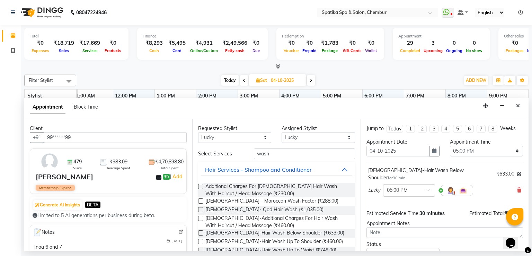
click at [448, 32] on div "Appointment 29 Completed 3 Upcoming 0 Ongoing 0 No show" at bounding box center [441, 44] width 97 height 32
click at [268, 153] on input "wash" at bounding box center [304, 153] width 101 height 11
type input "w"
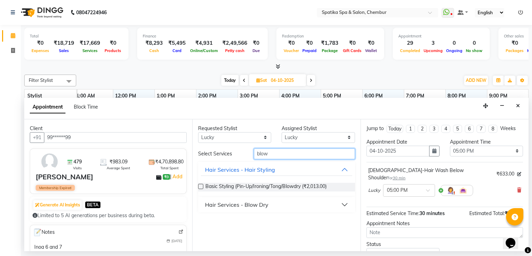
type input "blow"
click at [248, 205] on div "Hair Services - Blow Dry" at bounding box center [236, 204] width 63 height 8
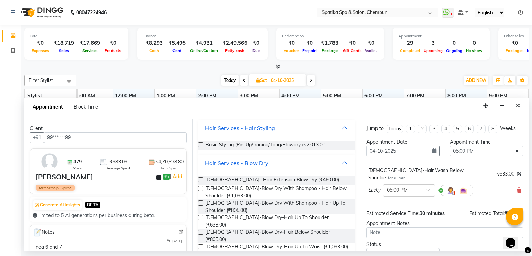
scroll to position [55, 0]
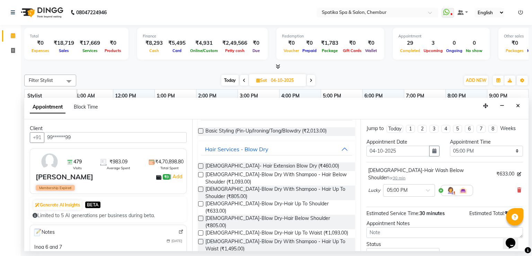
click at [200, 216] on label at bounding box center [200, 218] width 5 height 5
click at [200, 217] on input "checkbox" at bounding box center [200, 219] width 5 height 5
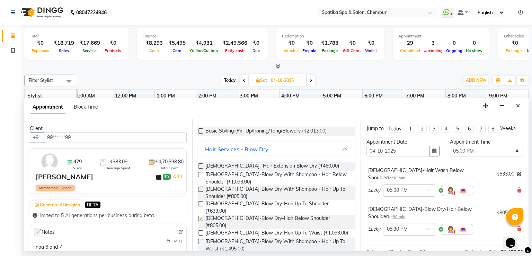
checkbox input "false"
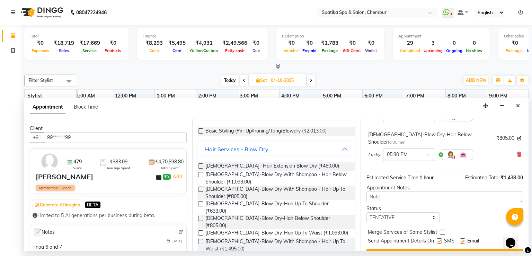
scroll to position [75, 0]
click at [451, 248] on button "Book" at bounding box center [445, 254] width 157 height 12
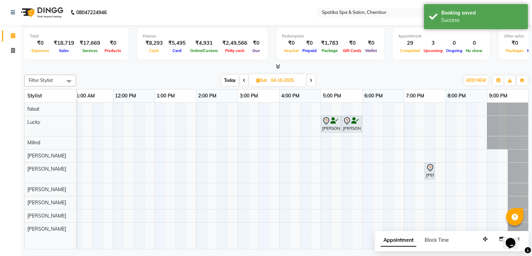
click at [243, 78] on icon at bounding box center [244, 80] width 3 height 4
type input "03-10-2025"
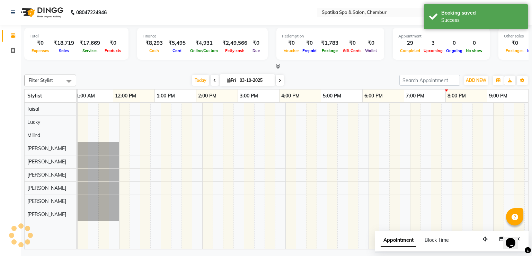
scroll to position [0, 89]
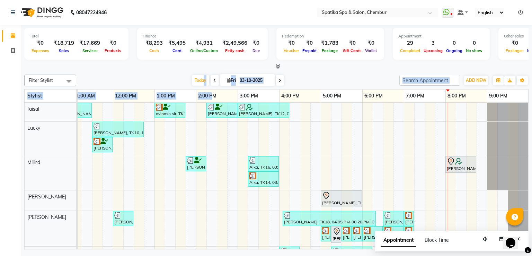
drag, startPoint x: 192, startPoint y: 75, endPoint x: 230, endPoint y: 69, distance: 39.0
click at [234, 73] on div "Filter Stylist Select All Ali faisal Lucky Madhu Gupta Milind Sarita Fernandes …" at bounding box center [276, 160] width 505 height 177
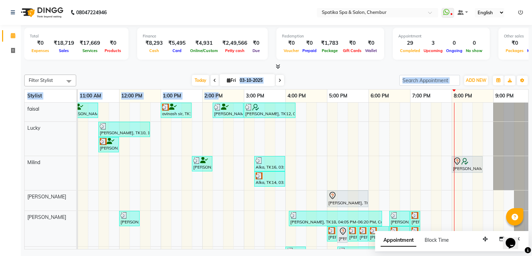
scroll to position [0, 85]
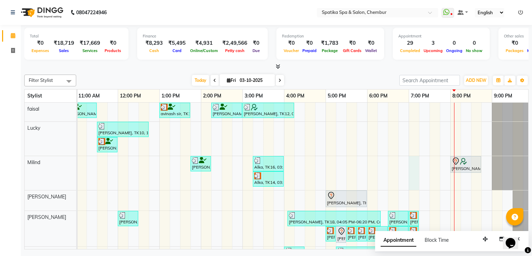
click at [418, 160] on div "Anita Bhandari, TK04, 10:15 AM-10:45 AM, Female-Hair Wash Up To Waist Anita Bha…" at bounding box center [263, 217] width 541 height 229
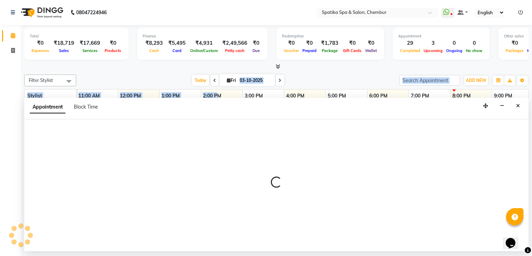
select select "9061"
select select "1140"
select select "tentative"
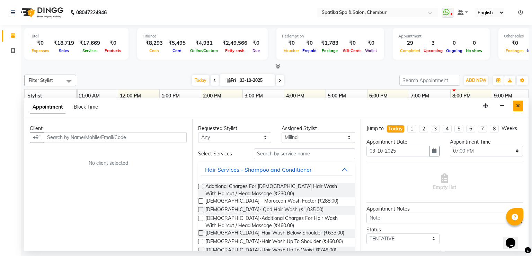
click at [519, 103] on icon "Close" at bounding box center [518, 105] width 4 height 5
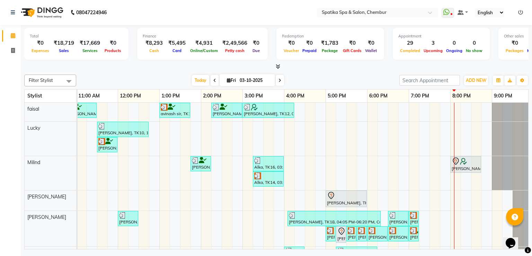
click at [279, 81] on icon at bounding box center [280, 80] width 3 height 4
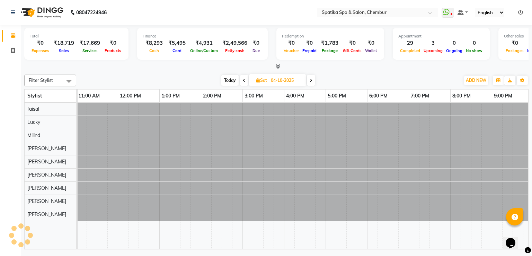
scroll to position [0, 89]
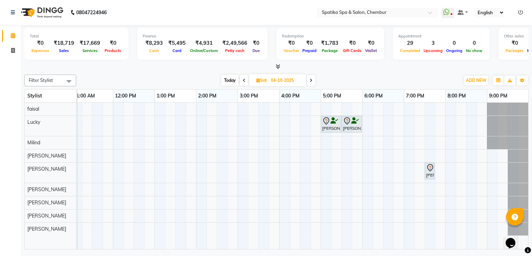
click at [228, 79] on span "Today" at bounding box center [229, 80] width 17 height 11
type input "03-10-2025"
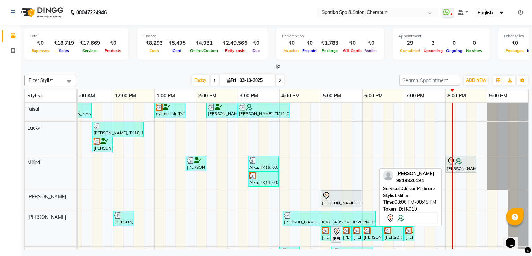
click at [464, 161] on div at bounding box center [461, 161] width 28 height 8
click at [462, 157] on div at bounding box center [461, 161] width 28 height 8
select select "7"
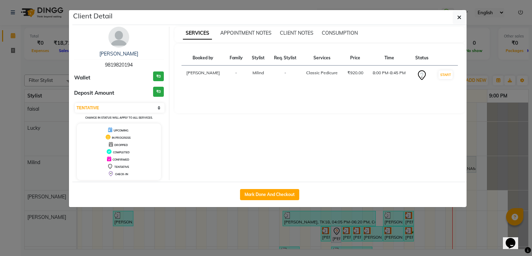
click at [280, 187] on div "Mark Done And Checkout" at bounding box center [269, 194] width 394 height 25
click at [280, 190] on button "Mark Done And Checkout" at bounding box center [269, 194] width 59 height 11
select select "631"
select select "service"
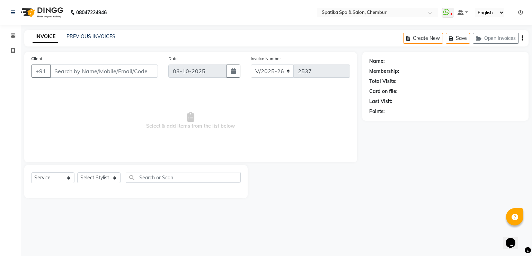
type input "98******94"
select select "9061"
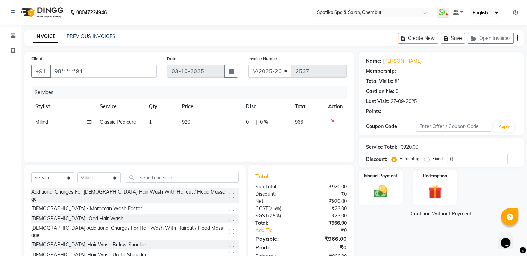
select select "1: Object"
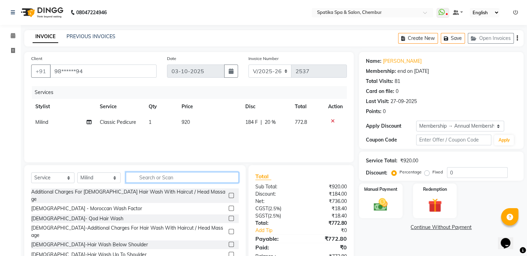
click at [173, 173] on input "text" at bounding box center [182, 177] width 113 height 11
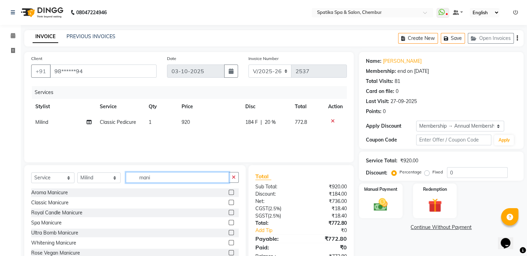
type input "mani"
click at [229, 202] on label at bounding box center [231, 202] width 5 height 5
click at [229, 202] on input "checkbox" at bounding box center [231, 202] width 5 height 5
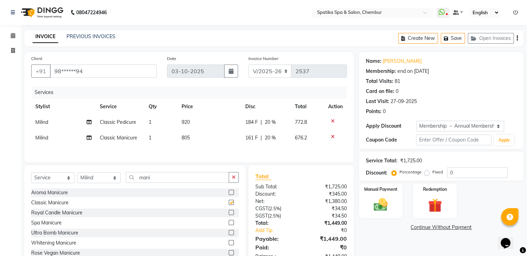
checkbox input "false"
click at [332, 121] on icon at bounding box center [333, 121] width 4 height 5
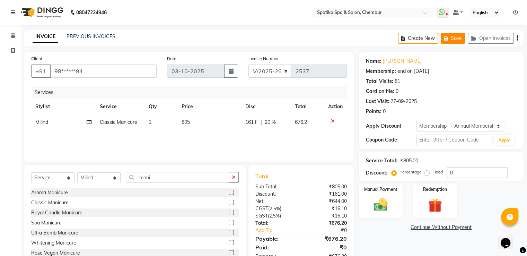
click at [452, 39] on button "Save" at bounding box center [453, 38] width 24 height 11
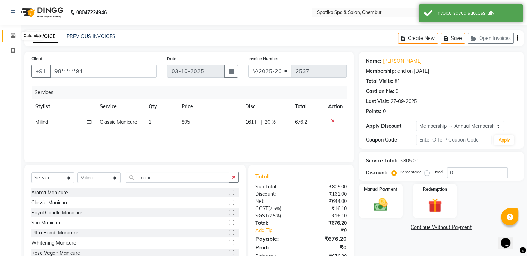
click at [11, 34] on icon at bounding box center [13, 35] width 5 height 5
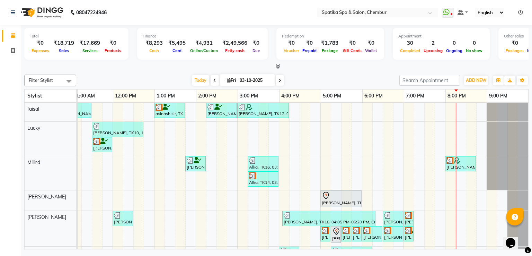
scroll to position [0, 95]
click at [280, 78] on icon at bounding box center [280, 80] width 3 height 4
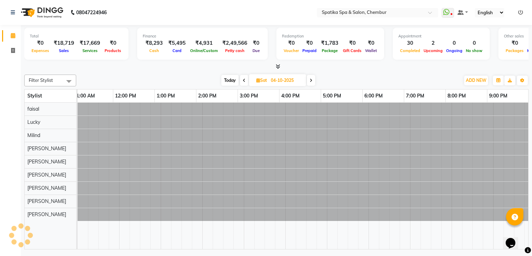
scroll to position [0, 89]
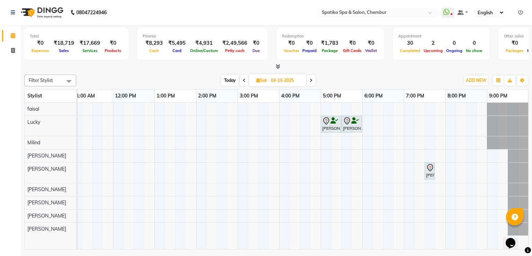
click at [233, 79] on span "Today" at bounding box center [229, 80] width 17 height 11
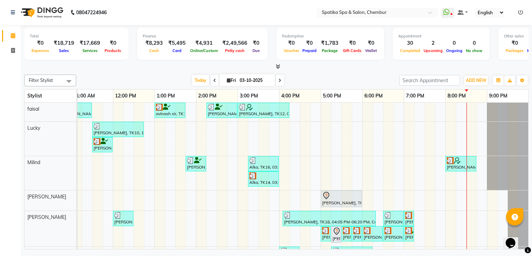
click at [276, 78] on span at bounding box center [280, 80] width 8 height 11
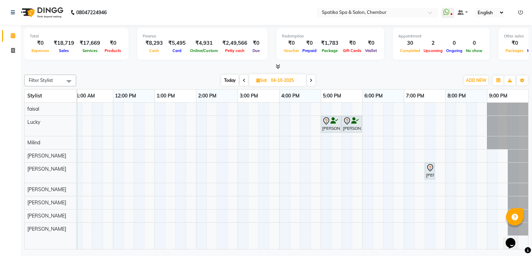
click at [243, 78] on icon at bounding box center [244, 80] width 3 height 4
type input "03-10-2025"
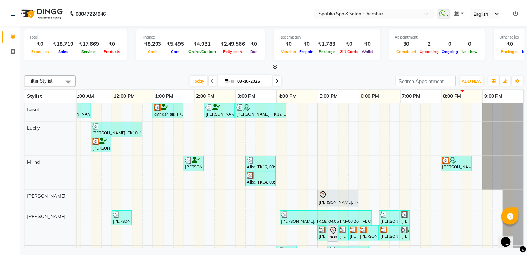
scroll to position [0, 95]
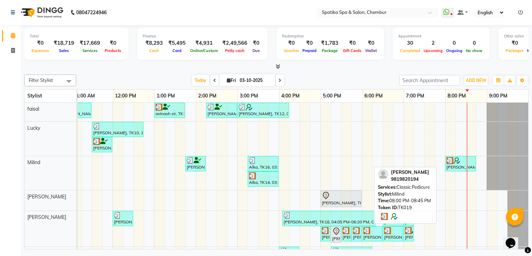
click at [456, 161] on div at bounding box center [461, 160] width 28 height 7
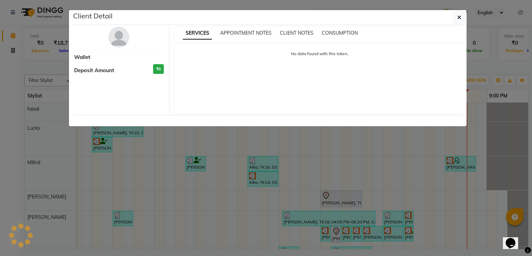
select select "3"
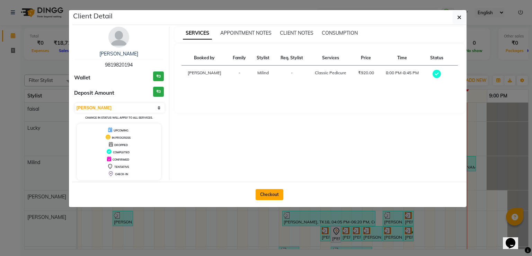
click at [278, 196] on button "Checkout" at bounding box center [270, 194] width 28 height 11
select select "service"
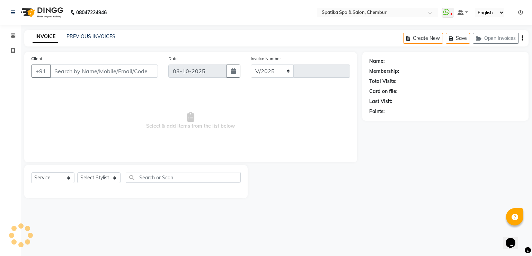
select select "631"
type input "2537"
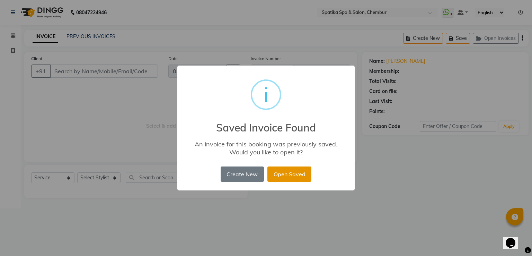
click at [285, 178] on button "Open Saved" at bounding box center [290, 173] width 44 height 15
type input "98******94"
select select "1: Object"
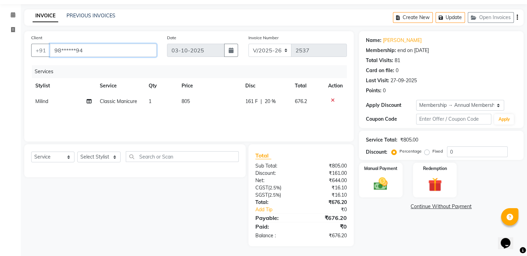
scroll to position [22, 0]
click at [389, 179] on img at bounding box center [380, 183] width 23 height 17
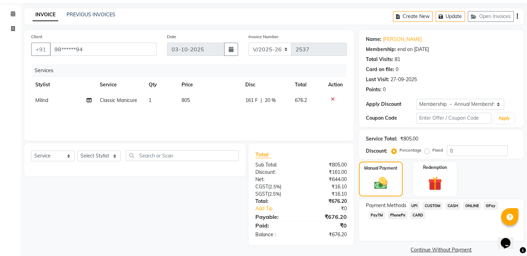
click at [410, 216] on span "CARD" at bounding box center [417, 215] width 15 height 8
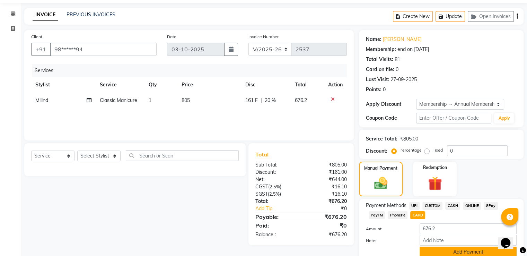
click at [455, 252] on button "Add Payment" at bounding box center [468, 251] width 97 height 11
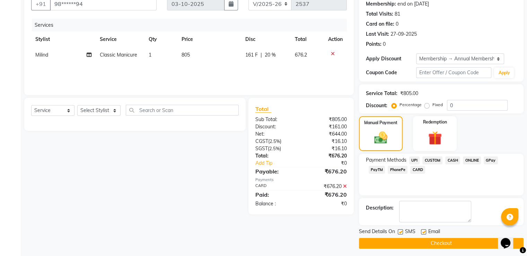
scroll to position [70, 0]
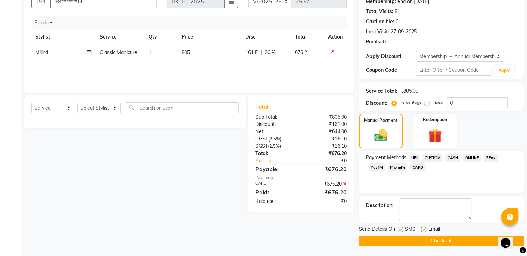
click at [448, 240] on button "Checkout" at bounding box center [441, 240] width 165 height 11
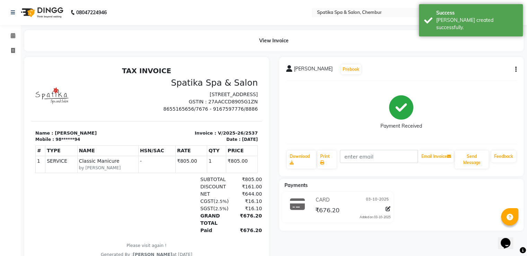
select select "service"
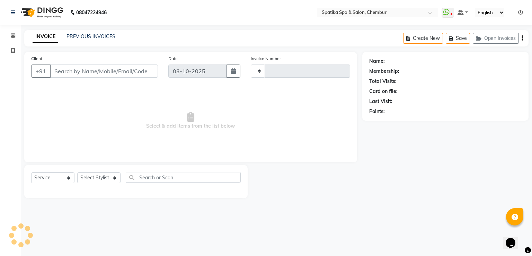
type input "2538"
select select "631"
type input "98******94"
select select "9061"
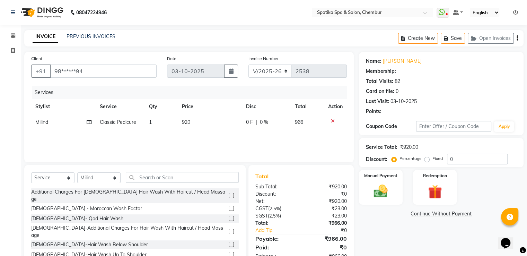
select select "1: Object"
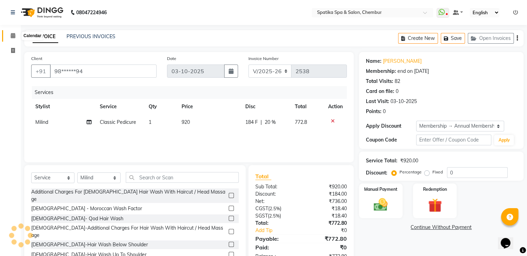
click at [14, 35] on icon at bounding box center [13, 35] width 5 height 5
